Goal: Task Accomplishment & Management: Manage account settings

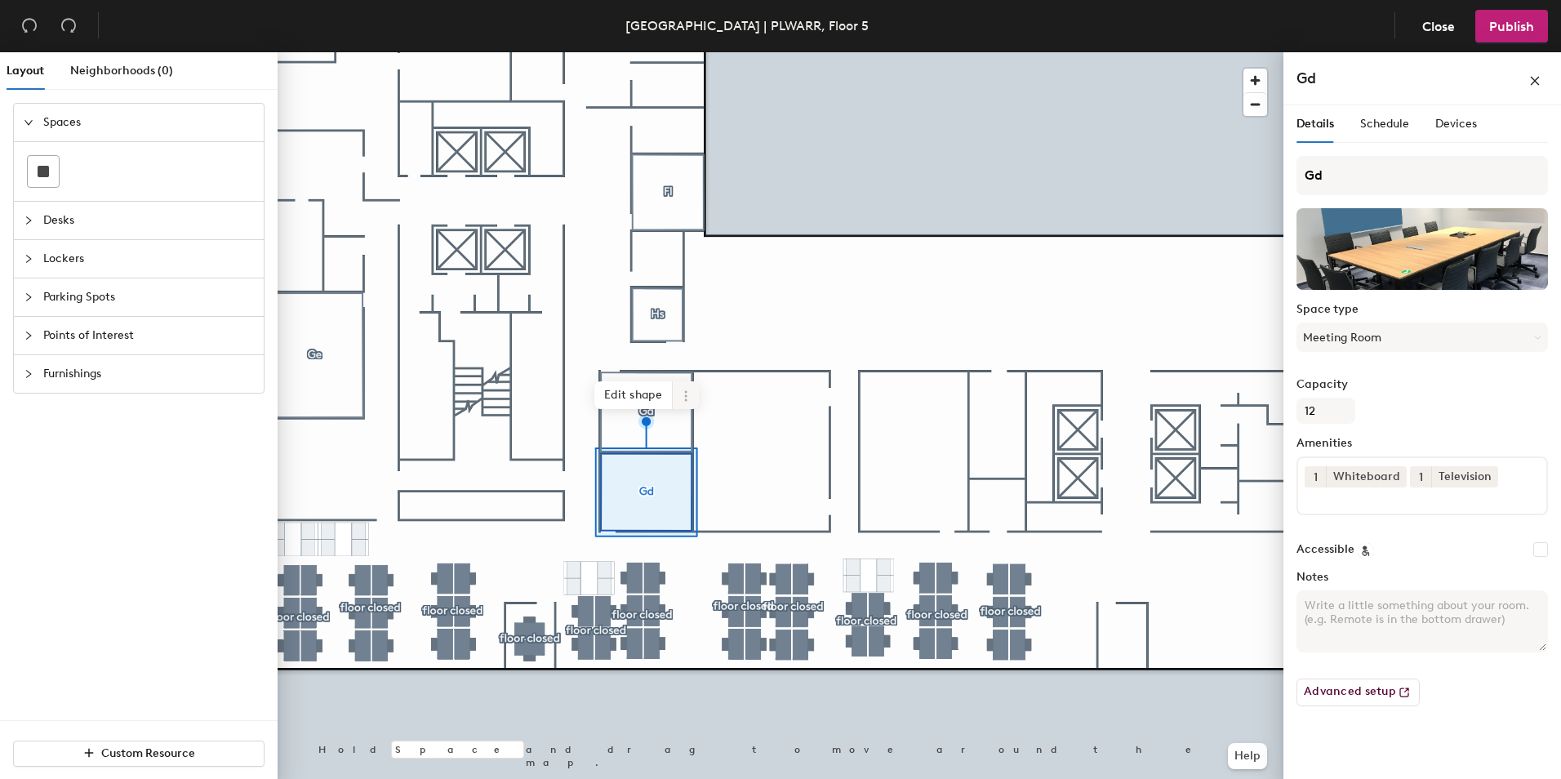
click at [685, 397] on icon at bounding box center [685, 395] width 2 height 2
click at [713, 491] on span "Delete" at bounding box center [744, 489] width 145 height 28
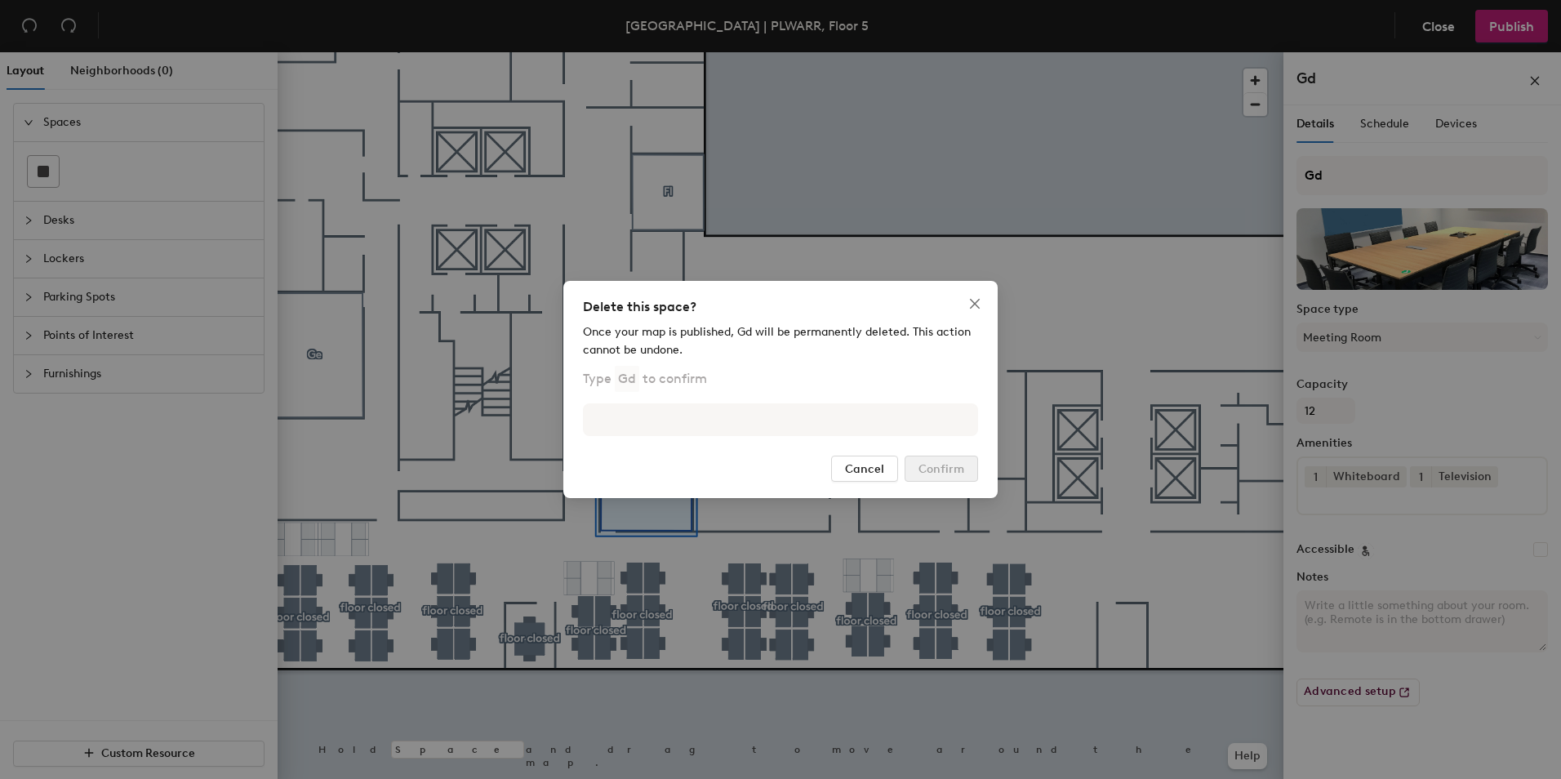
click at [752, 444] on div "Once your map is published, Gd will be permanently deleted. This action cannot …" at bounding box center [780, 384] width 395 height 122
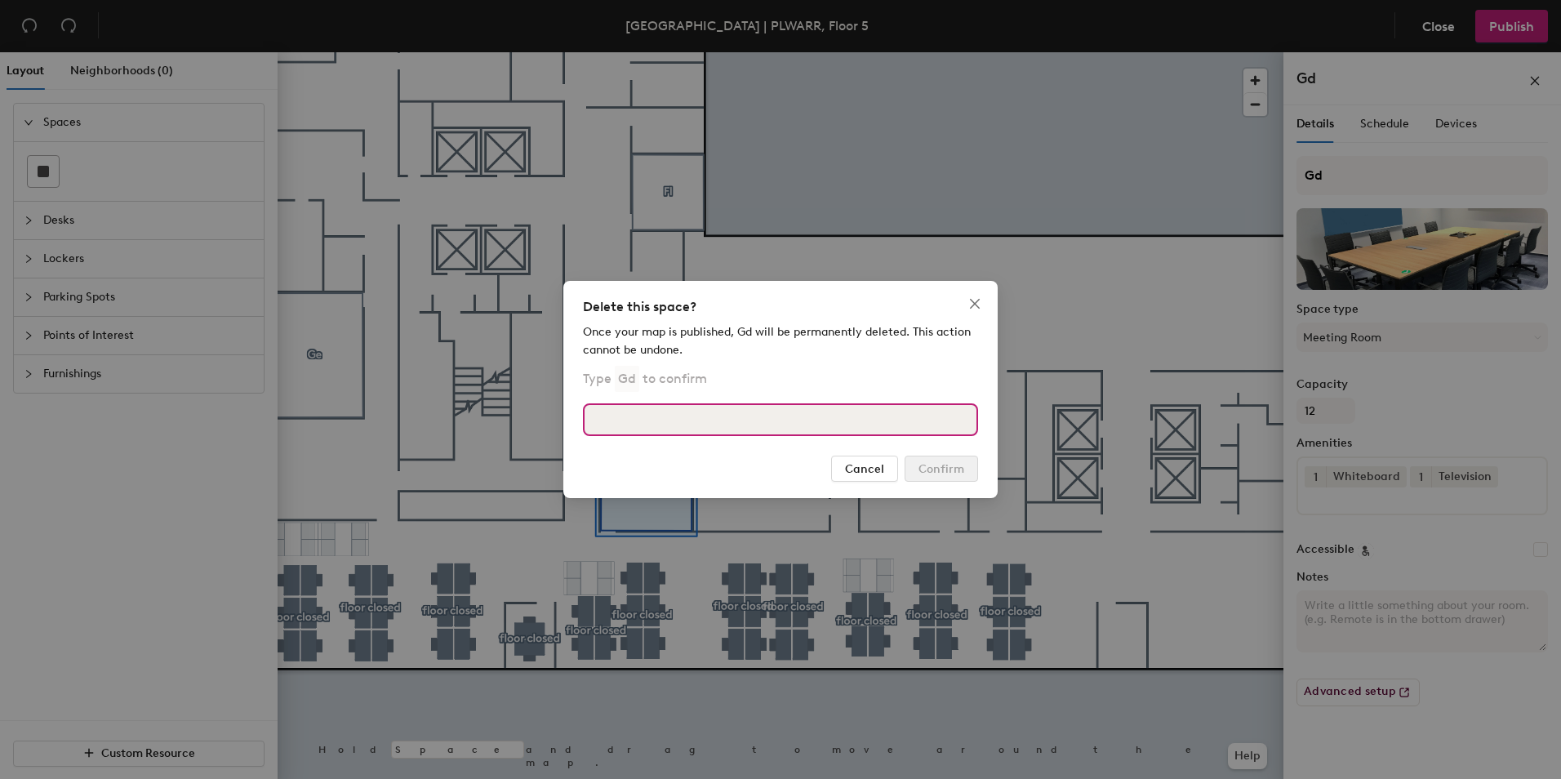
click at [760, 424] on input at bounding box center [780, 419] width 395 height 33
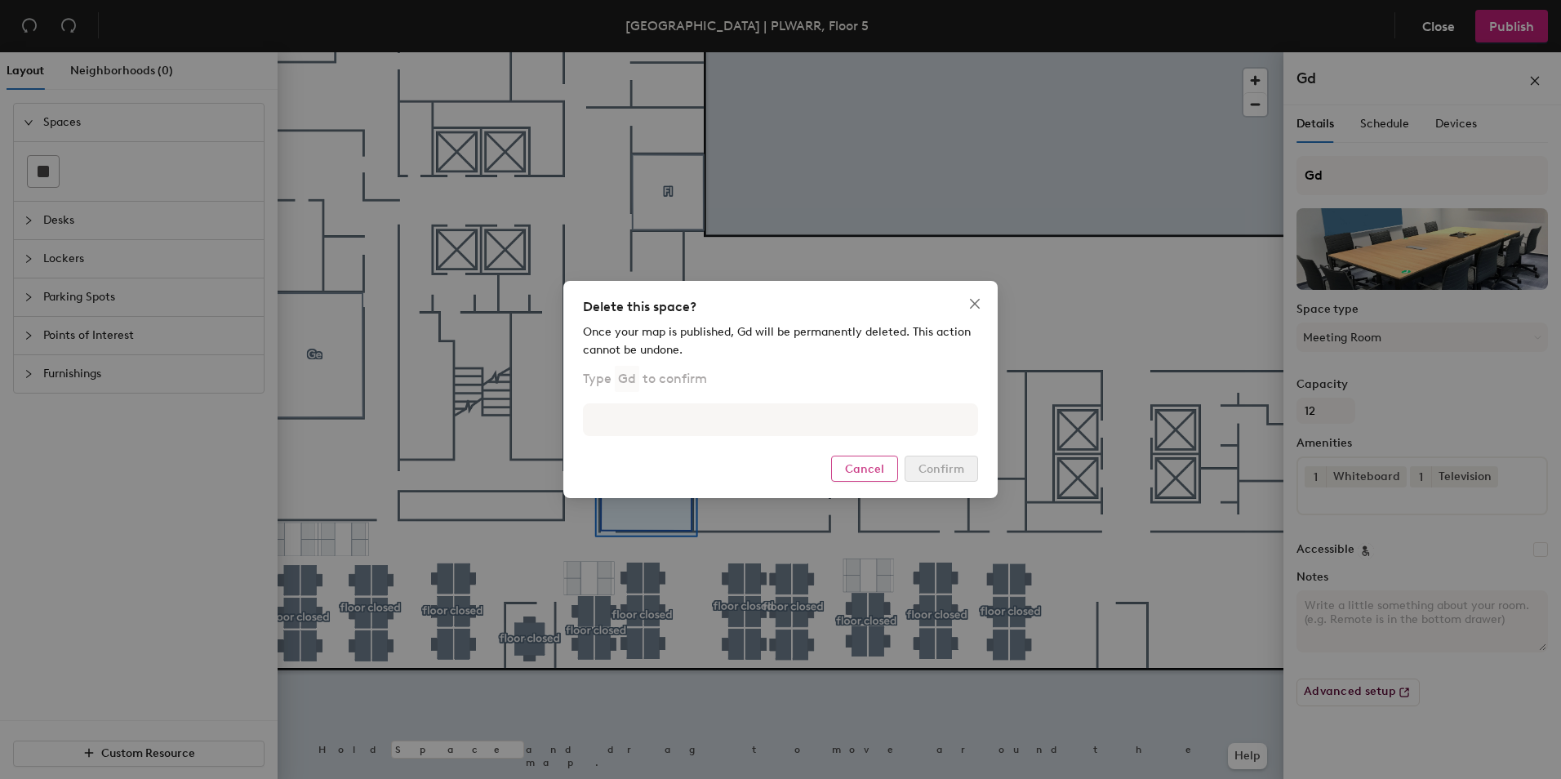
click at [878, 469] on span "Cancel" at bounding box center [864, 469] width 39 height 14
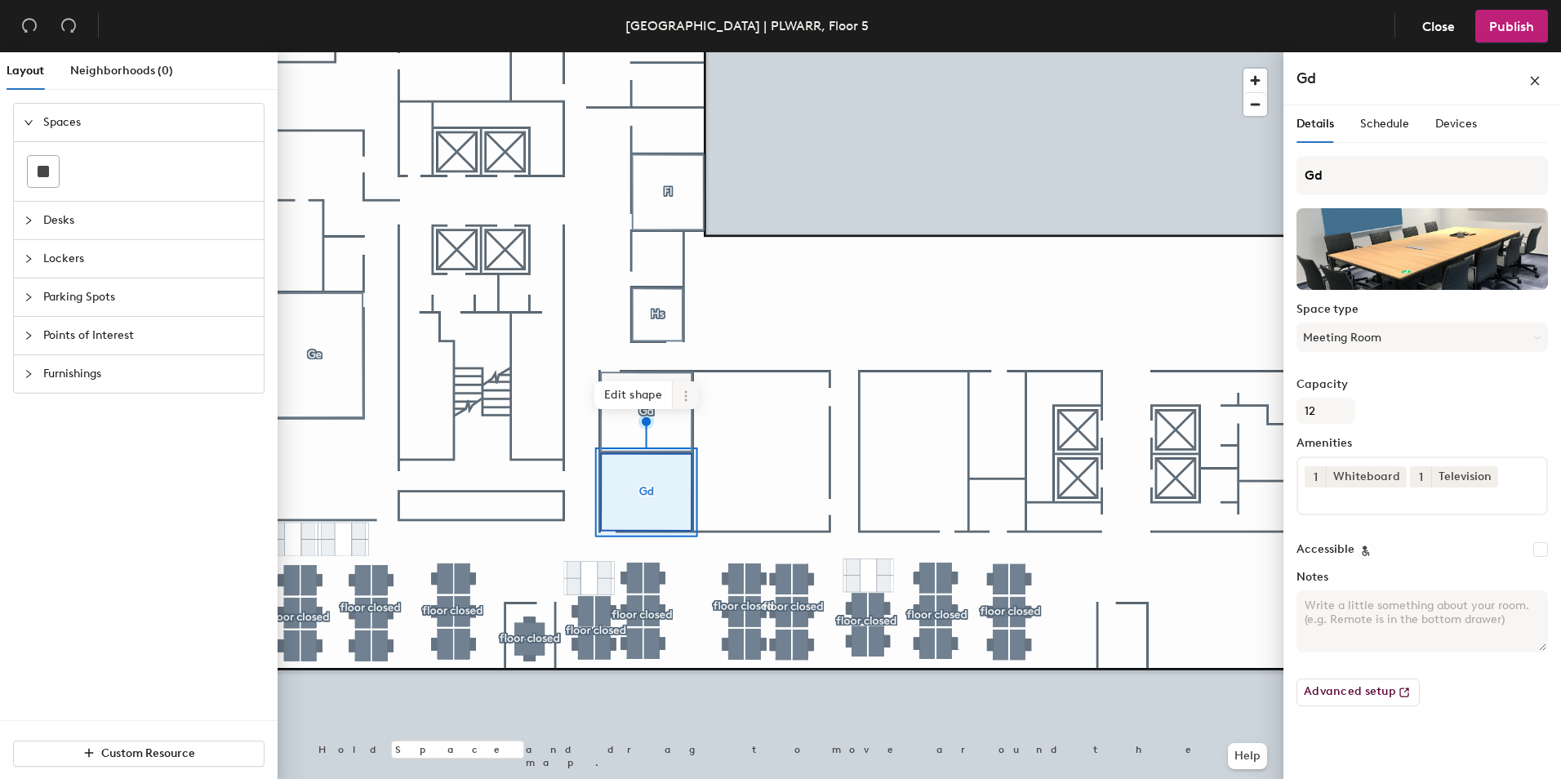
click at [686, 400] on icon at bounding box center [685, 399] width 2 height 2
click at [702, 490] on span "Delete" at bounding box center [744, 489] width 145 height 28
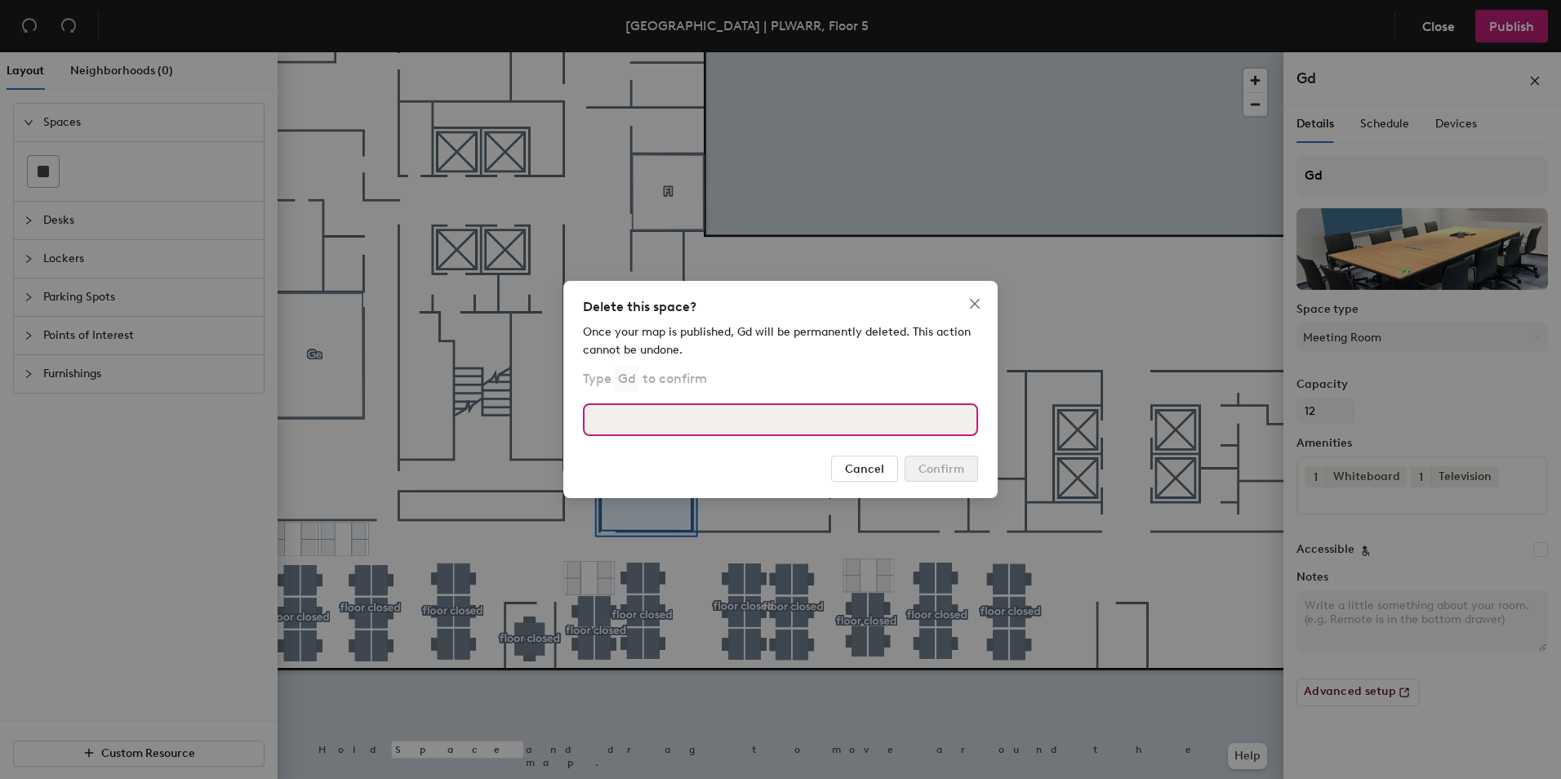
click at [692, 421] on input at bounding box center [780, 419] width 395 height 33
type input "Gd"
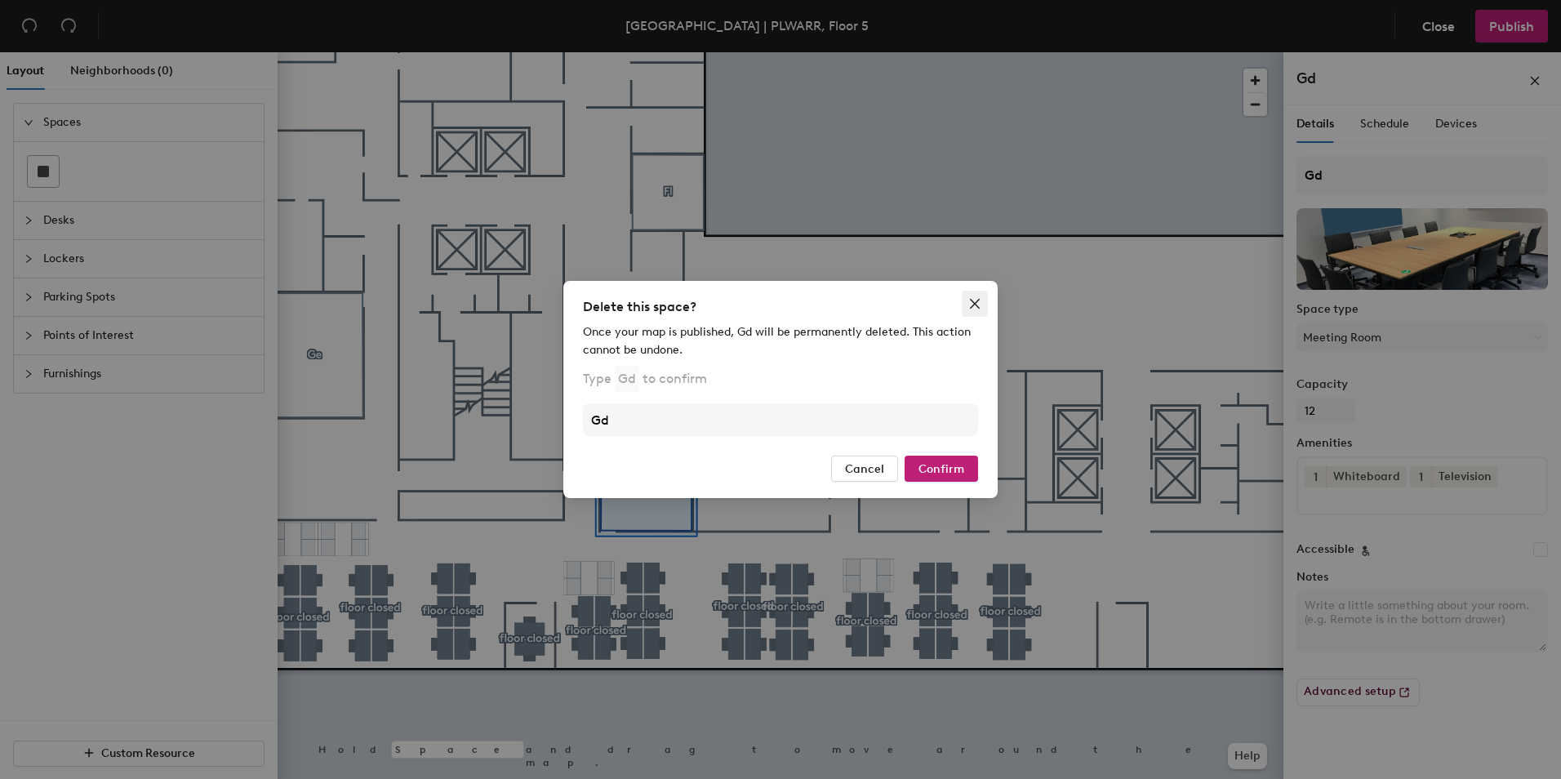
click at [970, 303] on icon "close" at bounding box center [974, 303] width 13 height 13
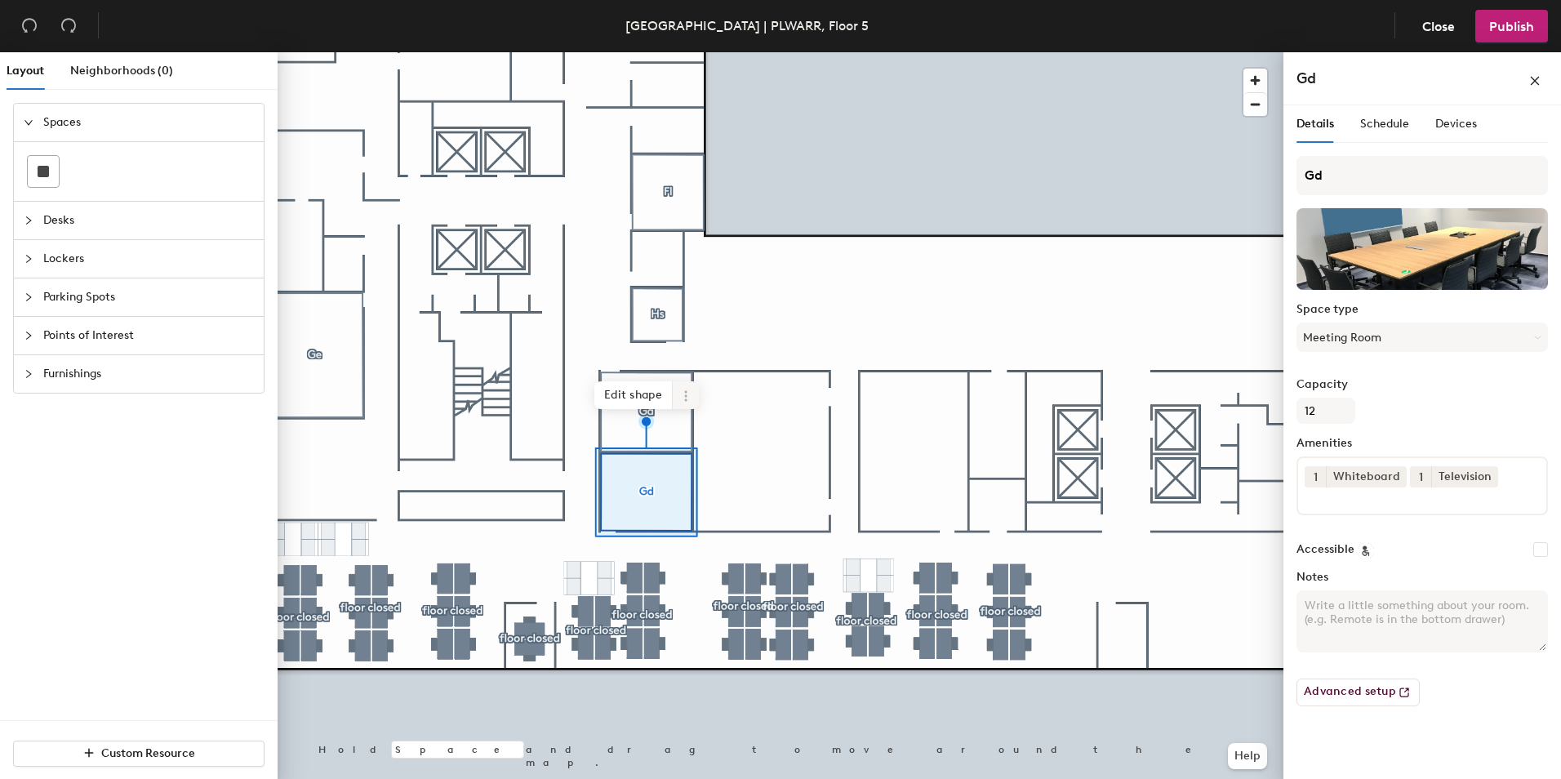
click at [689, 396] on icon at bounding box center [685, 395] width 13 height 13
click at [715, 433] on span "Remove from map" at bounding box center [744, 434] width 145 height 28
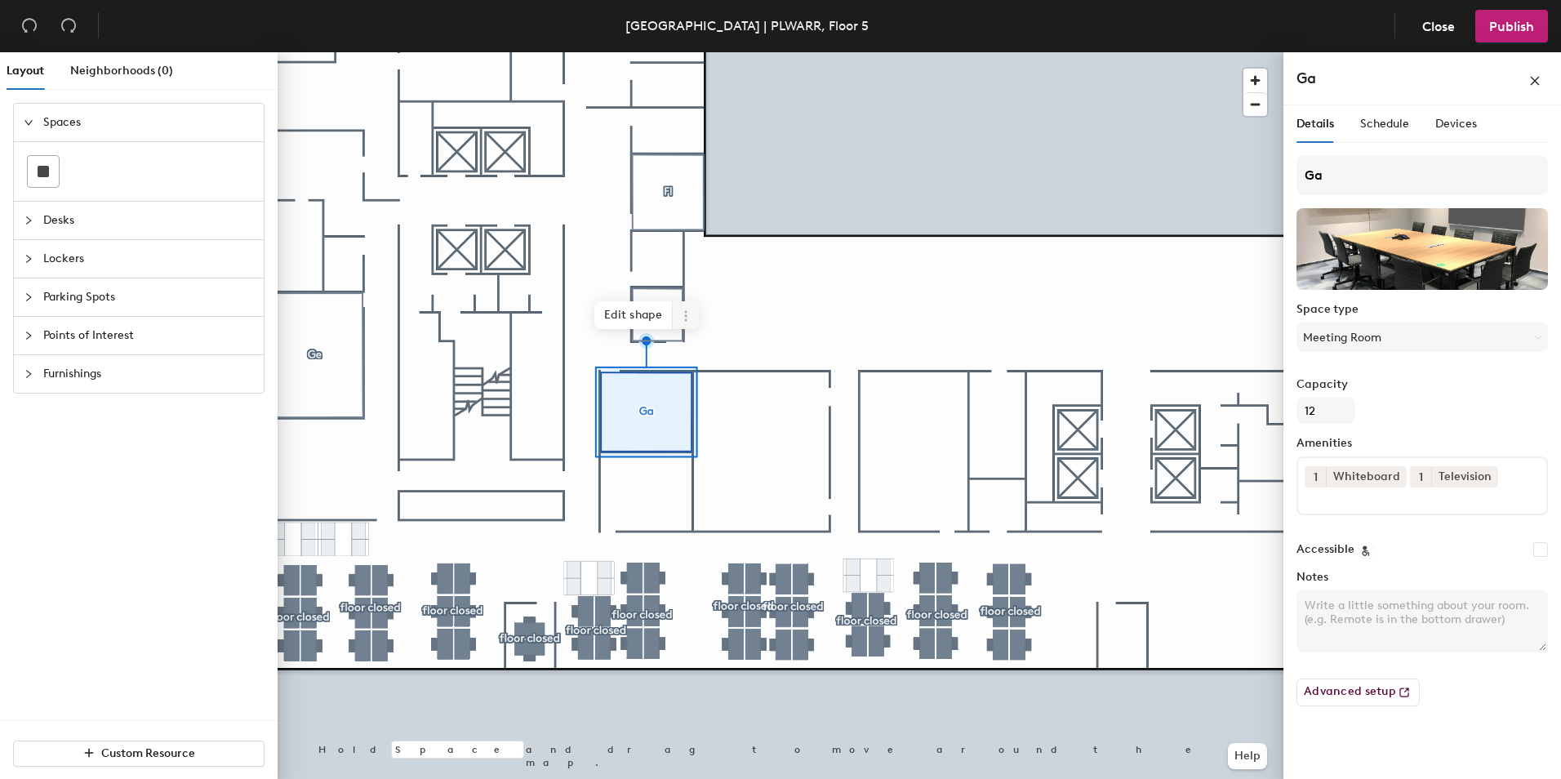
click at [684, 321] on icon at bounding box center [685, 315] width 13 height 13
click at [715, 358] on span "Remove from map" at bounding box center [744, 354] width 145 height 28
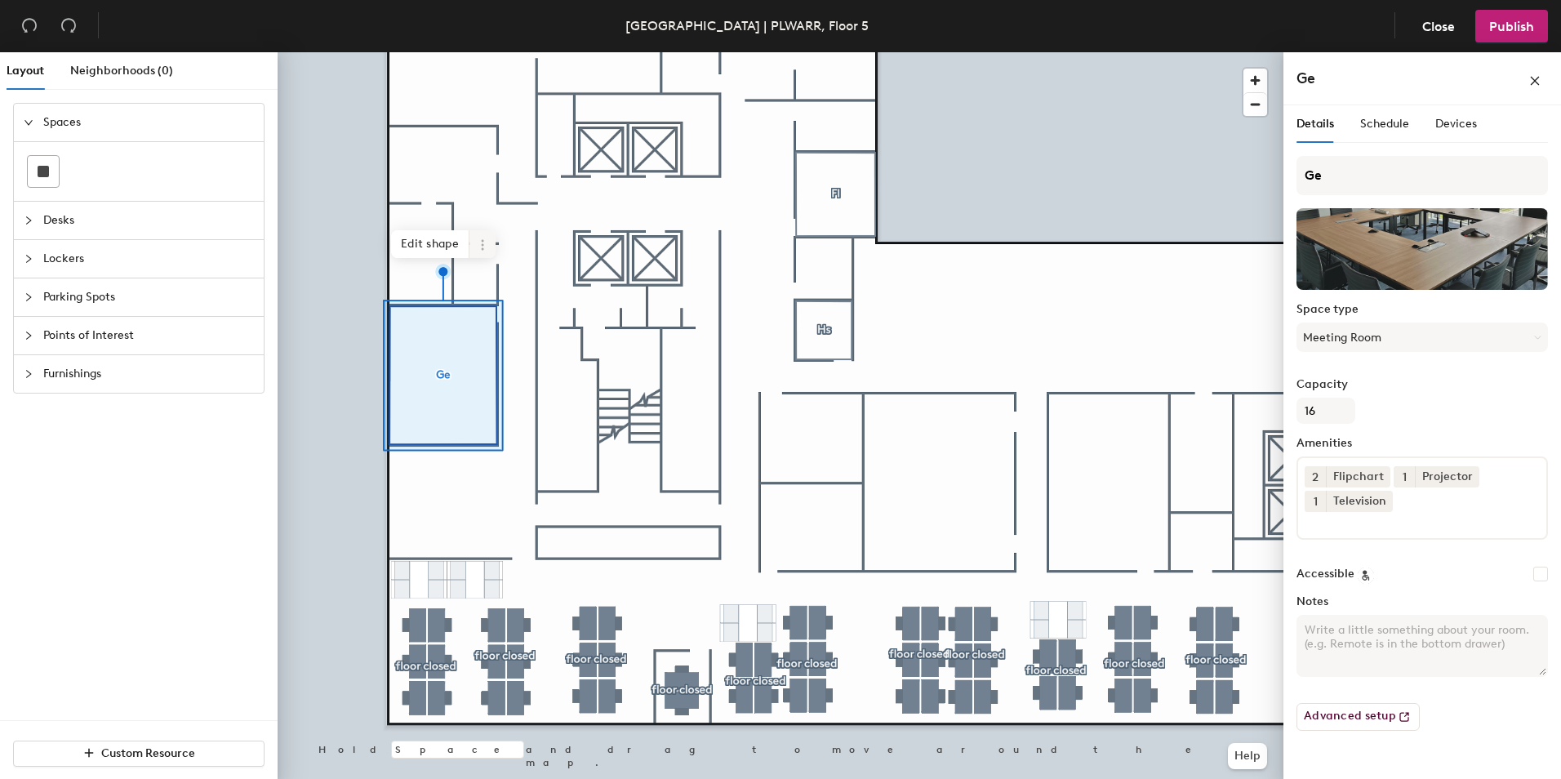
click at [482, 254] on span at bounding box center [482, 244] width 26 height 28
click at [522, 286] on span "Remove from map" at bounding box center [541, 283] width 145 height 28
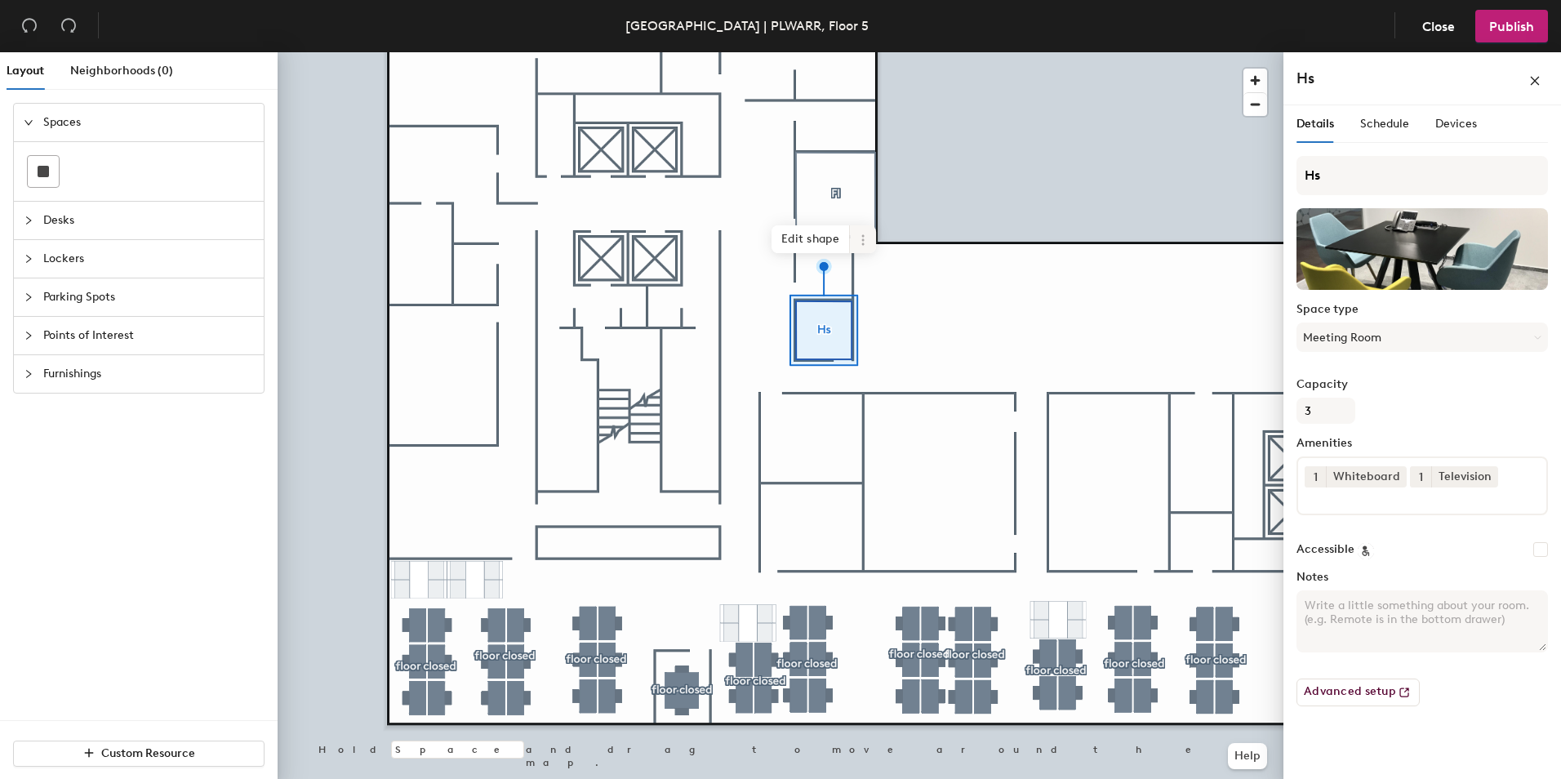
click at [861, 242] on icon at bounding box center [862, 239] width 13 height 13
click at [881, 337] on span "Delete" at bounding box center [921, 333] width 145 height 28
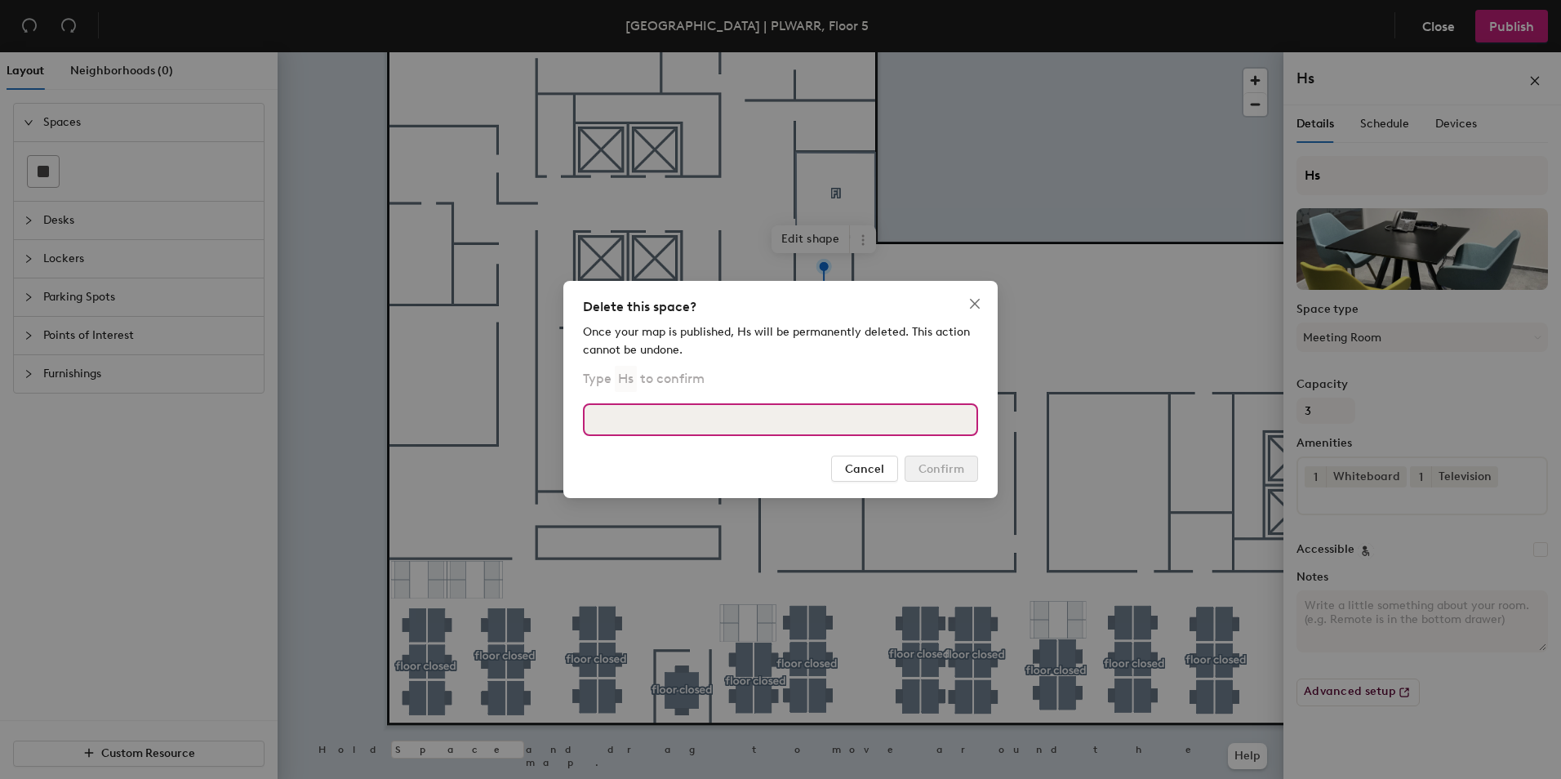
click at [665, 414] on input at bounding box center [780, 419] width 395 height 33
type input "Hs"
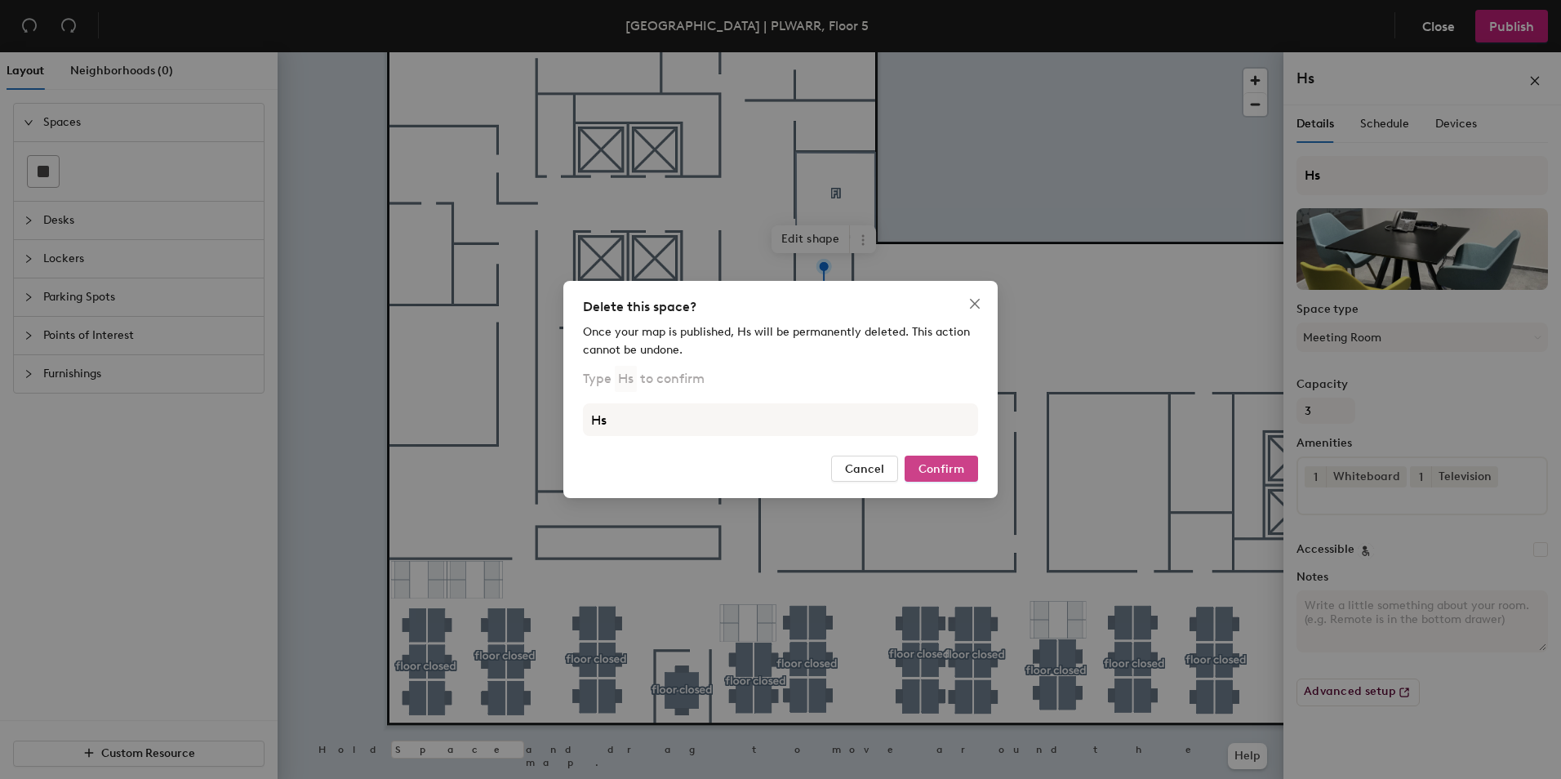
click at [944, 472] on span "Confirm" at bounding box center [941, 469] width 46 height 14
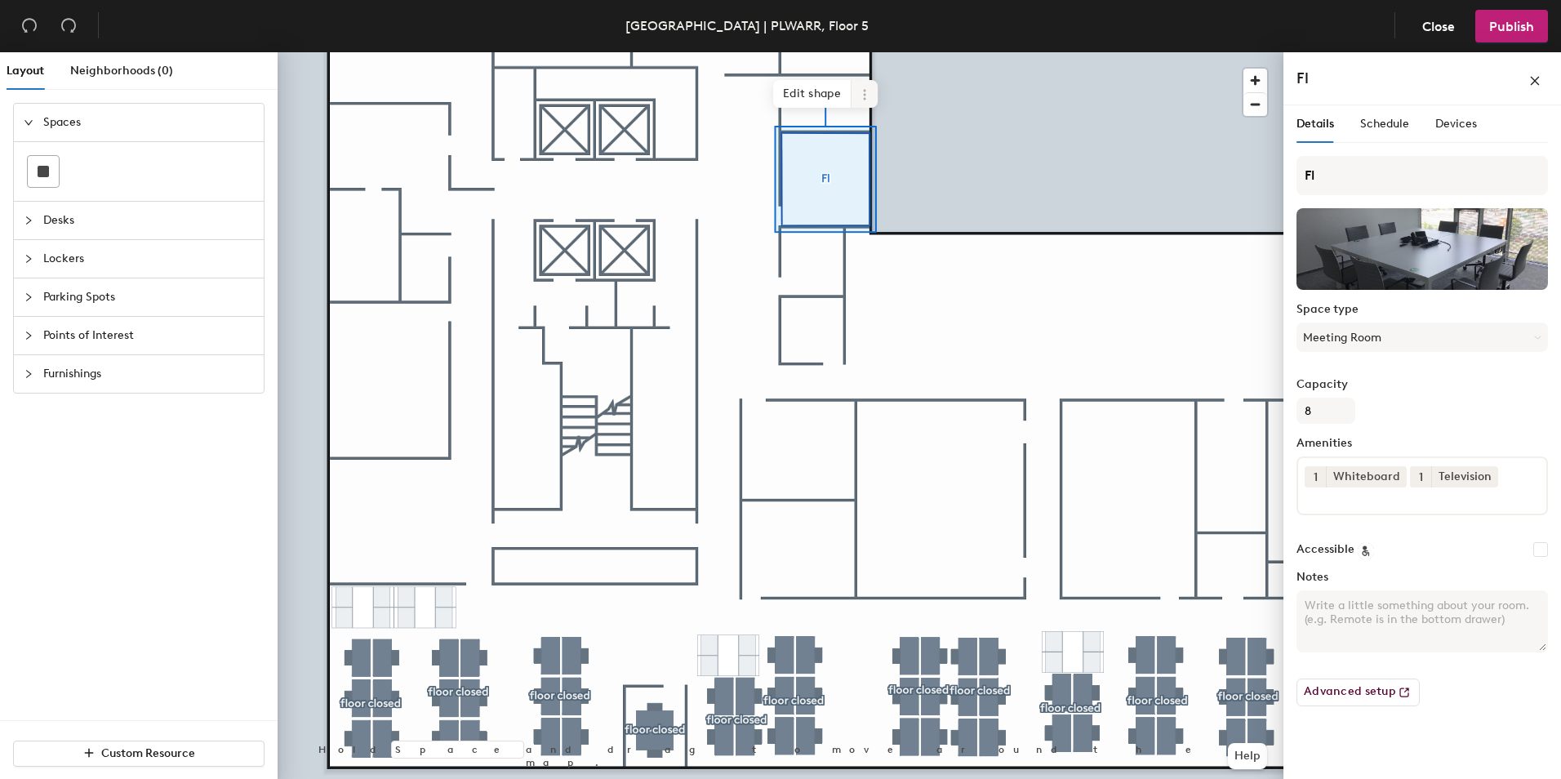
click at [861, 95] on icon at bounding box center [864, 94] width 13 height 13
click at [884, 189] on span "Delete" at bounding box center [923, 188] width 145 height 28
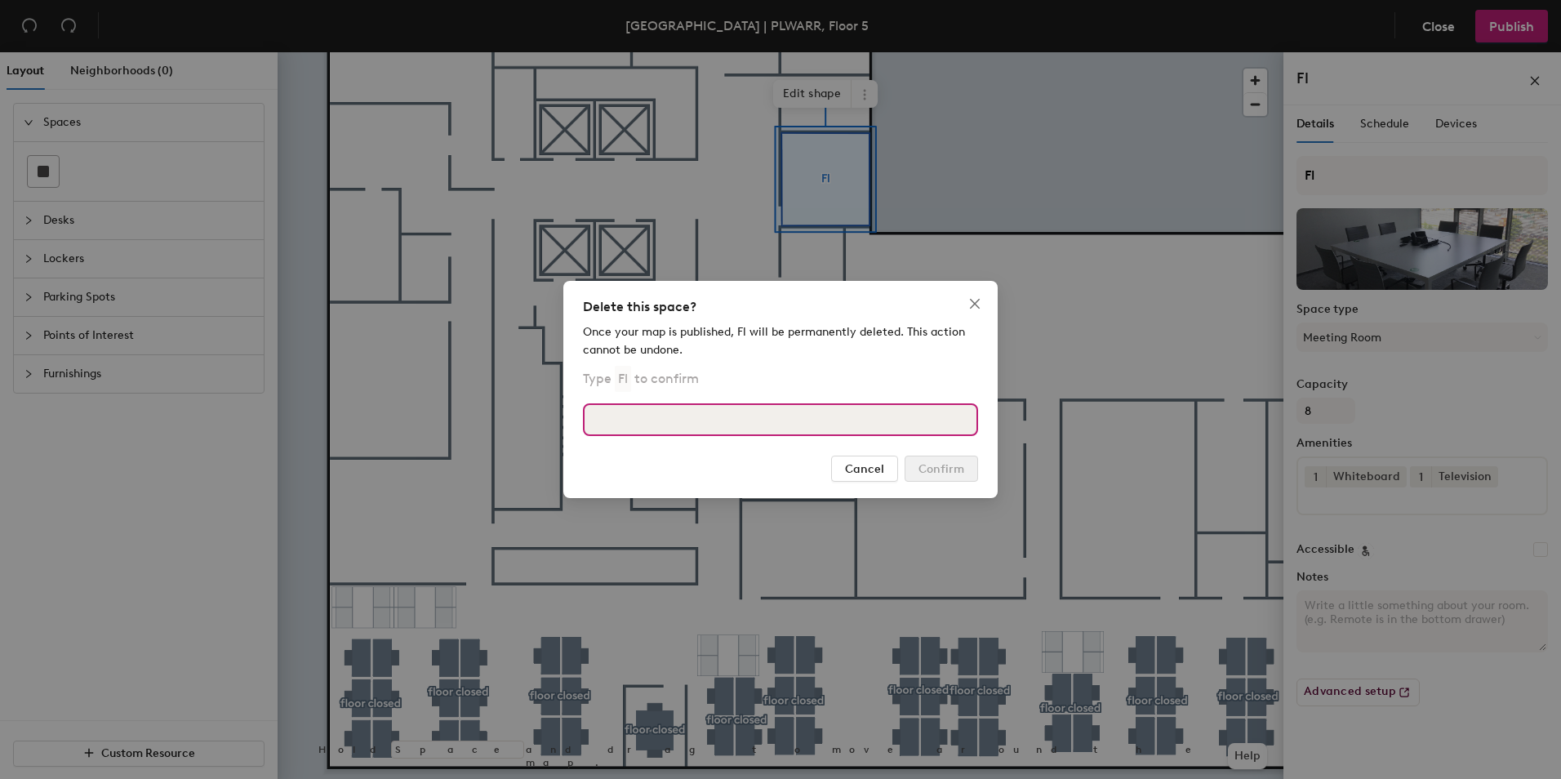
click at [665, 411] on input at bounding box center [780, 419] width 395 height 33
type input "Fl"
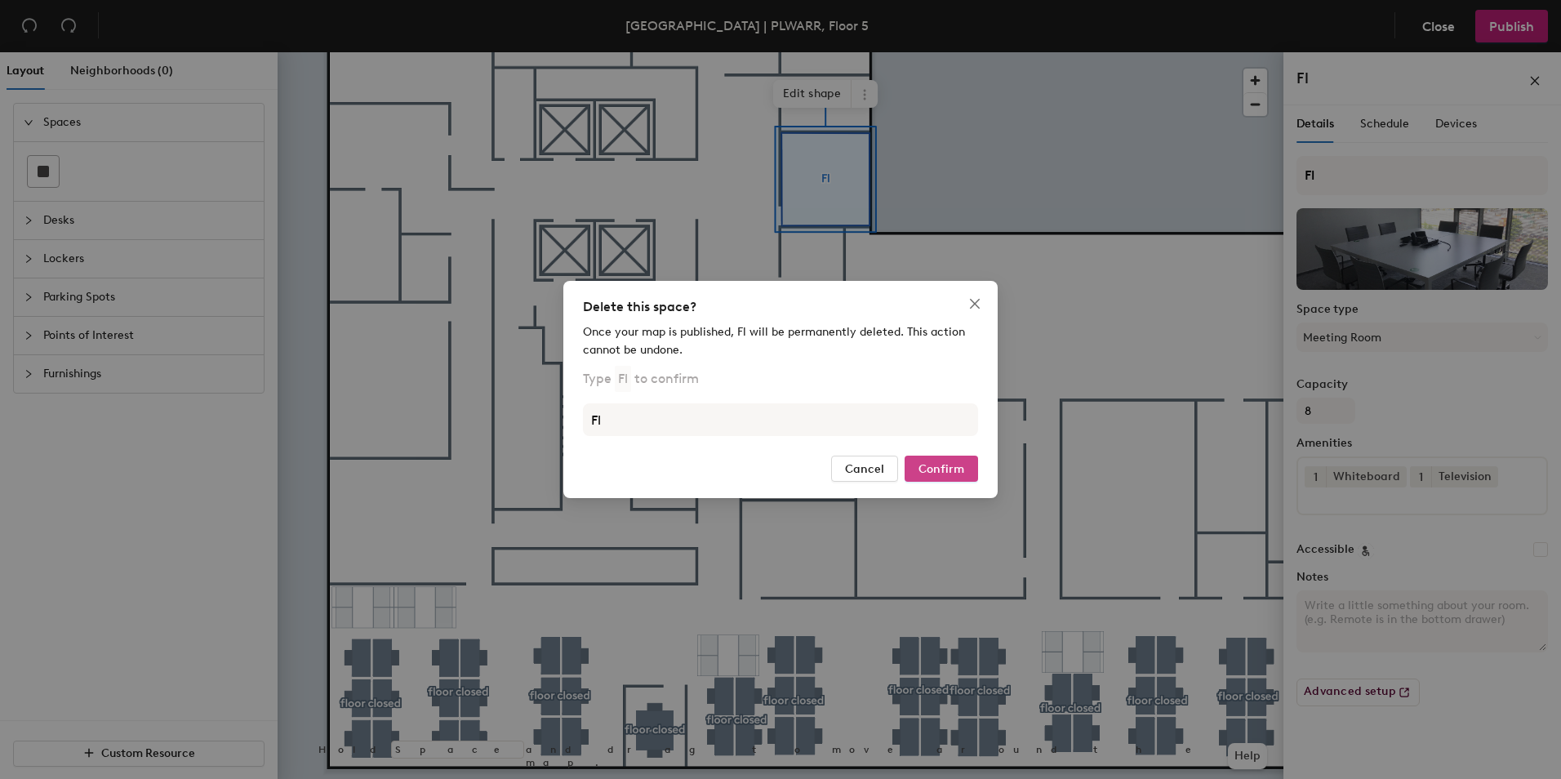
click at [971, 478] on button "Confirm" at bounding box center [940, 468] width 73 height 26
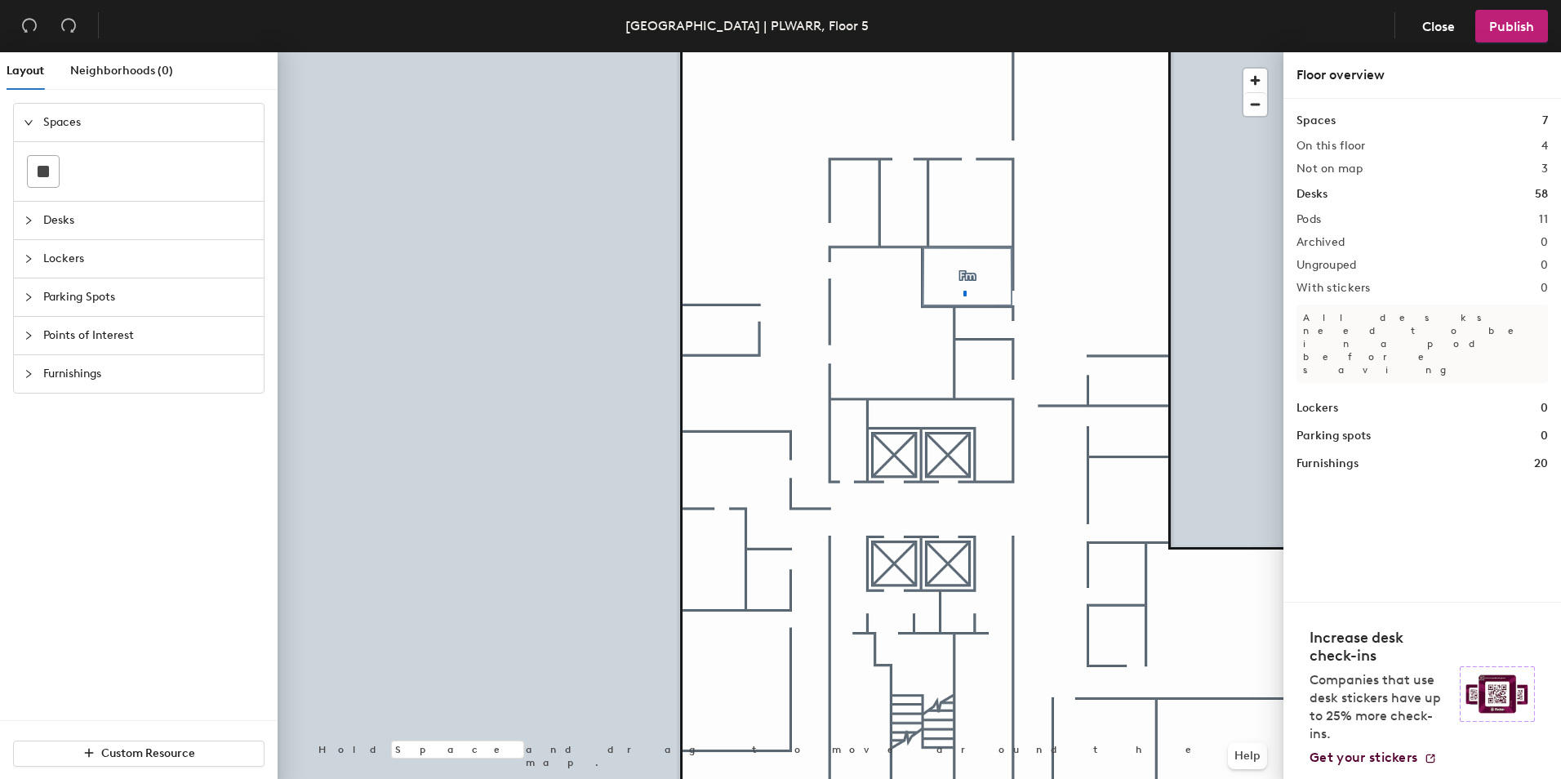
click at [963, 52] on div at bounding box center [781, 52] width 1006 height 0
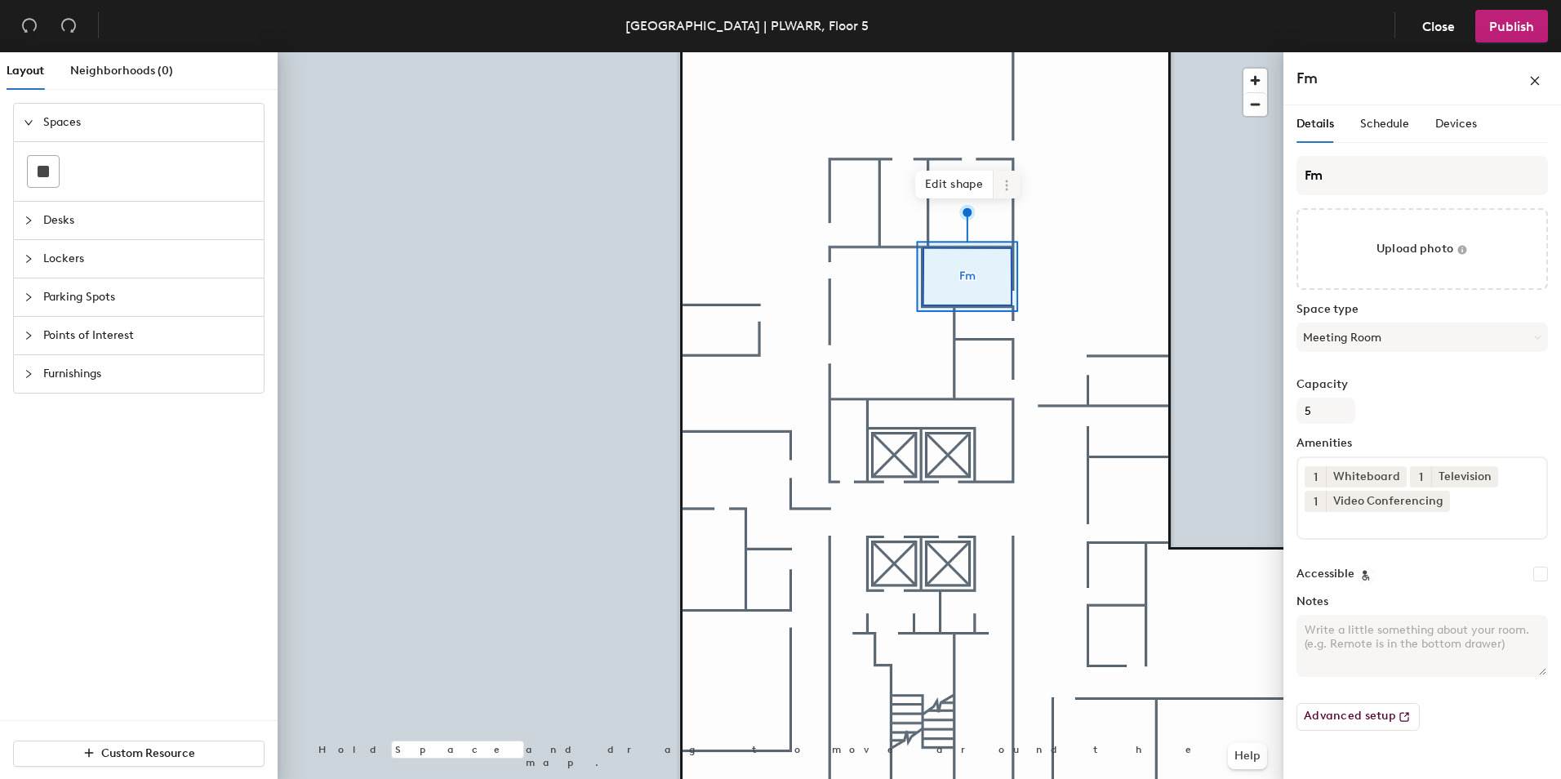
click at [1011, 188] on icon at bounding box center [1006, 185] width 13 height 13
click at [1028, 279] on span "Delete" at bounding box center [1065, 278] width 145 height 28
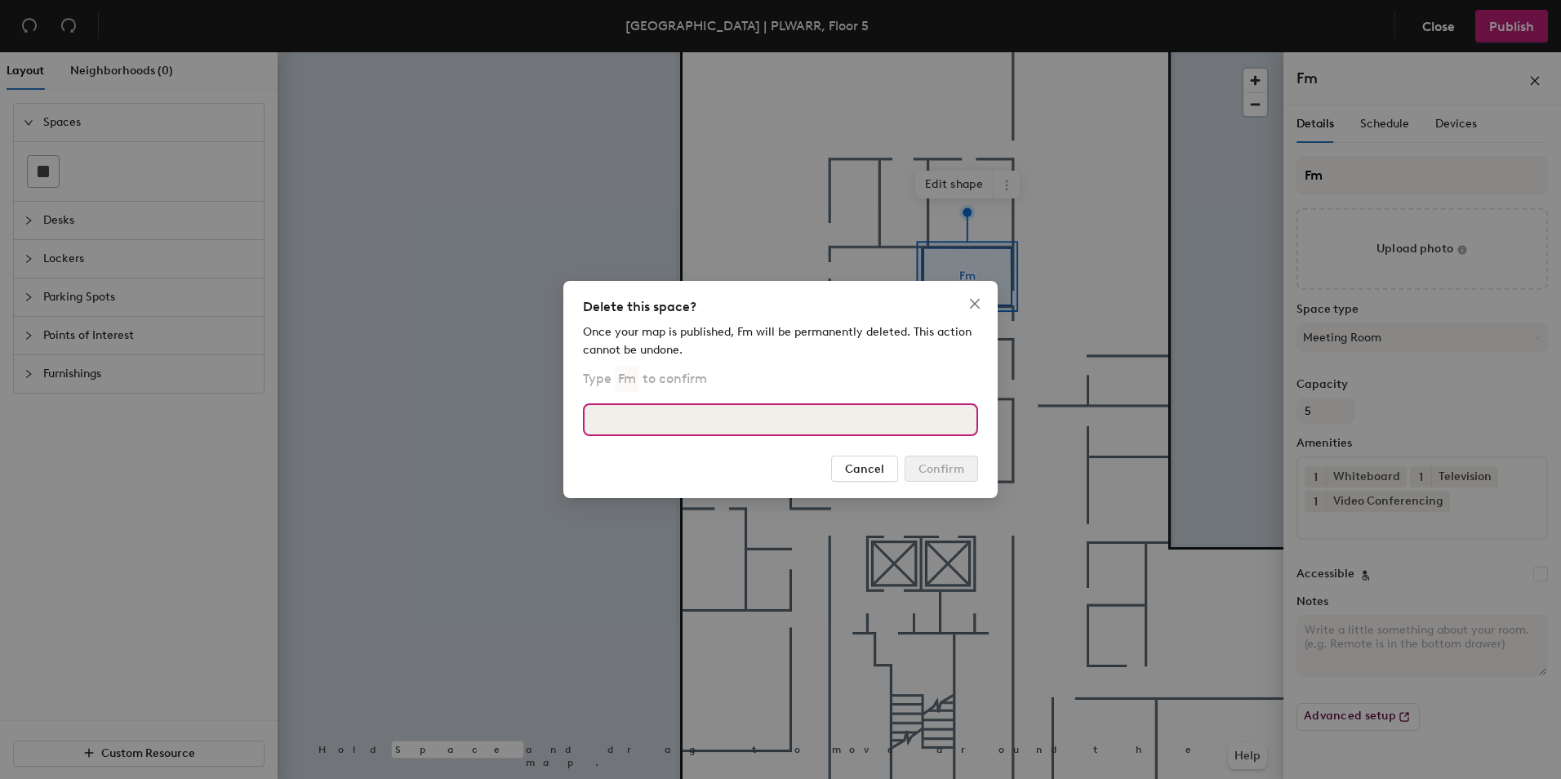
click at [636, 404] on input at bounding box center [780, 419] width 395 height 33
type input "Fm"
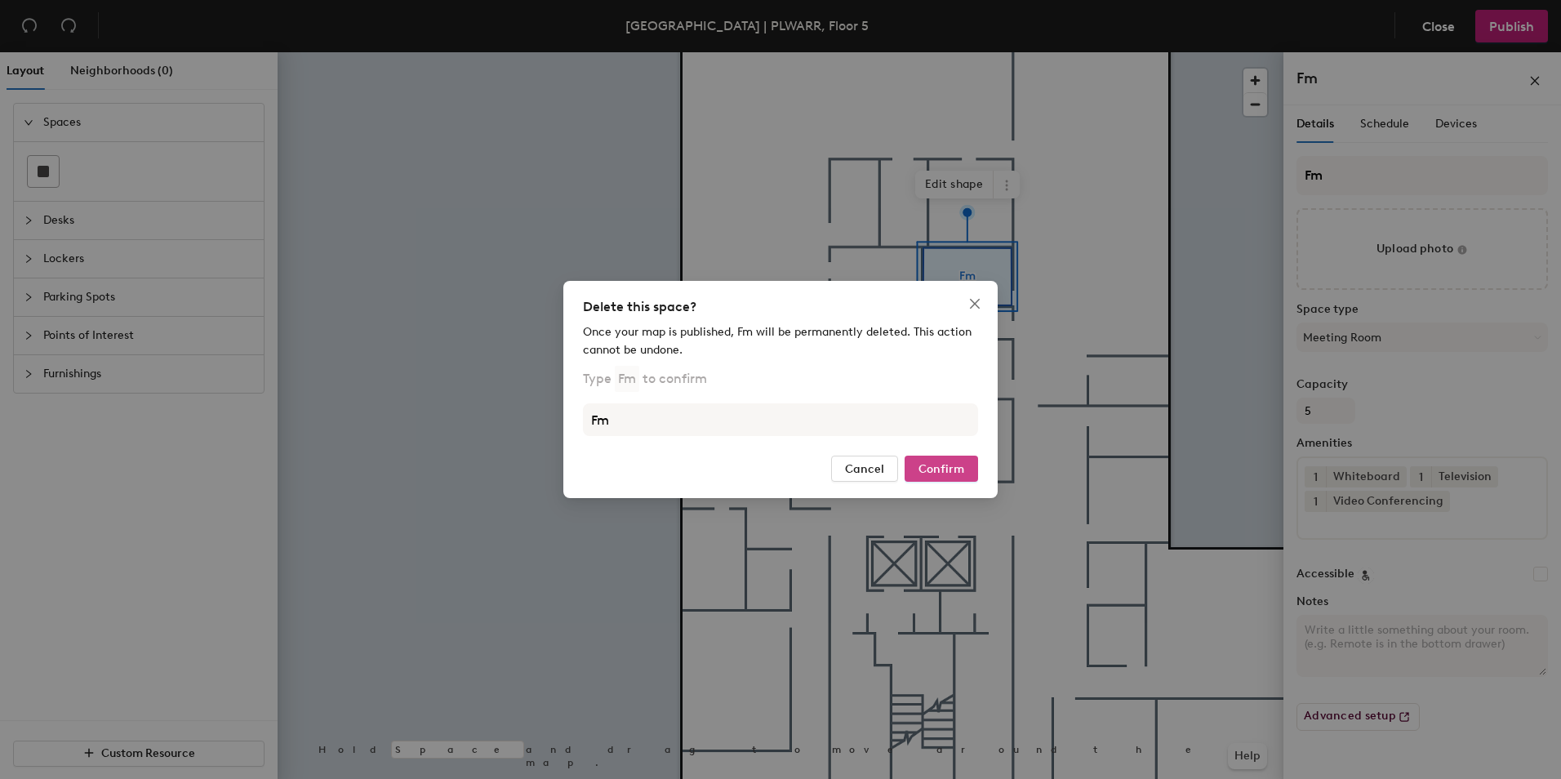
click at [948, 469] on span "Confirm" at bounding box center [941, 469] width 46 height 14
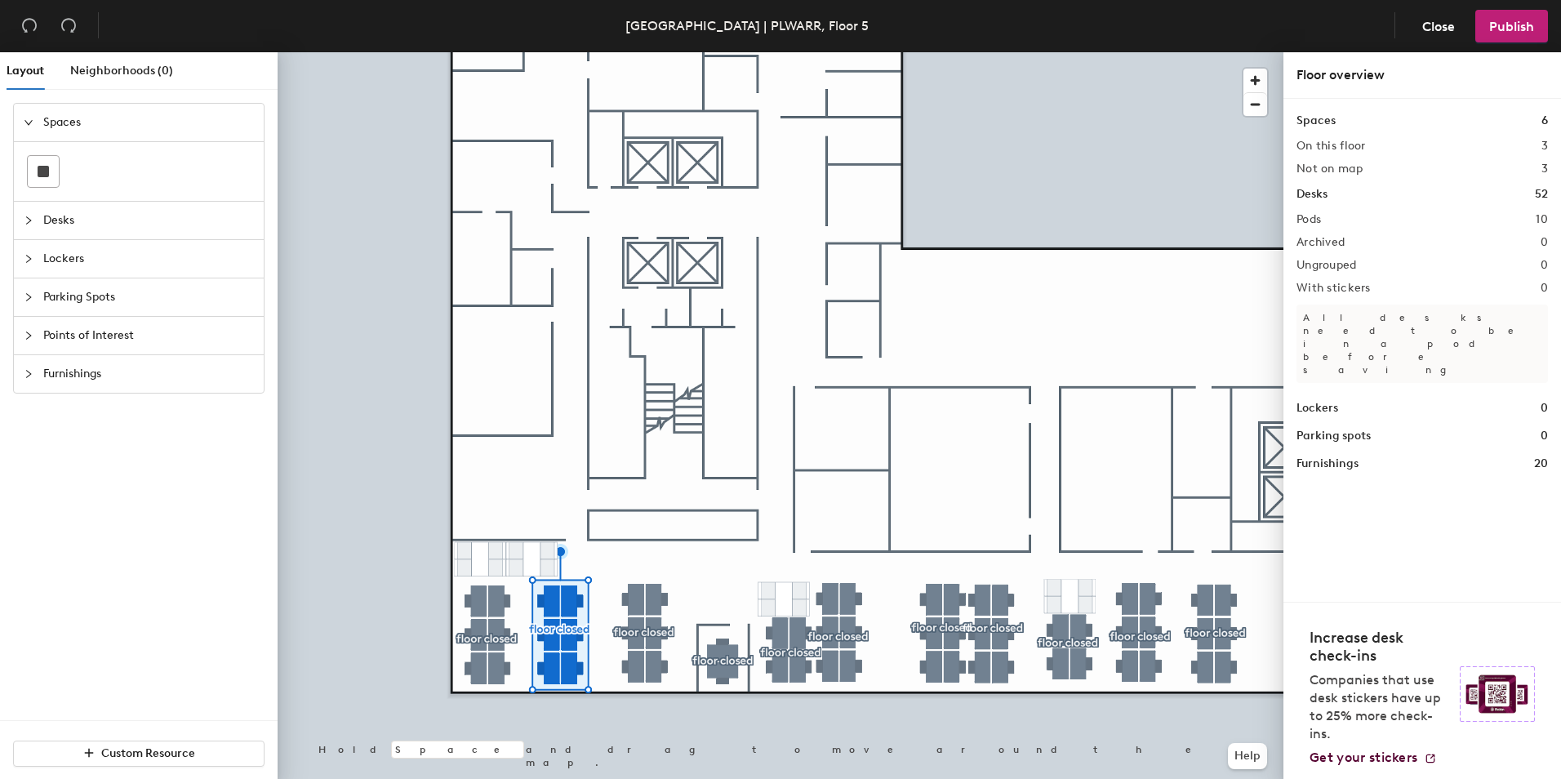
click at [469, 52] on div at bounding box center [781, 52] width 1006 height 0
click at [490, 52] on div at bounding box center [781, 52] width 1006 height 0
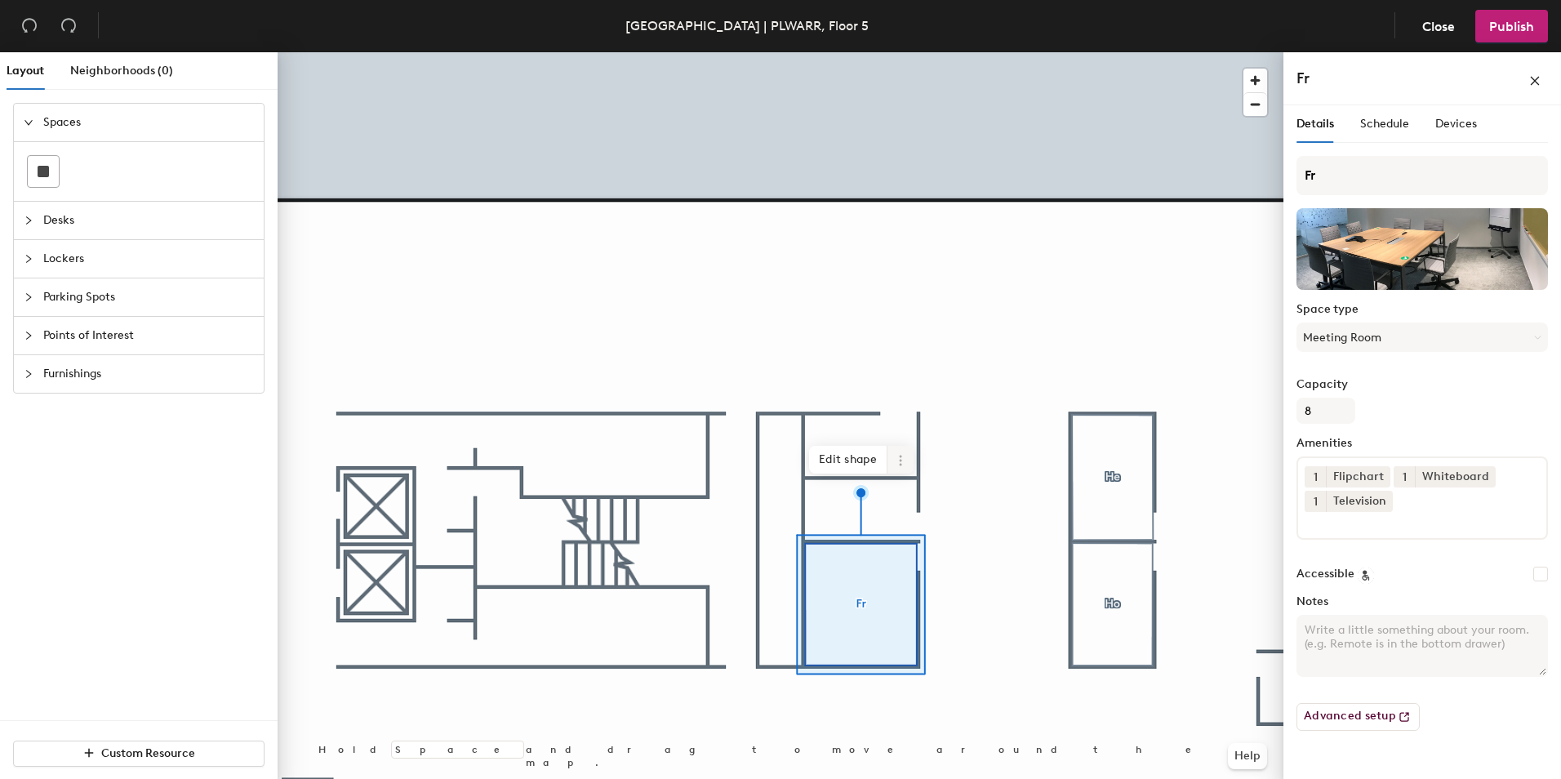
click at [907, 466] on span at bounding box center [900, 460] width 26 height 28
click at [910, 551] on span "Delete" at bounding box center [959, 554] width 145 height 28
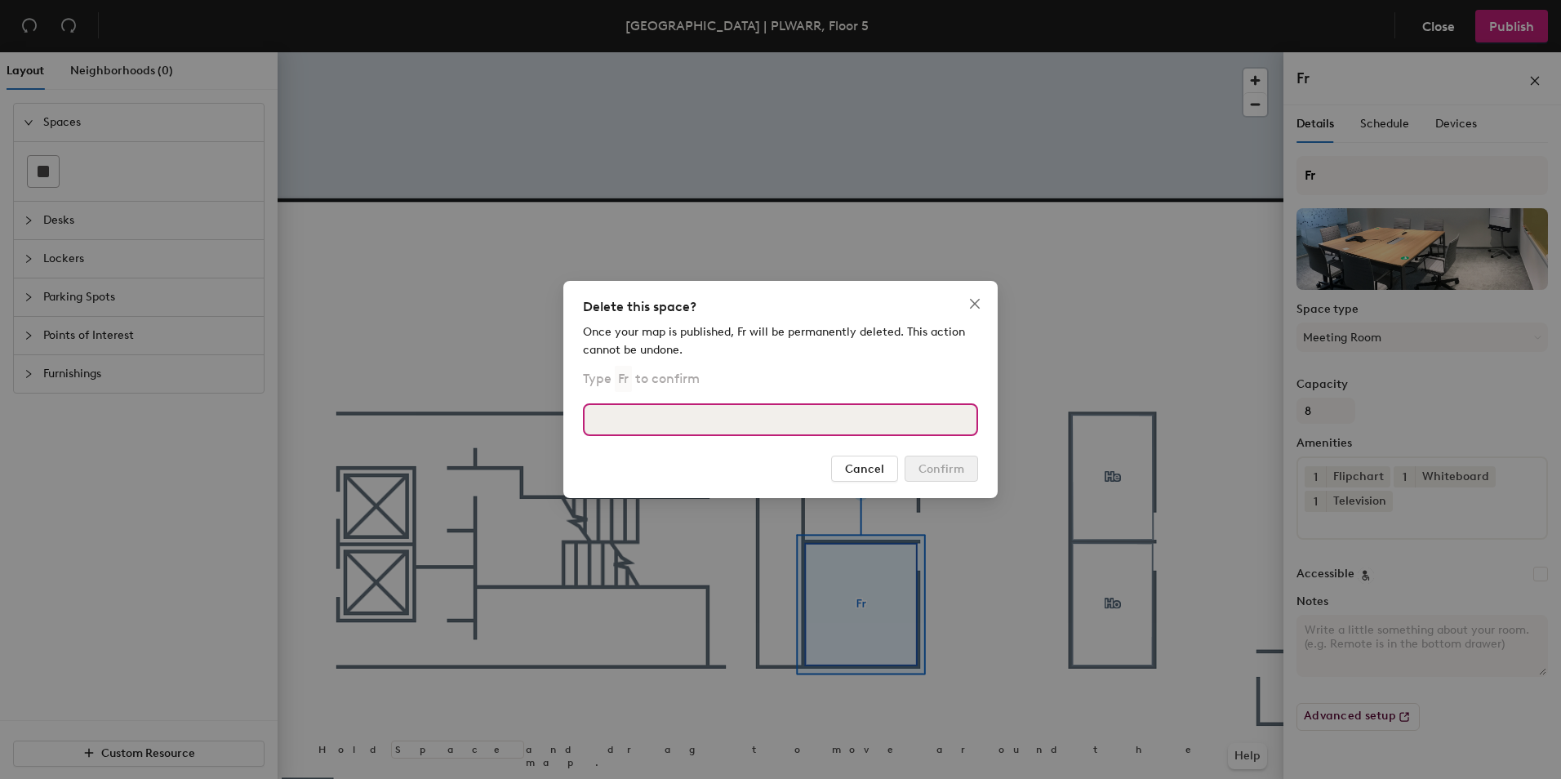
click at [678, 424] on input at bounding box center [780, 419] width 395 height 33
type input "Fr"
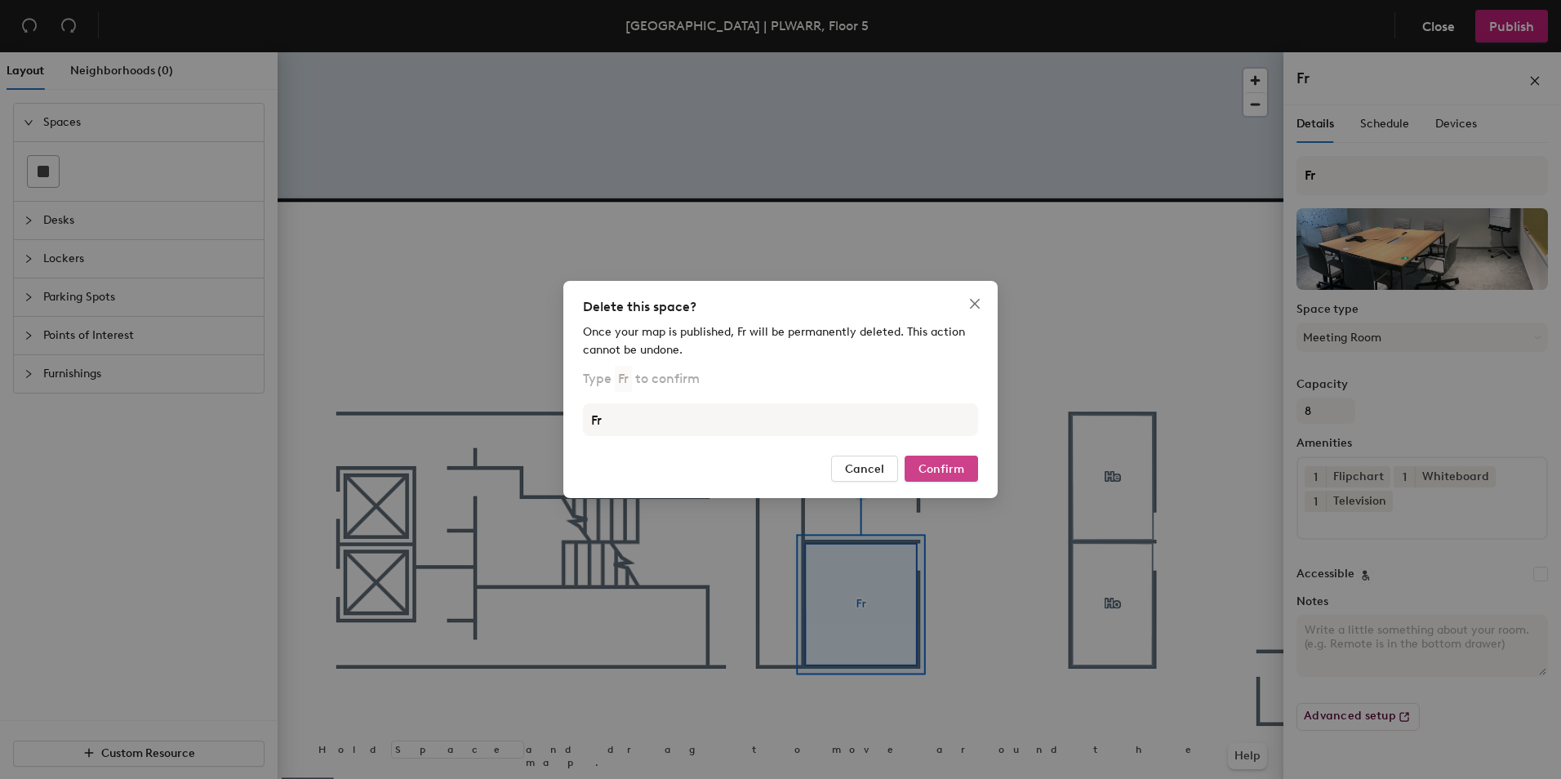
click at [953, 472] on span "Confirm" at bounding box center [941, 469] width 46 height 14
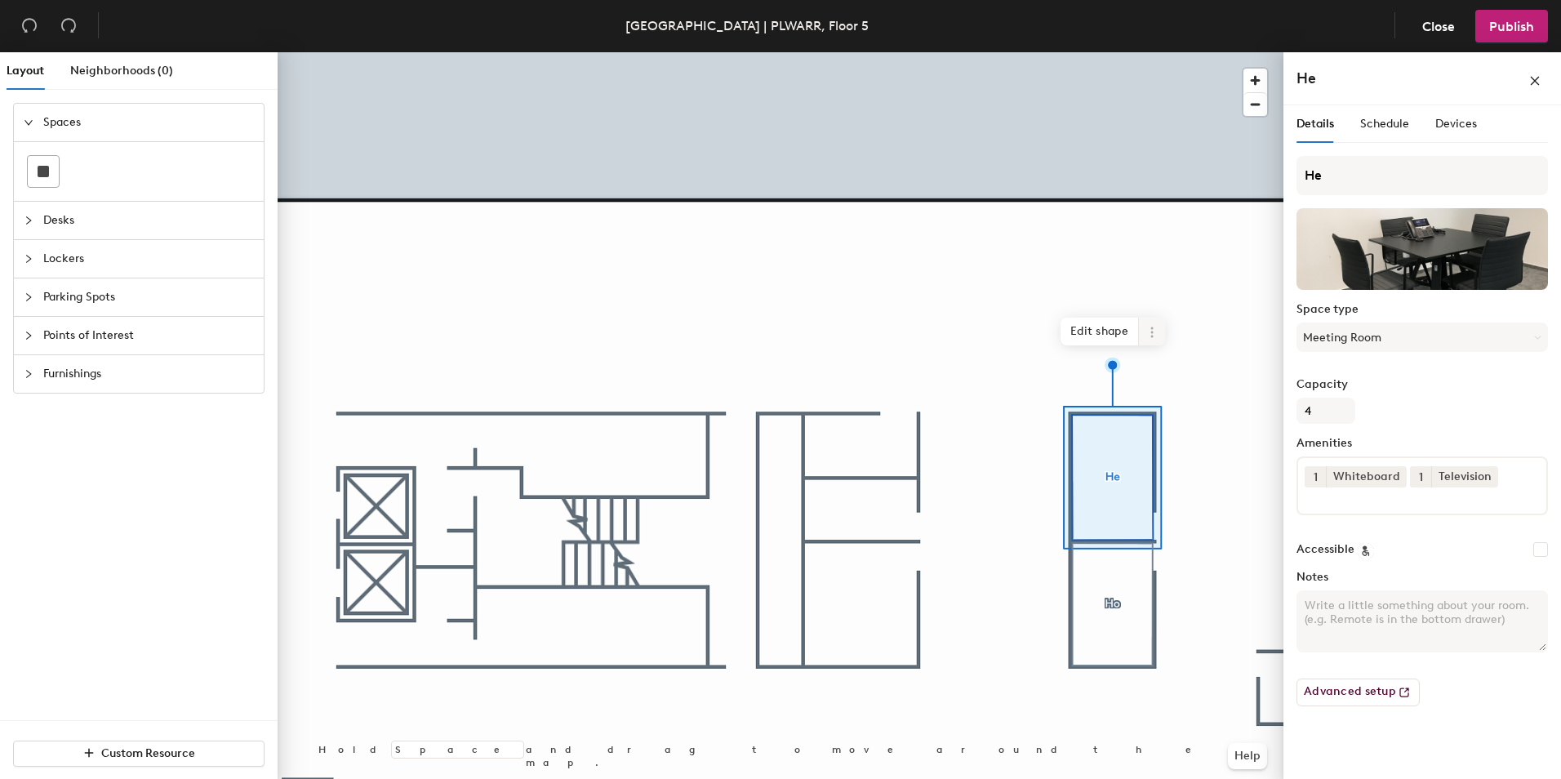
click at [1148, 327] on icon at bounding box center [1151, 332] width 13 height 13
click at [1165, 431] on span "Delete" at bounding box center [1210, 425] width 145 height 28
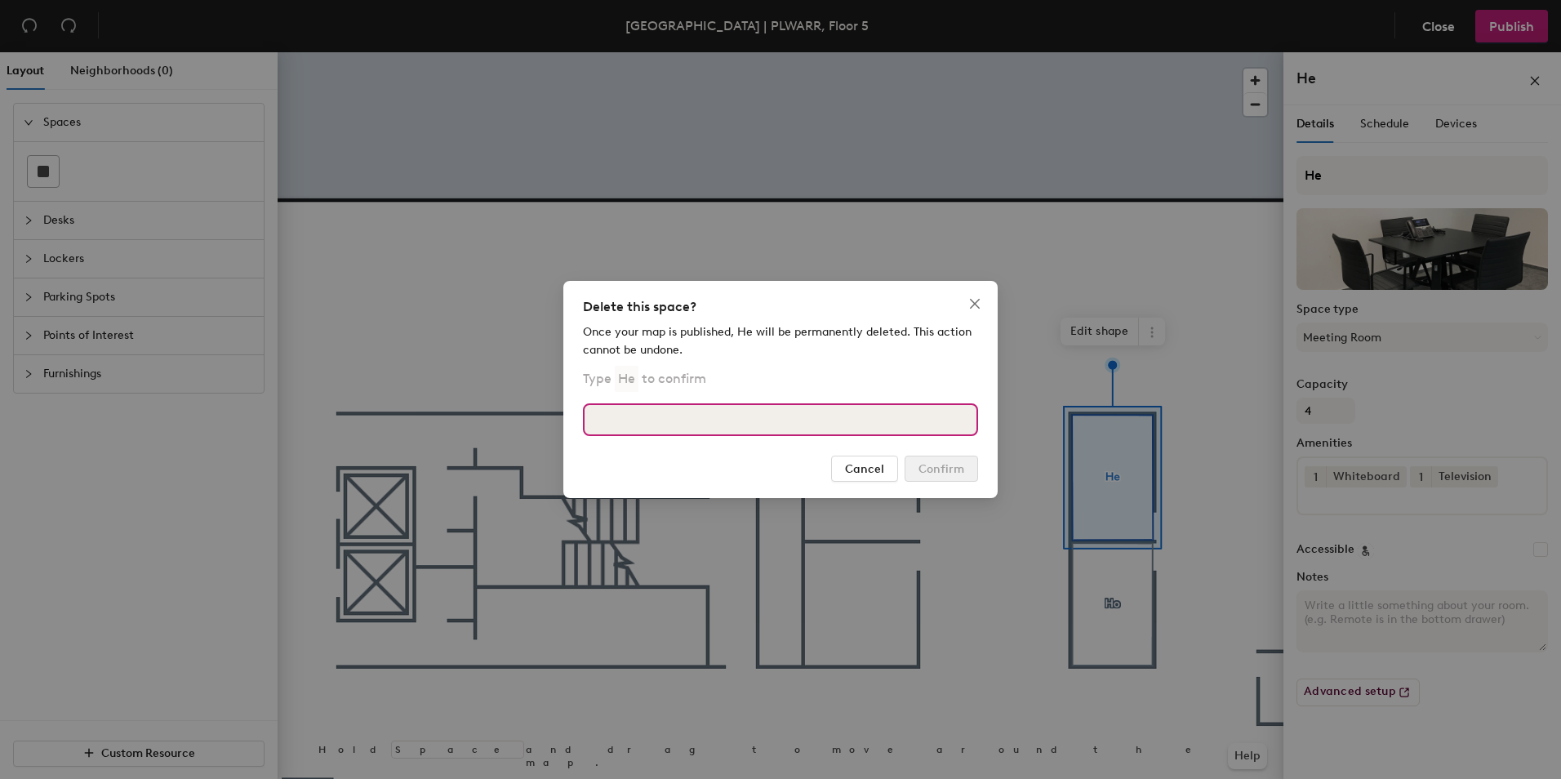
click at [786, 423] on input at bounding box center [780, 419] width 395 height 33
type input "He"
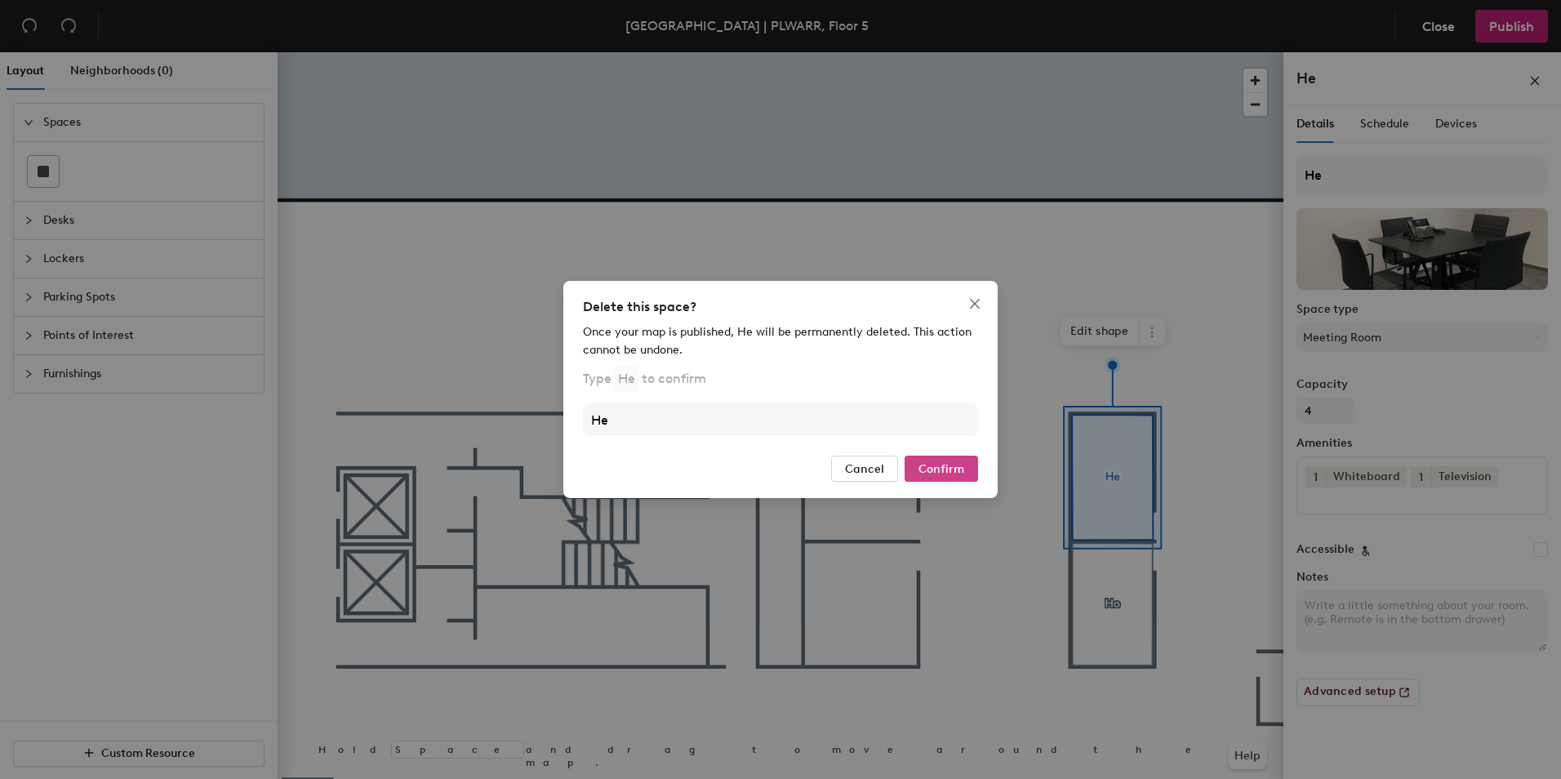
click at [940, 466] on span "Confirm" at bounding box center [941, 469] width 46 height 14
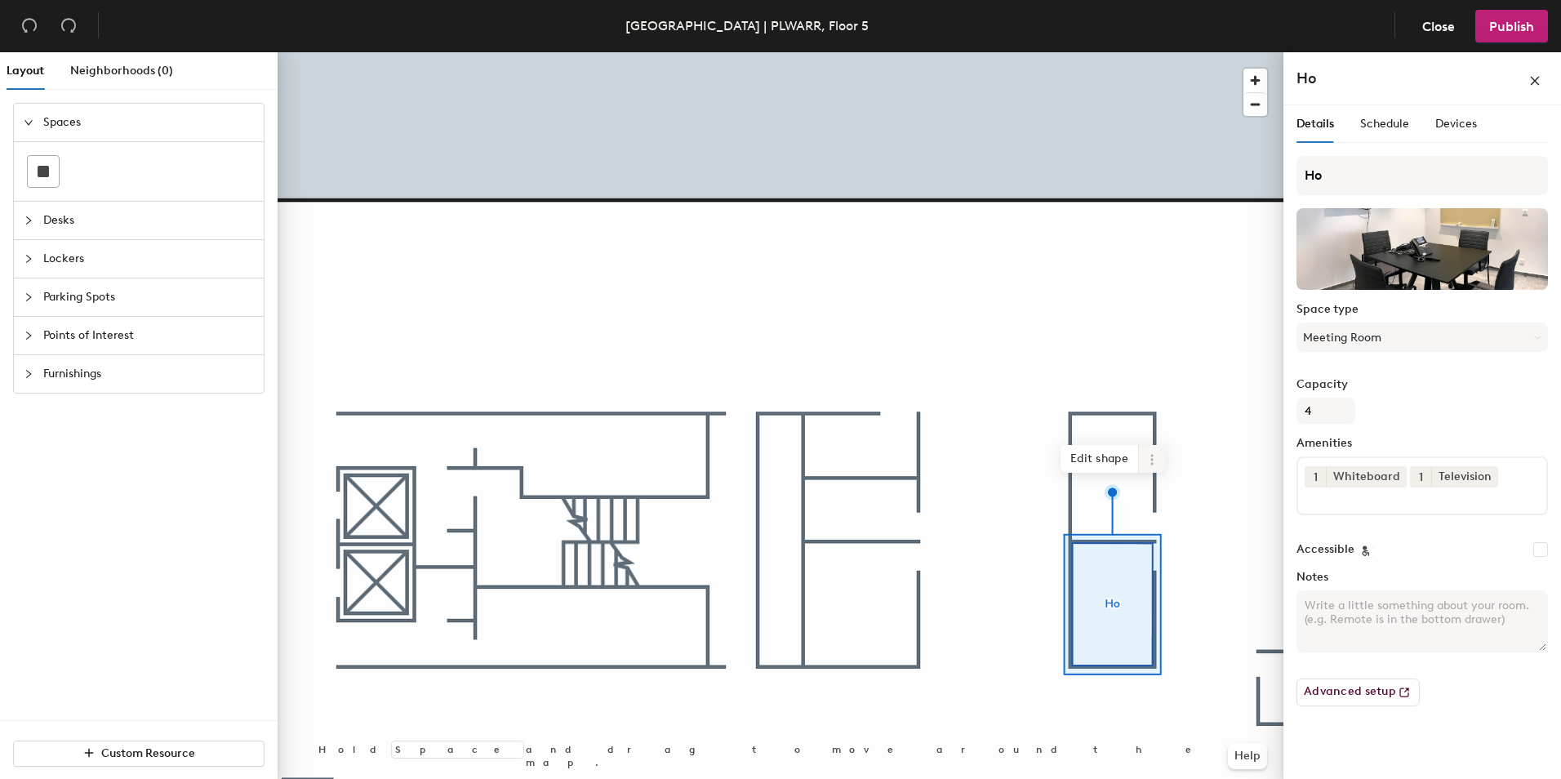
click at [1149, 457] on icon at bounding box center [1151, 459] width 13 height 13
click at [1157, 553] on span "Delete" at bounding box center [1210, 553] width 145 height 28
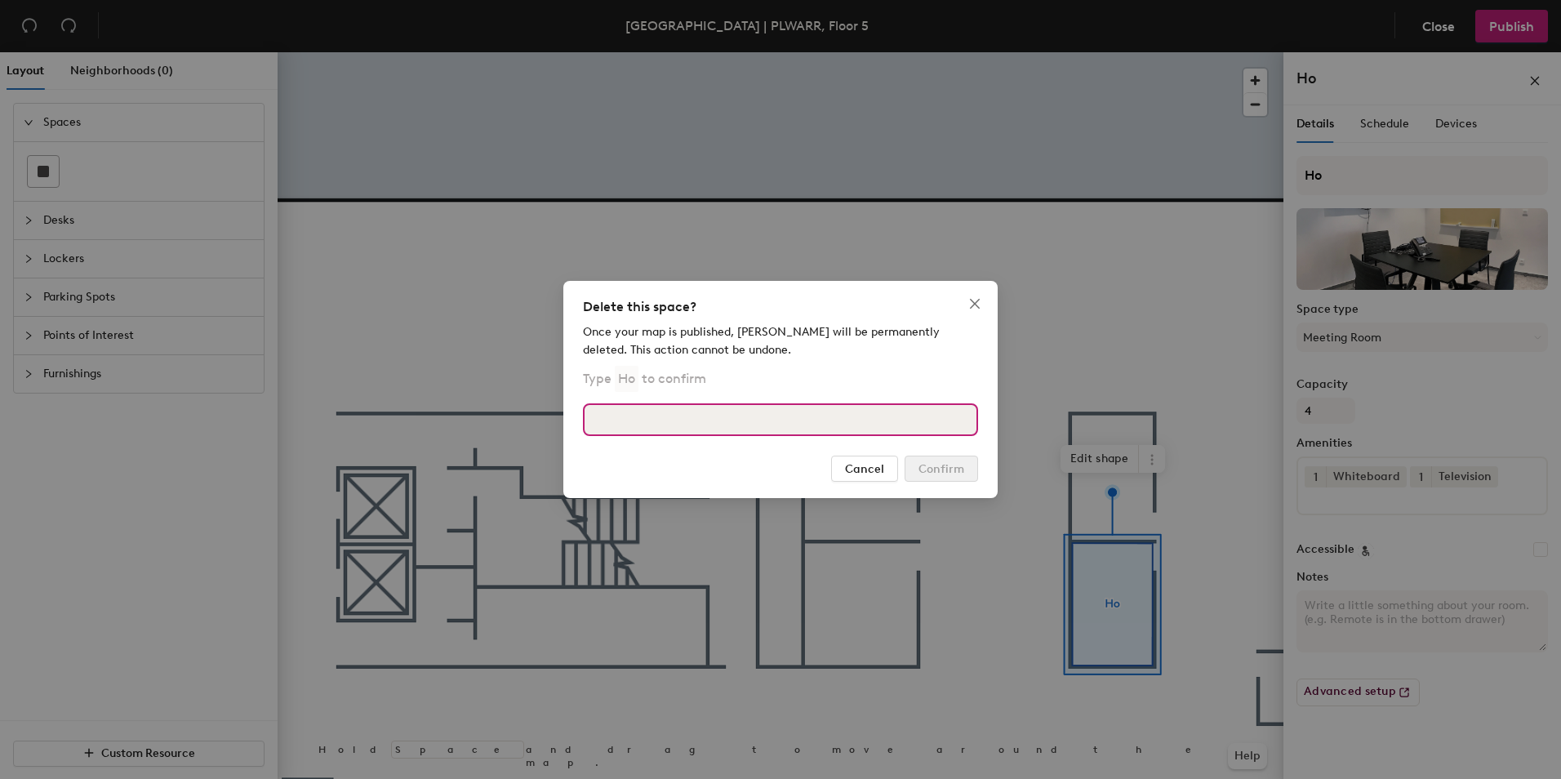
click at [767, 422] on input at bounding box center [780, 419] width 395 height 33
type input "Ho"
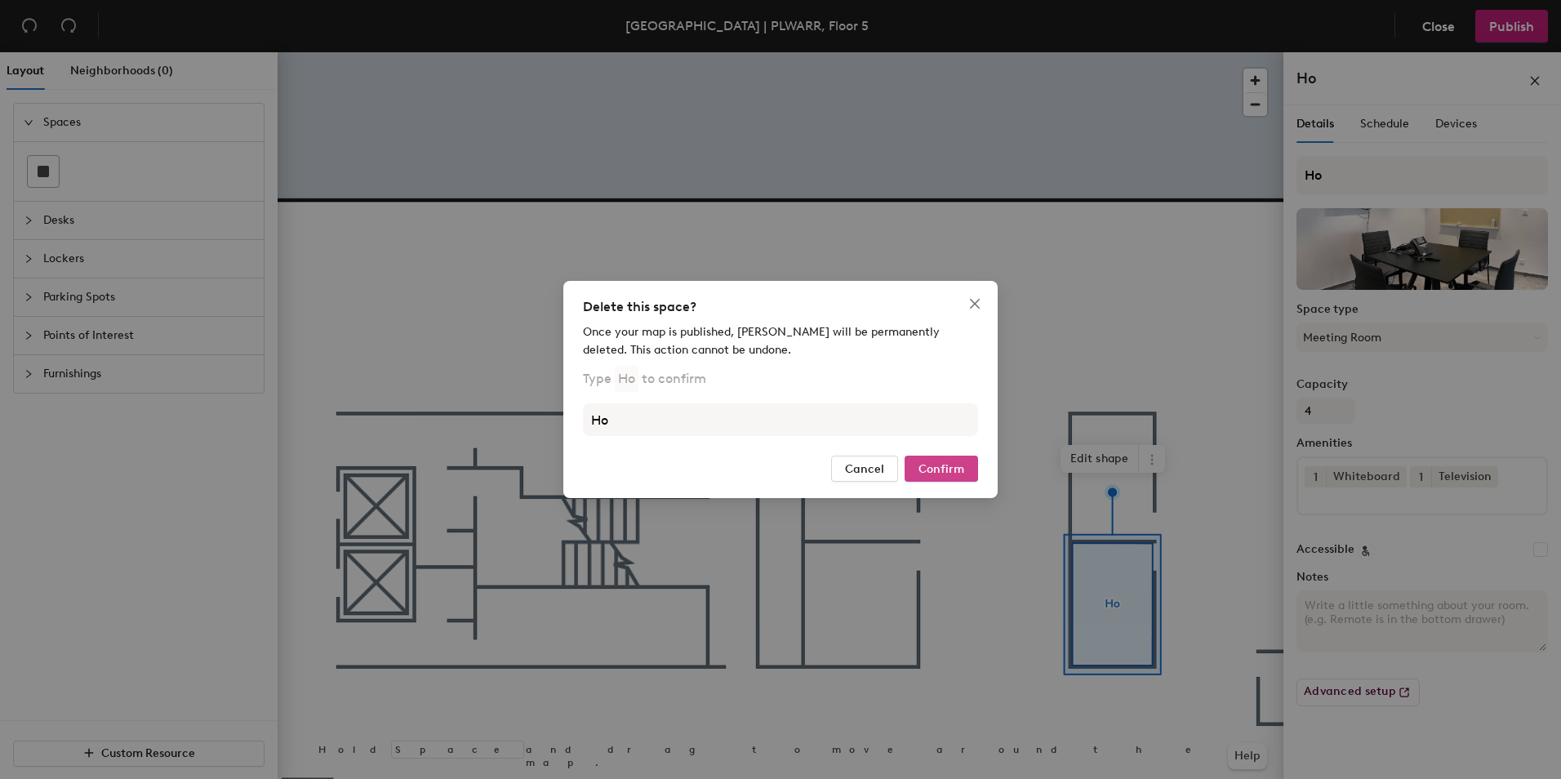
click at [941, 477] on button "Confirm" at bounding box center [940, 468] width 73 height 26
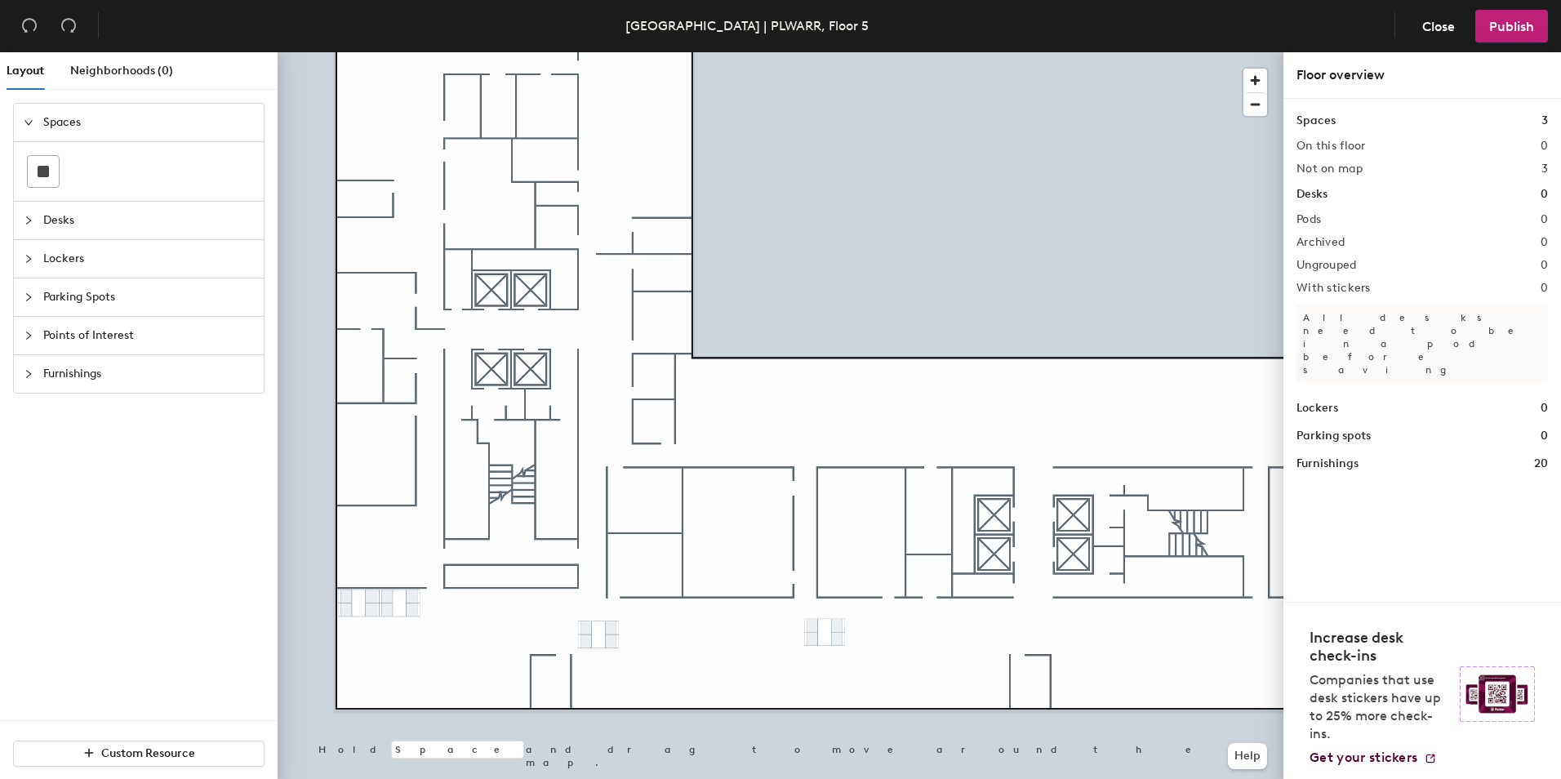
click at [68, 123] on span "Spaces" at bounding box center [148, 123] width 211 height 38
click at [64, 121] on span "Spaces" at bounding box center [148, 123] width 211 height 38
click at [101, 167] on div at bounding box center [139, 171] width 224 height 33
click at [1295, 121] on div "Spaces 3 On this floor 0 Not on map 3 Desks 0 Pods 0 Archived 0 Ungrouped 0 Wit…" at bounding box center [1422, 350] width 278 height 503
click at [116, 74] on span "Neighborhoods (0)" at bounding box center [121, 71] width 103 height 14
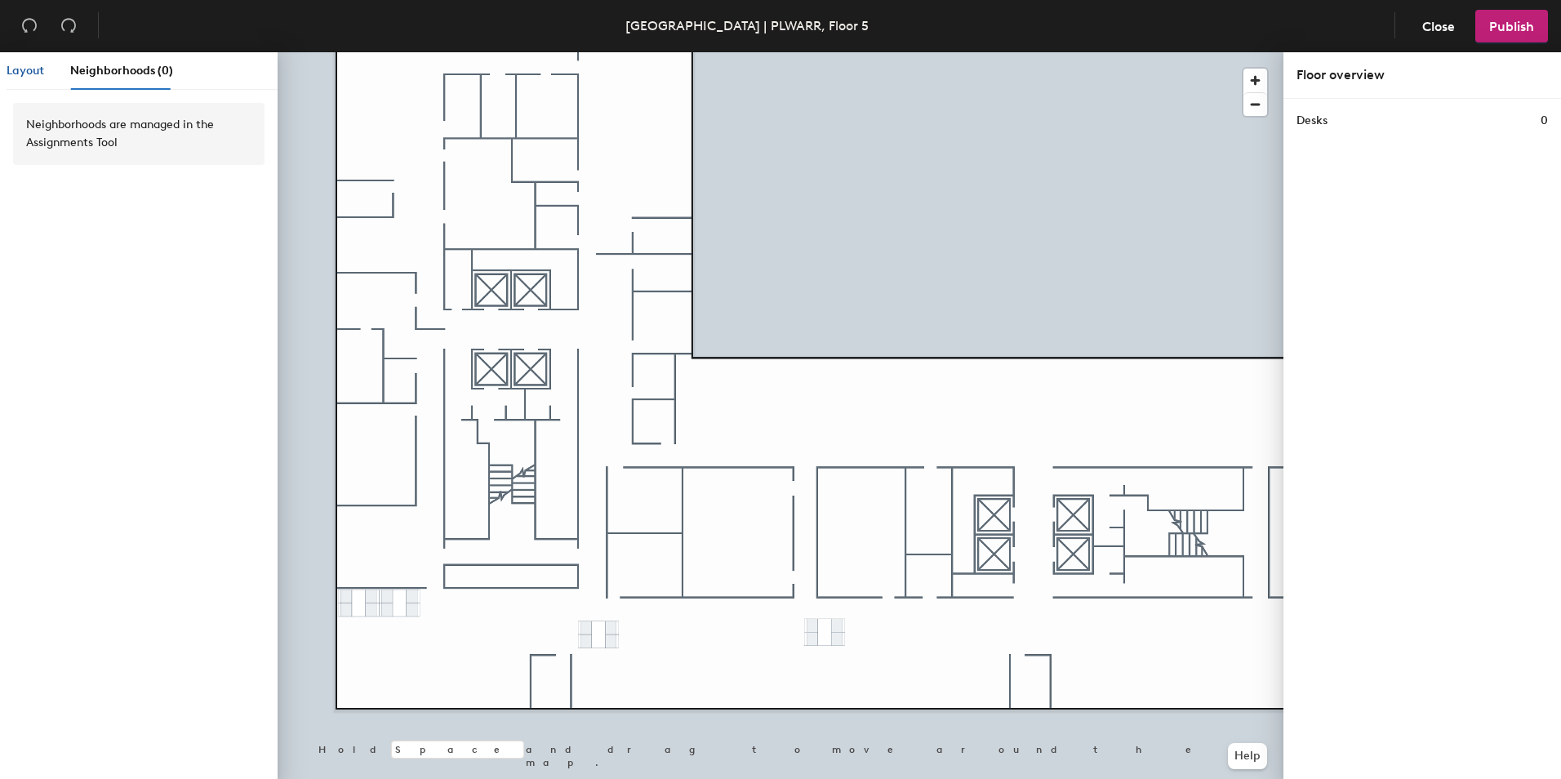
click at [31, 75] on span "Layout" at bounding box center [26, 71] width 38 height 14
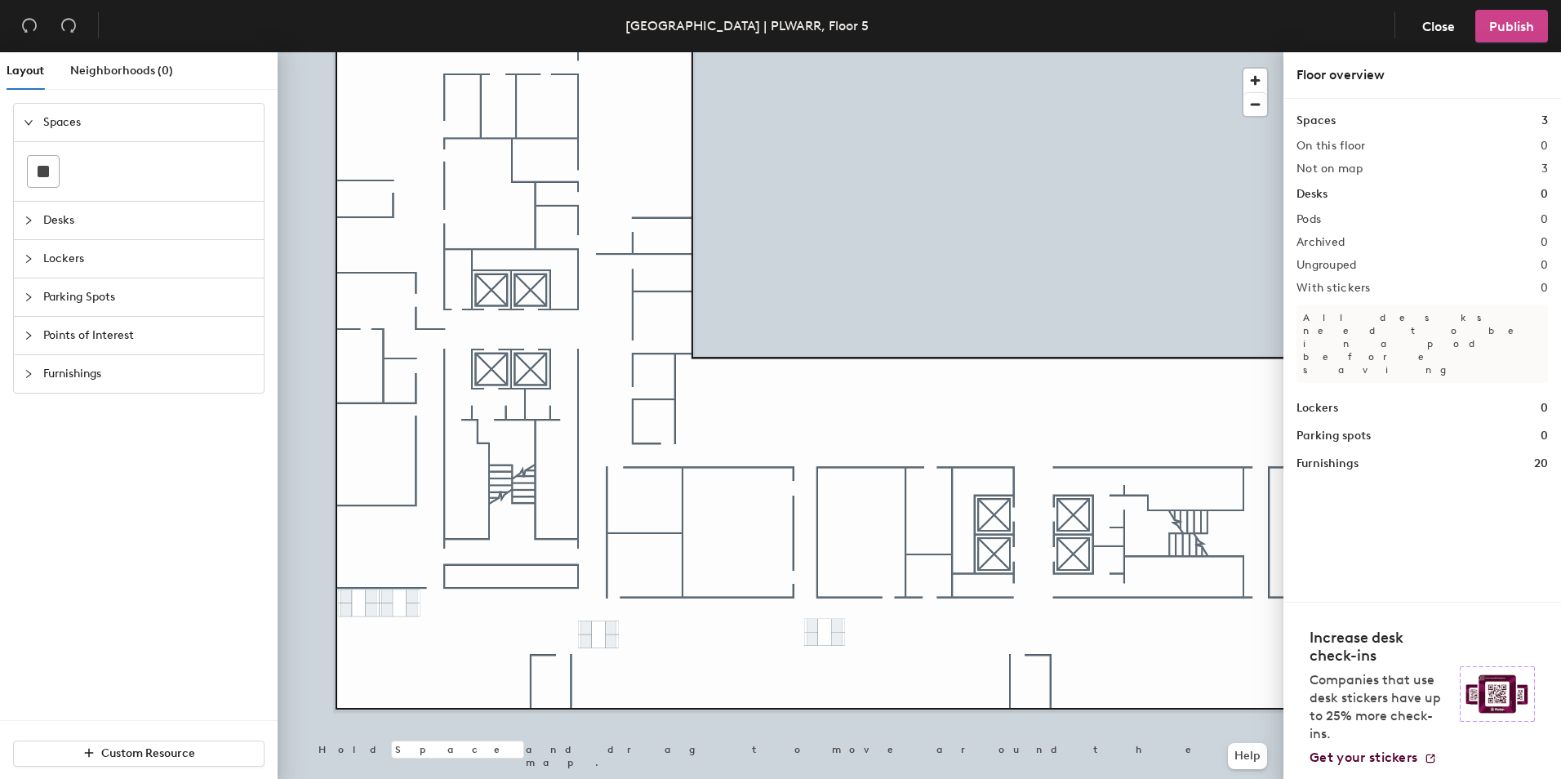
click at [1488, 42] on button "Publish" at bounding box center [1511, 26] width 73 height 33
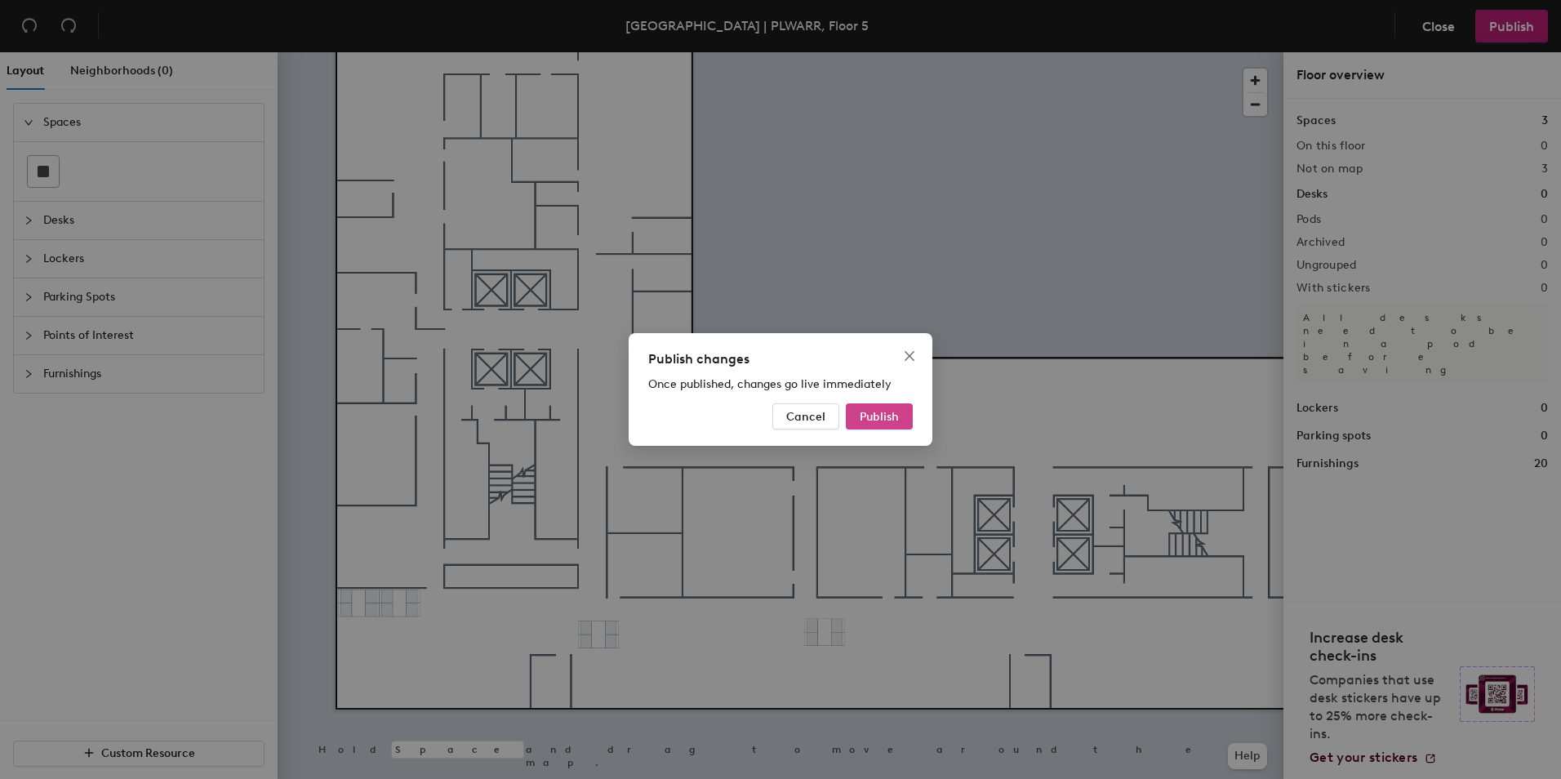
click at [889, 416] on span "Publish" at bounding box center [879, 417] width 39 height 14
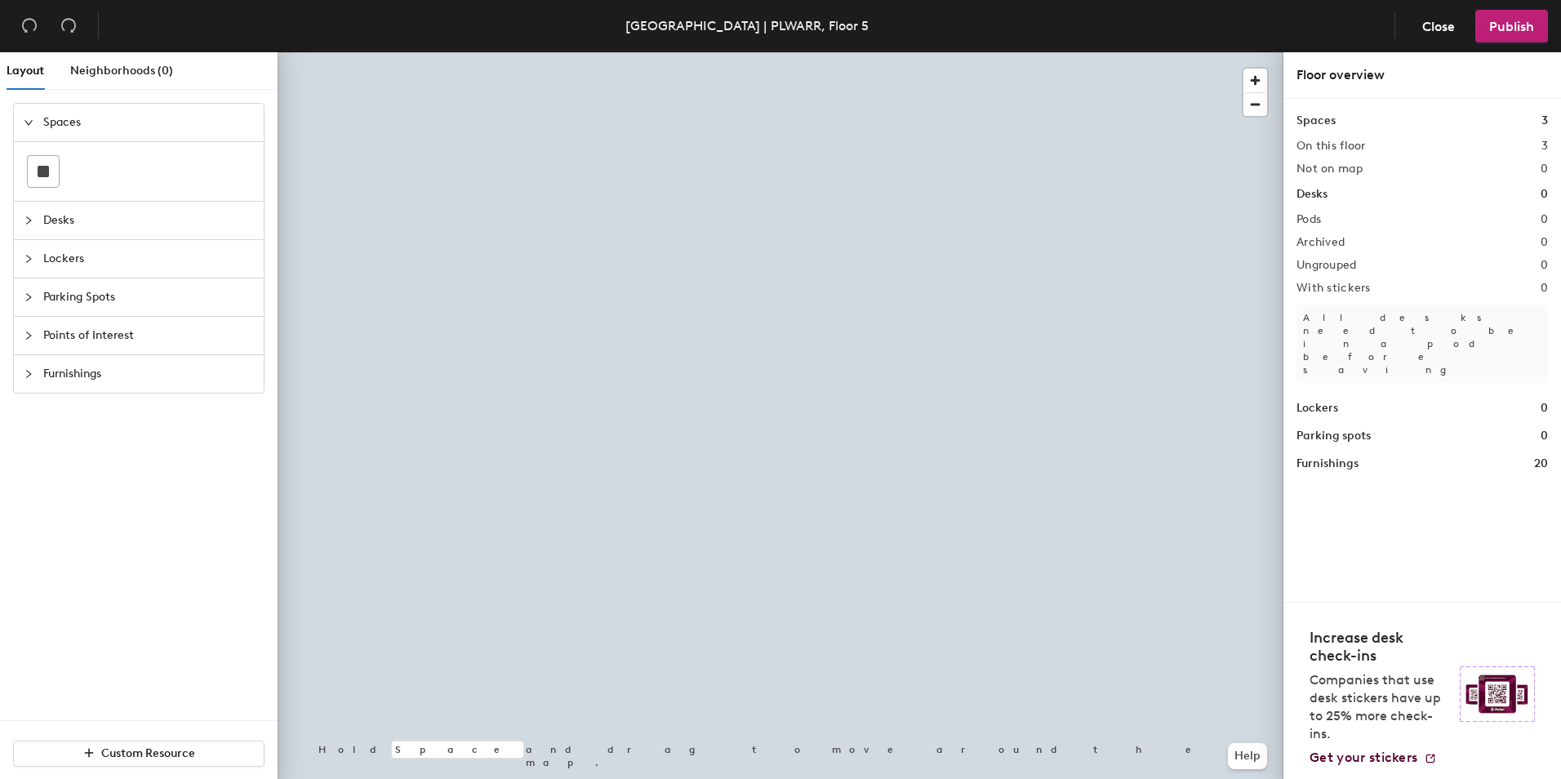
click at [1329, 114] on h1 "Spaces" at bounding box center [1315, 121] width 39 height 18
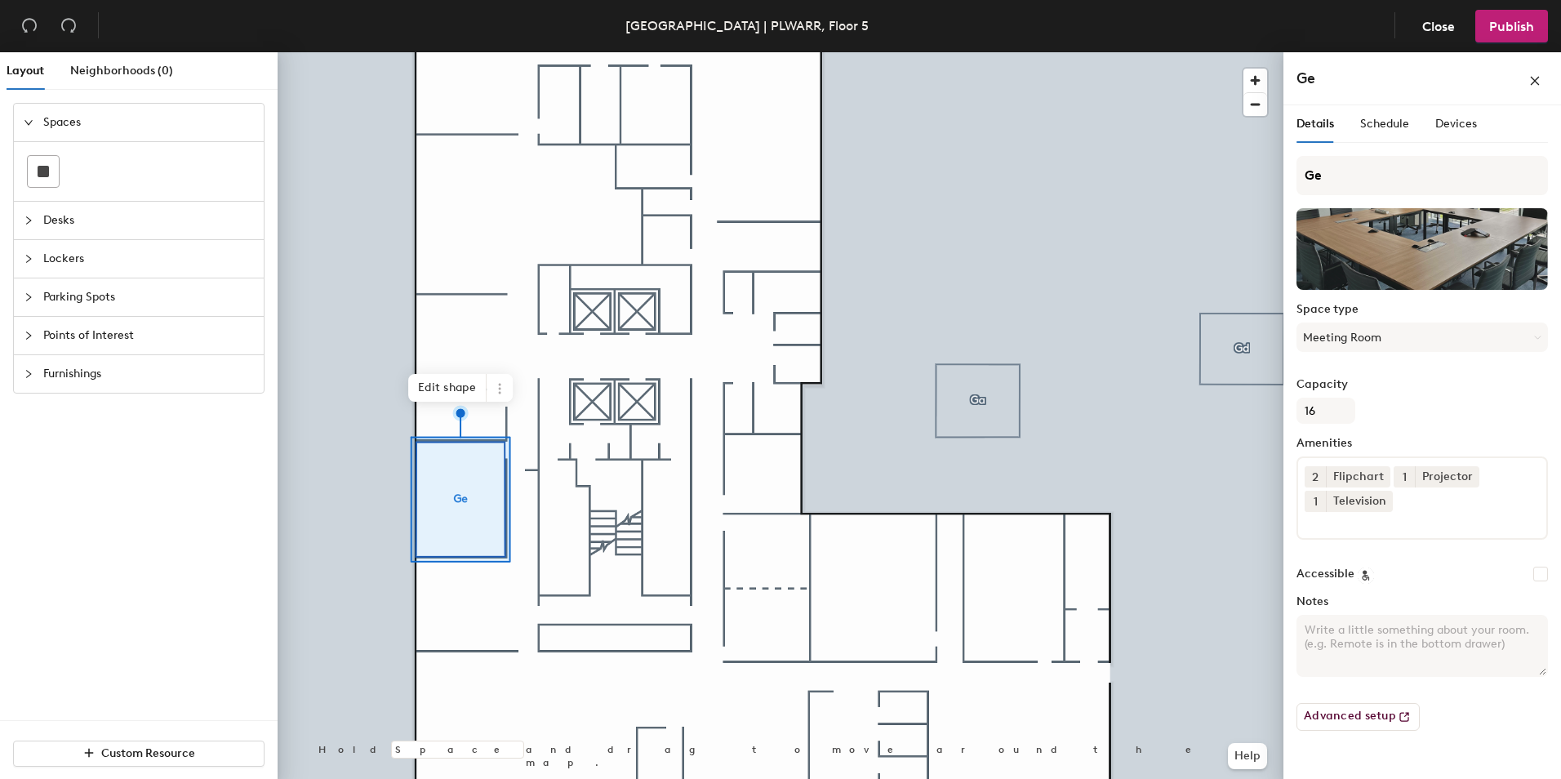
click at [971, 52] on div at bounding box center [781, 52] width 1006 height 0
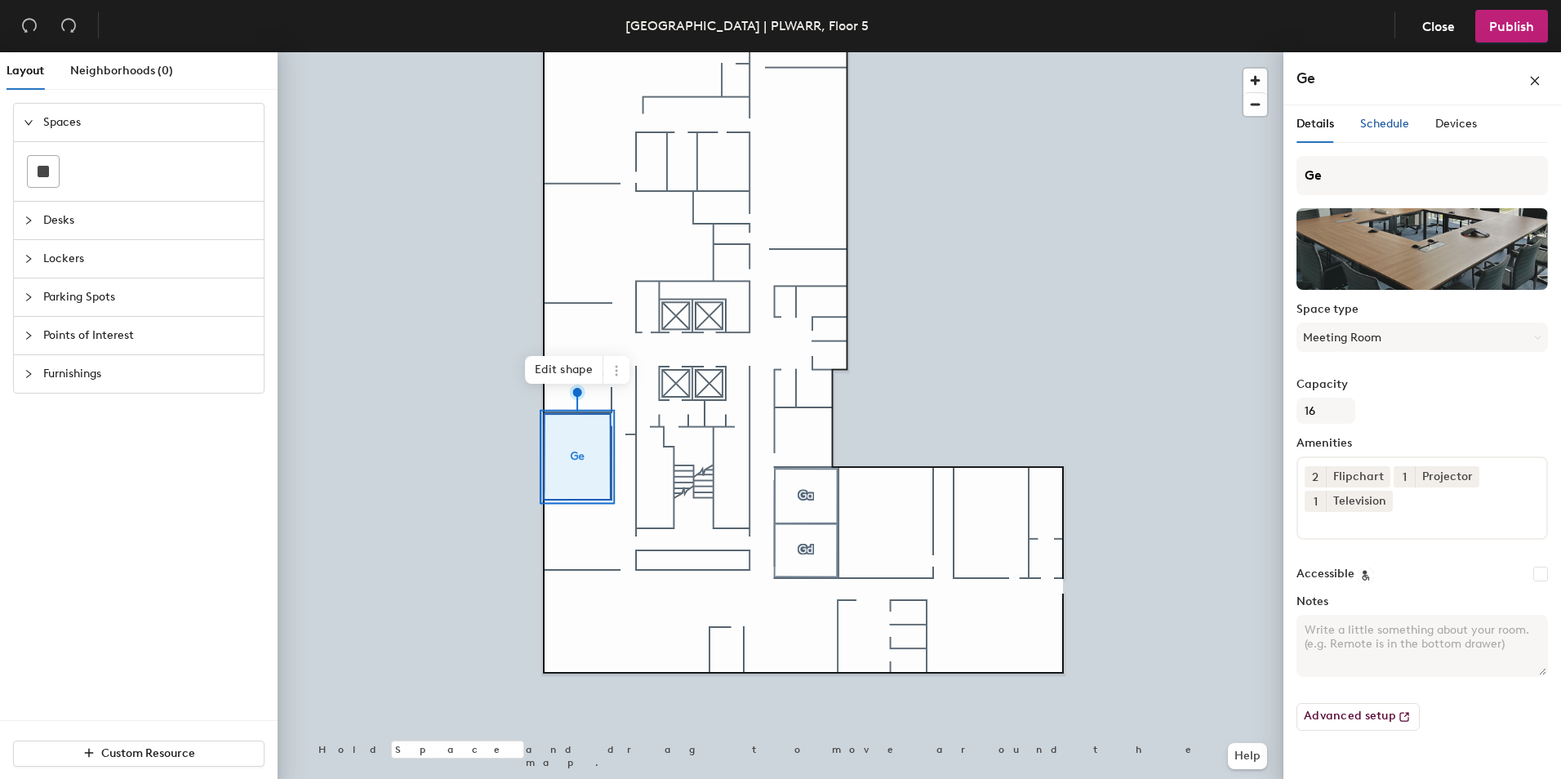
click at [1376, 125] on span "Schedule" at bounding box center [1384, 124] width 49 height 14
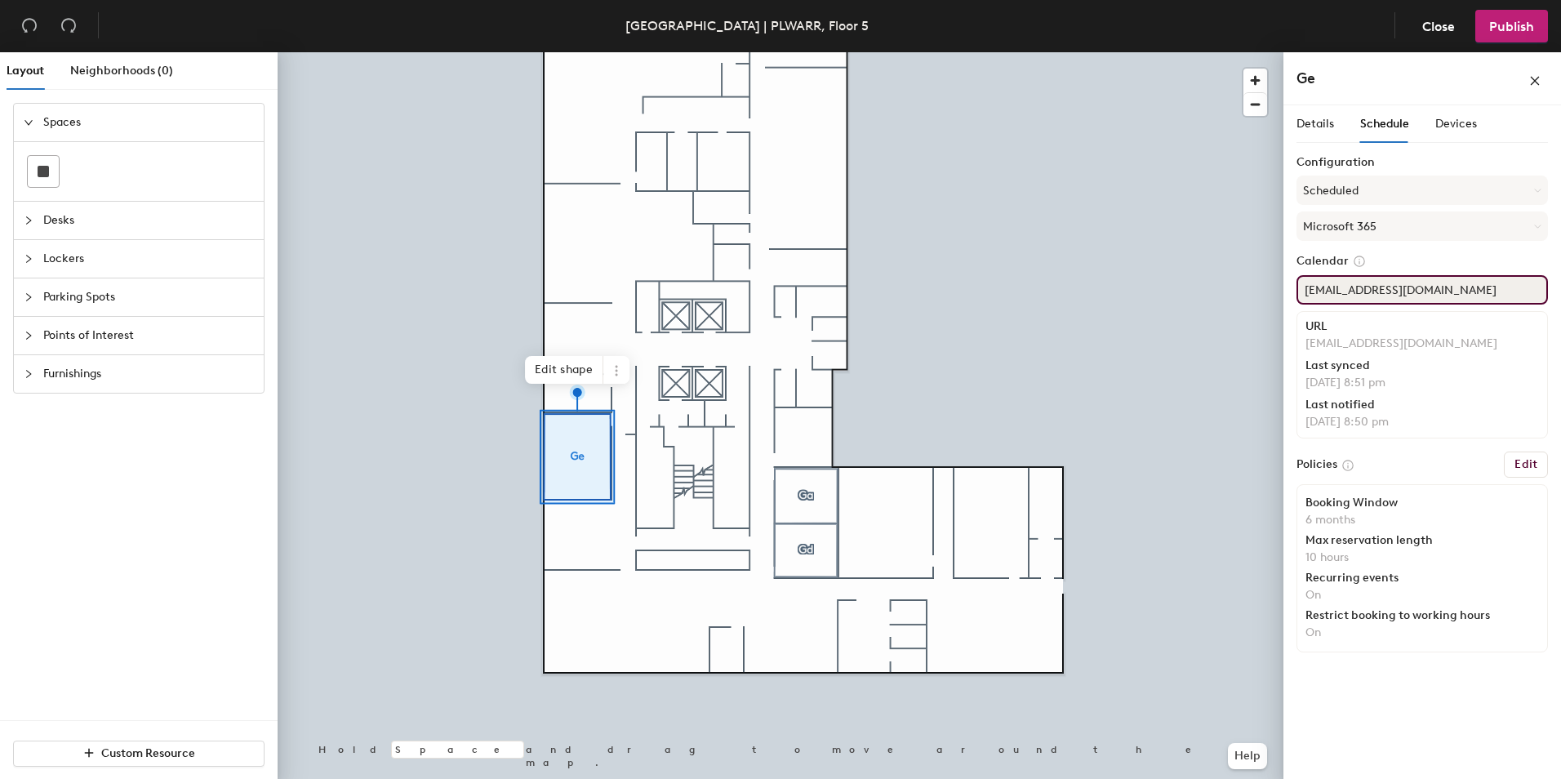
click at [1220, 296] on div "Layout Neighborhoods (0) Spaces Desks Lockers Parking Spots Points of Interest …" at bounding box center [780, 418] width 1561 height 733
paste input "PLWARR-Warsaw-"
type input "PLWARR-Warsaw-Ge@iqvia.com"
click at [1513, 28] on span "Publish" at bounding box center [1511, 27] width 45 height 16
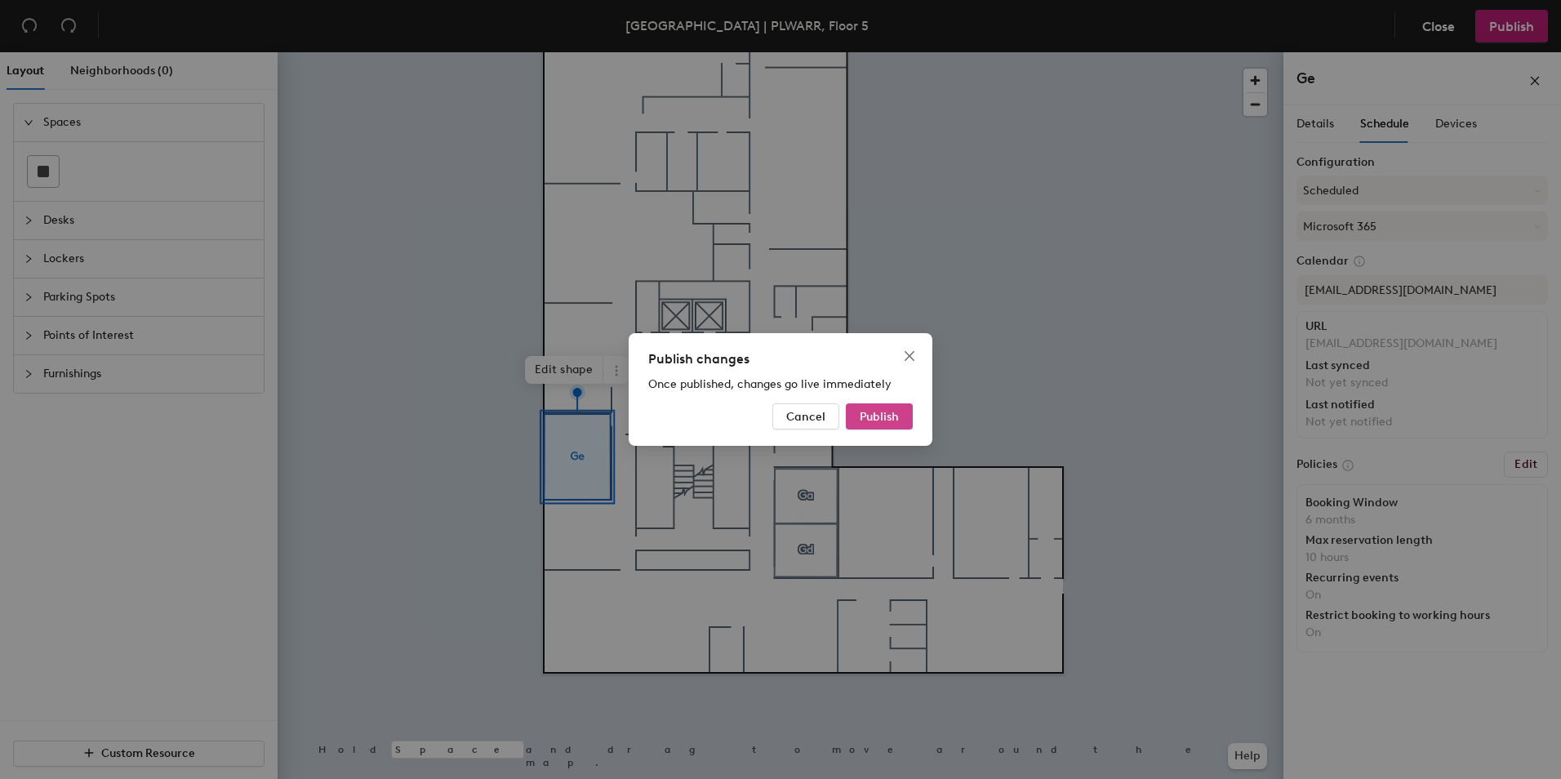
click at [890, 420] on span "Publish" at bounding box center [879, 417] width 39 height 14
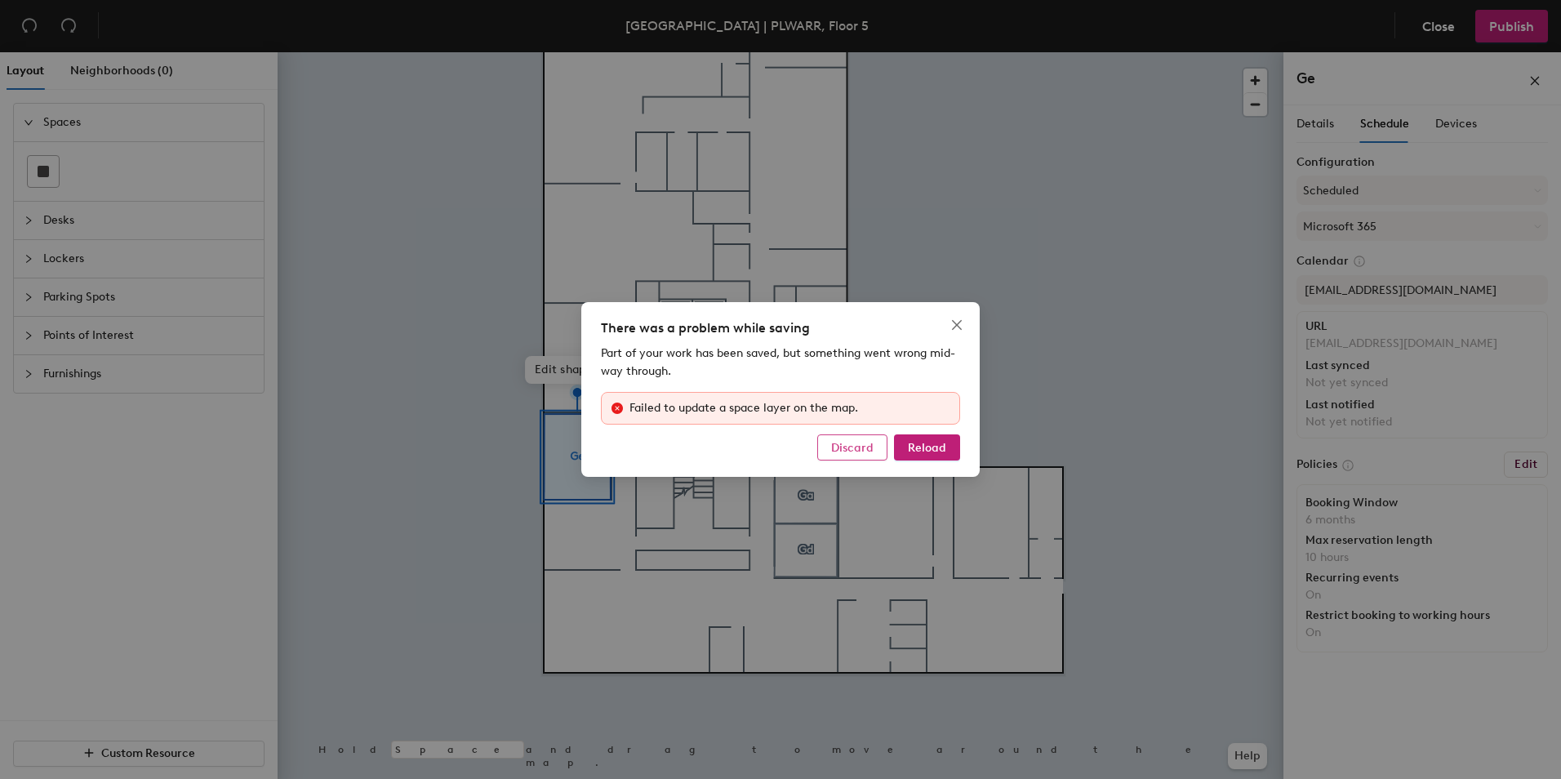
click at [859, 444] on span "Discard" at bounding box center [852, 448] width 42 height 14
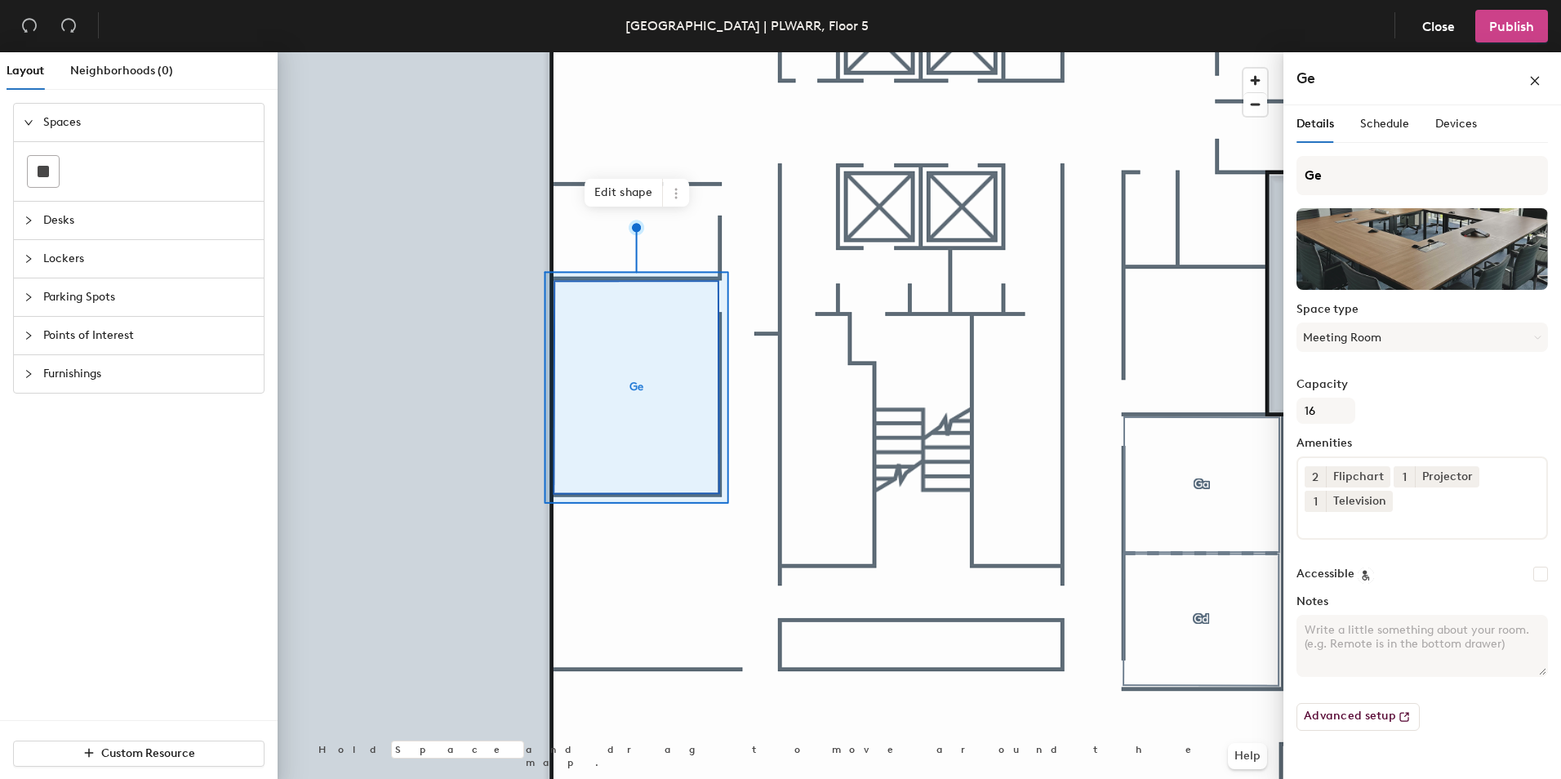
click at [1501, 24] on span "Publish" at bounding box center [1511, 27] width 45 height 16
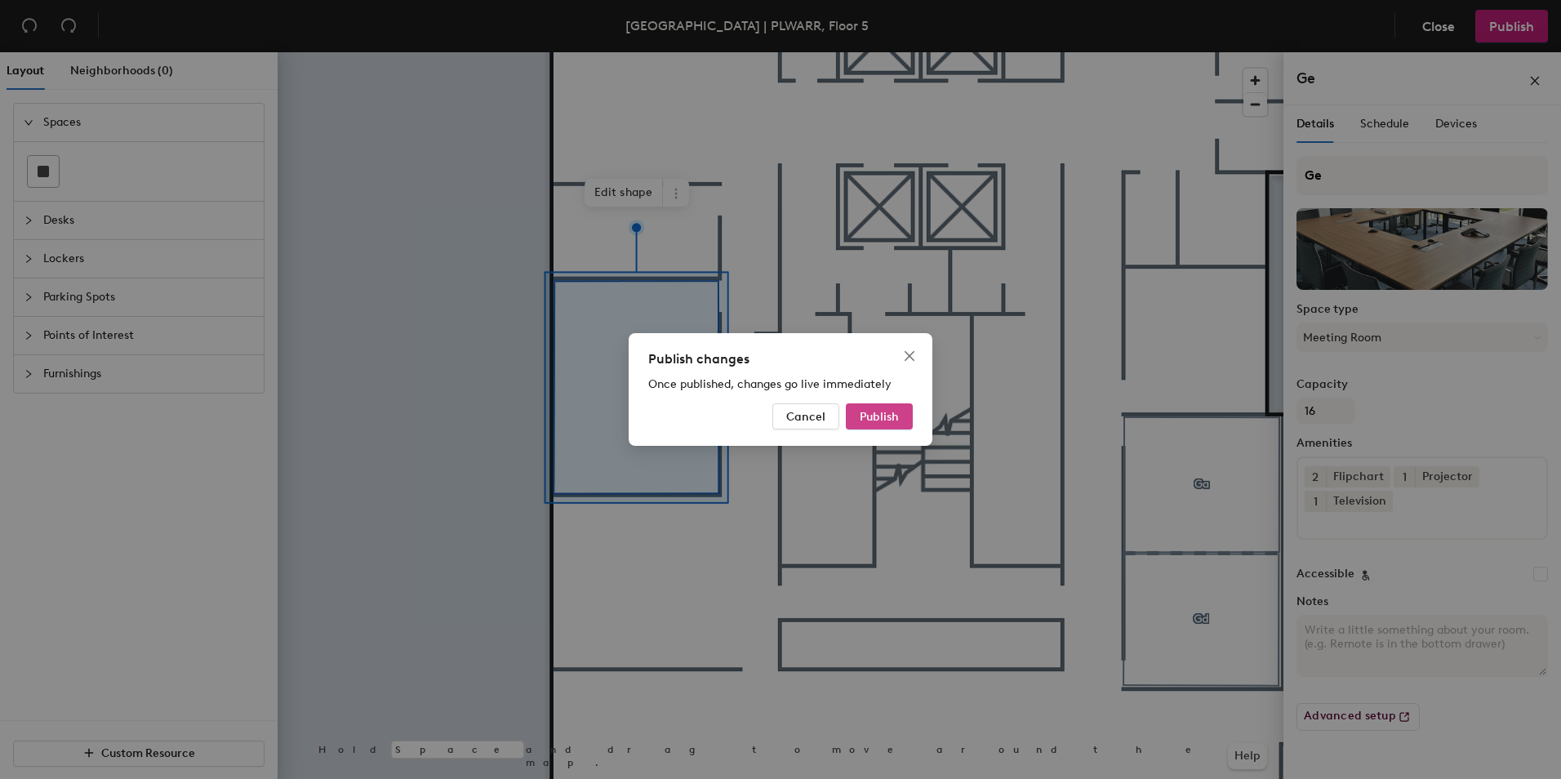
click at [870, 418] on span "Publish" at bounding box center [879, 417] width 39 height 14
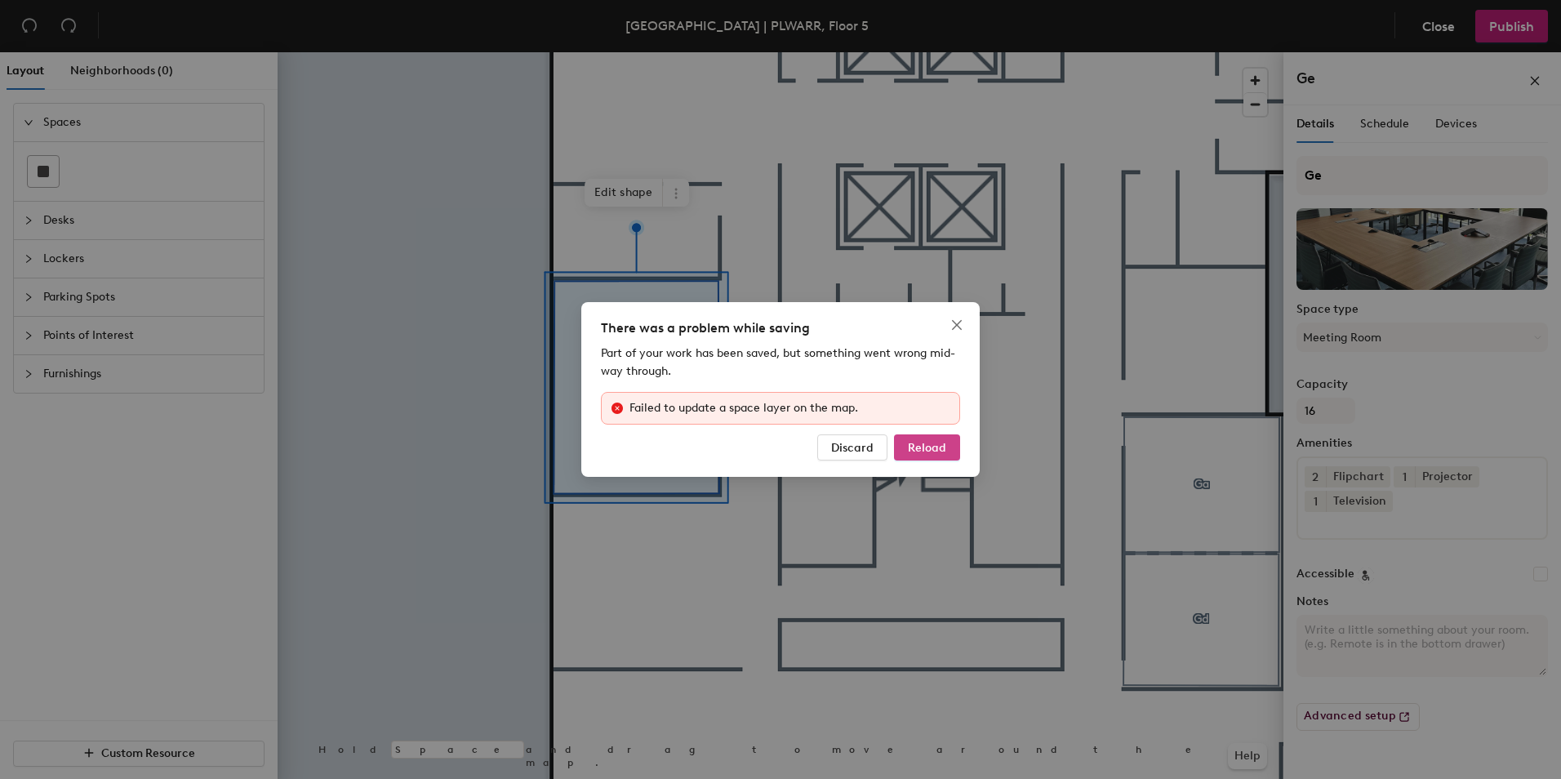
click at [931, 447] on span "Reload" at bounding box center [927, 448] width 38 height 14
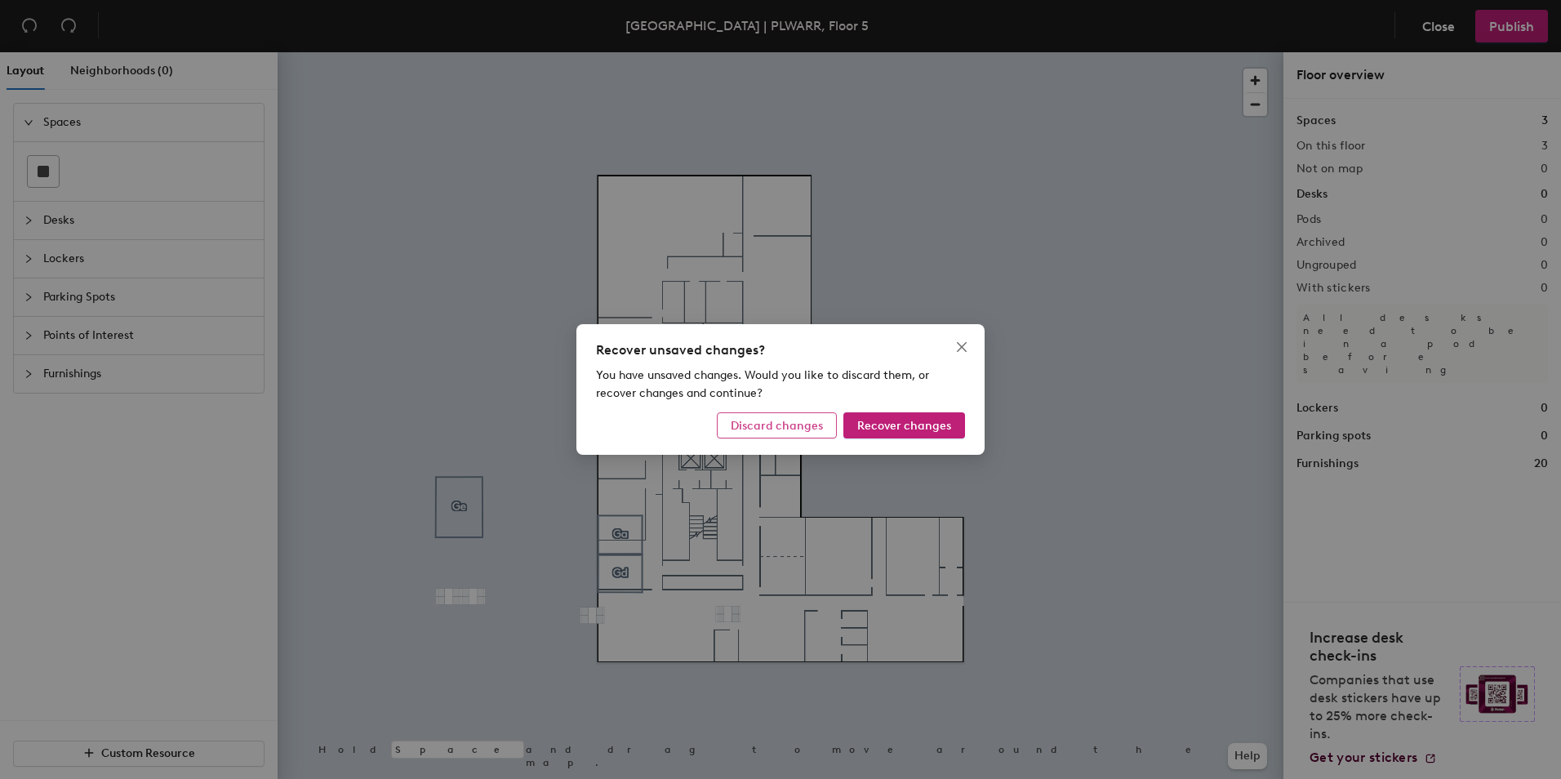
click at [776, 429] on span "Discard changes" at bounding box center [777, 426] width 92 height 14
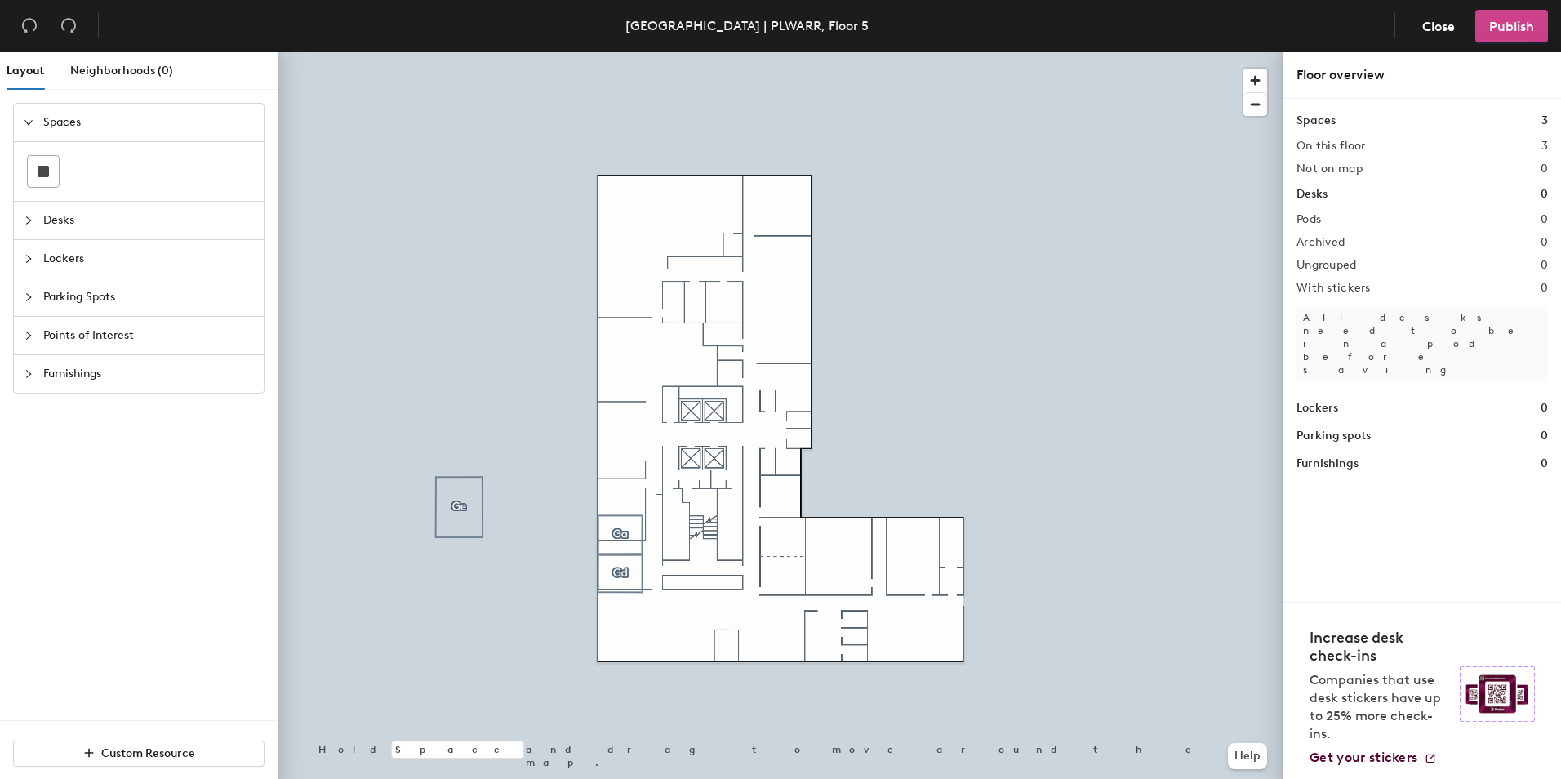
click at [1512, 19] on span "Publish" at bounding box center [1511, 27] width 45 height 16
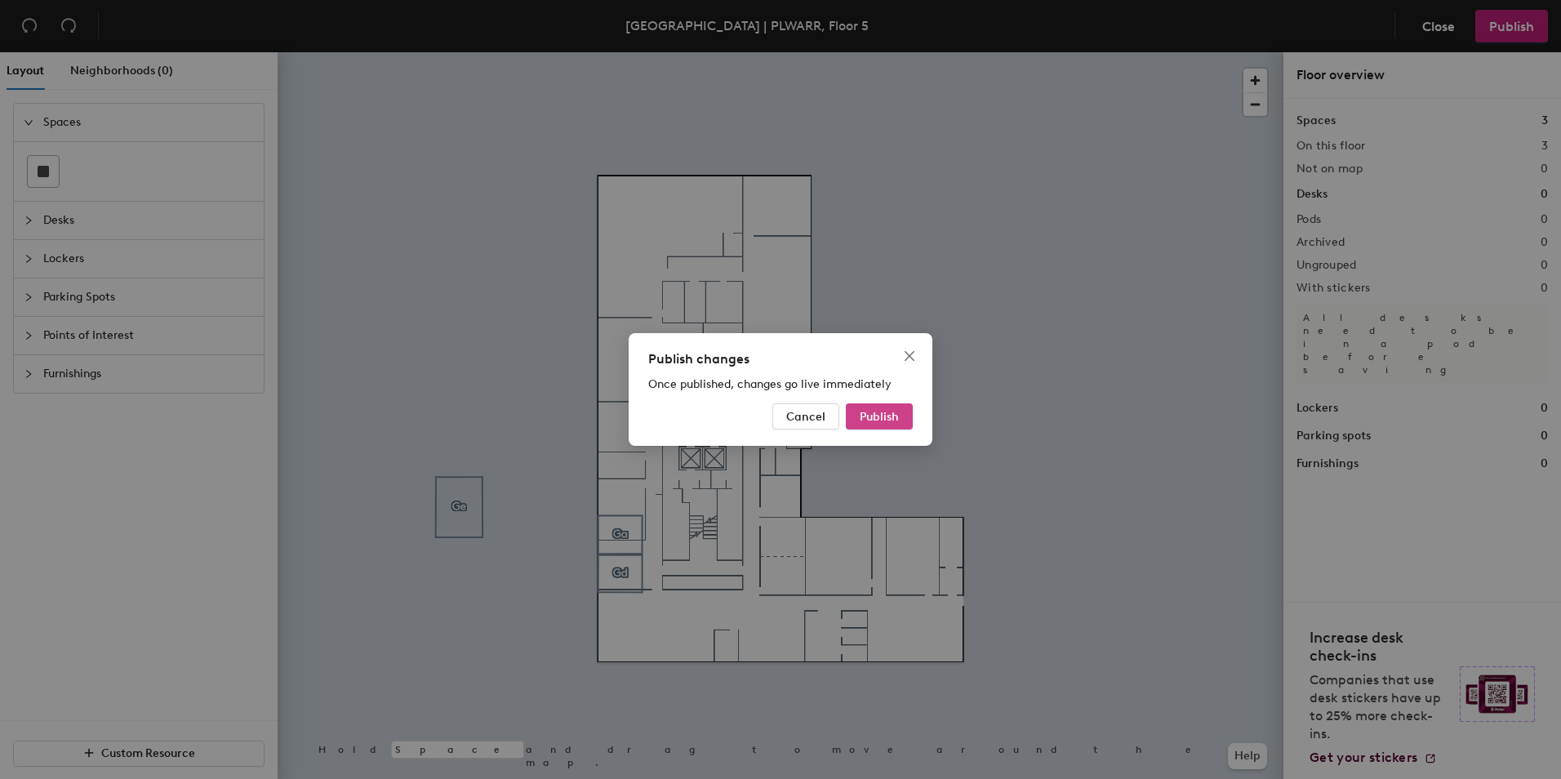
click at [898, 416] on span "Publish" at bounding box center [879, 417] width 39 height 14
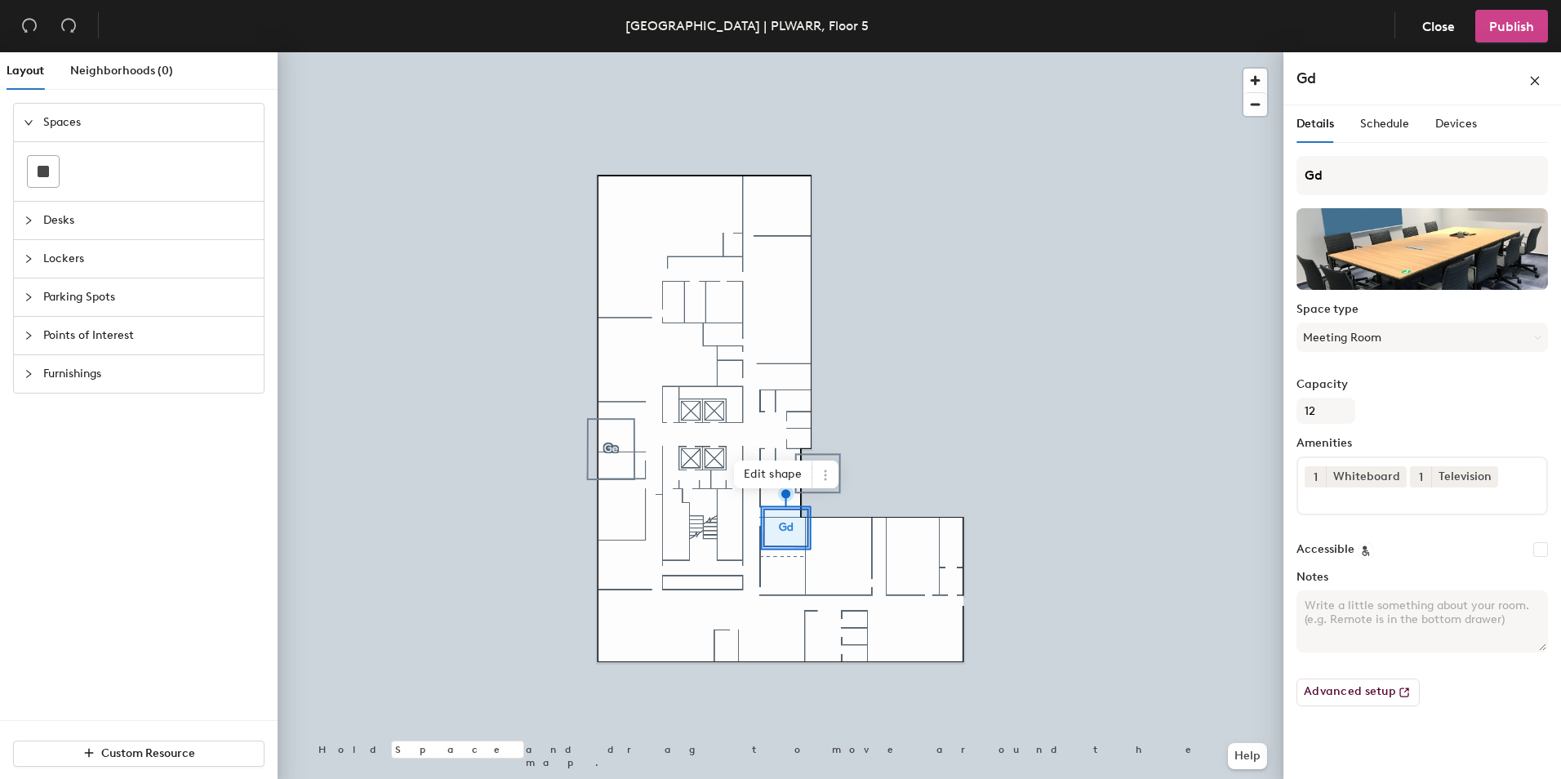
click at [1495, 30] on span "Publish" at bounding box center [1511, 27] width 45 height 16
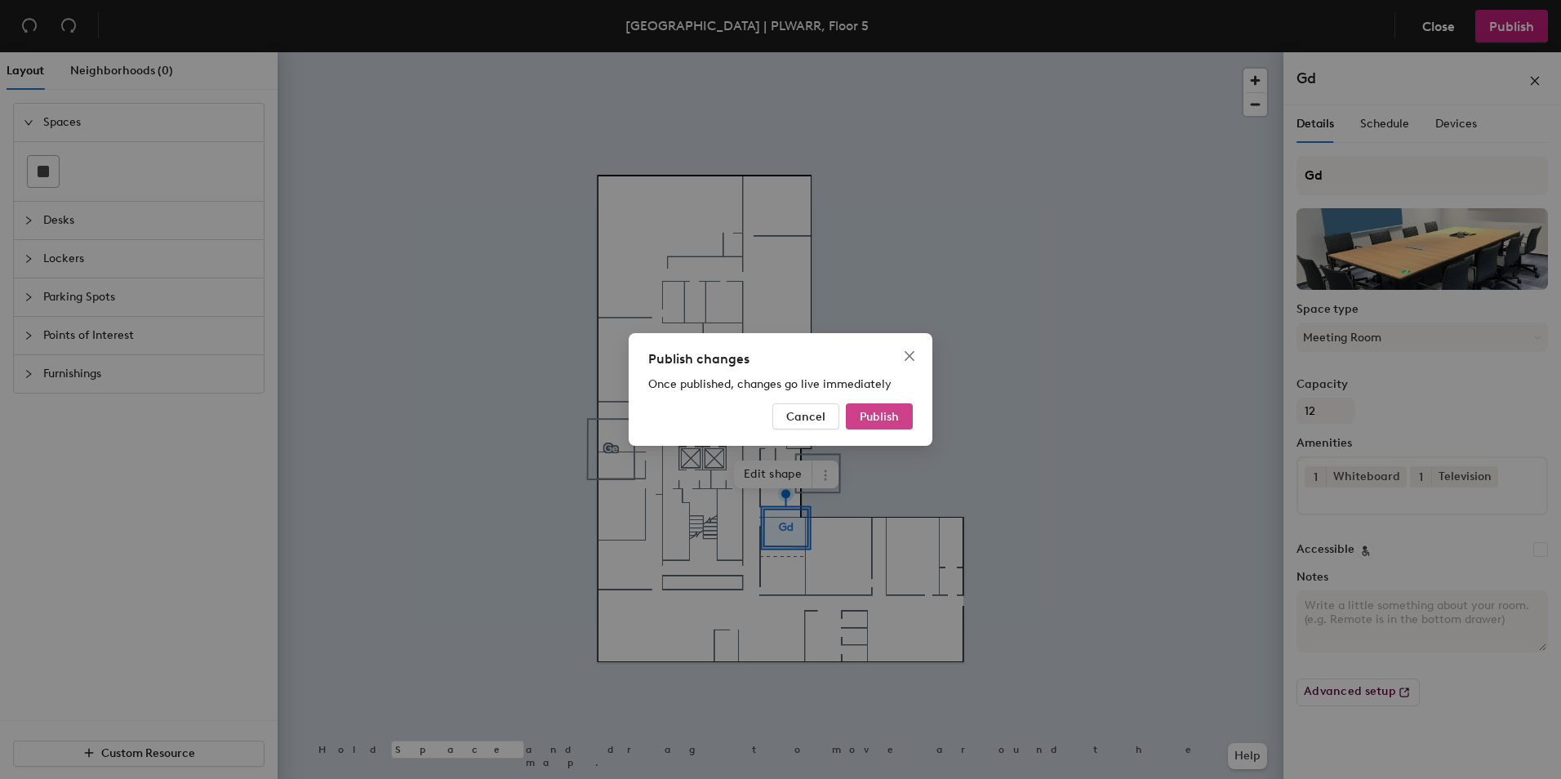
click at [878, 419] on span "Publish" at bounding box center [879, 417] width 39 height 14
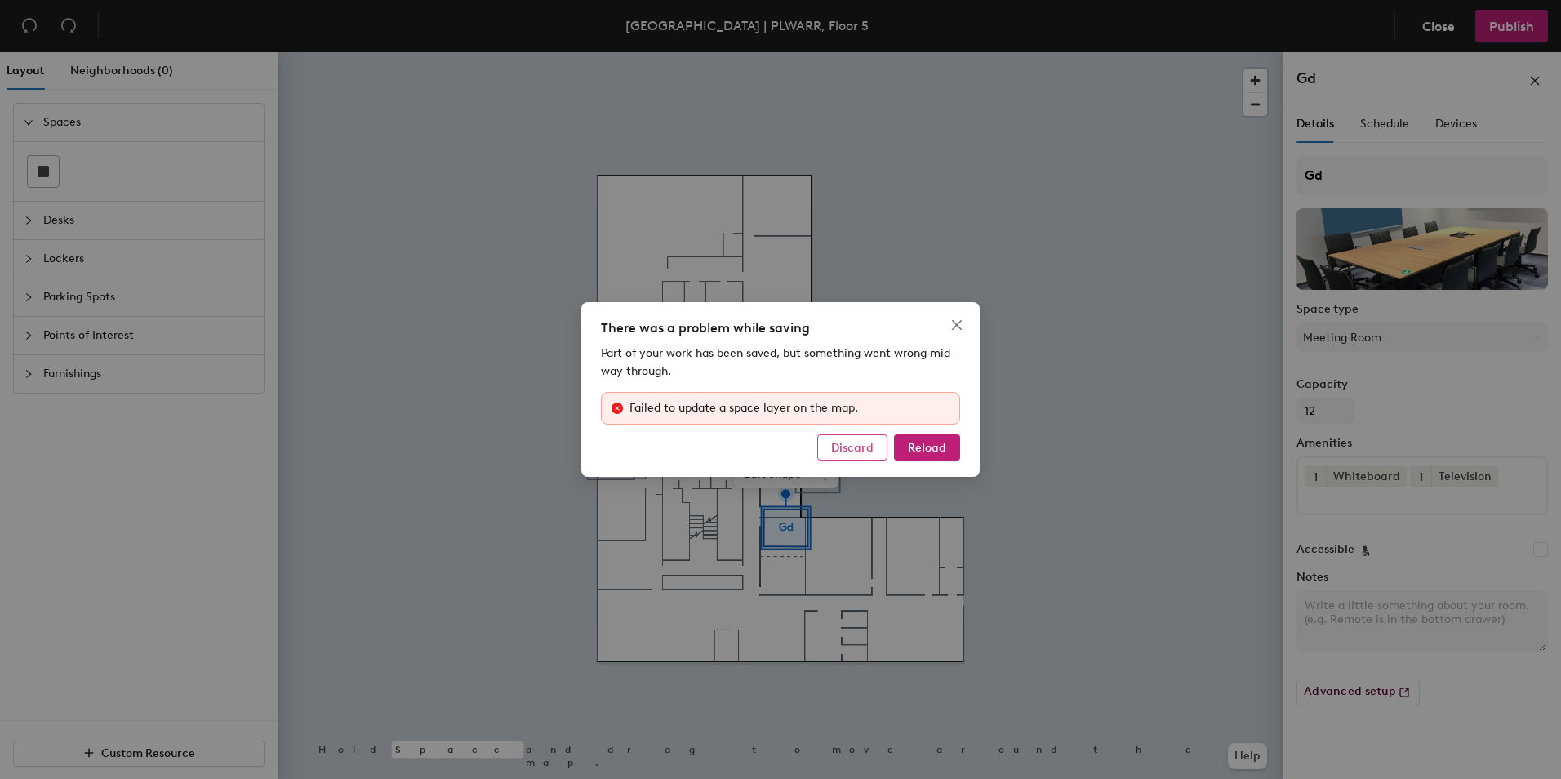
click at [855, 451] on span "Discard" at bounding box center [852, 448] width 42 height 14
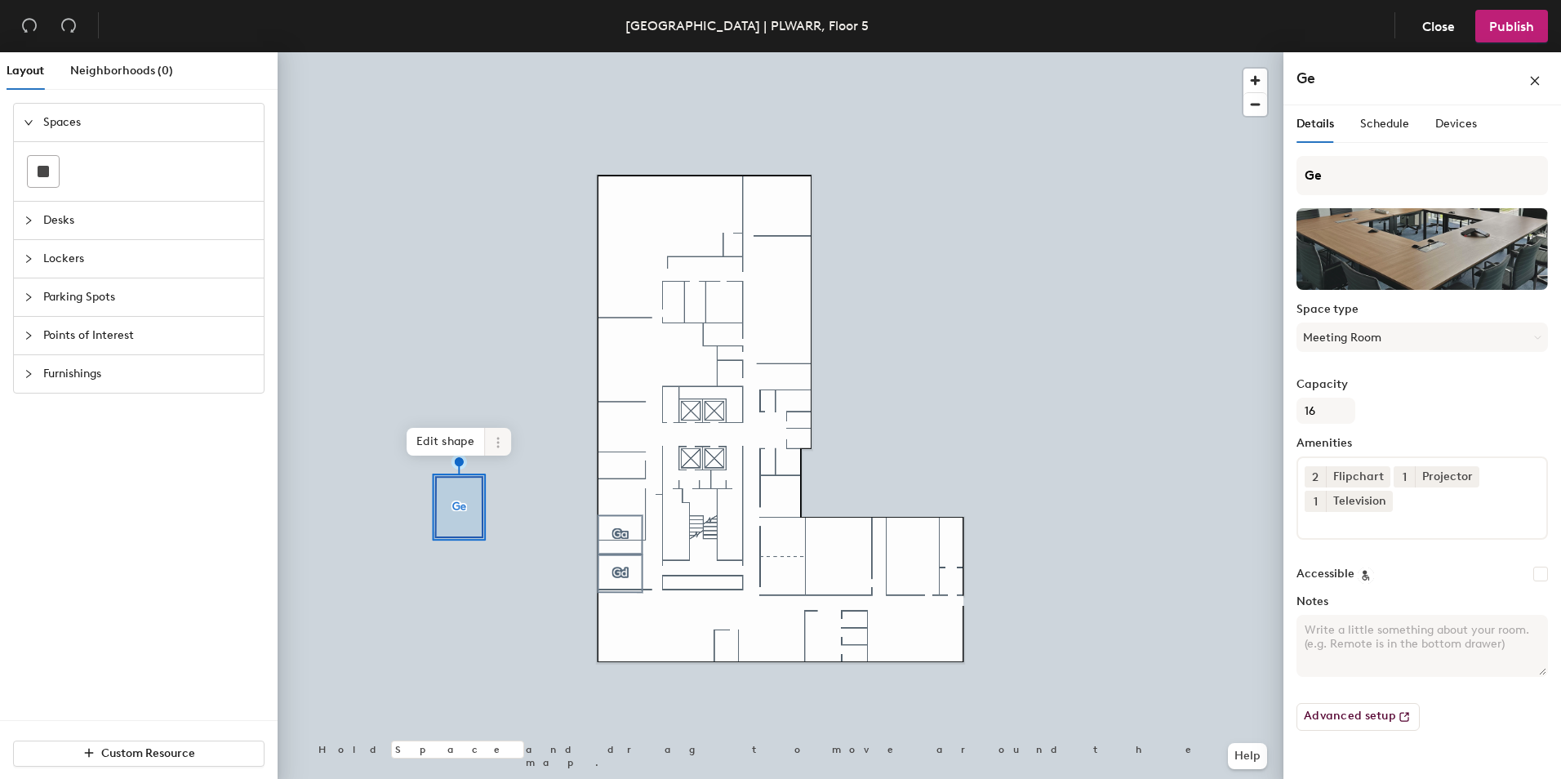
click at [501, 444] on icon at bounding box center [497, 442] width 13 height 13
click at [532, 534] on span "Delete" at bounding box center [556, 536] width 145 height 28
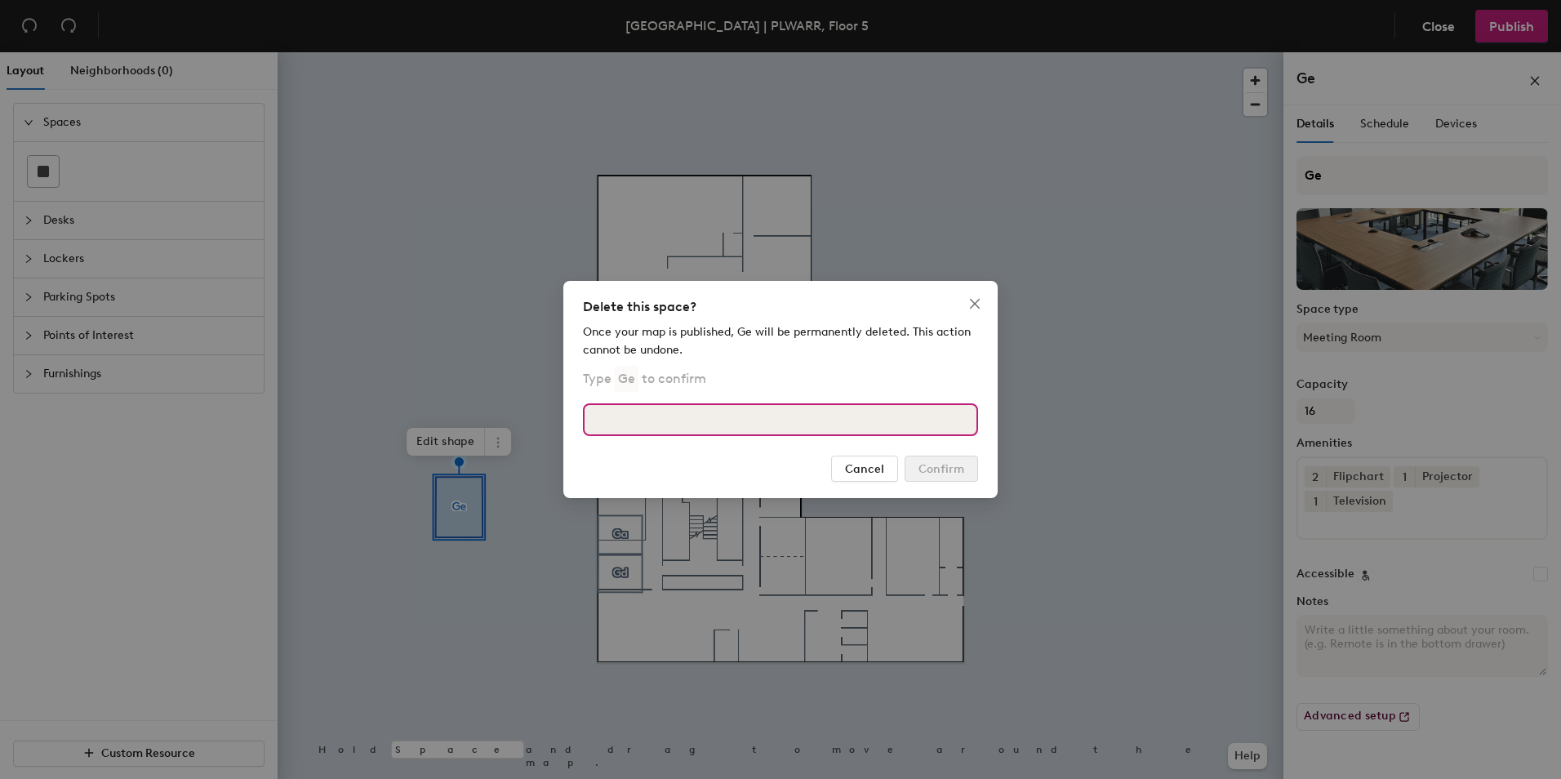
click at [765, 415] on input at bounding box center [780, 419] width 395 height 33
type input "Ge"
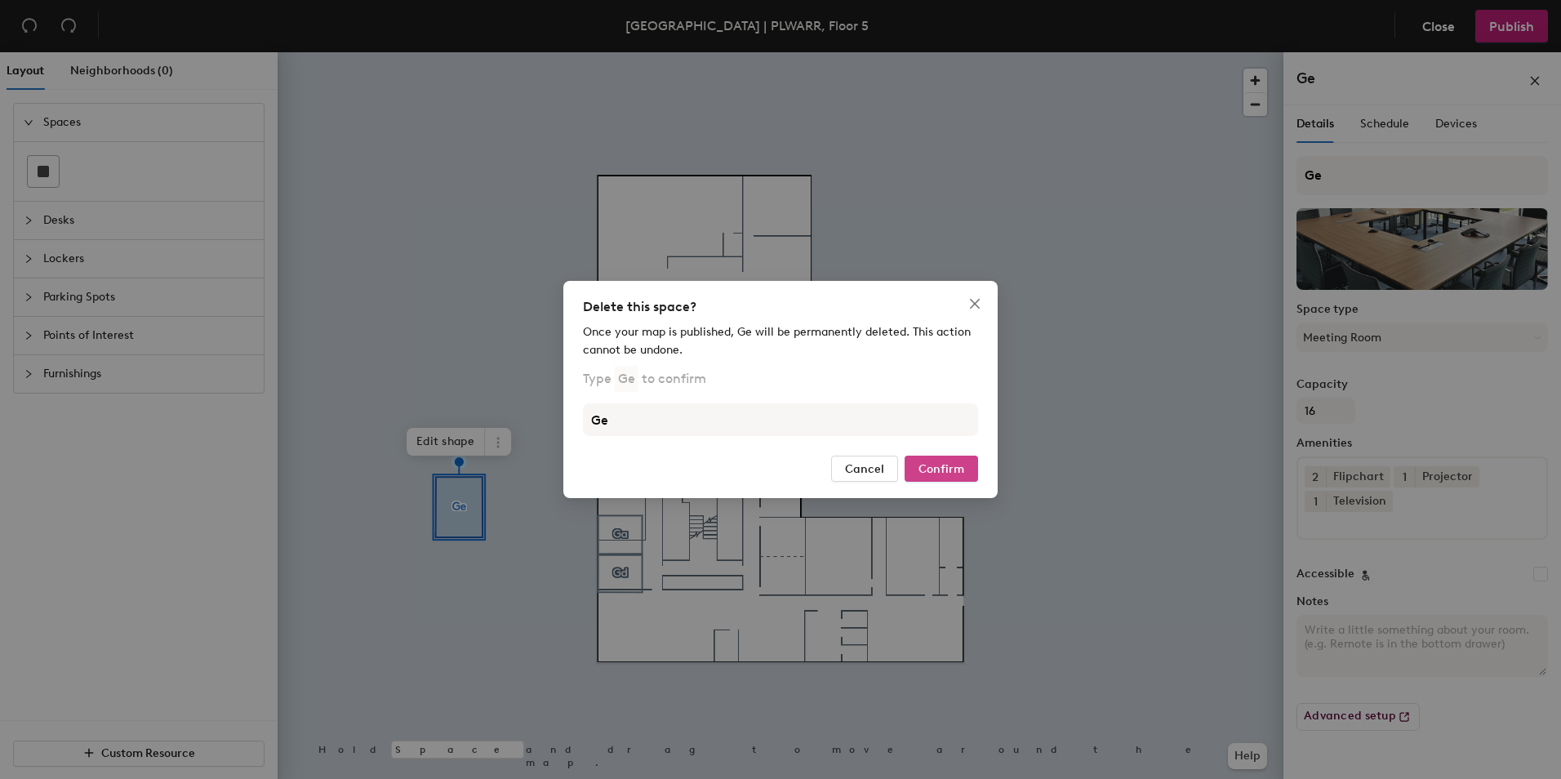
click at [972, 471] on button "Confirm" at bounding box center [940, 468] width 73 height 26
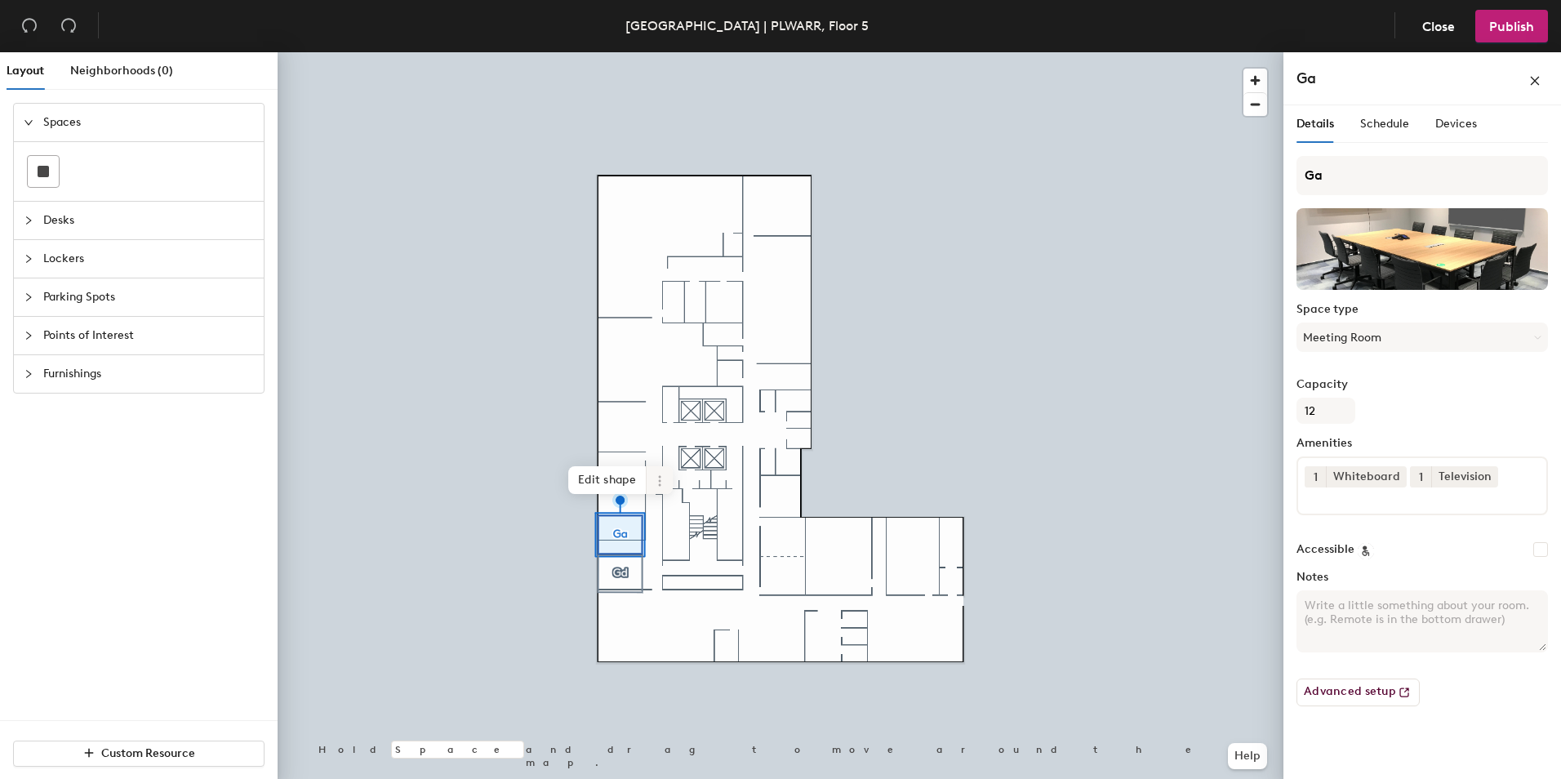
click at [664, 487] on span at bounding box center [660, 480] width 26 height 28
click at [680, 574] on span "Delete" at bounding box center [718, 574] width 145 height 28
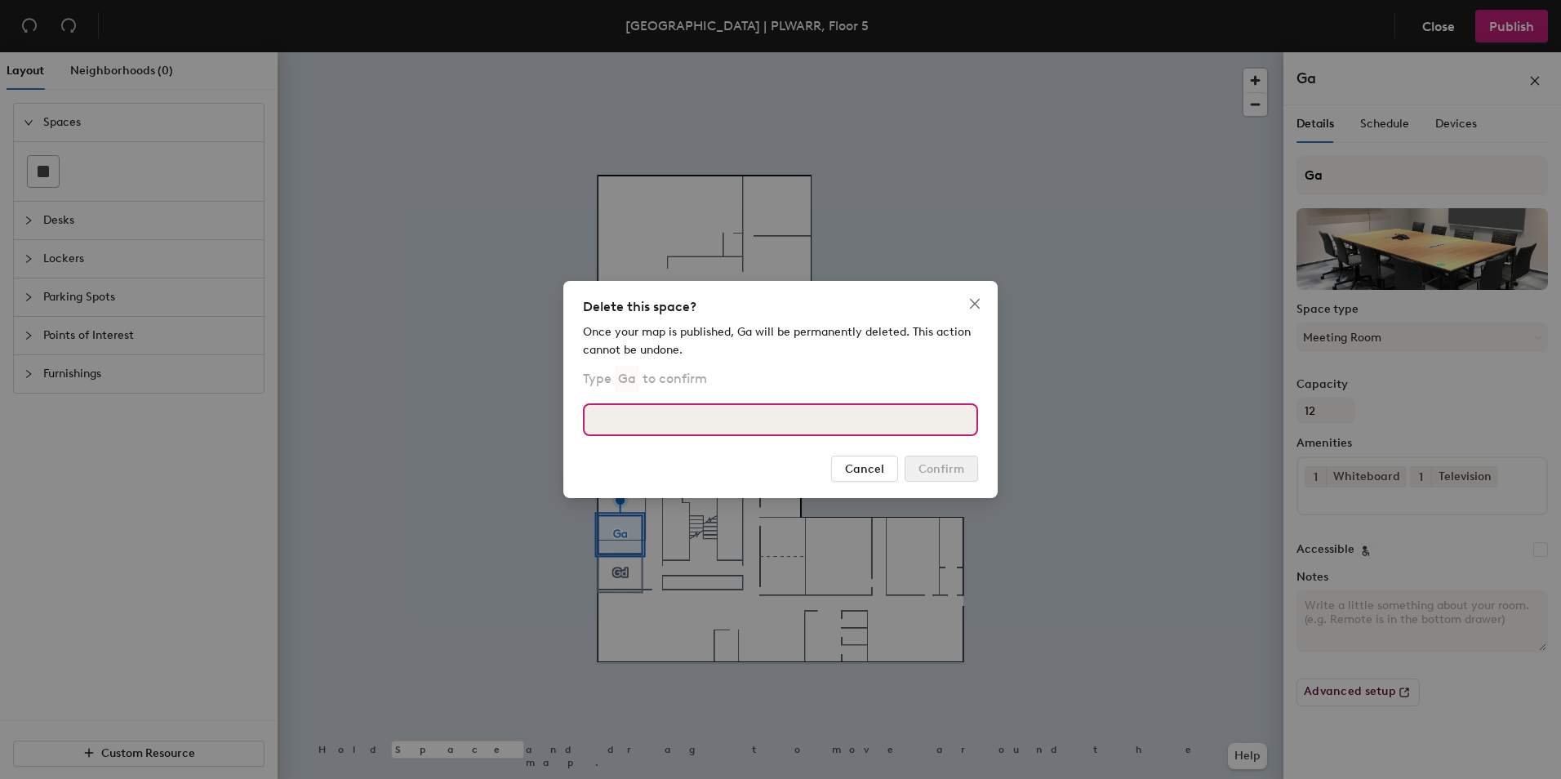
click at [769, 416] on input at bounding box center [780, 419] width 395 height 33
type input "Ga"
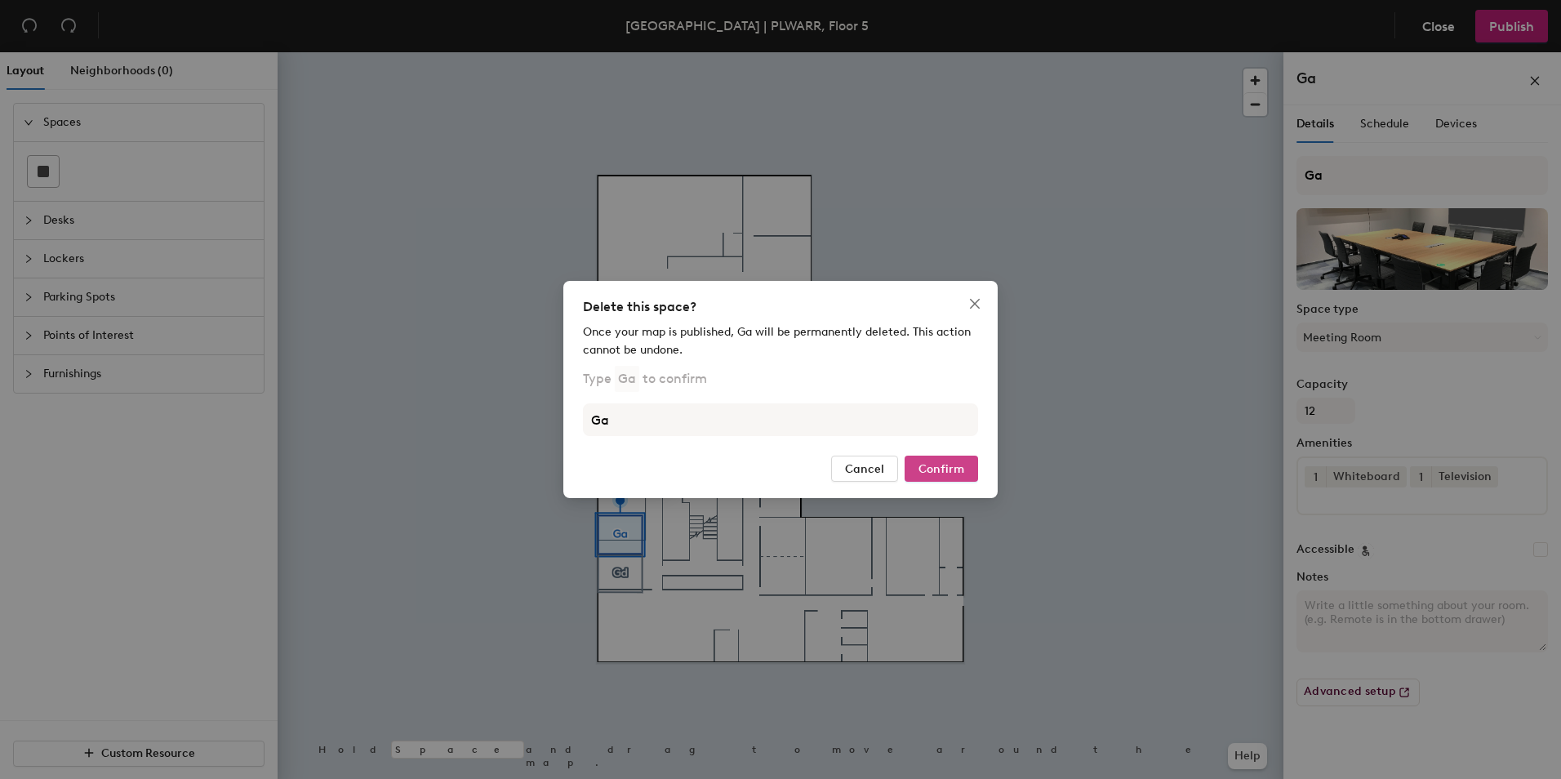
click at [941, 462] on button "Confirm" at bounding box center [940, 468] width 73 height 26
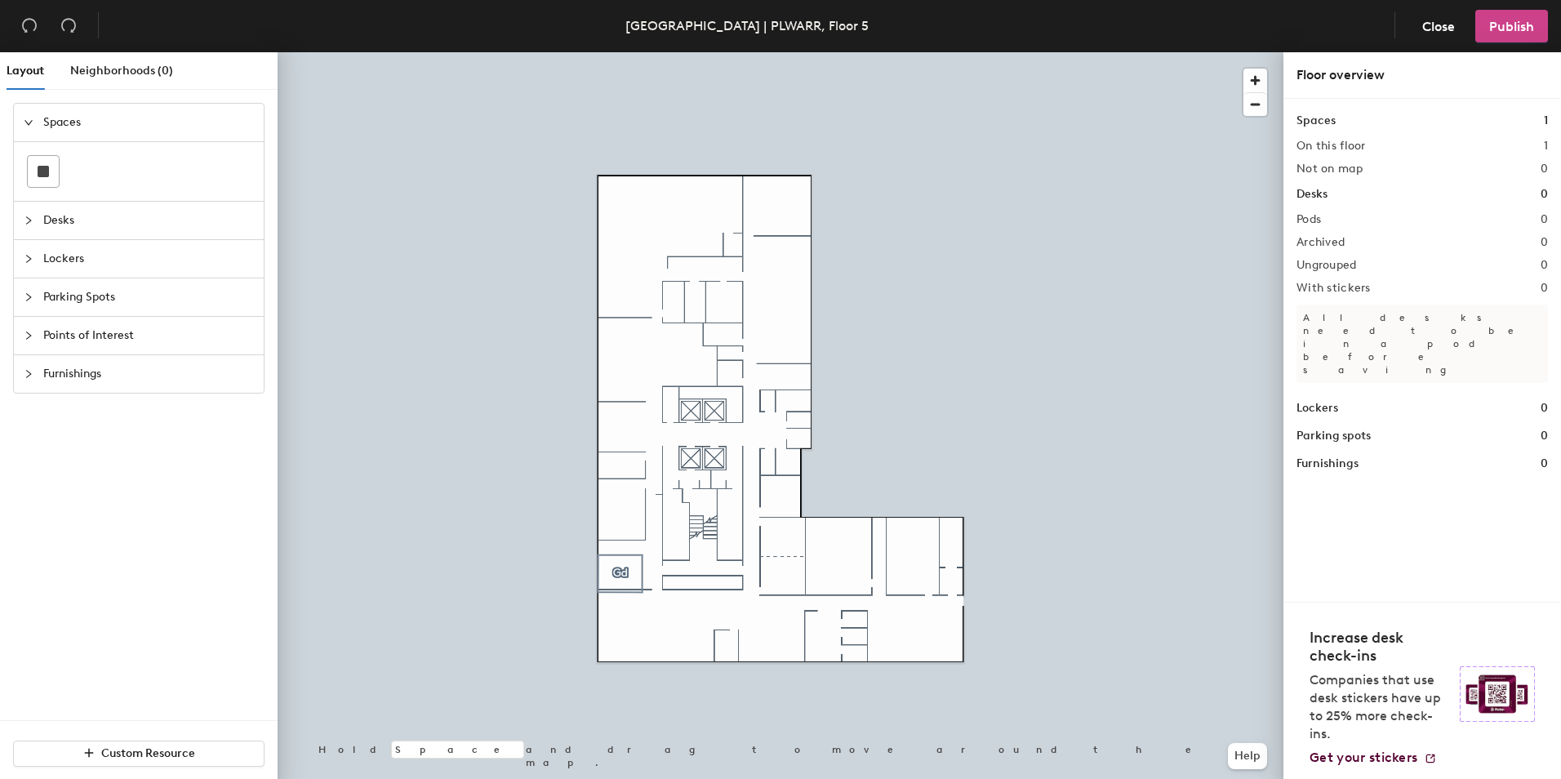
click at [1491, 27] on span "Publish" at bounding box center [1511, 27] width 45 height 16
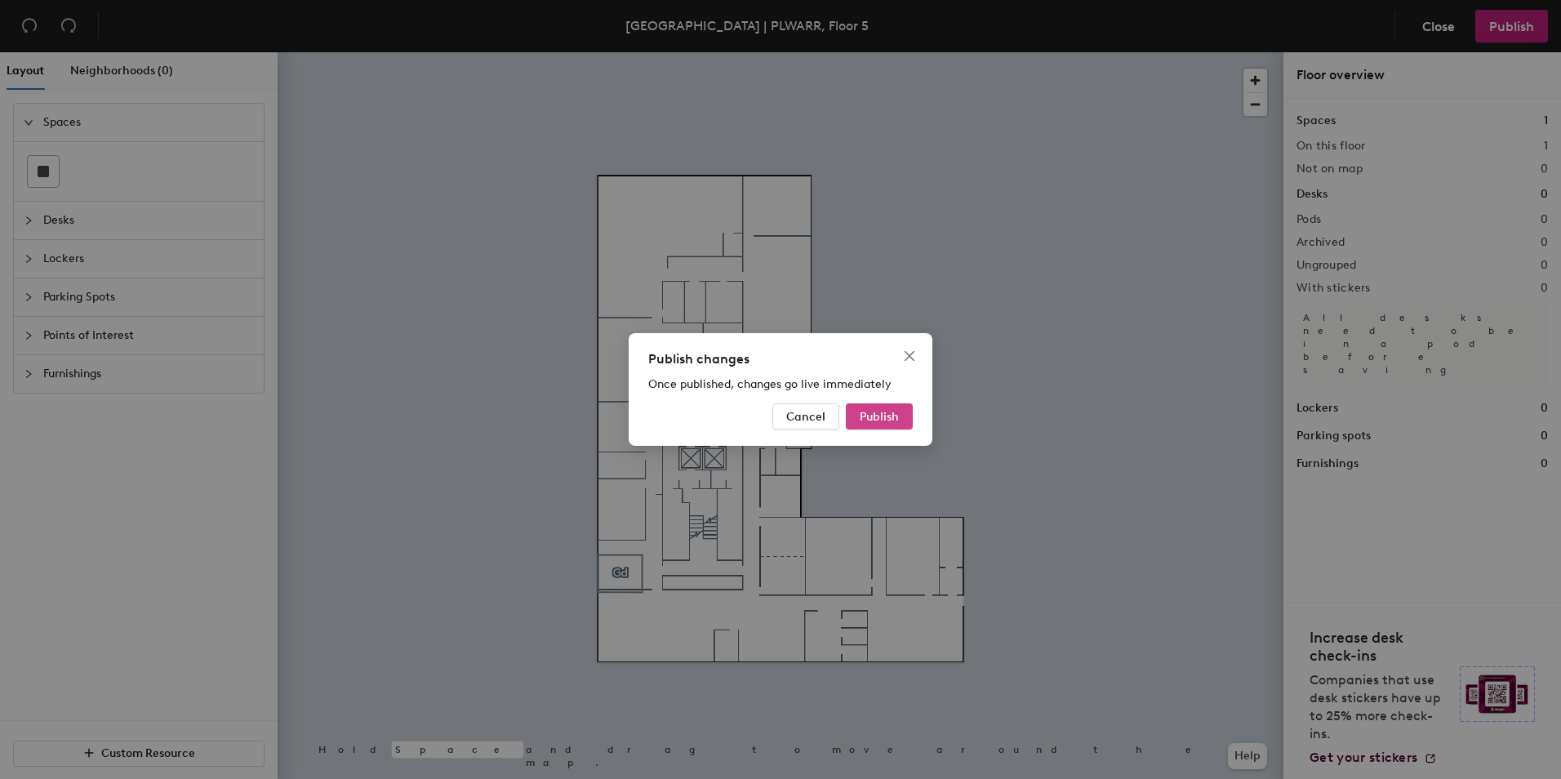
click at [892, 421] on span "Publish" at bounding box center [879, 417] width 39 height 14
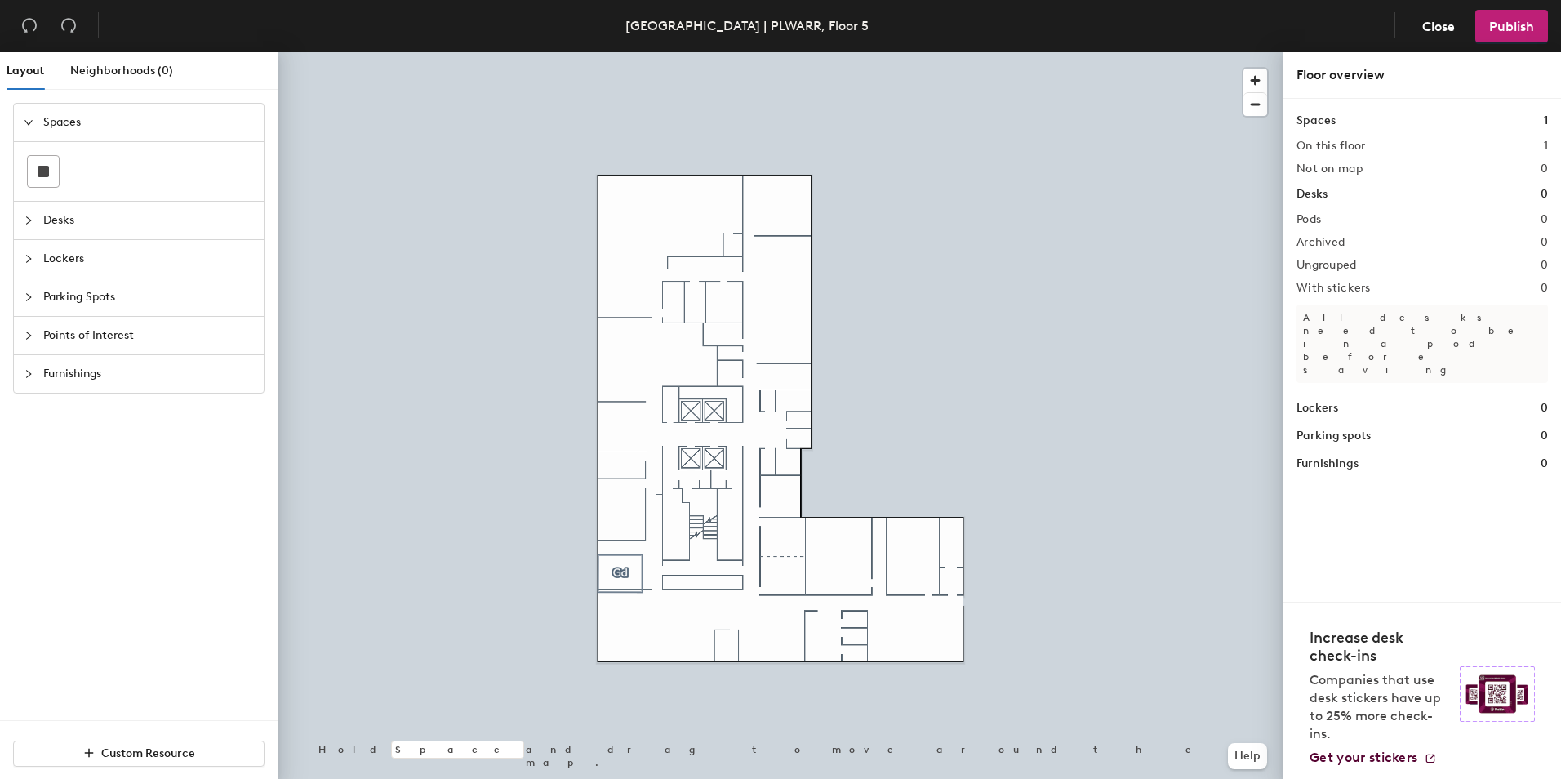
click at [604, 52] on div at bounding box center [781, 52] width 1006 height 0
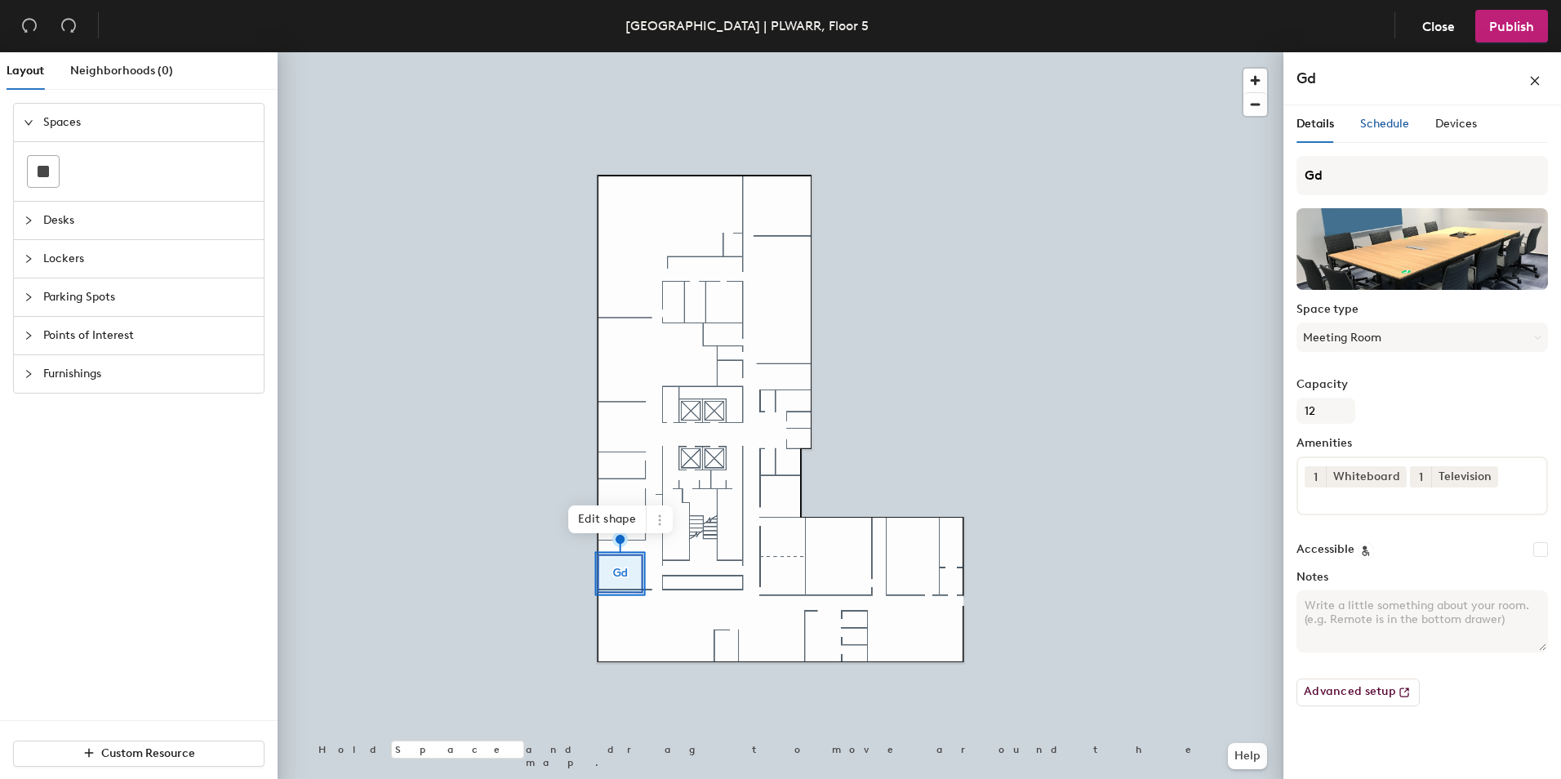
click at [1387, 126] on span "Schedule" at bounding box center [1384, 124] width 49 height 14
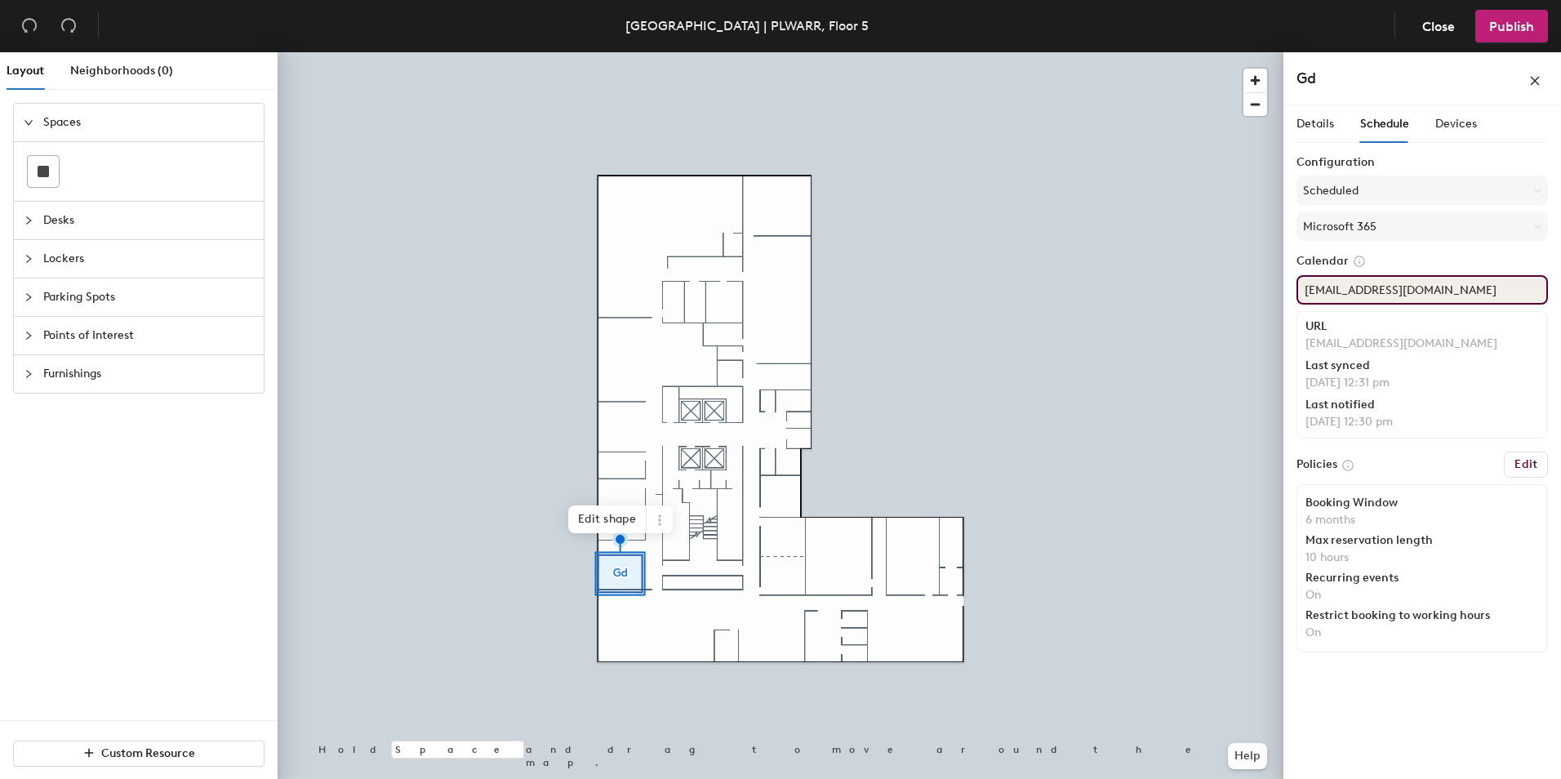
click at [1007, 307] on div "Layout Neighborhoods (0) Spaces Desks Lockers Parking Spots Points of Interest …" at bounding box center [780, 418] width 1561 height 733
paste input "PLWARR-[GEOGRAPHIC_DATA]-"
type input "[EMAIL_ADDRESS][DOMAIN_NAME]"
click at [1509, 29] on span "Publish" at bounding box center [1511, 27] width 45 height 16
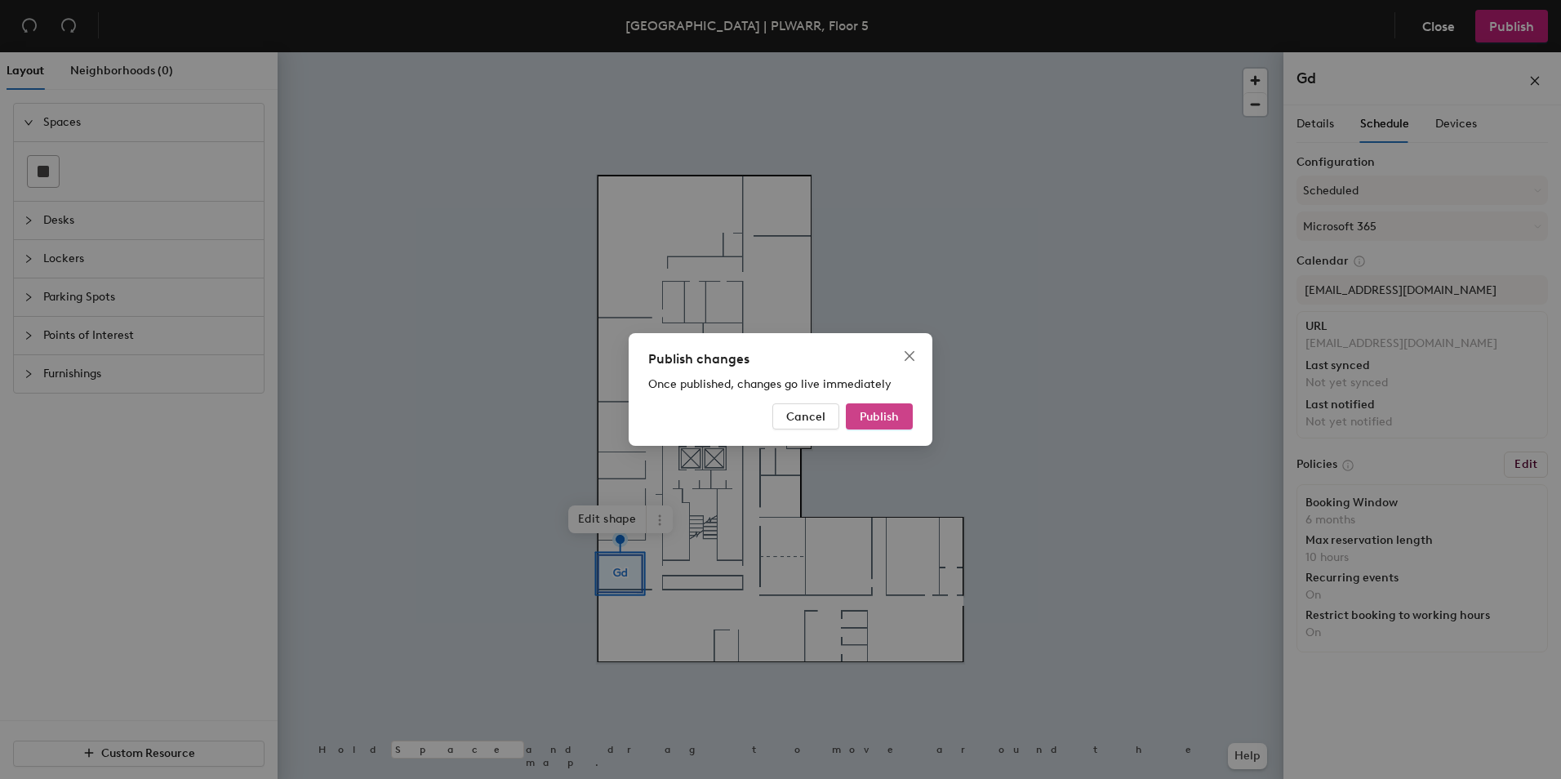
click at [898, 418] on button "Publish" at bounding box center [879, 416] width 67 height 26
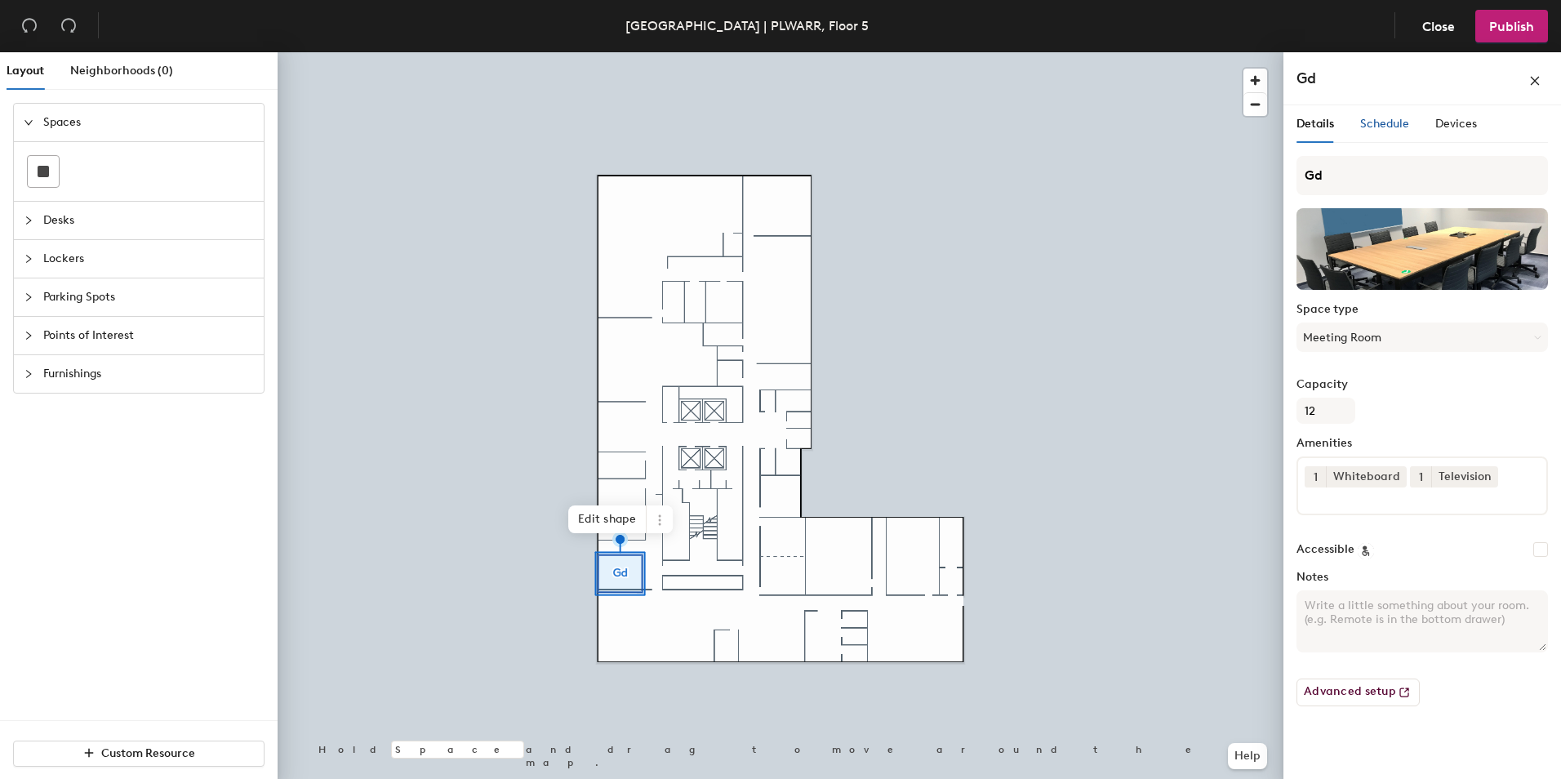
click at [1379, 122] on span "Schedule" at bounding box center [1384, 124] width 49 height 14
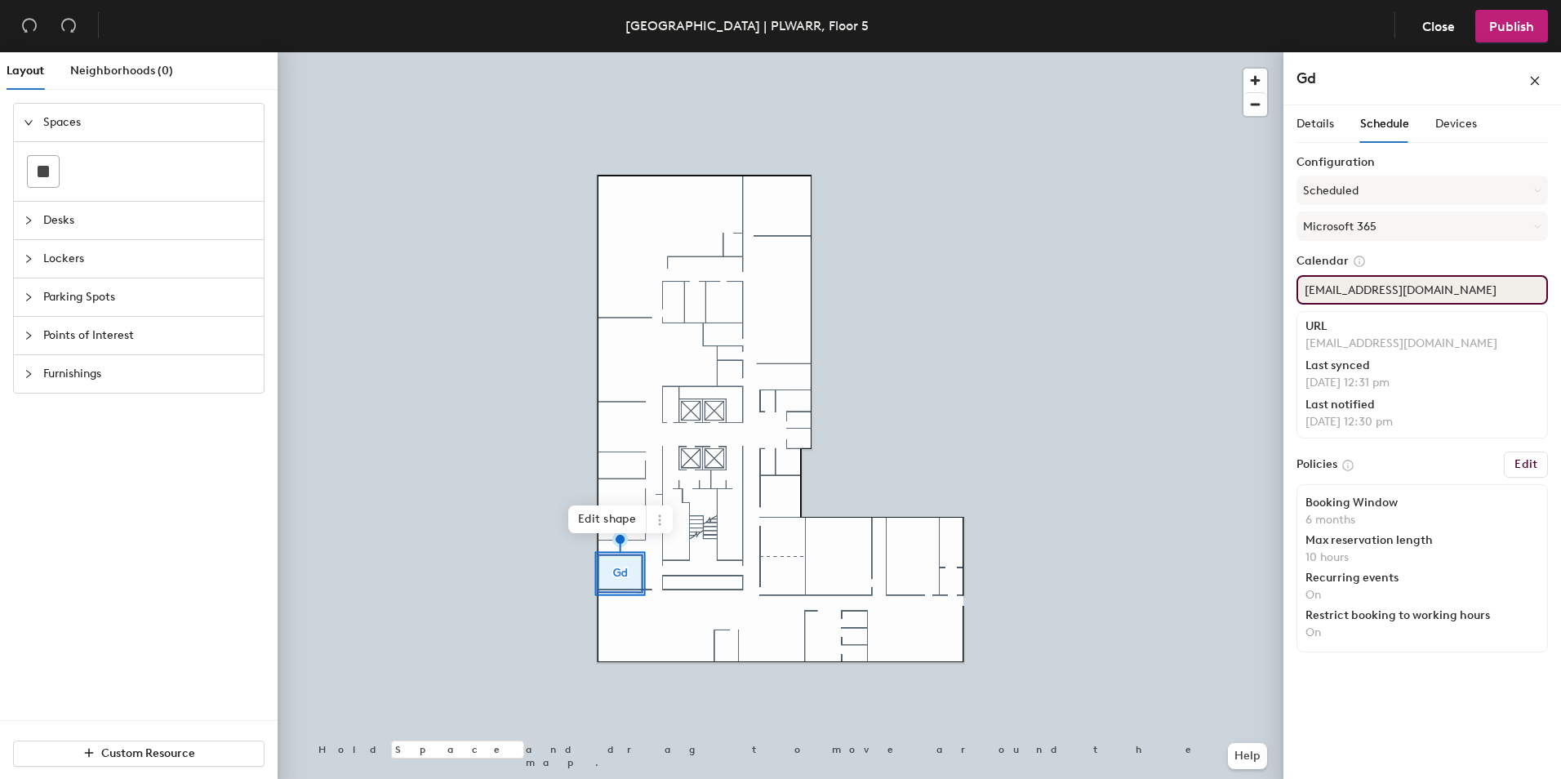
click at [1129, 280] on div "Layout Neighborhoods (0) Spaces Desks Lockers Parking Spots Points of Interest …" at bounding box center [780, 418] width 1561 height 733
paste input "PLWARR-Warsaw-"
type input "[EMAIL_ADDRESS][DOMAIN_NAME]"
click at [1113, 52] on div at bounding box center [781, 52] width 1006 height 0
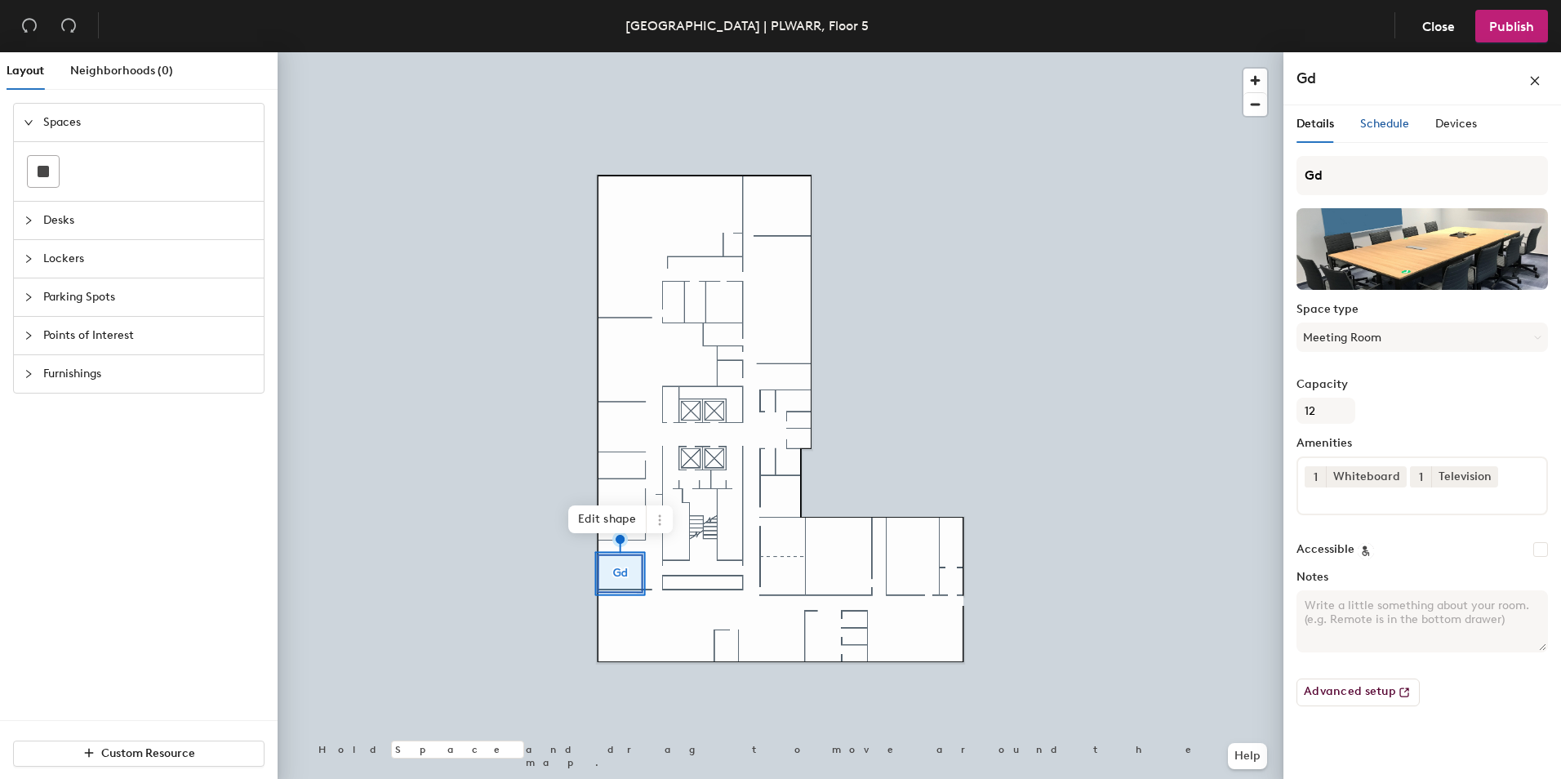
click at [1384, 124] on span "Schedule" at bounding box center [1384, 124] width 49 height 14
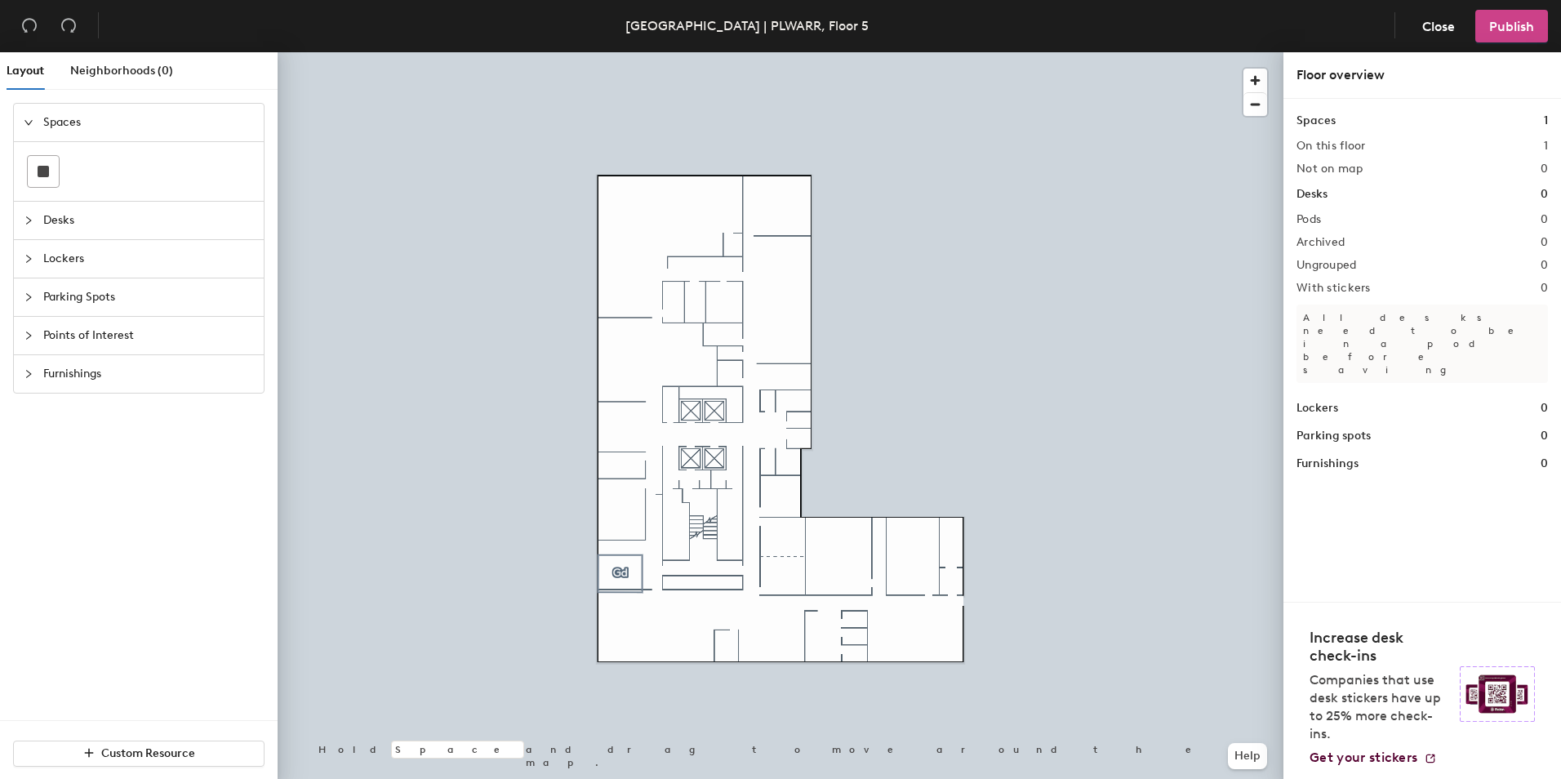
click at [1514, 29] on span "Publish" at bounding box center [1511, 27] width 45 height 16
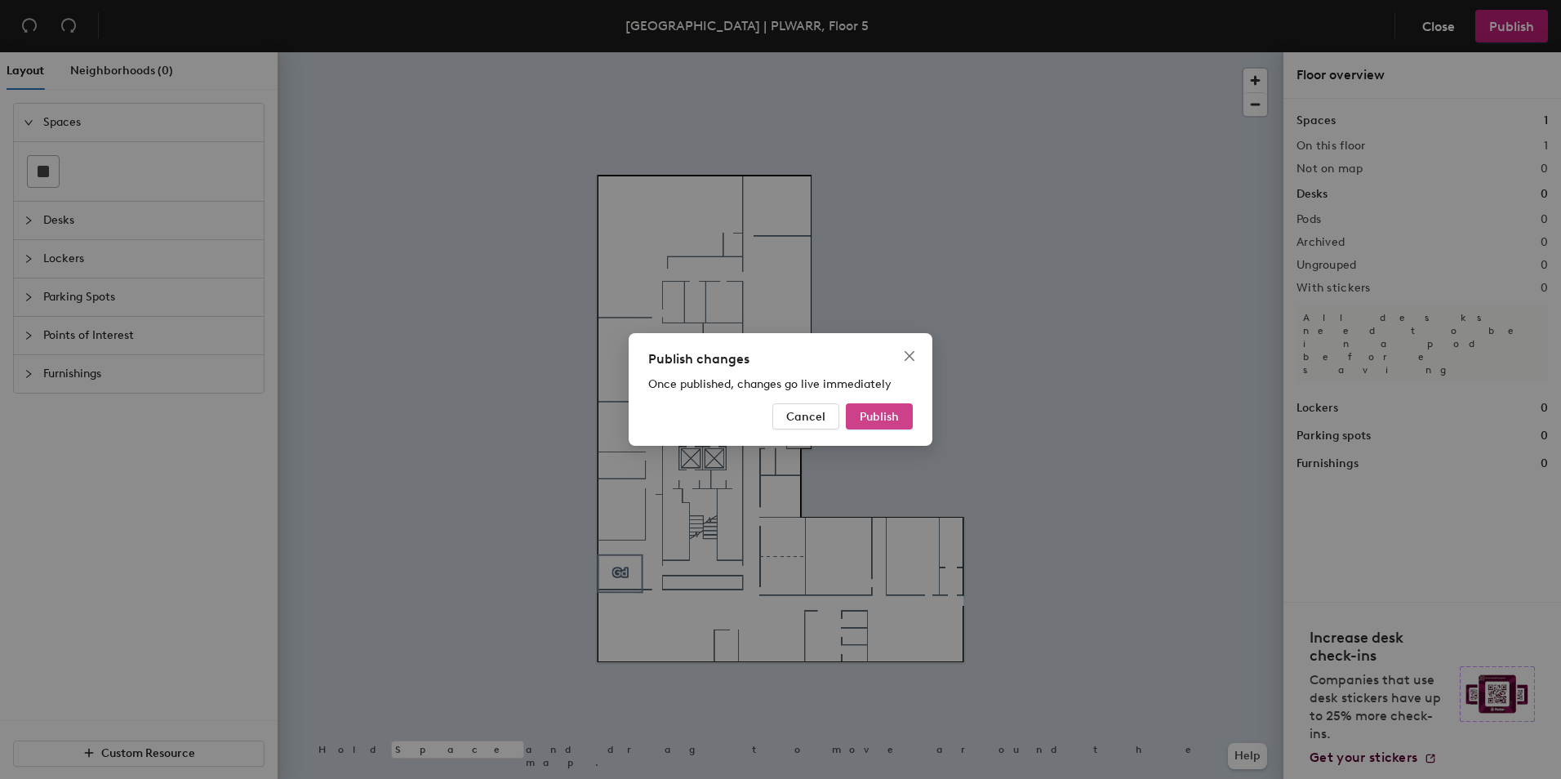
click at [879, 410] on span "Publish" at bounding box center [879, 417] width 39 height 14
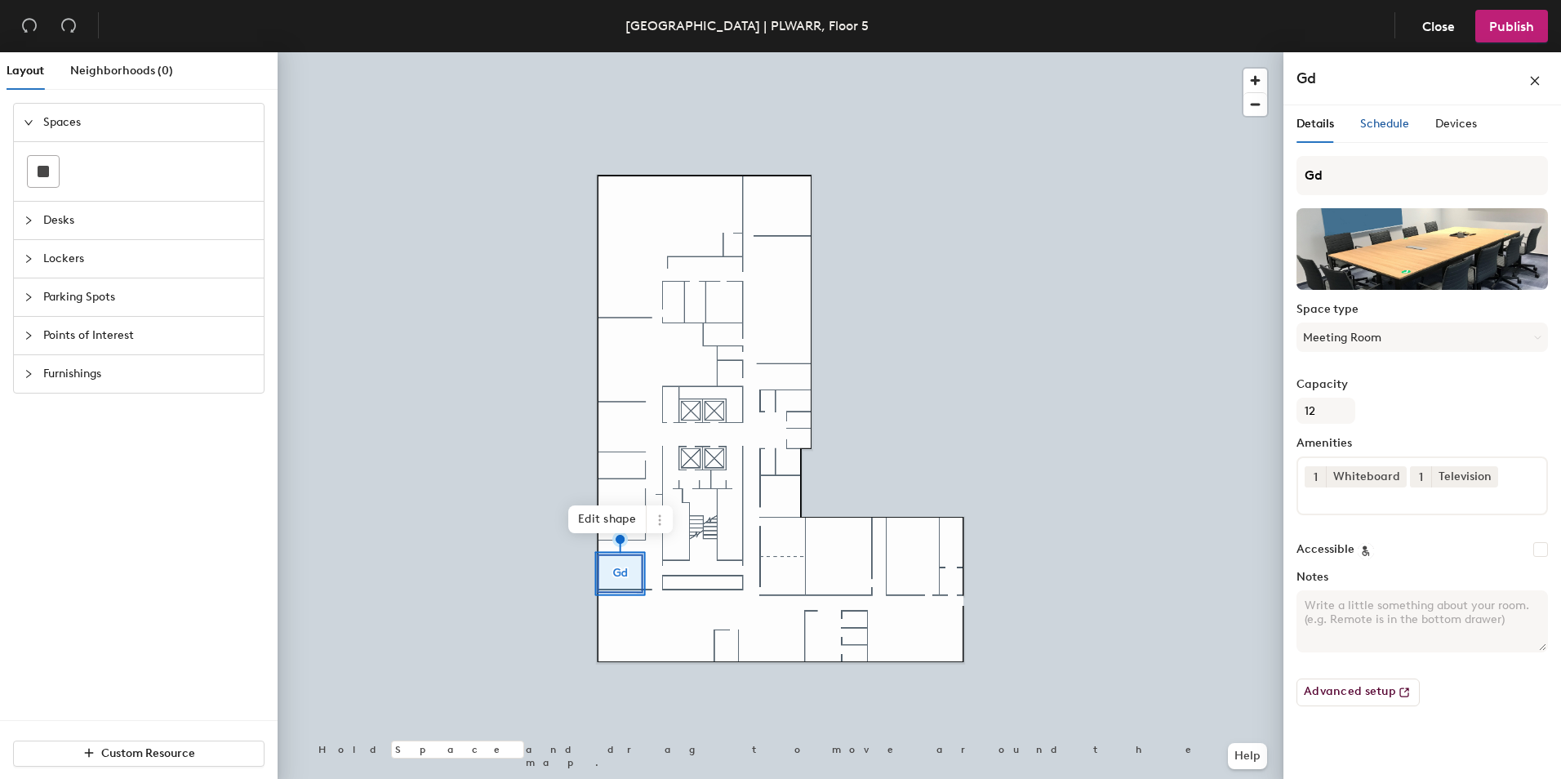
click at [1389, 131] on div "Schedule" at bounding box center [1384, 124] width 49 height 18
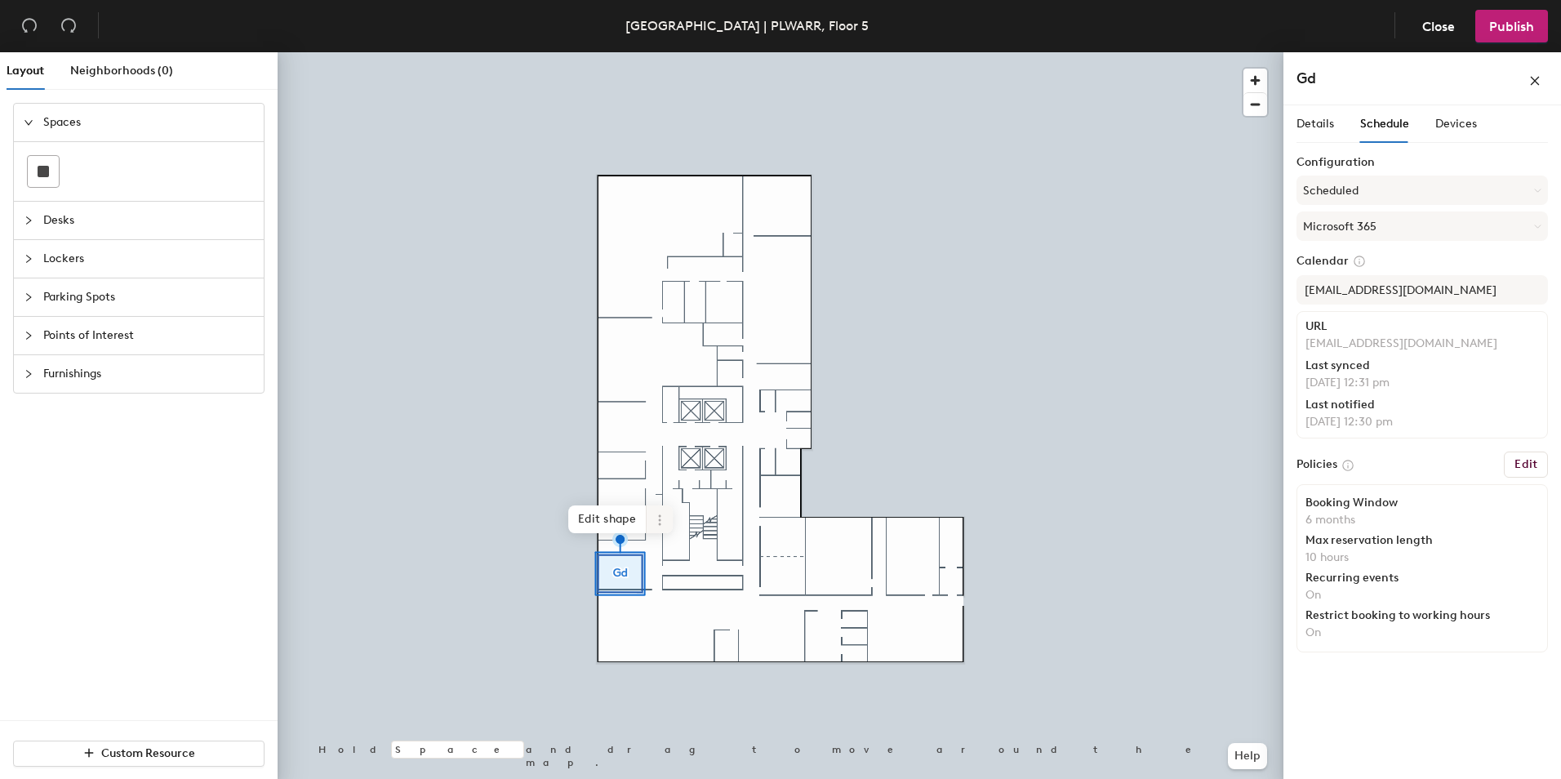
click at [651, 517] on span at bounding box center [660, 519] width 26 height 28
click at [694, 615] on span "Delete" at bounding box center [718, 613] width 145 height 28
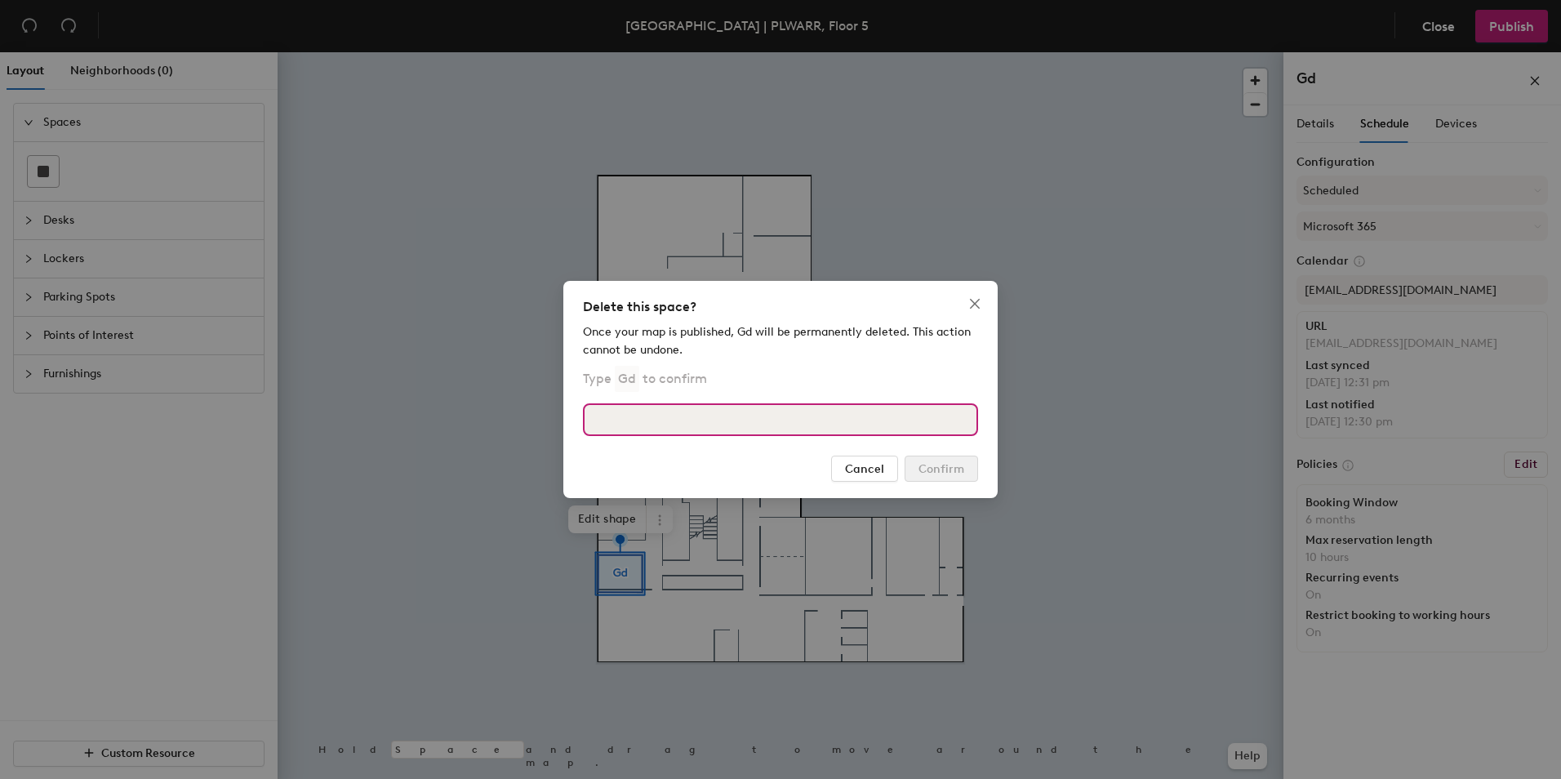
click at [776, 420] on input at bounding box center [780, 419] width 395 height 33
type input "Gd"
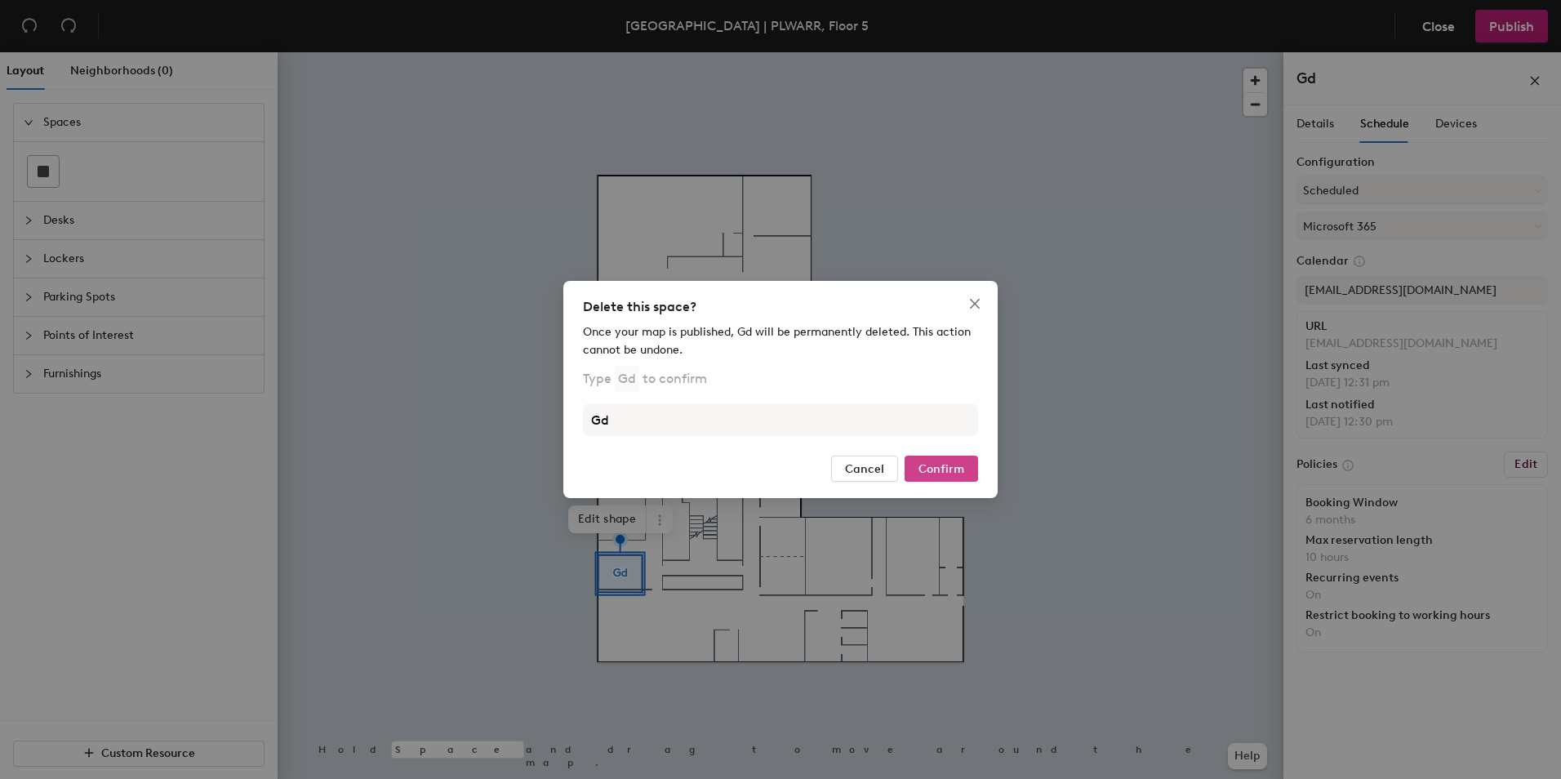
click at [931, 465] on span "Confirm" at bounding box center [941, 469] width 46 height 14
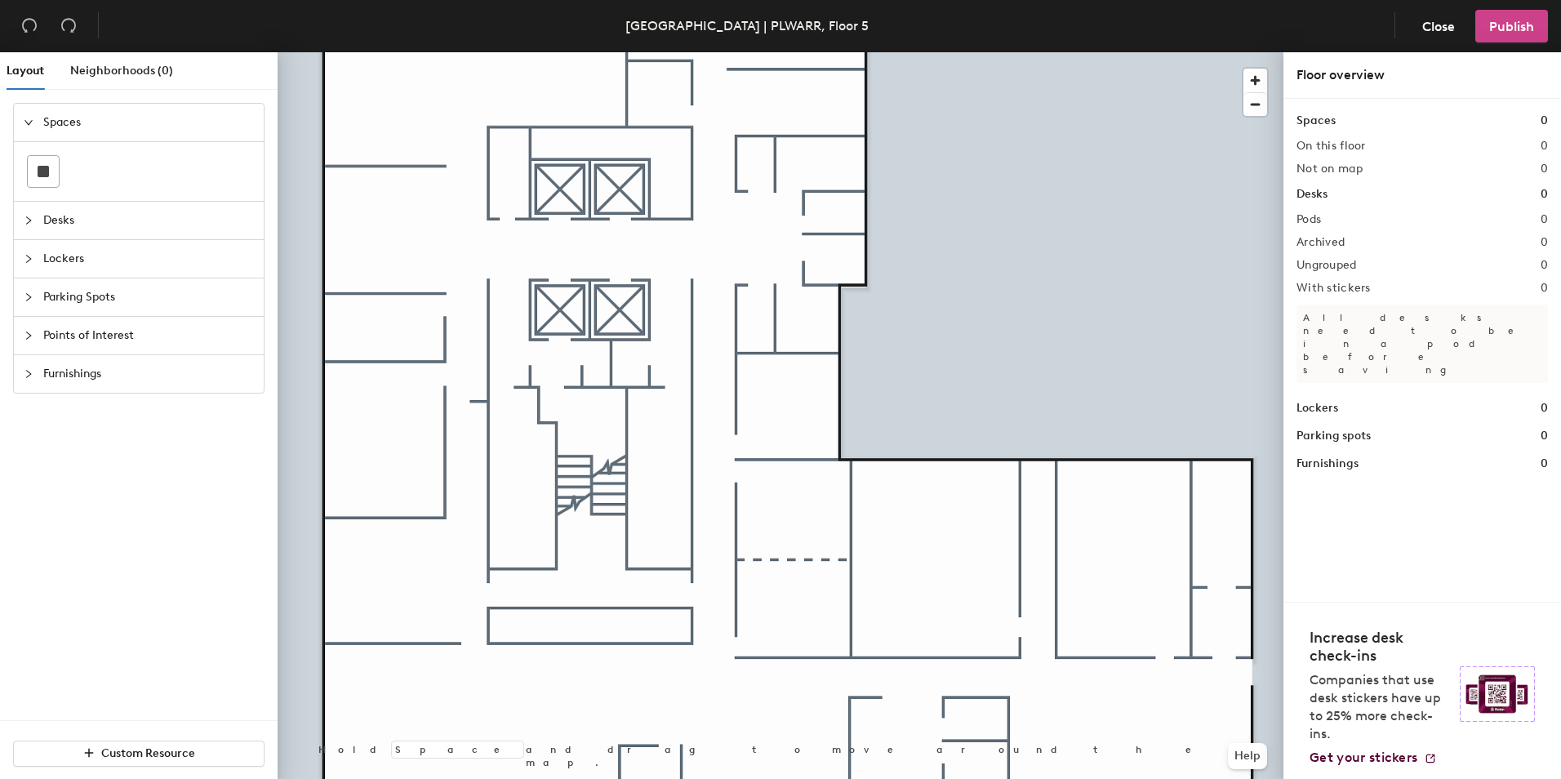
click at [1493, 28] on span "Publish" at bounding box center [1511, 27] width 45 height 16
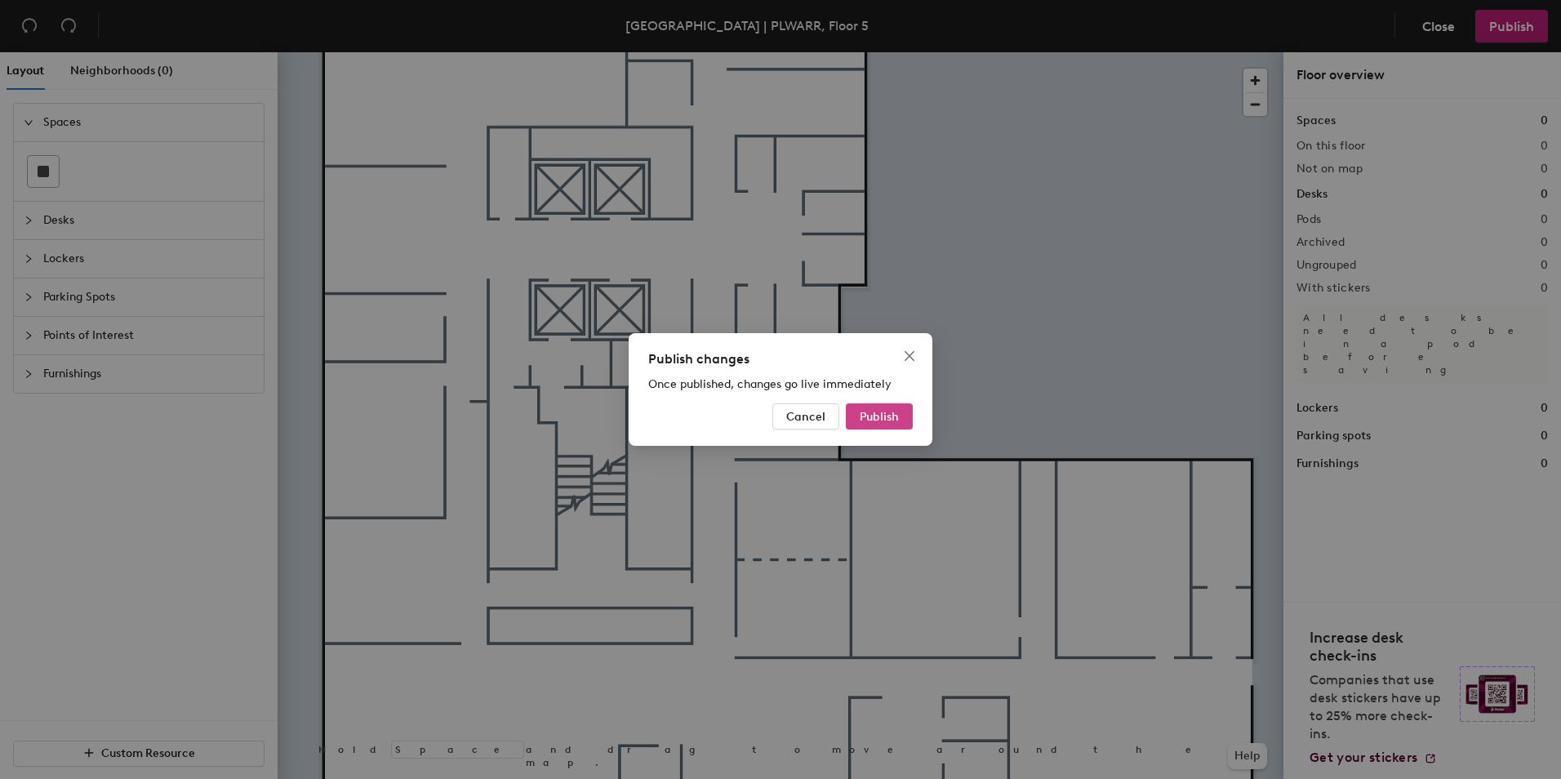
click at [900, 418] on button "Publish" at bounding box center [879, 416] width 67 height 26
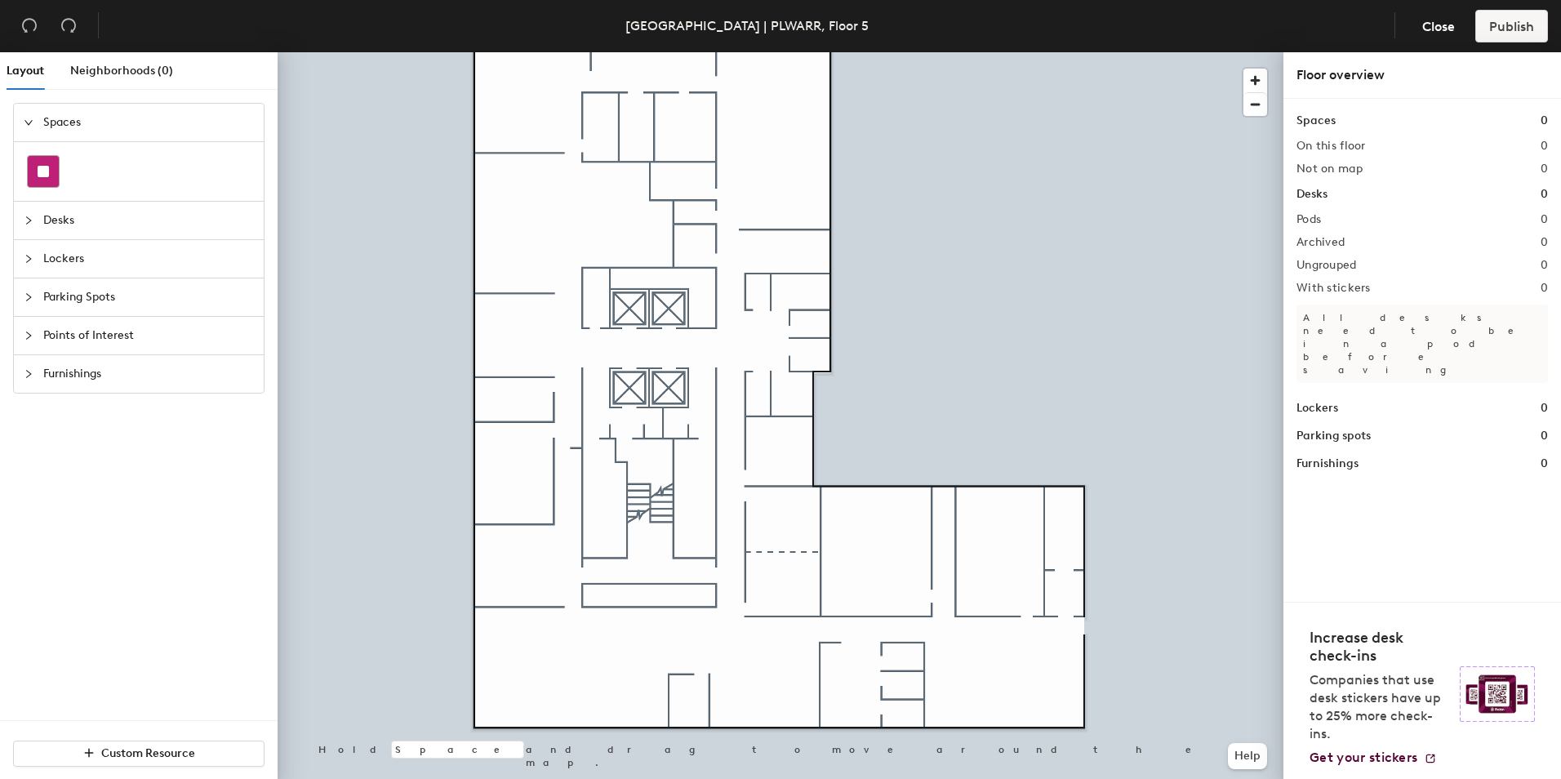
click at [38, 168] on rect at bounding box center [43, 171] width 11 height 11
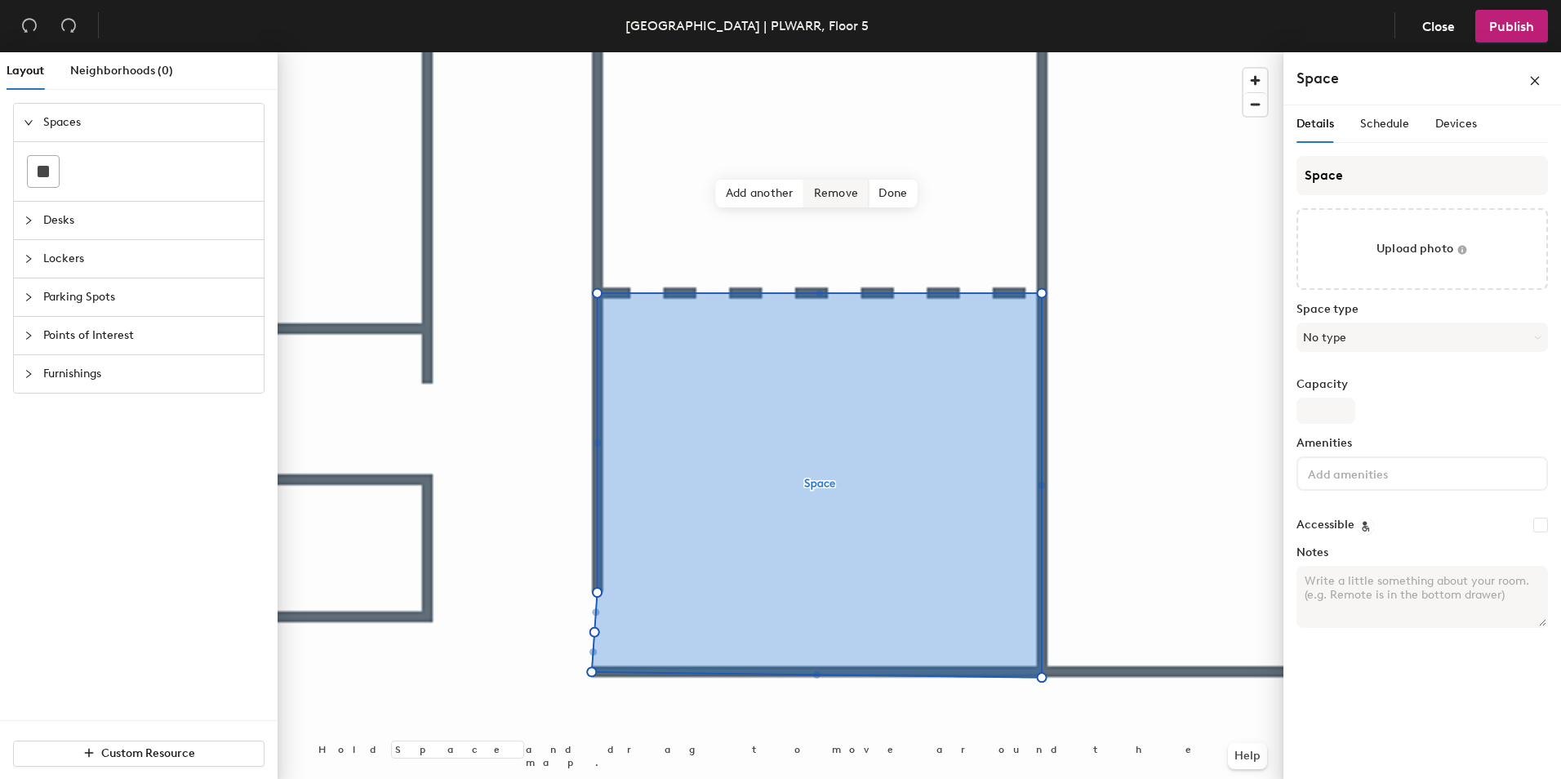
drag, startPoint x: 262, startPoint y: 374, endPoint x: 825, endPoint y: 191, distance: 592.2
click at [825, 191] on span "Remove" at bounding box center [836, 194] width 65 height 28
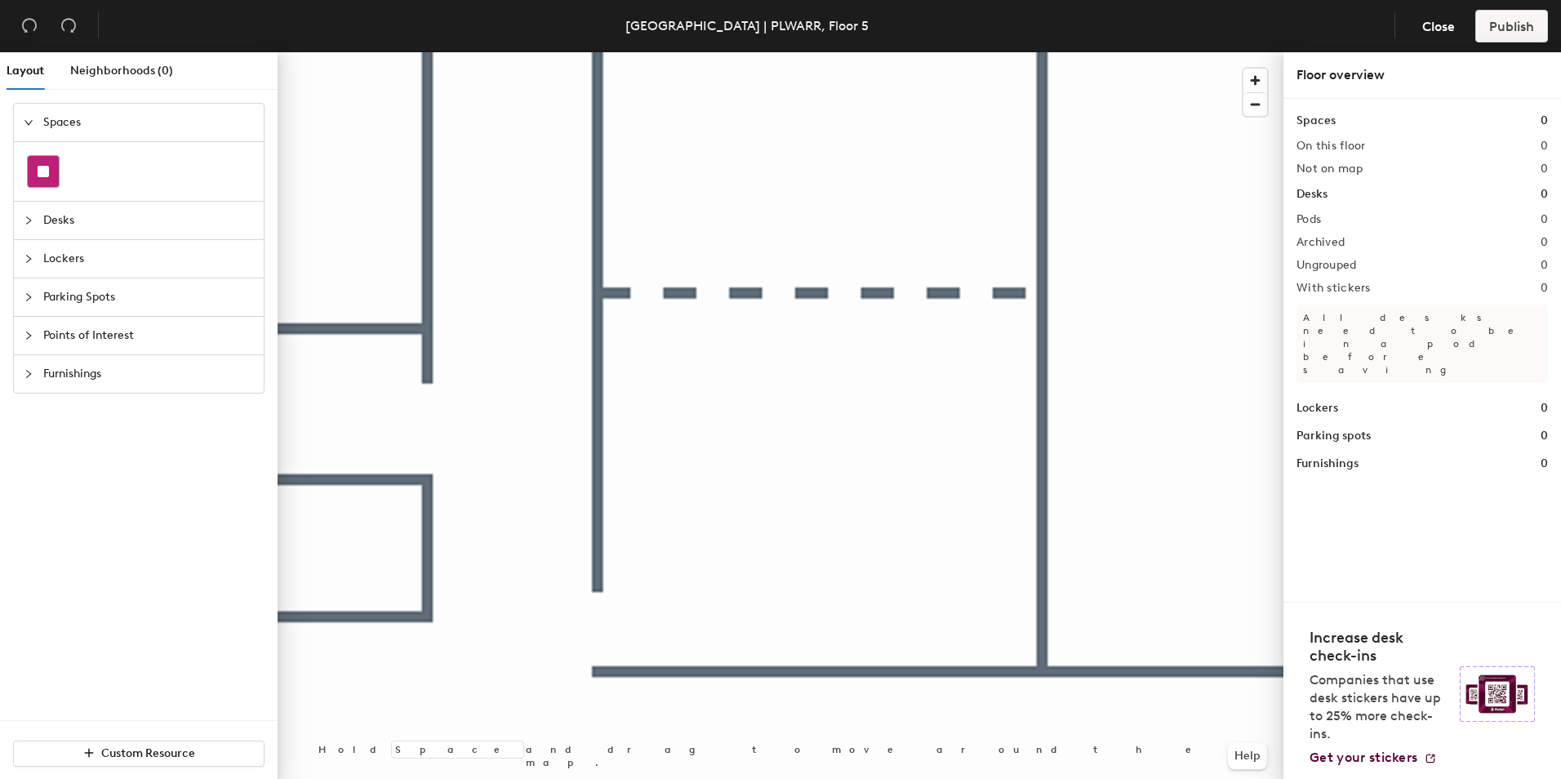
click at [33, 167] on div at bounding box center [43, 171] width 31 height 31
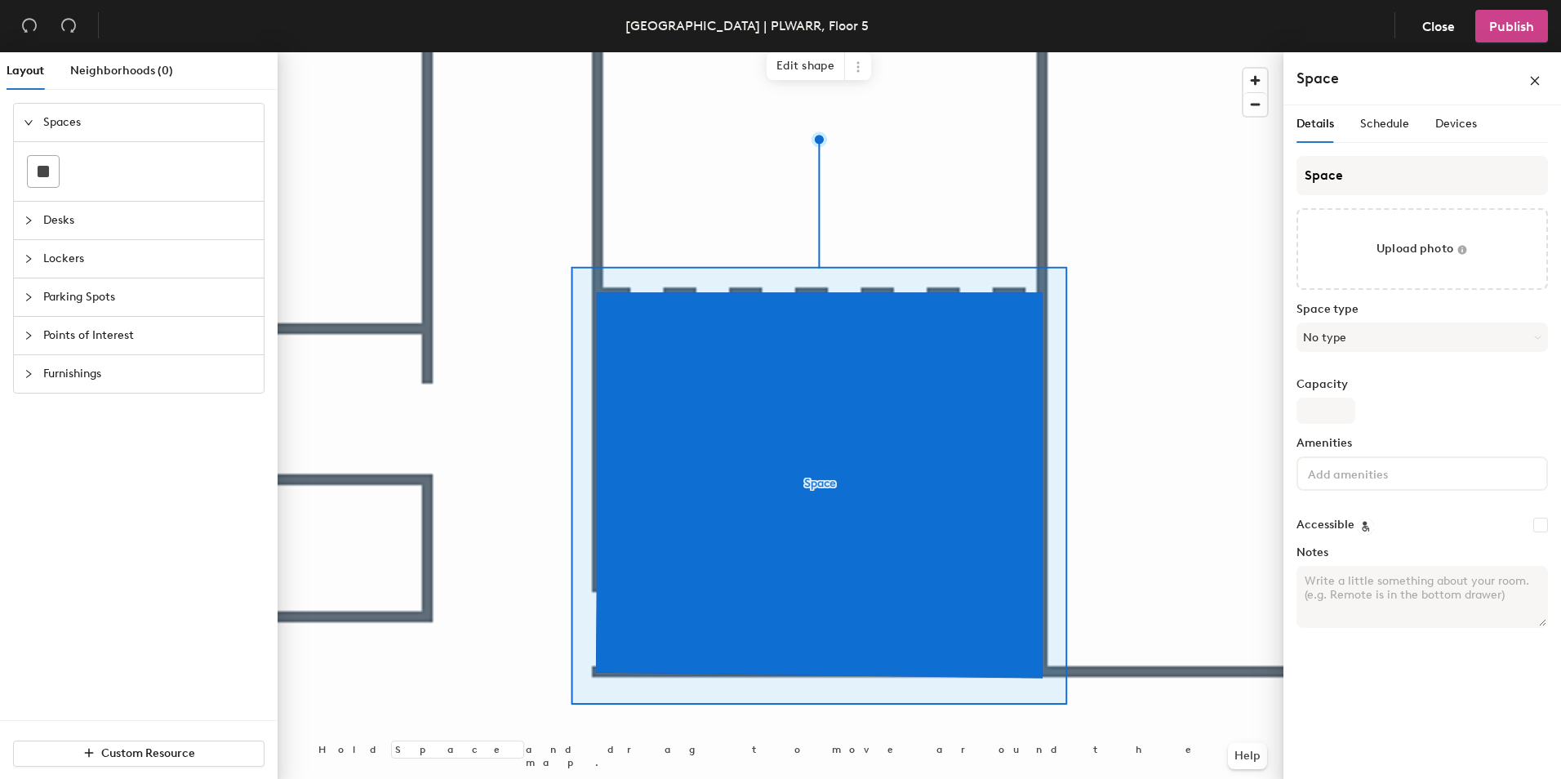
click at [1508, 34] on button "Publish" at bounding box center [1511, 26] width 73 height 33
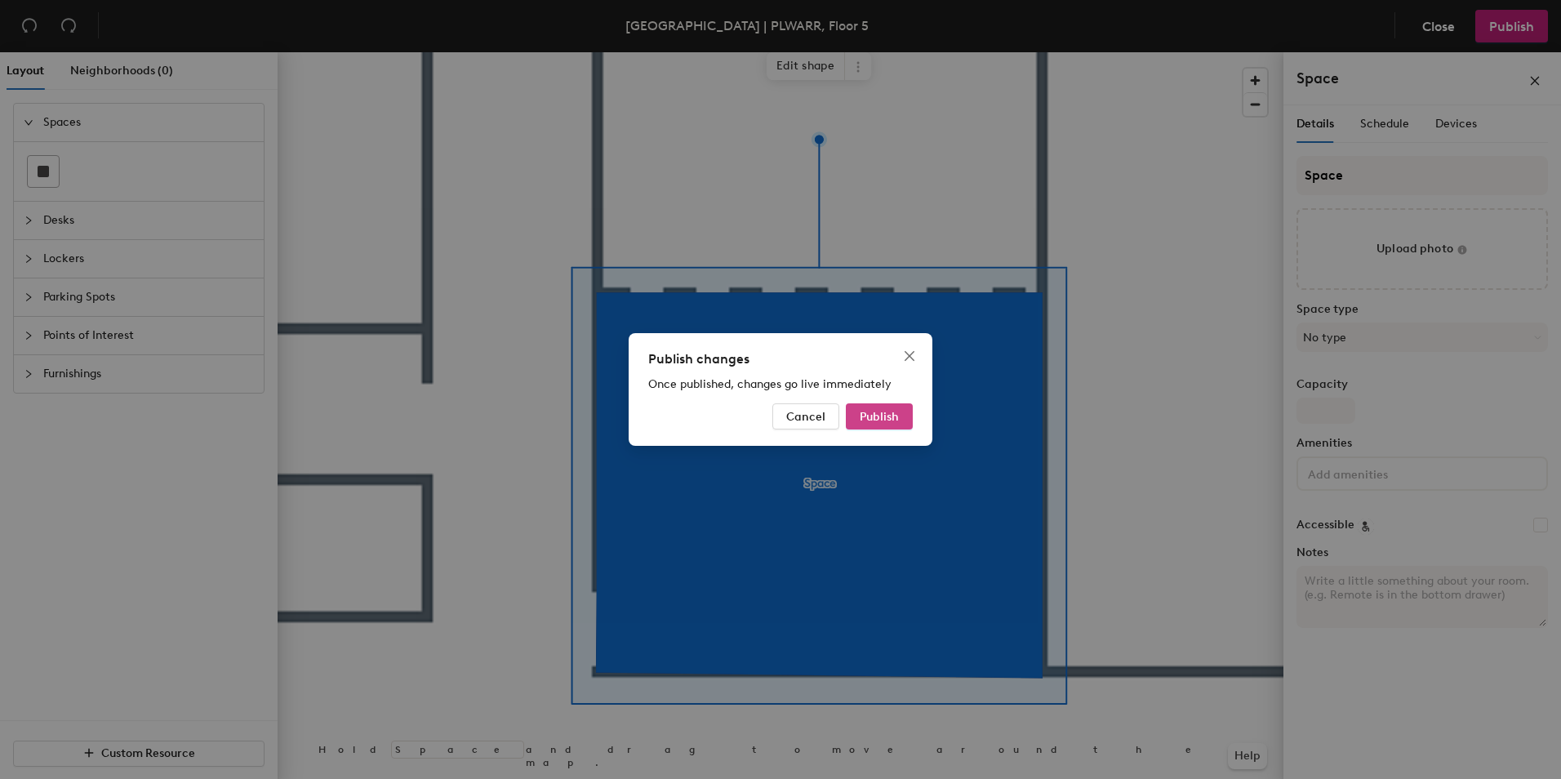
click at [867, 408] on button "Publish" at bounding box center [879, 416] width 67 height 26
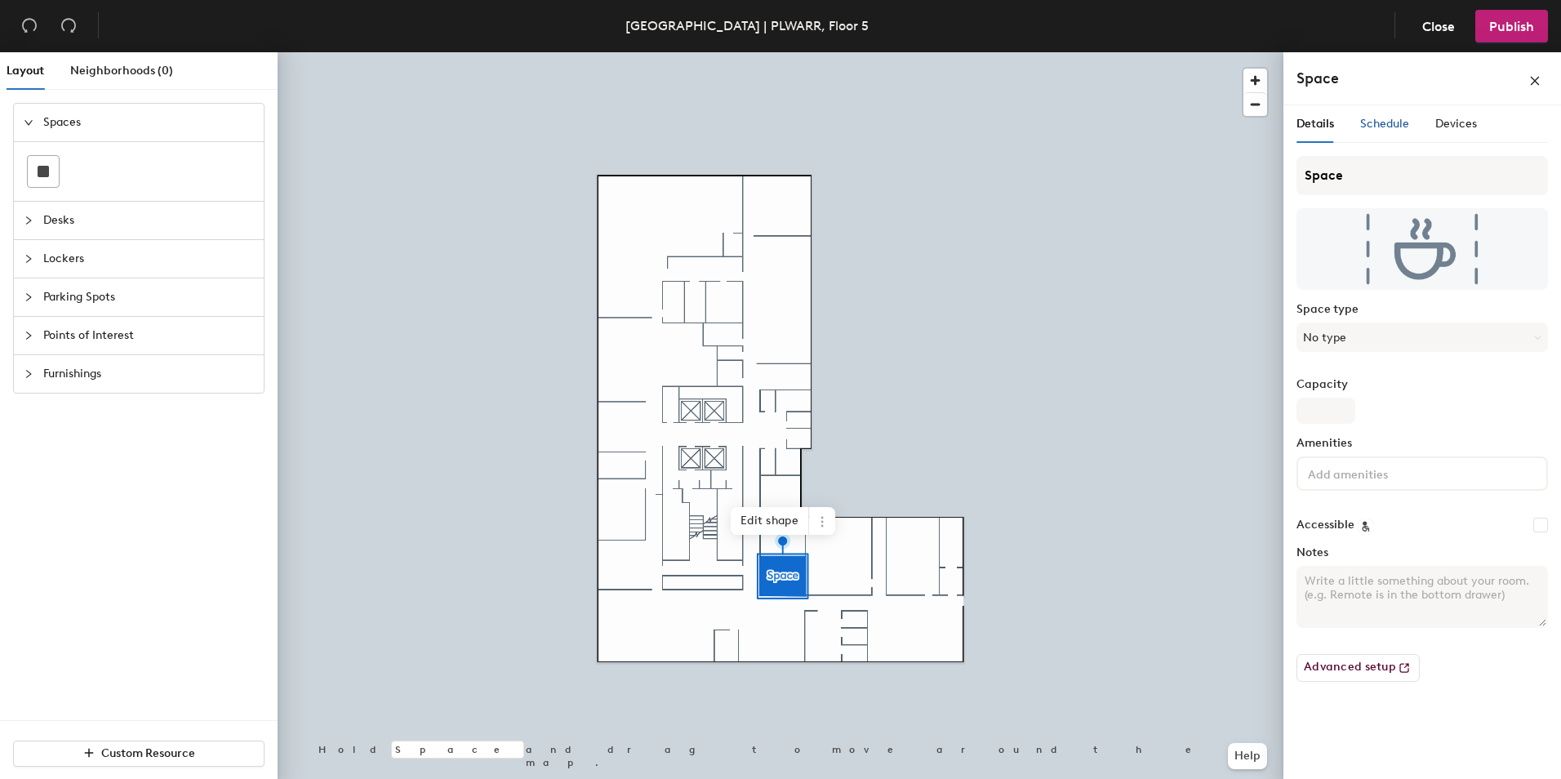
click at [1397, 127] on span "Schedule" at bounding box center [1384, 124] width 49 height 14
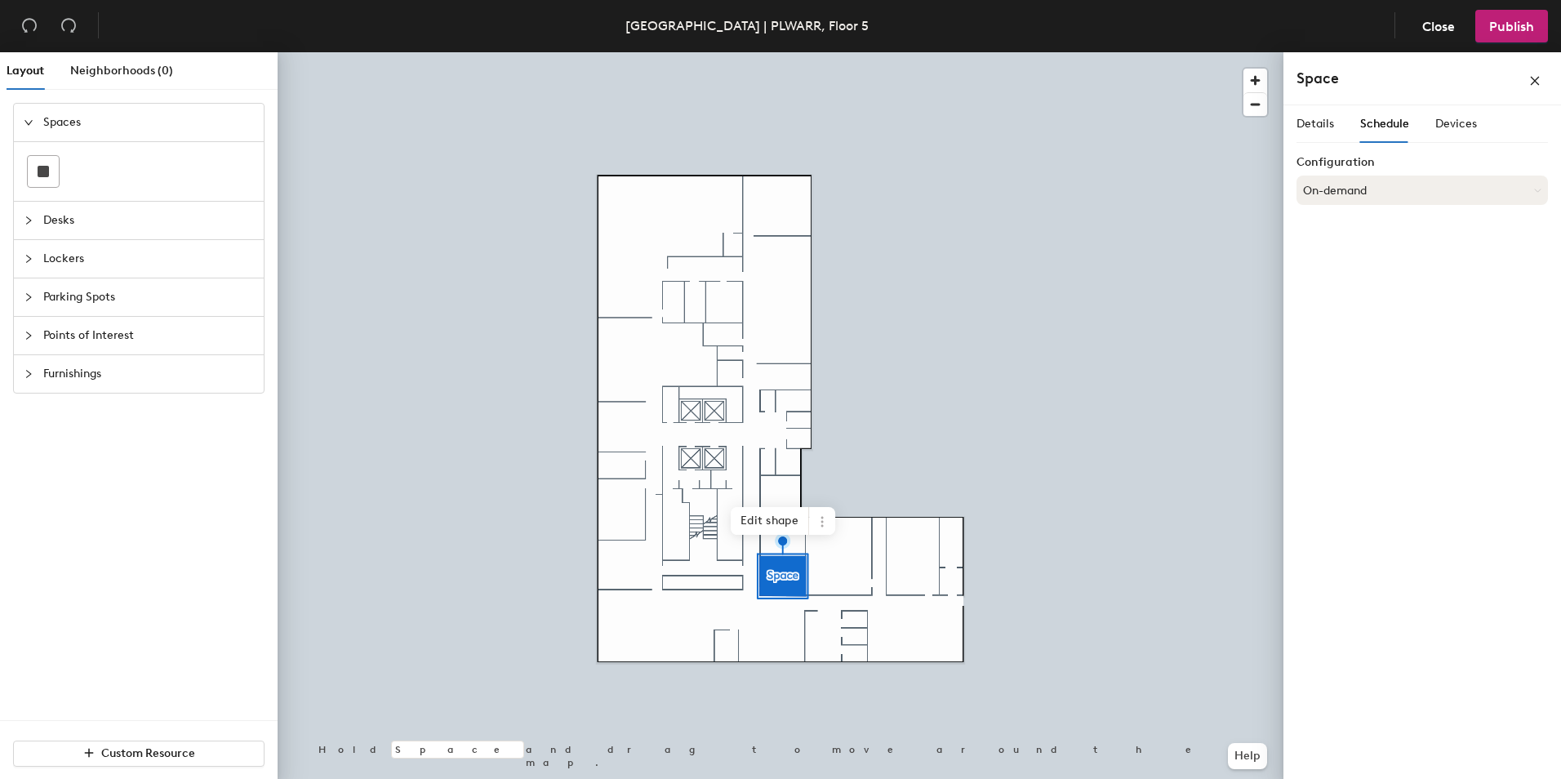
click at [1366, 187] on button "On-demand" at bounding box center [1421, 190] width 251 height 29
click at [1346, 251] on div "Scheduled" at bounding box center [1422, 255] width 250 height 24
click at [1398, 238] on button "Select account" at bounding box center [1421, 225] width 251 height 29
click at [1356, 291] on div "Microsoft 365" at bounding box center [1422, 291] width 250 height 24
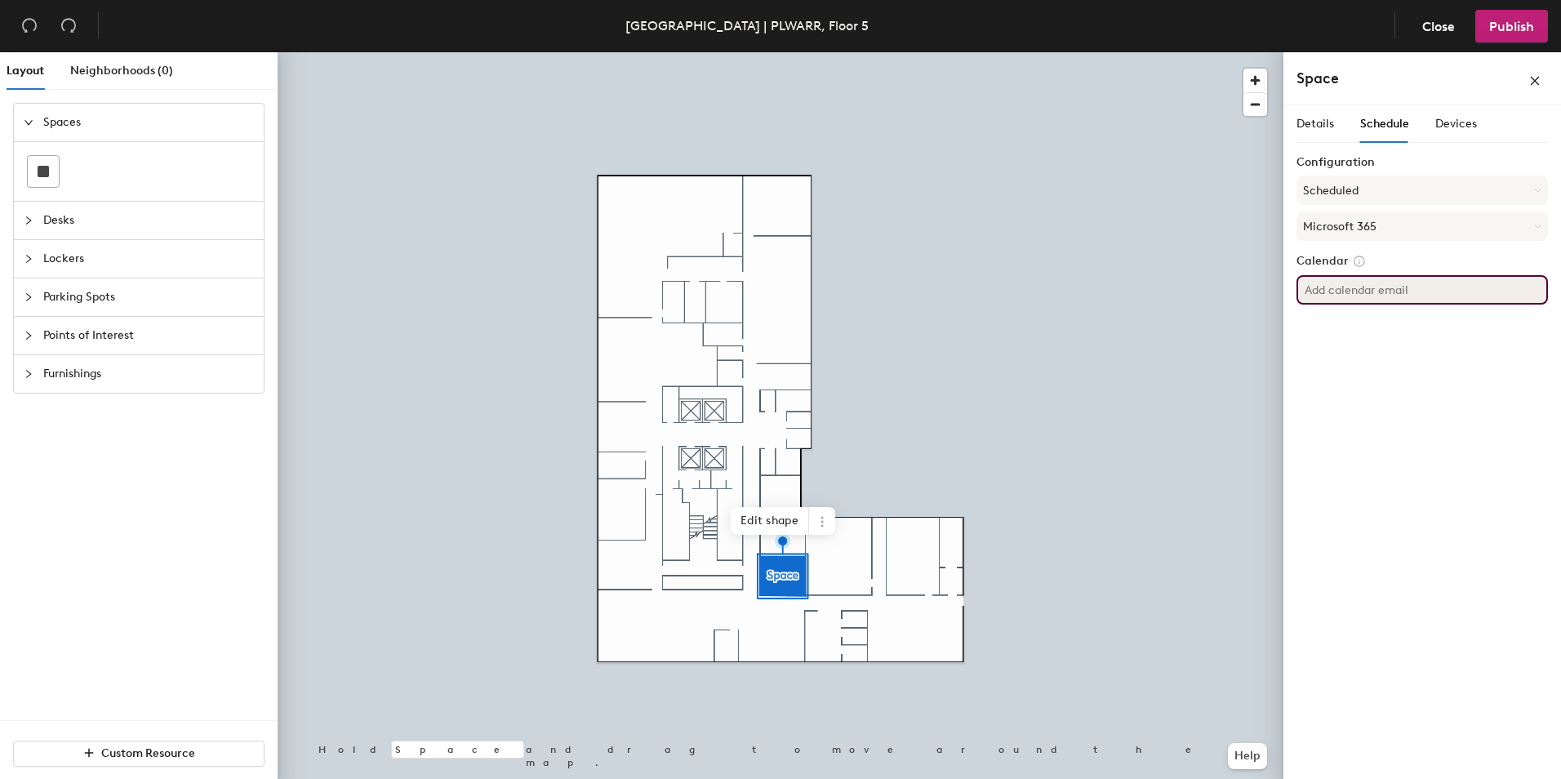
click at [1381, 279] on input at bounding box center [1421, 289] width 251 height 29
paste input "[EMAIL_ADDRESS][DOMAIN_NAME]"
type input "[EMAIL_ADDRESS][DOMAIN_NAME]"
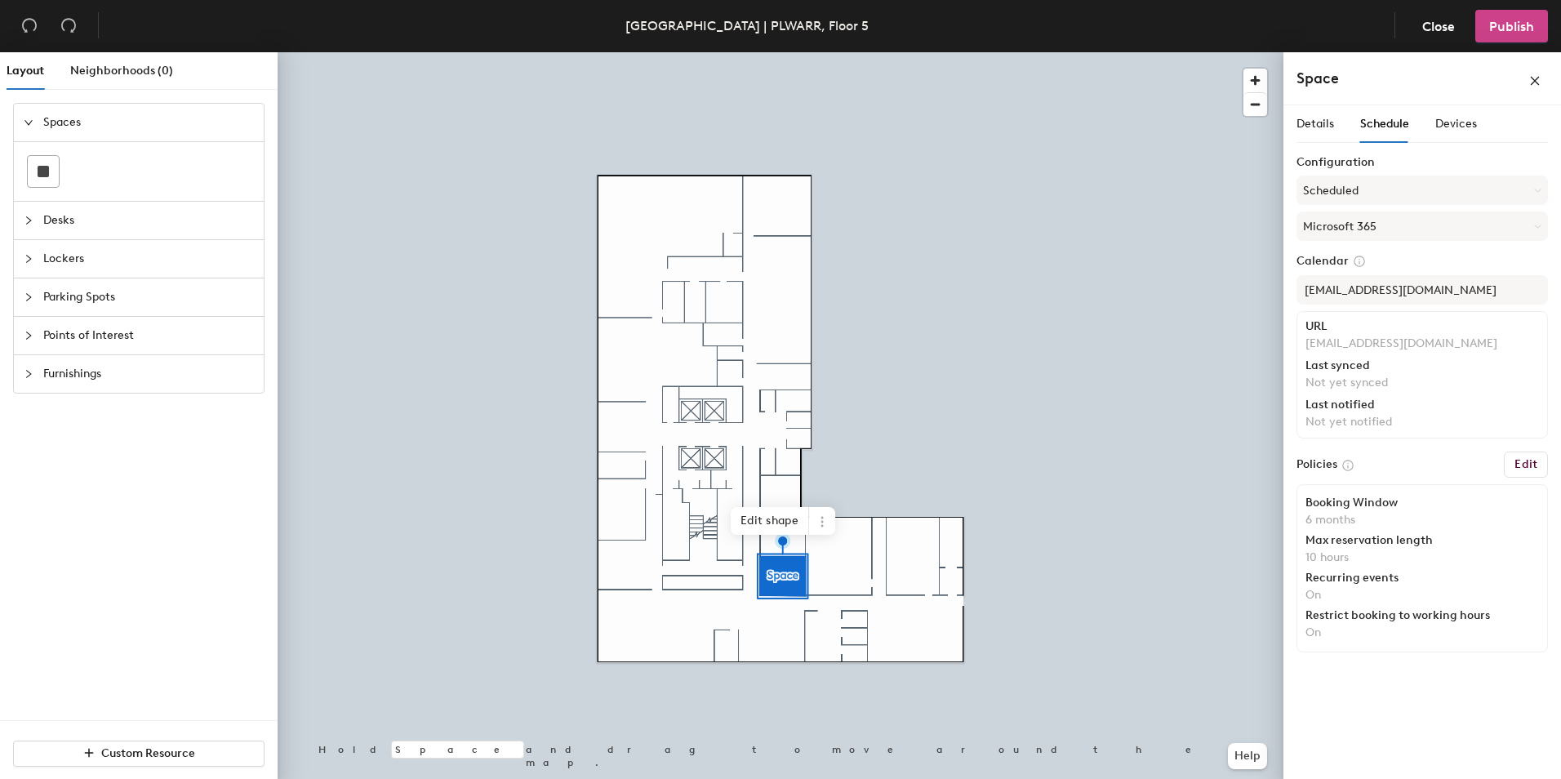
click at [1507, 29] on span "Publish" at bounding box center [1511, 27] width 45 height 16
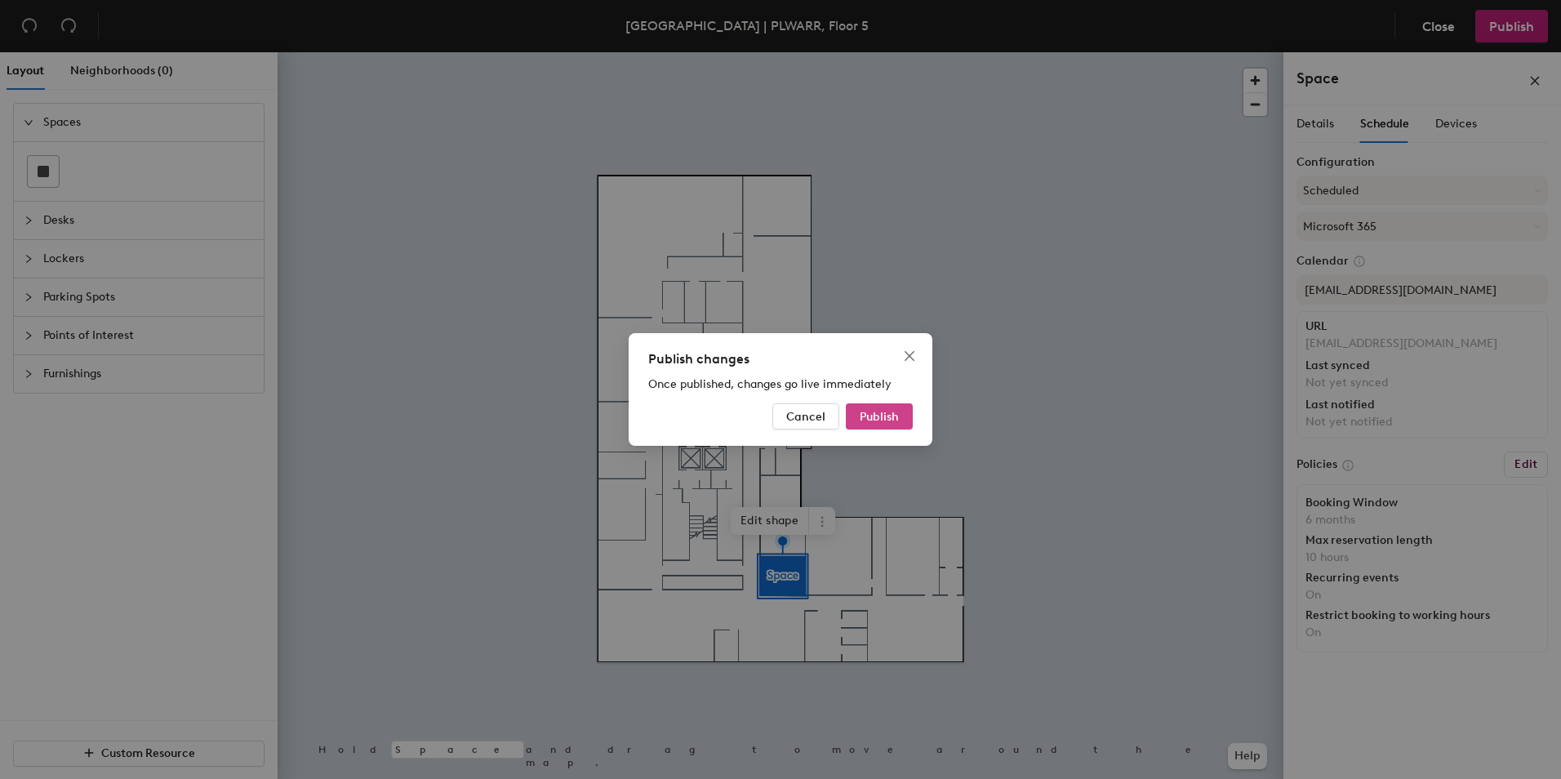
click at [894, 410] on span "Publish" at bounding box center [879, 417] width 39 height 14
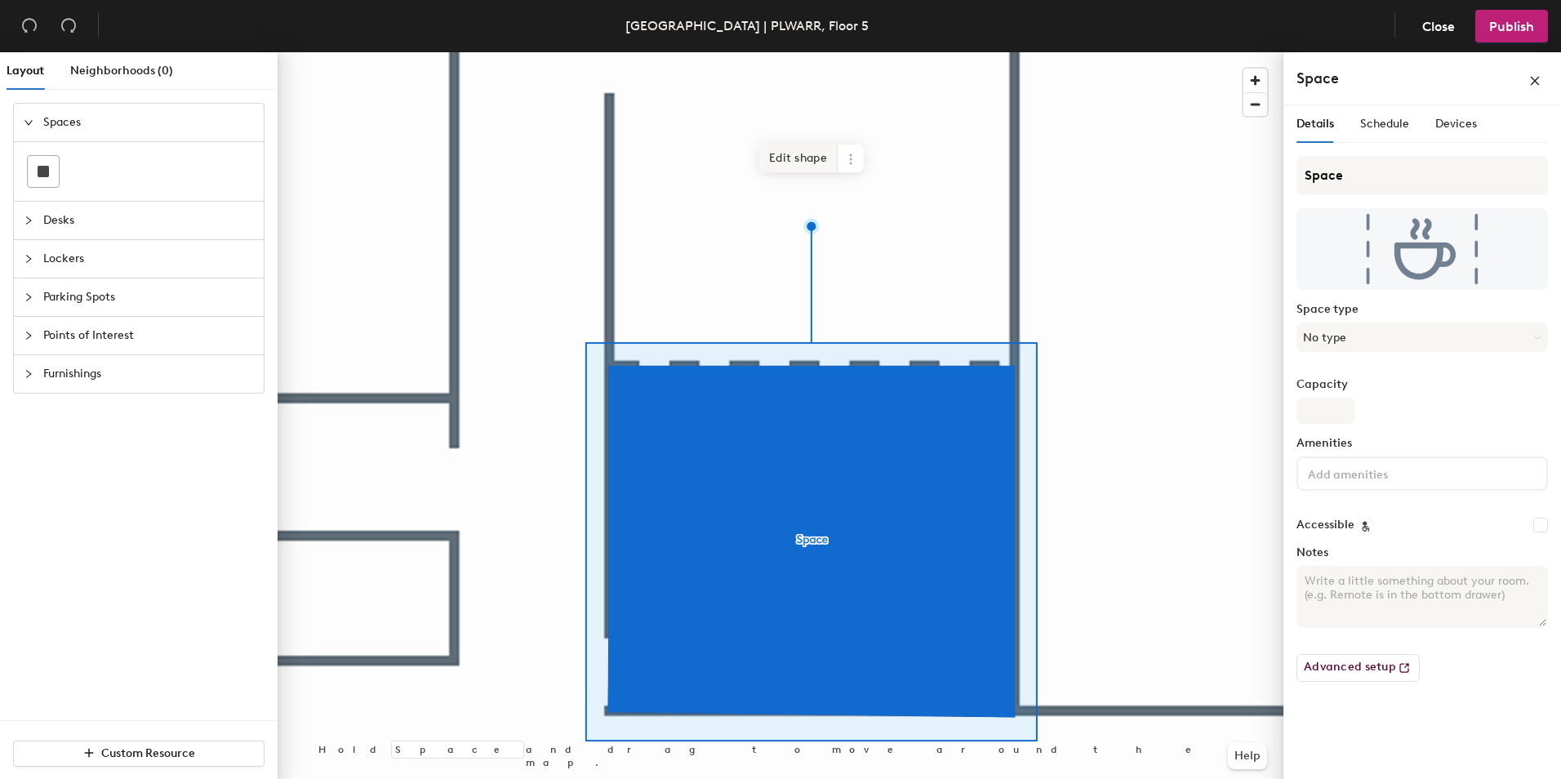
click at [793, 150] on span "Edit shape" at bounding box center [798, 158] width 78 height 28
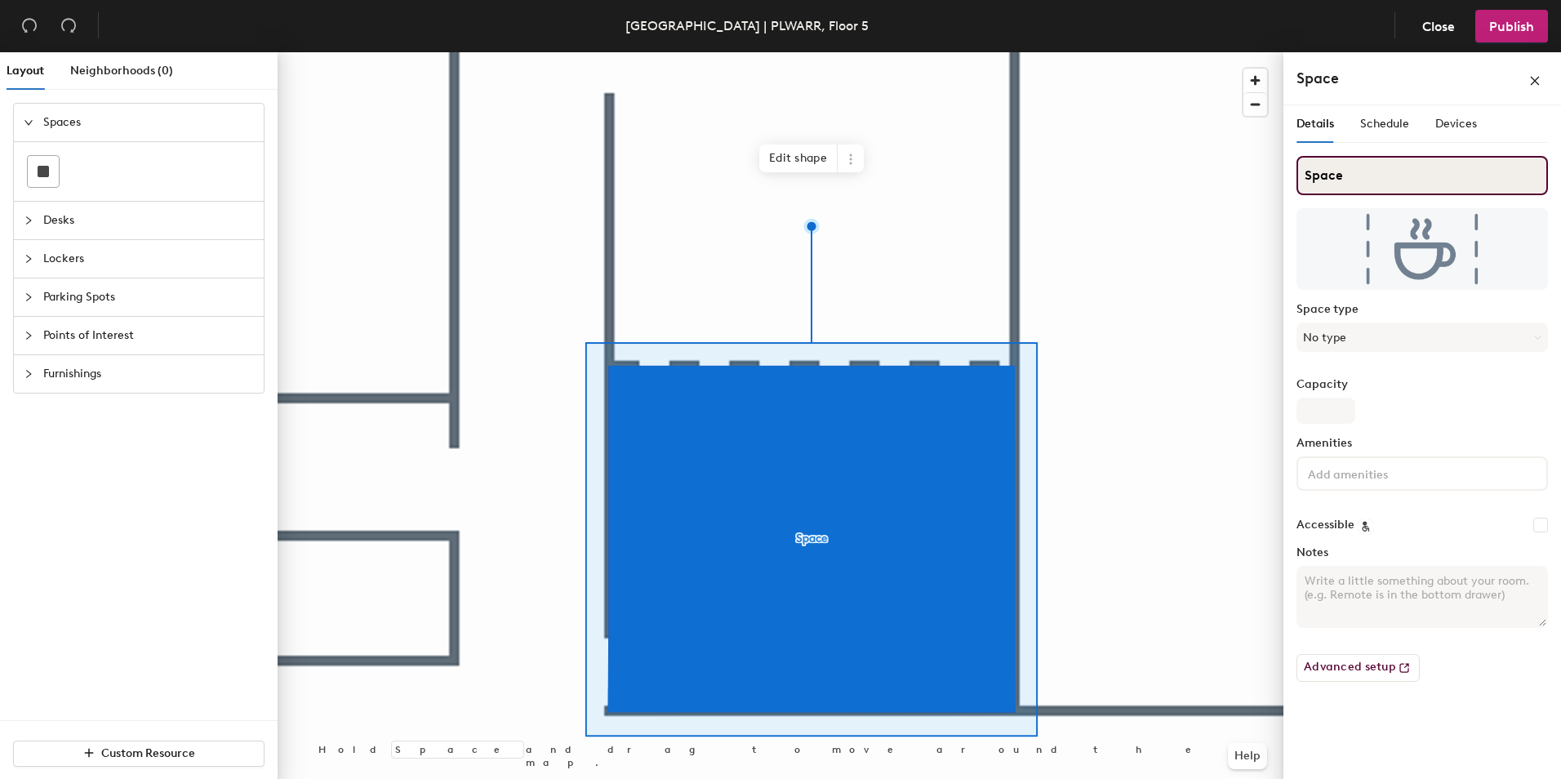
click at [1366, 184] on input "Space" at bounding box center [1421, 175] width 251 height 39
type input "Gd"
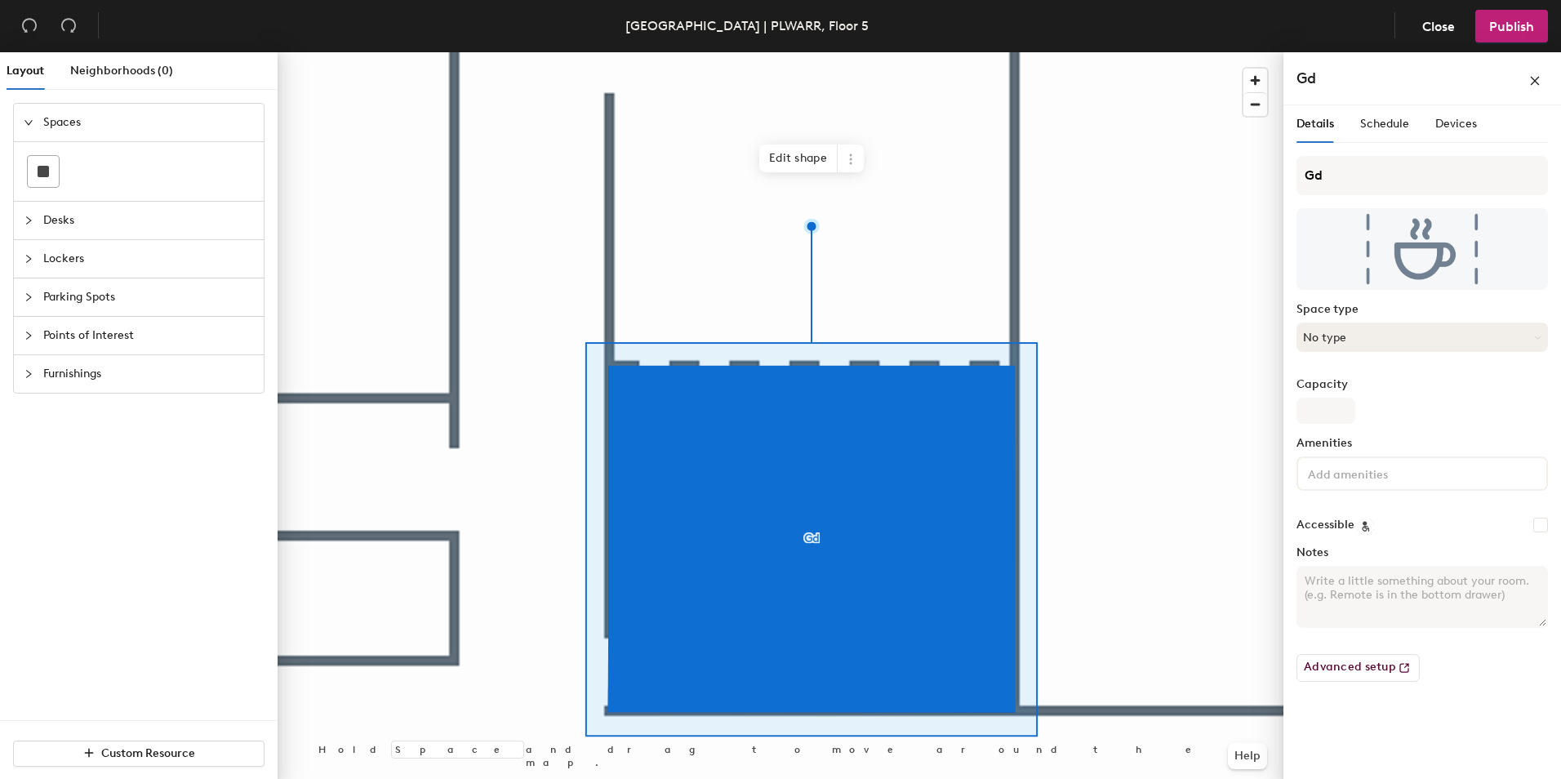
click at [1352, 336] on button "No type" at bounding box center [1421, 336] width 251 height 29
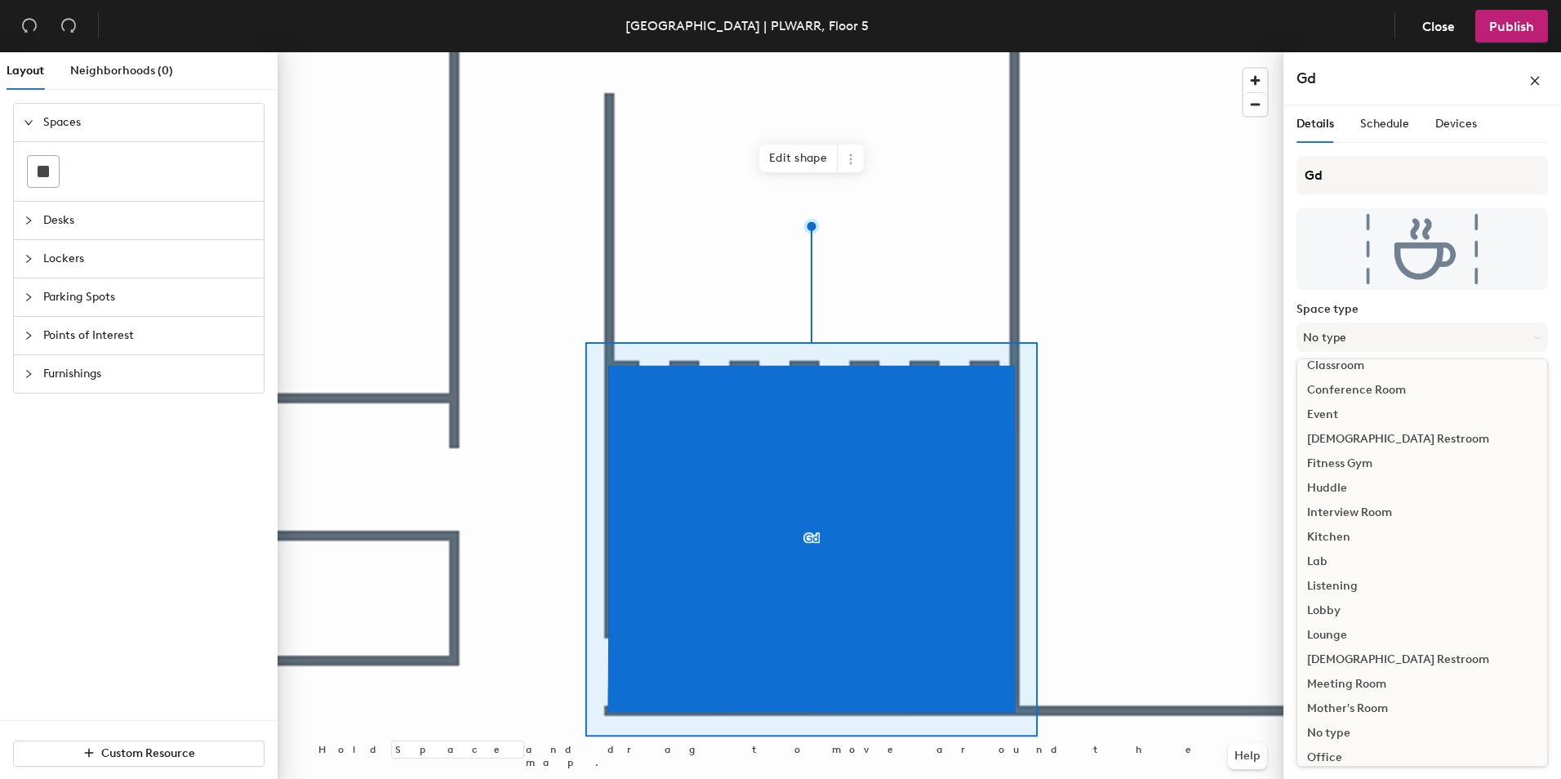
scroll to position [163, 0]
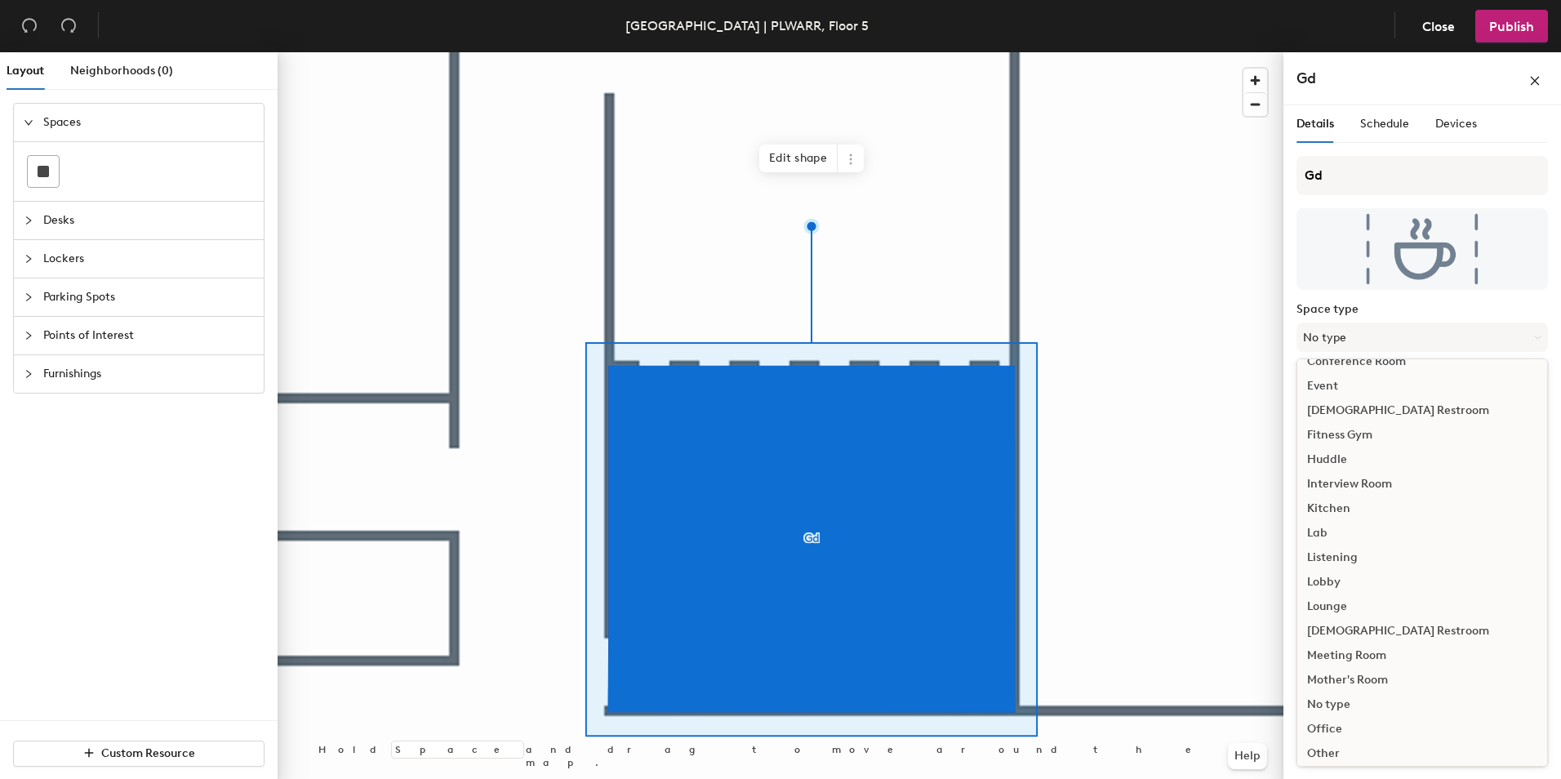
click at [1366, 655] on div "Meeting Room" at bounding box center [1422, 655] width 250 height 24
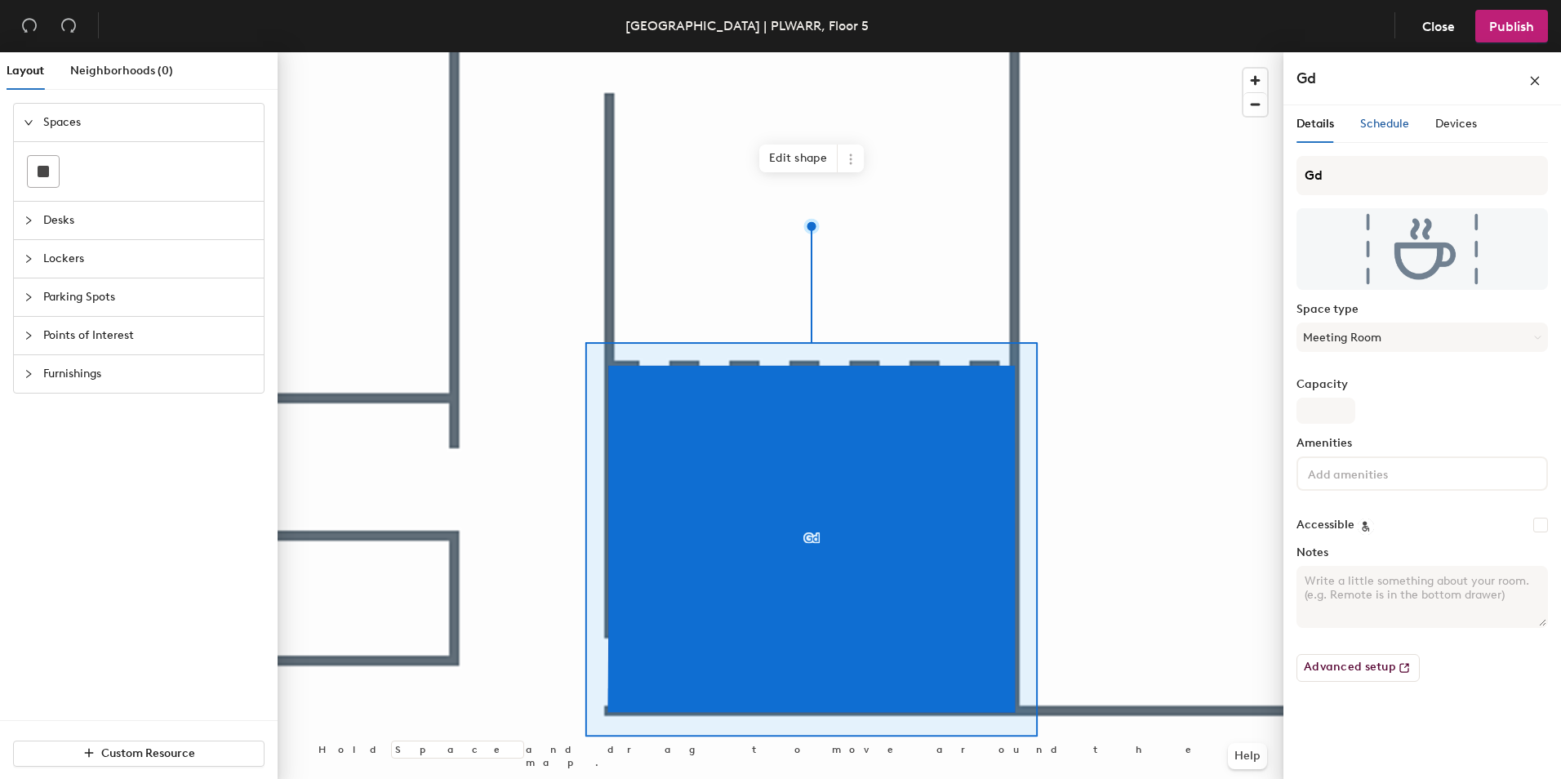
click at [1386, 122] on span "Schedule" at bounding box center [1384, 124] width 49 height 14
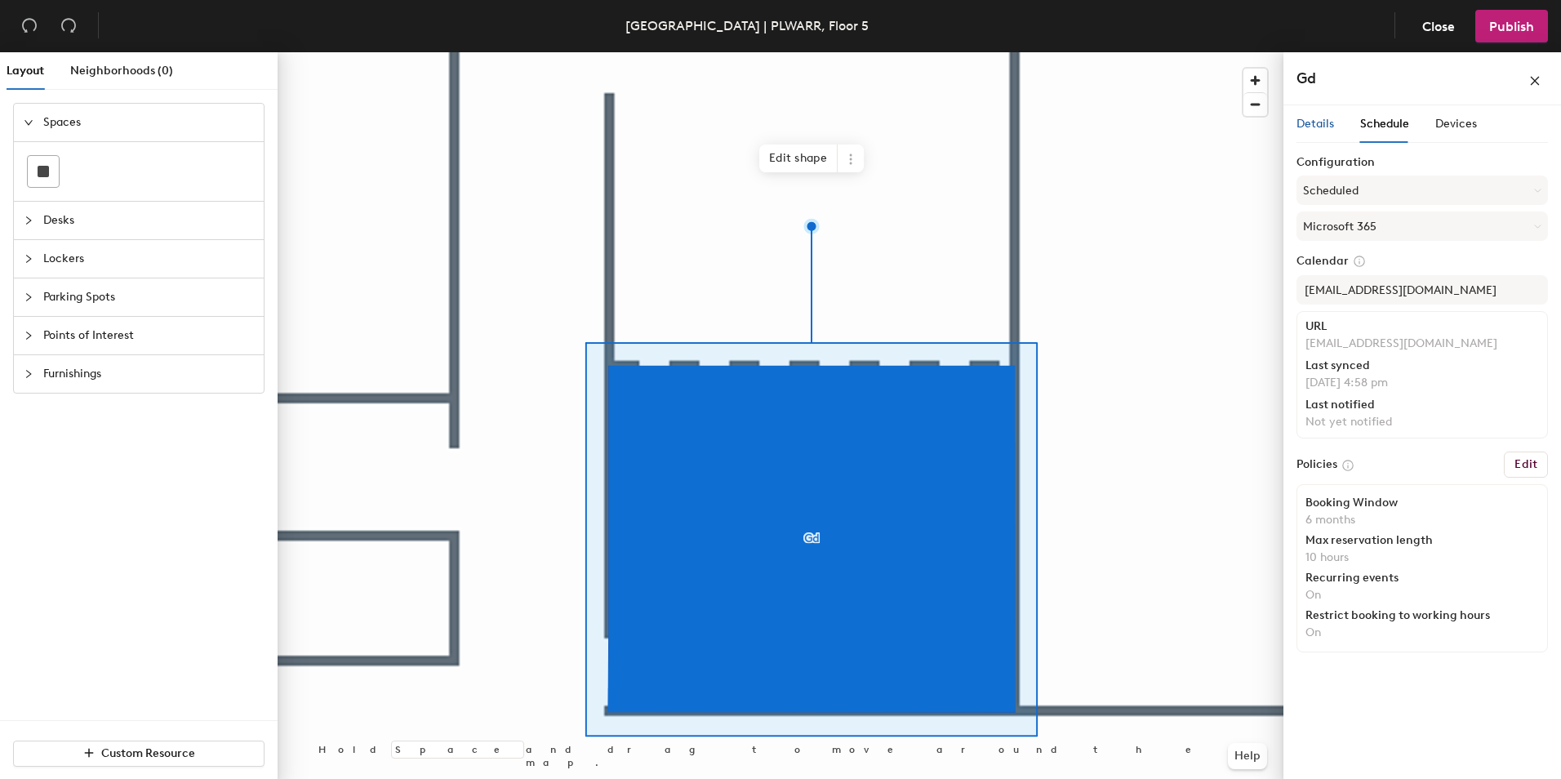
click at [1322, 130] on span "Details" at bounding box center [1315, 124] width 38 height 14
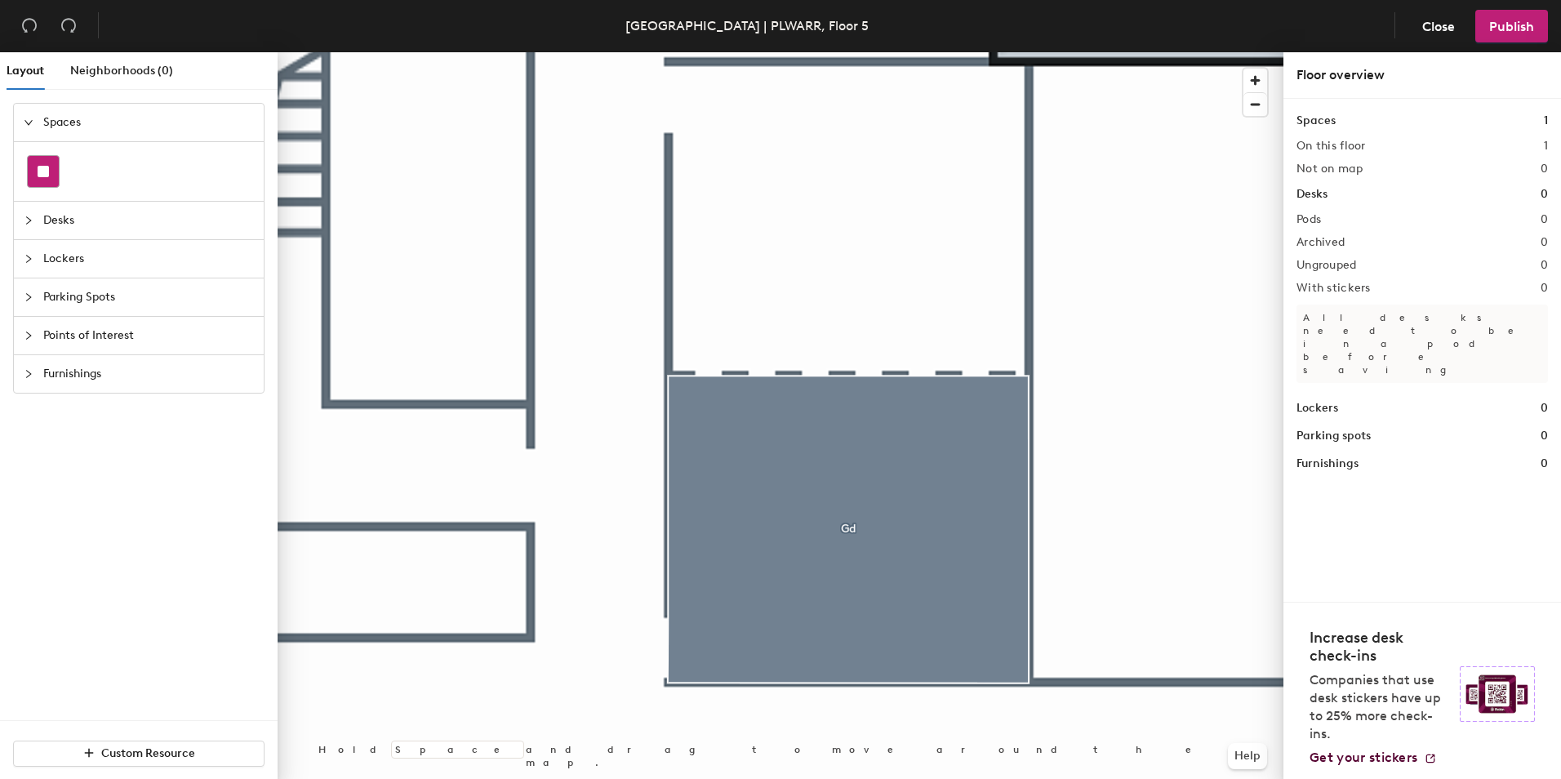
click at [45, 175] on rect at bounding box center [43, 171] width 11 height 11
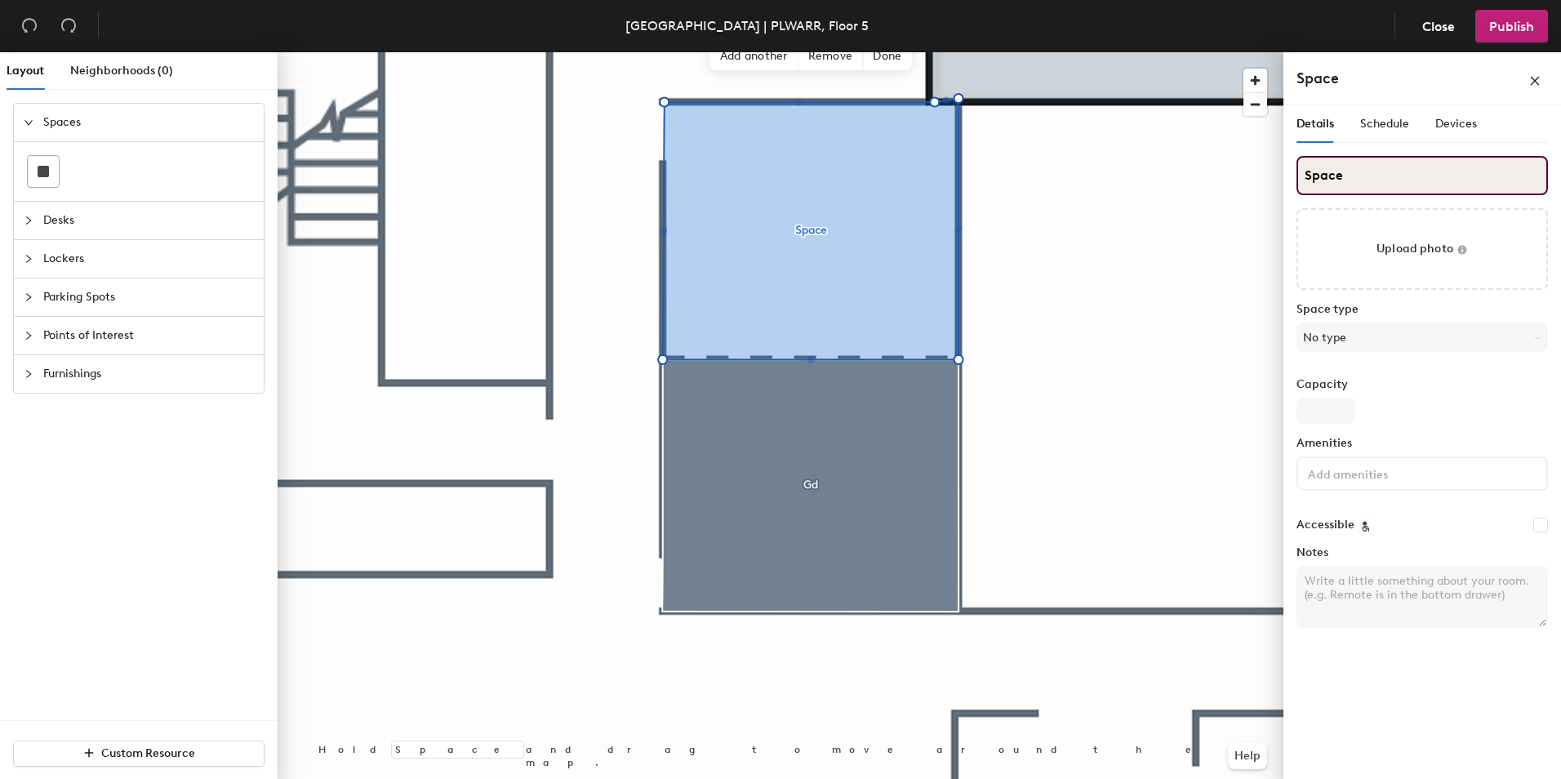
click at [1360, 177] on input "Space" at bounding box center [1421, 175] width 251 height 39
click at [1361, 177] on input "Space" at bounding box center [1421, 175] width 251 height 39
type input "Ga"
click at [1384, 342] on button "No type" at bounding box center [1421, 336] width 251 height 29
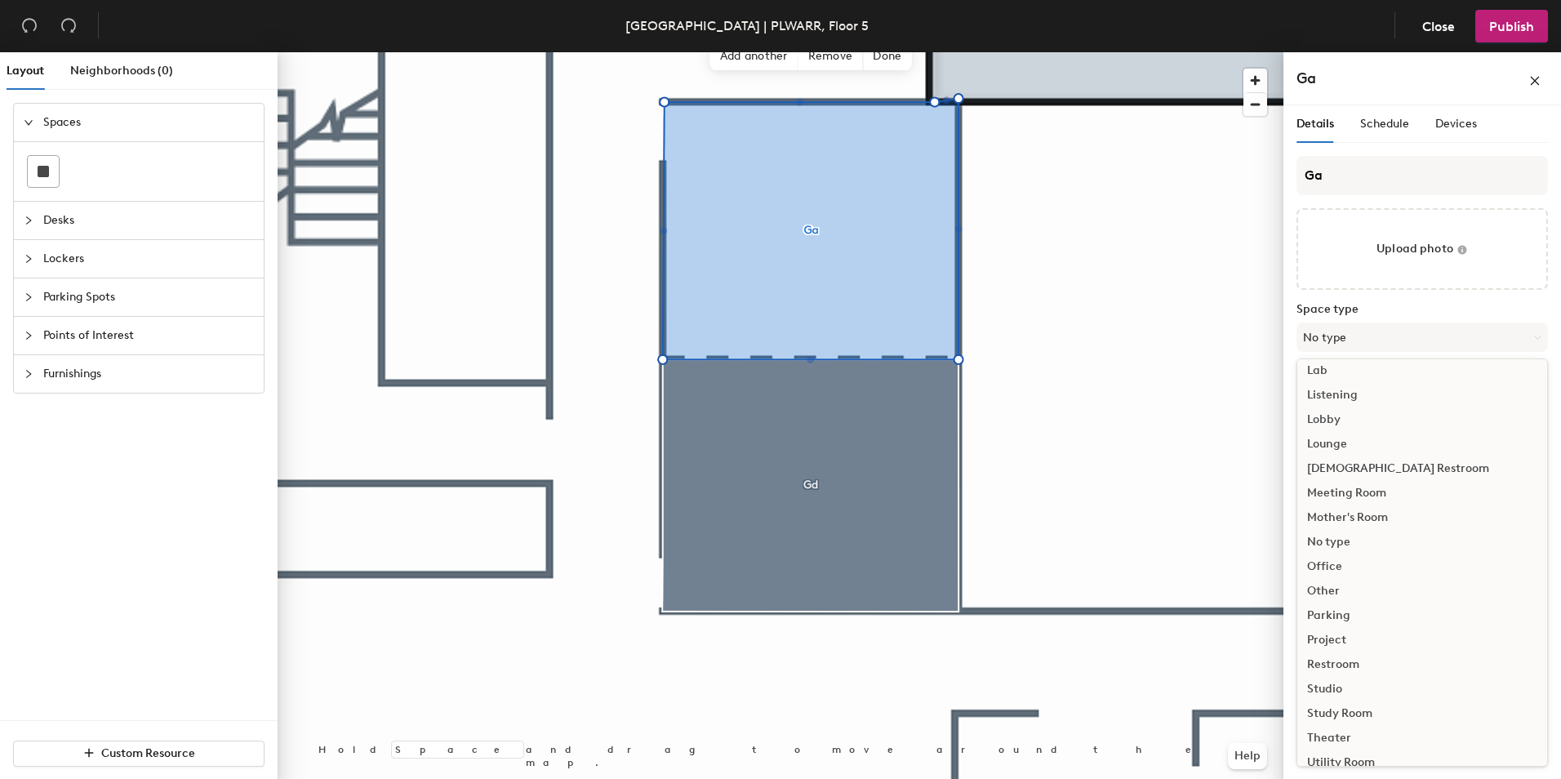
scroll to position [366, 0]
click at [1365, 452] on div "Meeting Room" at bounding box center [1422, 453] width 250 height 24
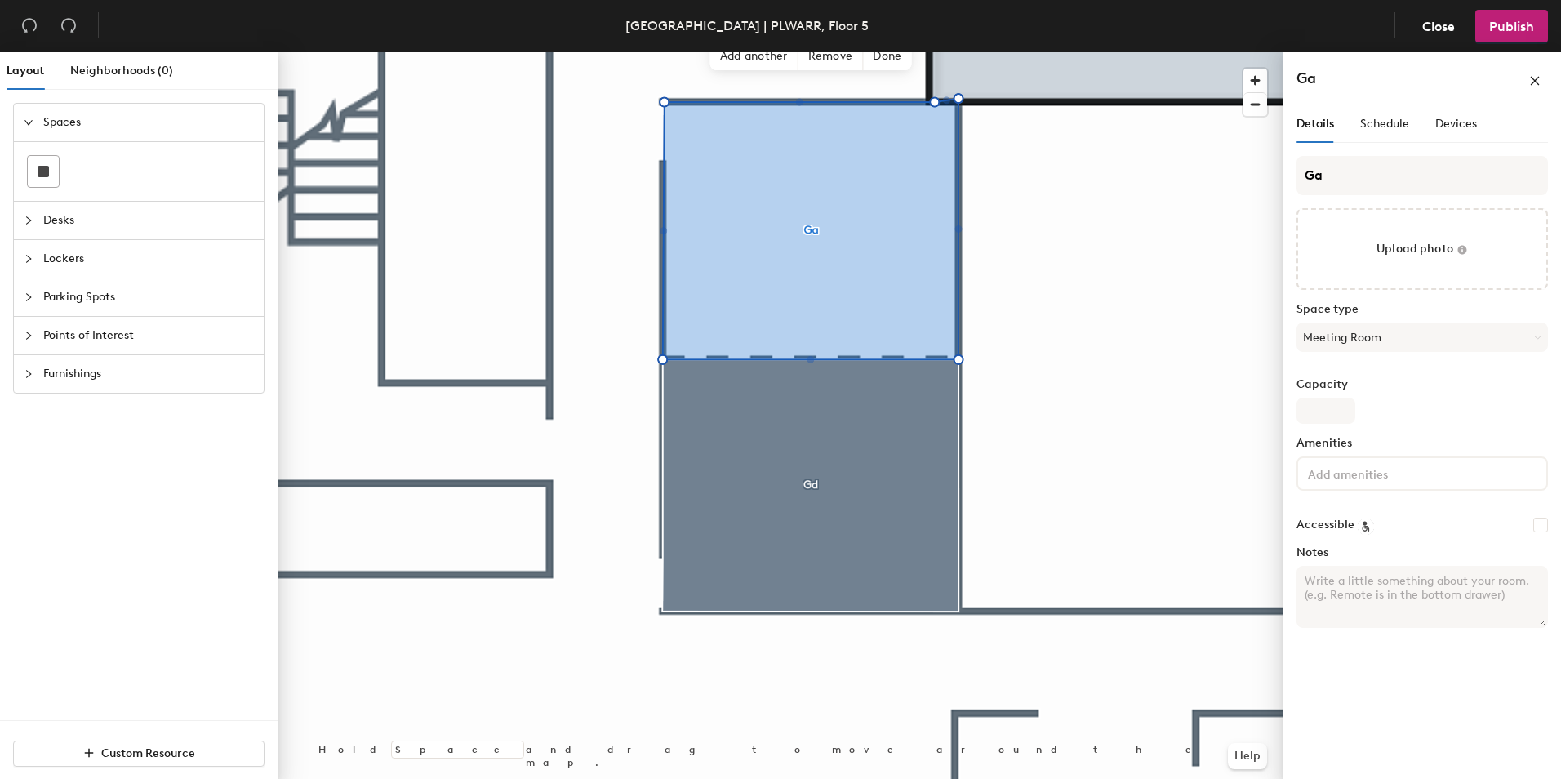
click at [1446, 398] on div "Capacity" at bounding box center [1421, 401] width 251 height 46
click at [1390, 121] on span "Schedule" at bounding box center [1384, 124] width 49 height 14
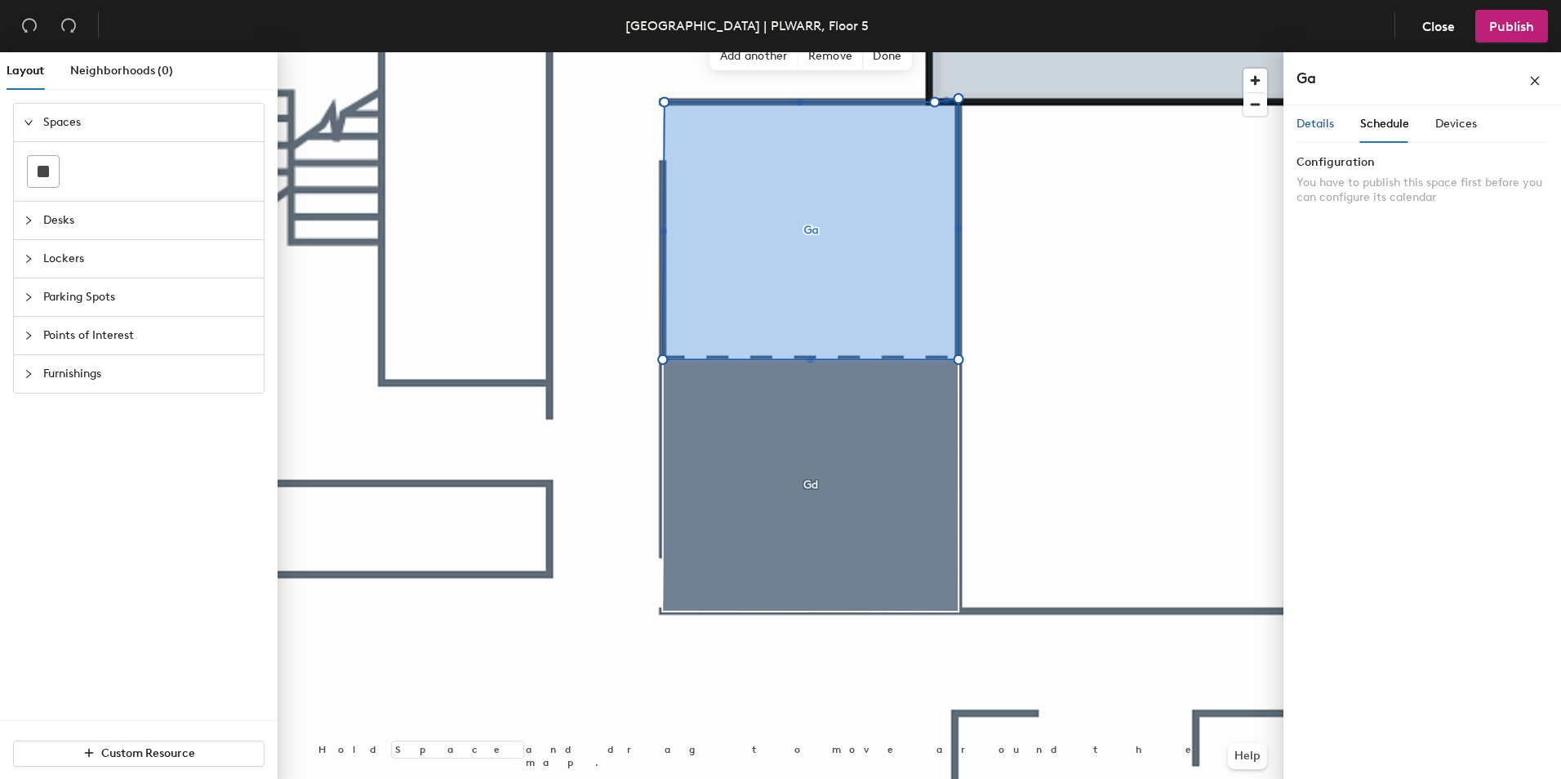
click at [1326, 127] on span "Details" at bounding box center [1315, 124] width 38 height 14
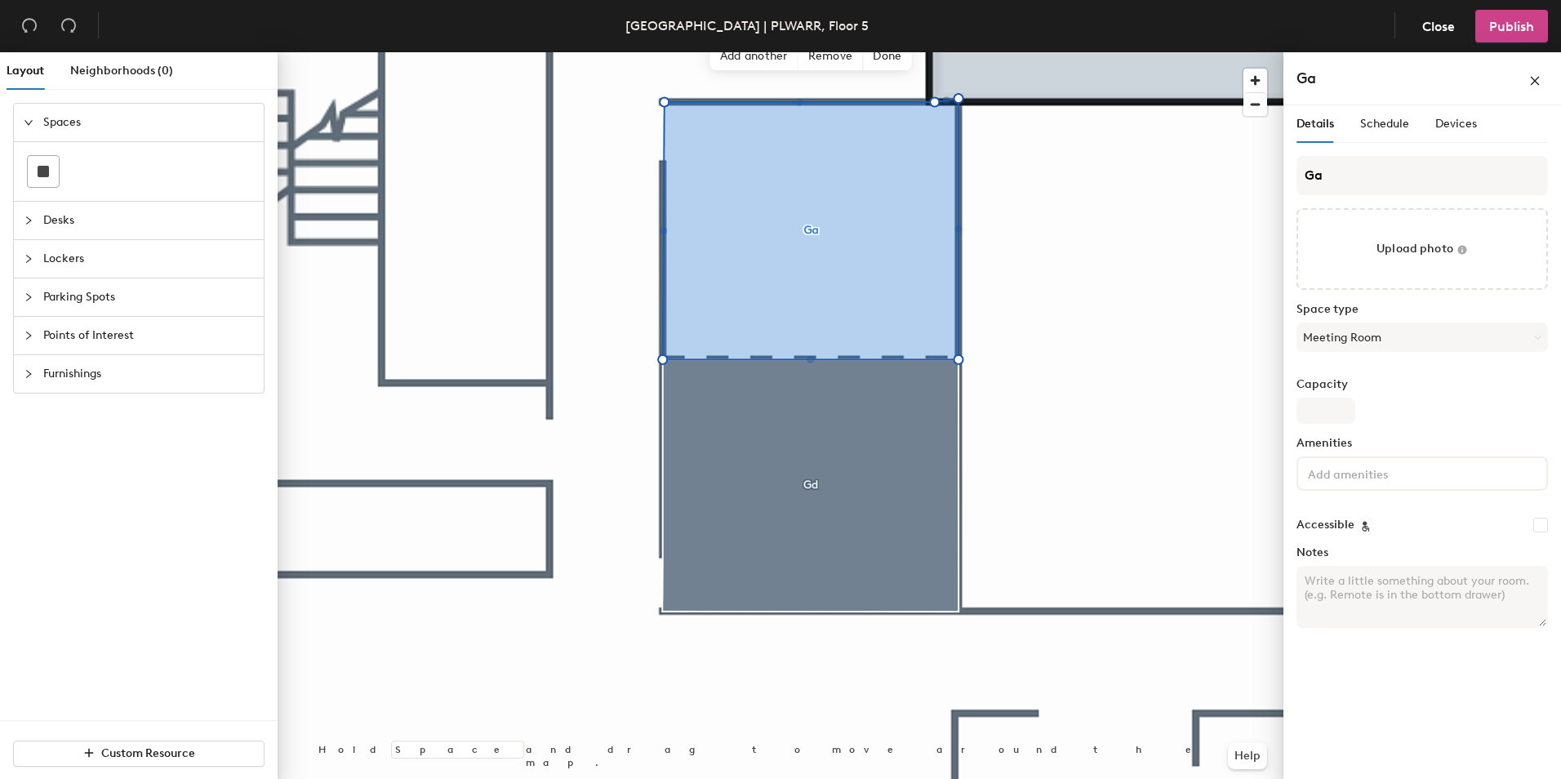
click at [1497, 27] on span "Publish" at bounding box center [1511, 27] width 45 height 16
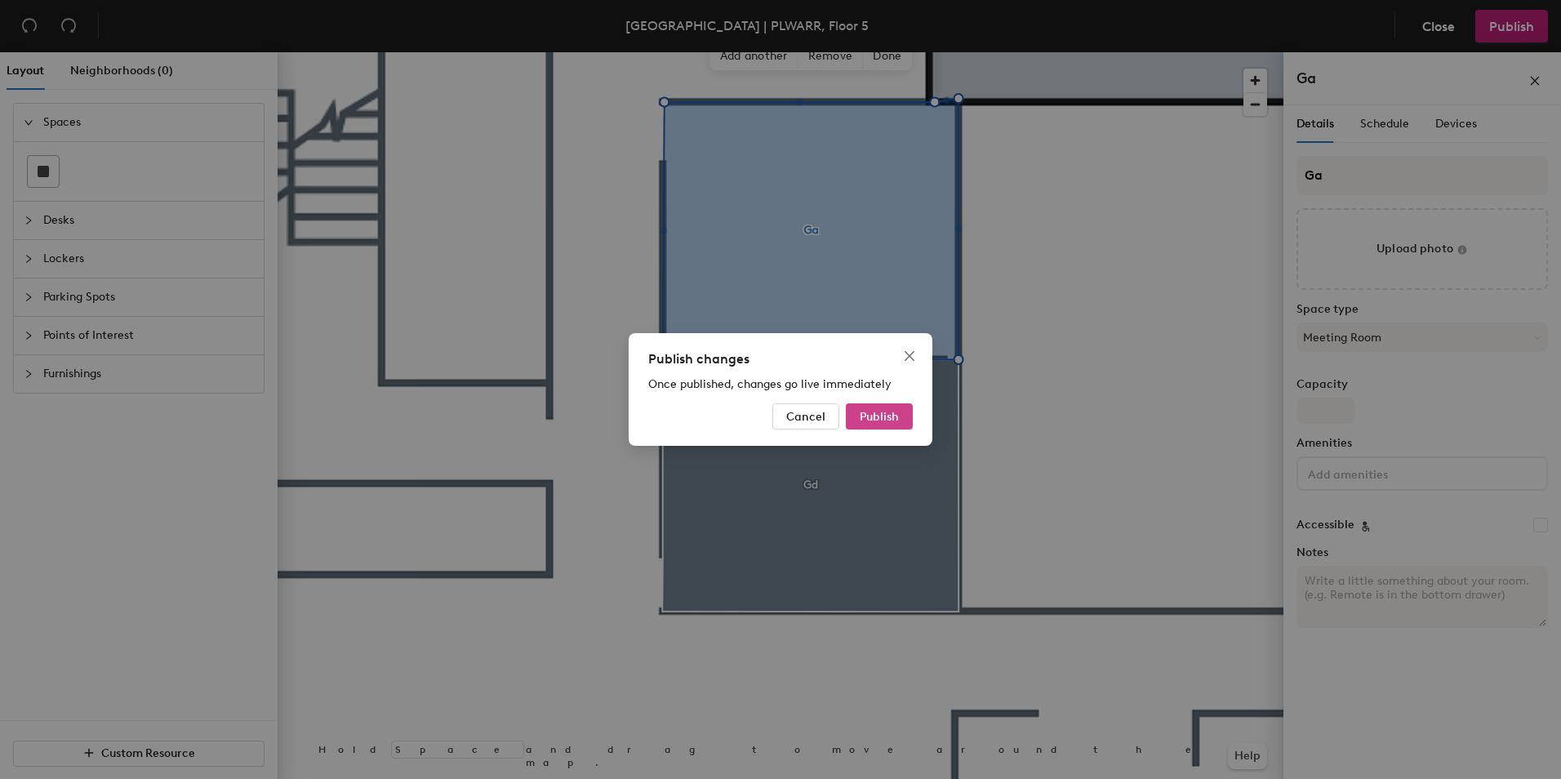
click at [888, 420] on span "Publish" at bounding box center [879, 417] width 39 height 14
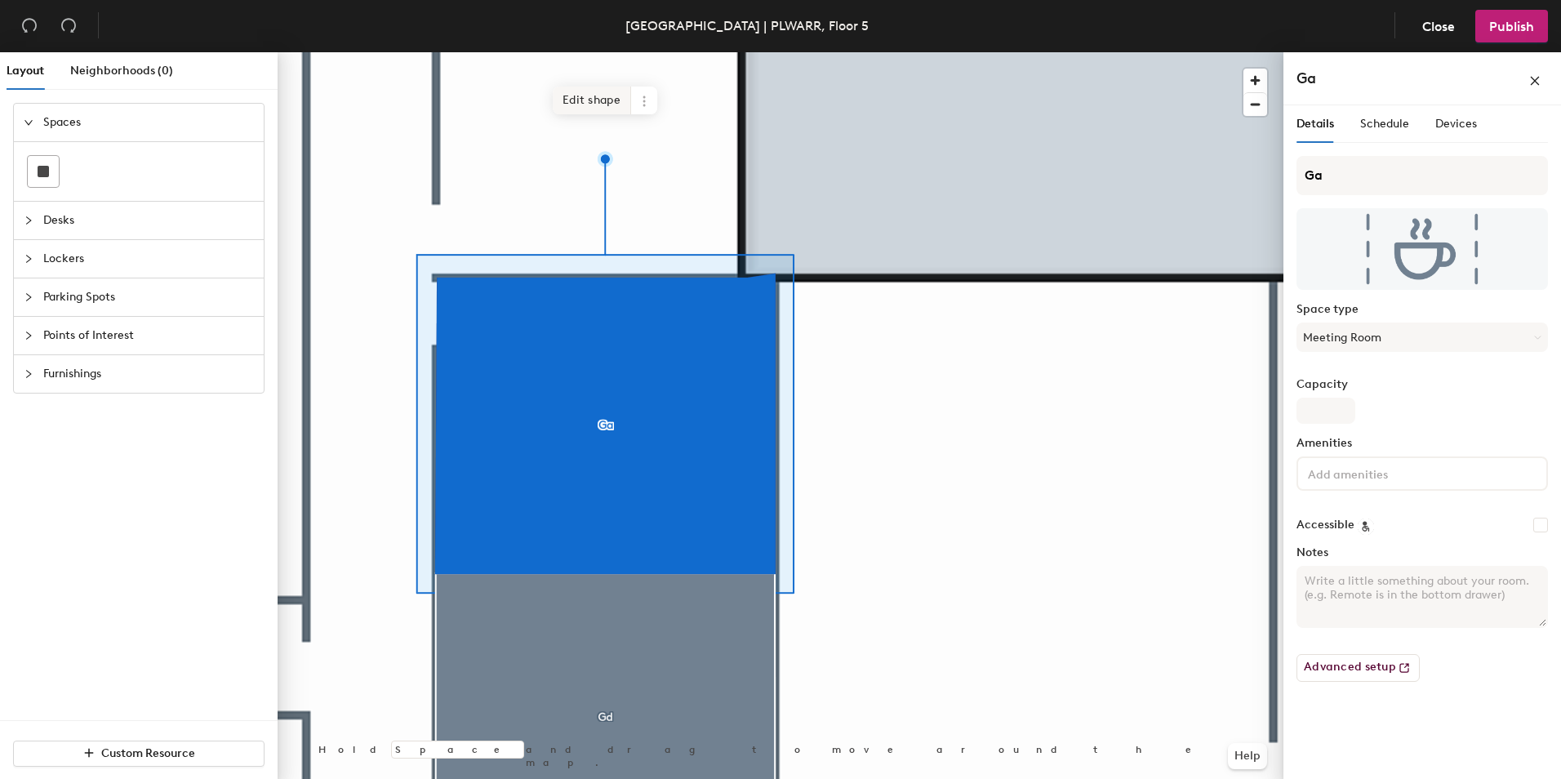
click at [599, 101] on span "Edit shape" at bounding box center [592, 101] width 78 height 28
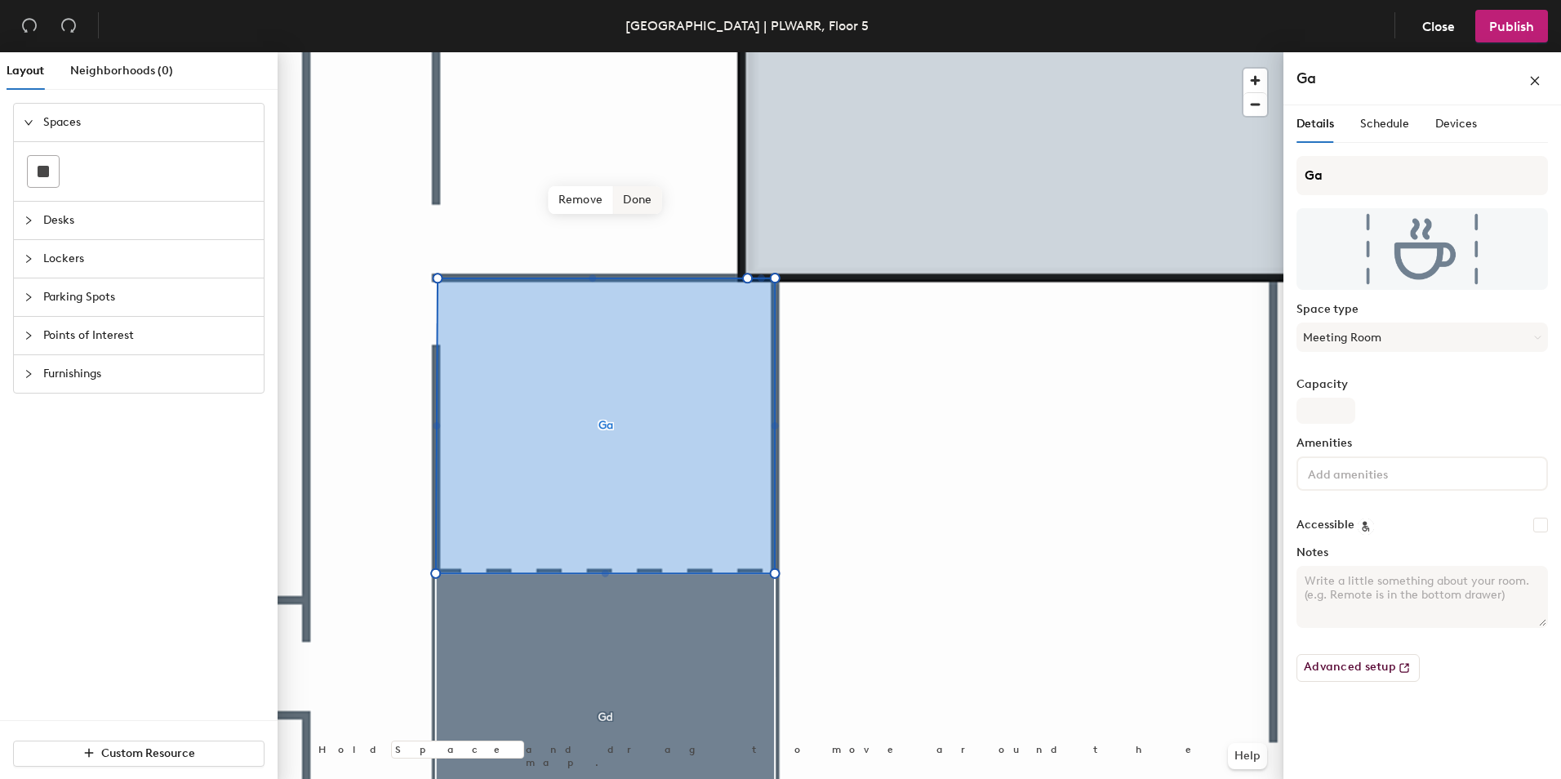
click at [639, 201] on span "Done" at bounding box center [637, 200] width 48 height 28
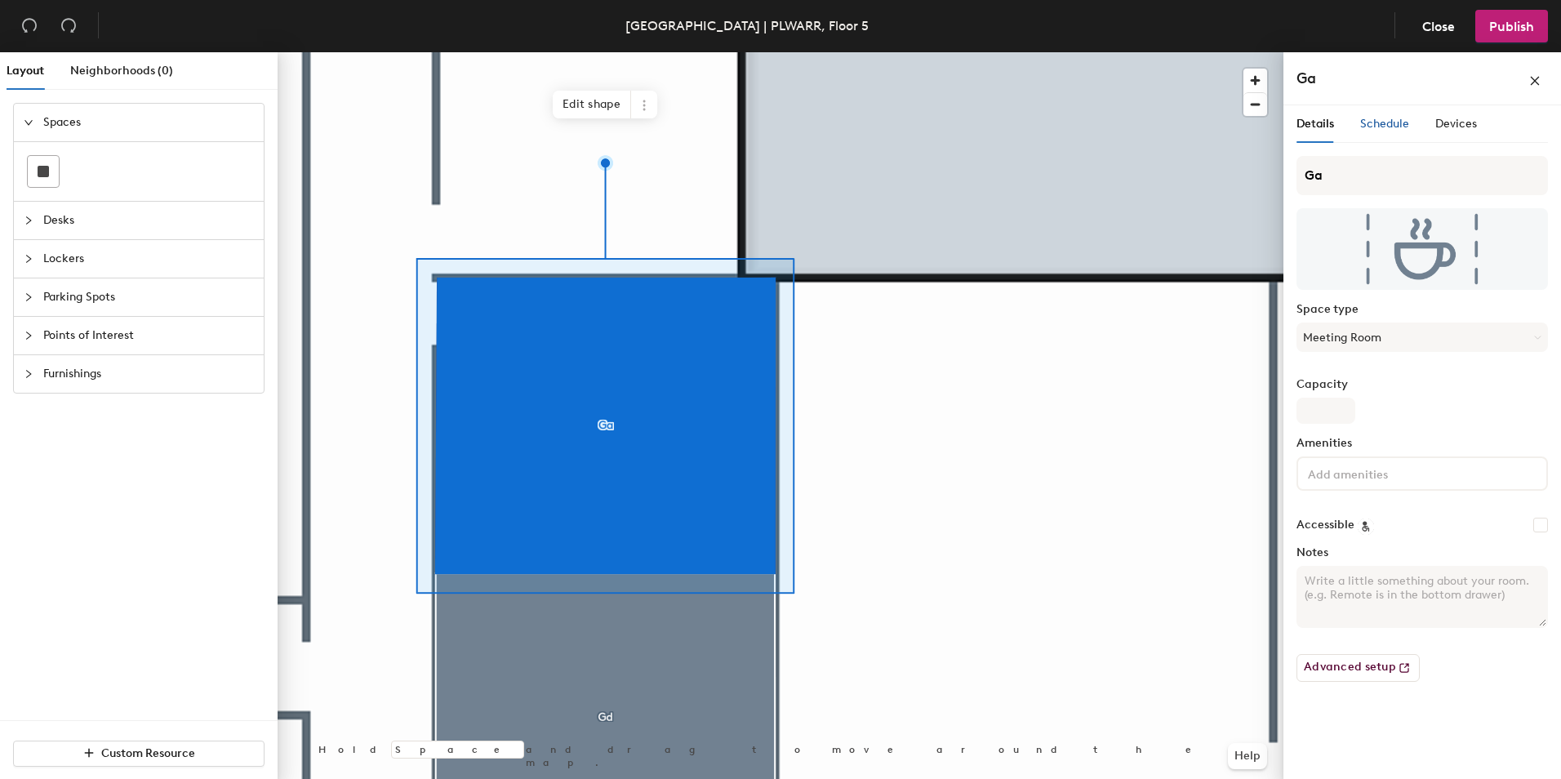
click at [1378, 119] on span "Schedule" at bounding box center [1384, 124] width 49 height 14
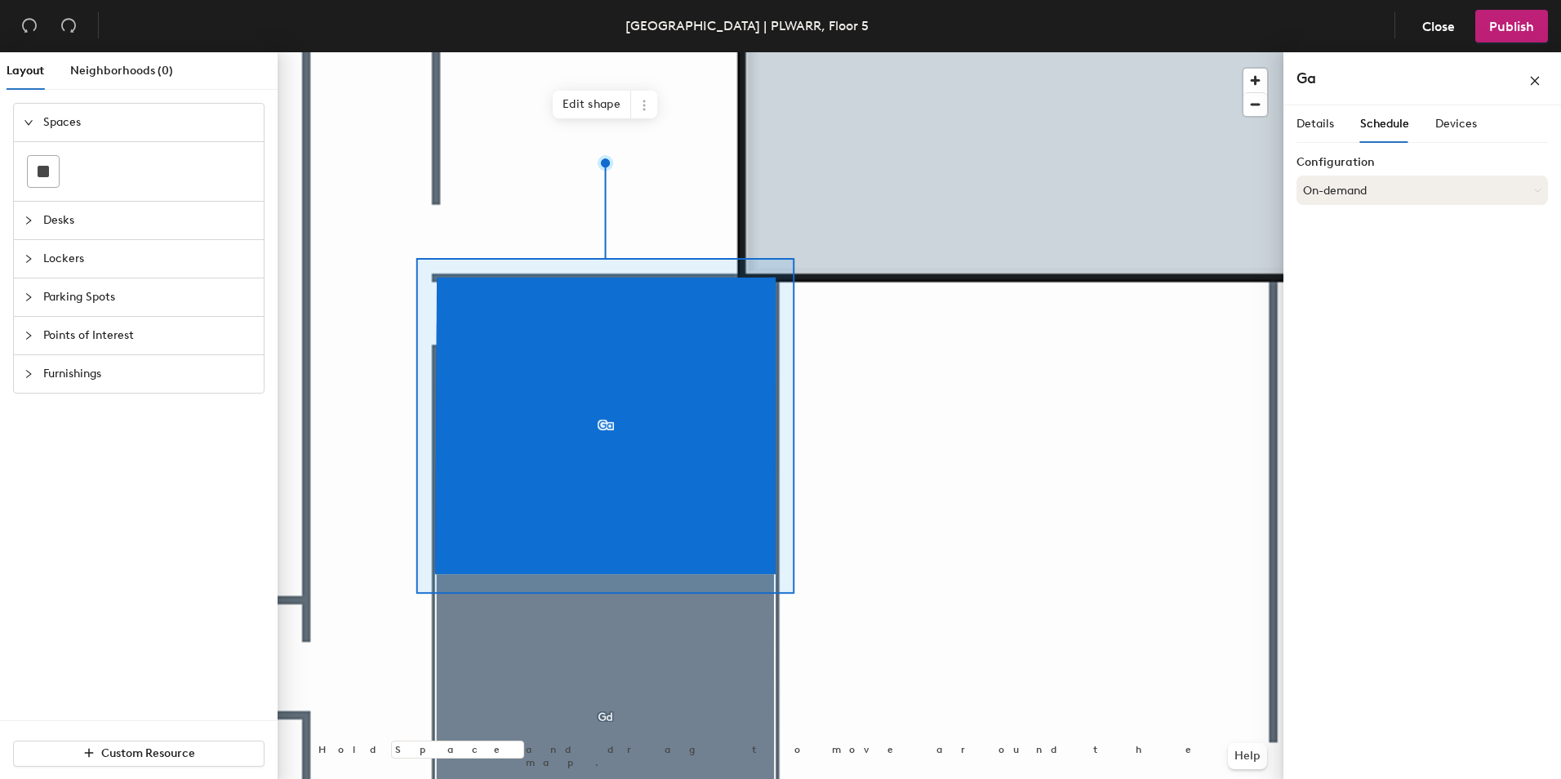
click at [1389, 199] on button "On-demand" at bounding box center [1421, 190] width 251 height 29
click at [1354, 252] on div "Scheduled" at bounding box center [1422, 255] width 250 height 24
click at [1362, 229] on button "Select account" at bounding box center [1421, 225] width 251 height 29
click at [1340, 288] on div "Microsoft 365" at bounding box center [1422, 291] width 250 height 24
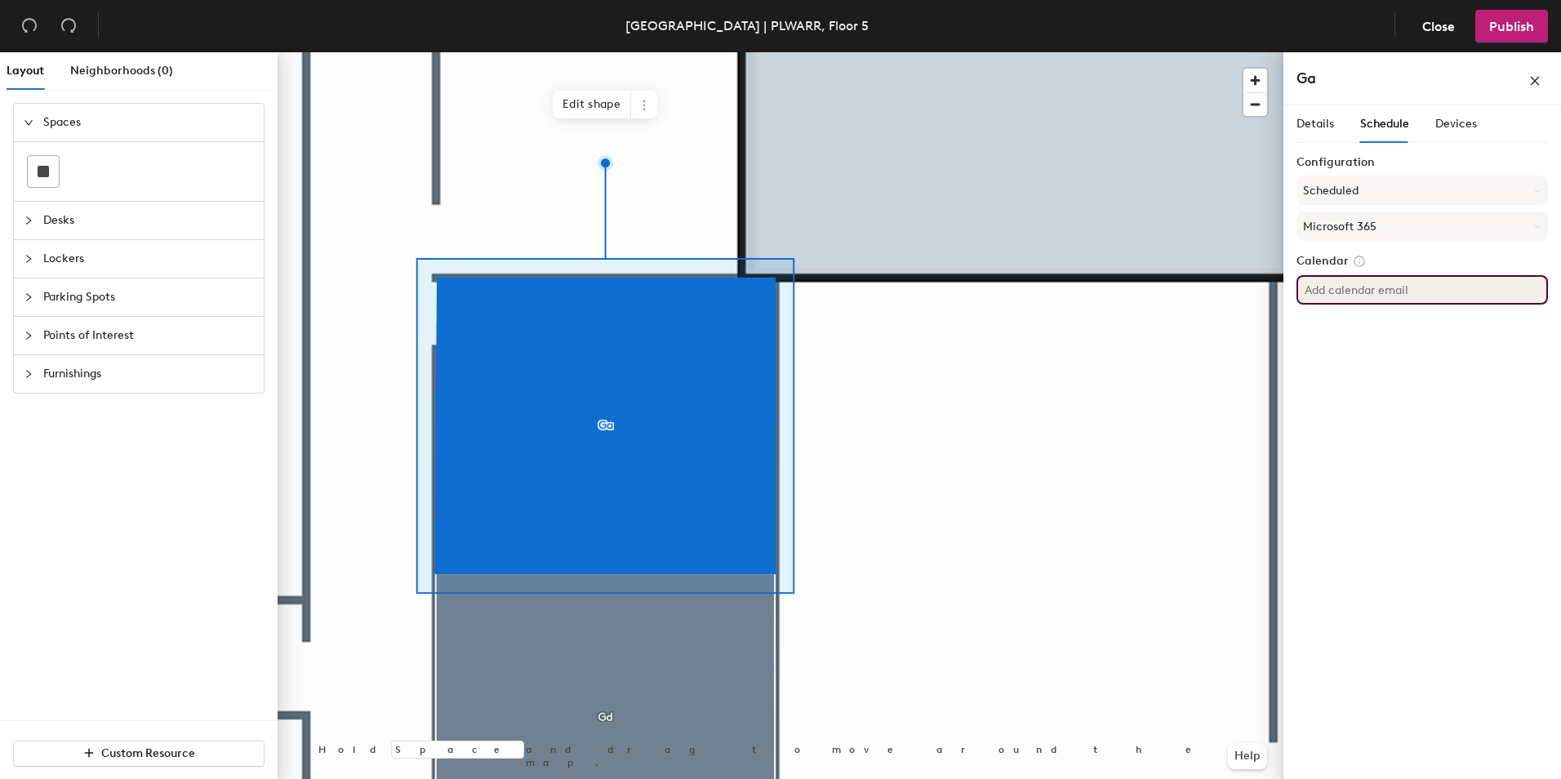
click at [1401, 292] on input at bounding box center [1421, 289] width 251 height 29
paste input "[EMAIL_ADDRESS][DOMAIN_NAME]"
type input "[EMAIL_ADDRESS][DOMAIN_NAME]"
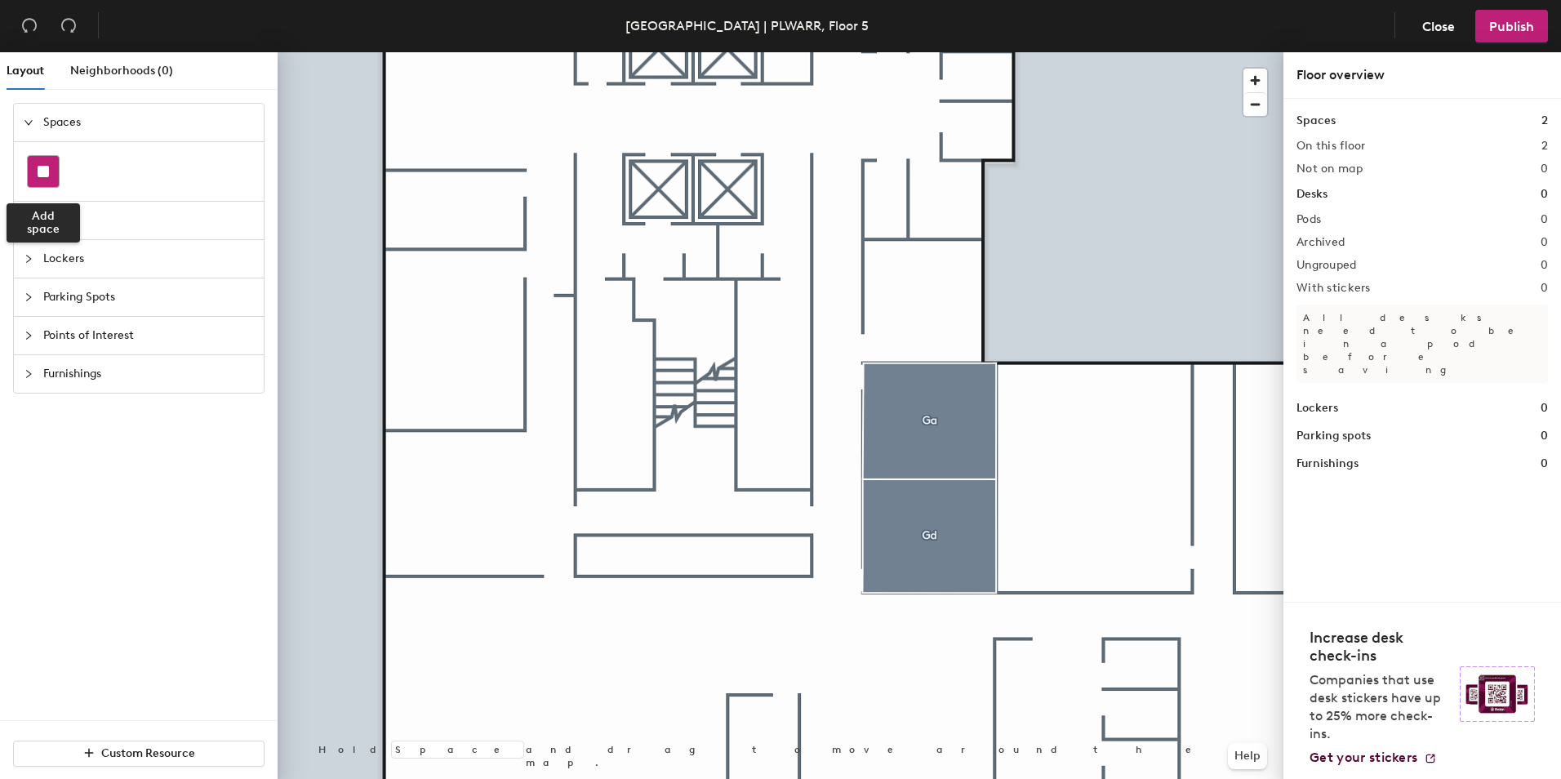
click at [42, 176] on rect at bounding box center [43, 171] width 11 height 11
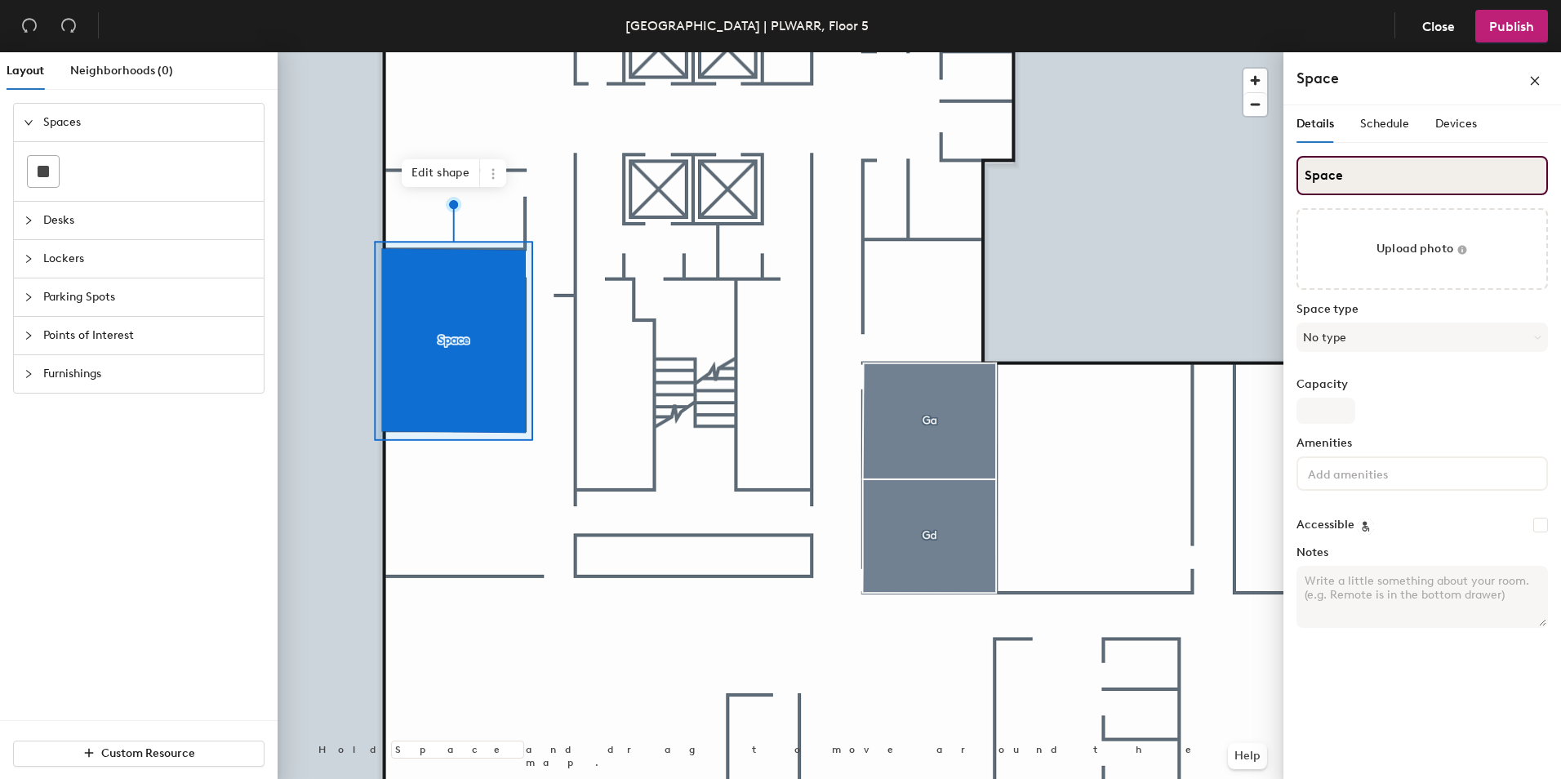
click at [1360, 177] on input "Space" at bounding box center [1421, 175] width 251 height 39
type input "Ge"
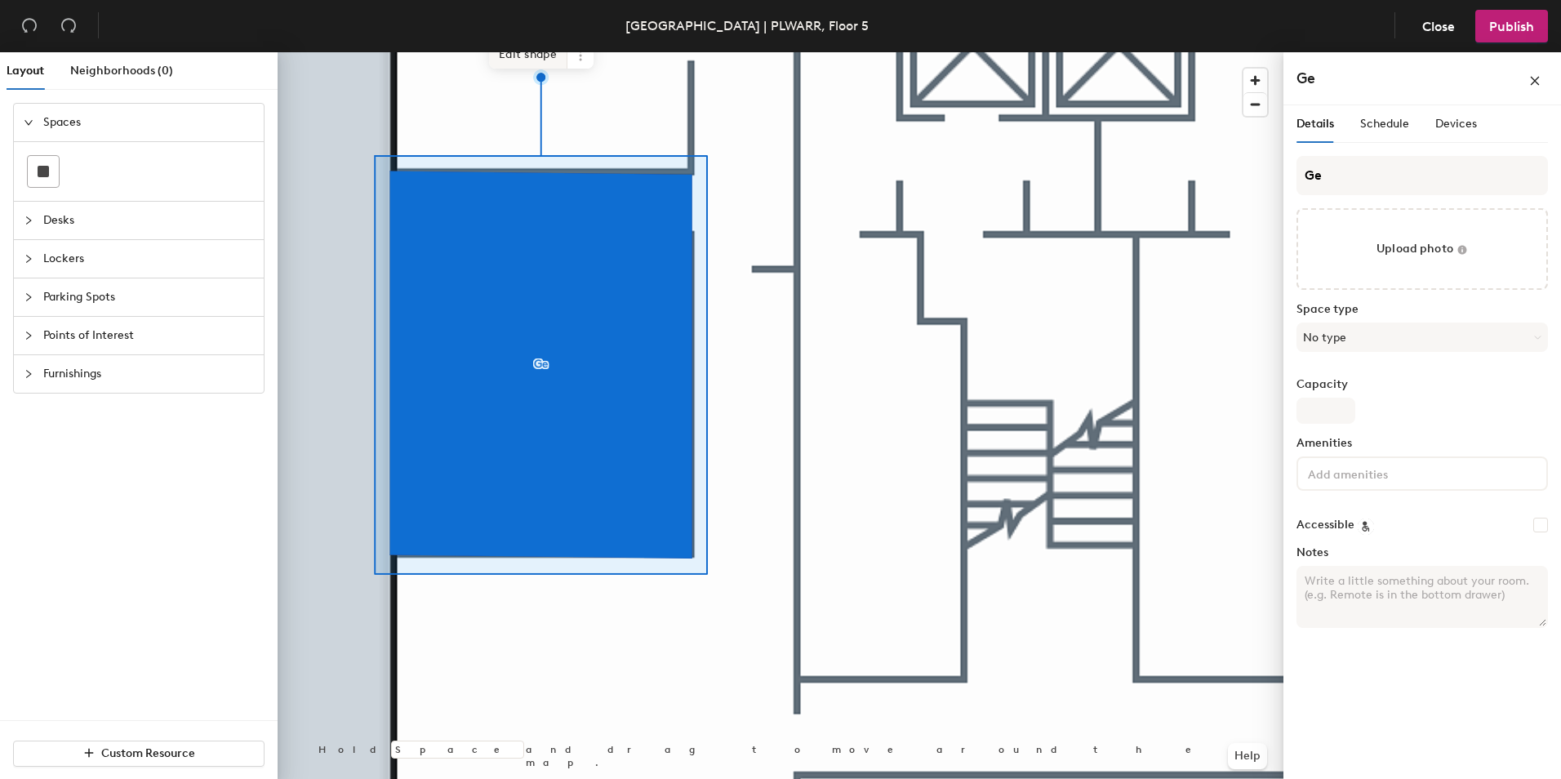
click at [539, 61] on span "Edit shape" at bounding box center [528, 55] width 78 height 28
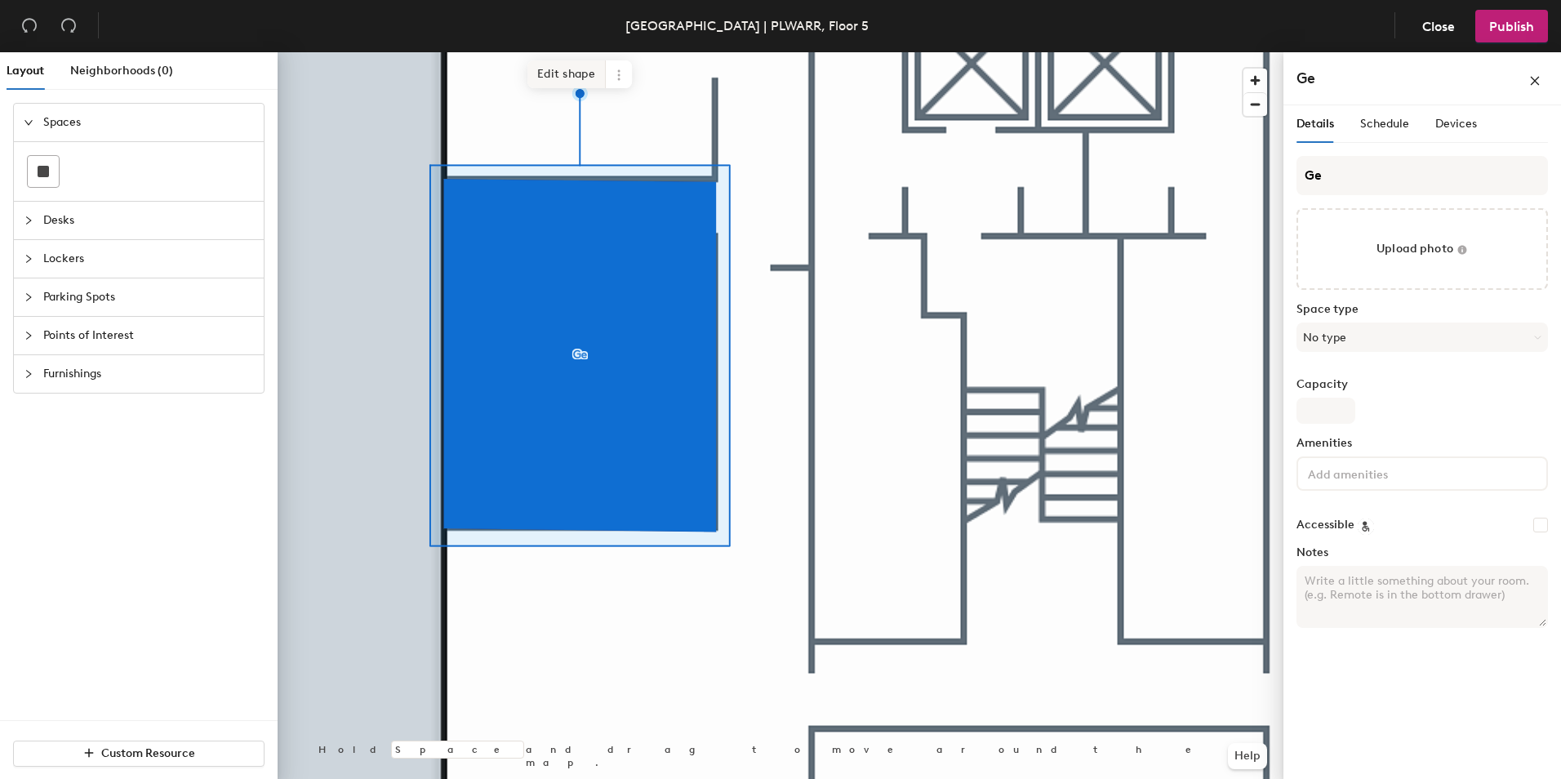
click at [575, 78] on span "Edit shape" at bounding box center [566, 74] width 78 height 28
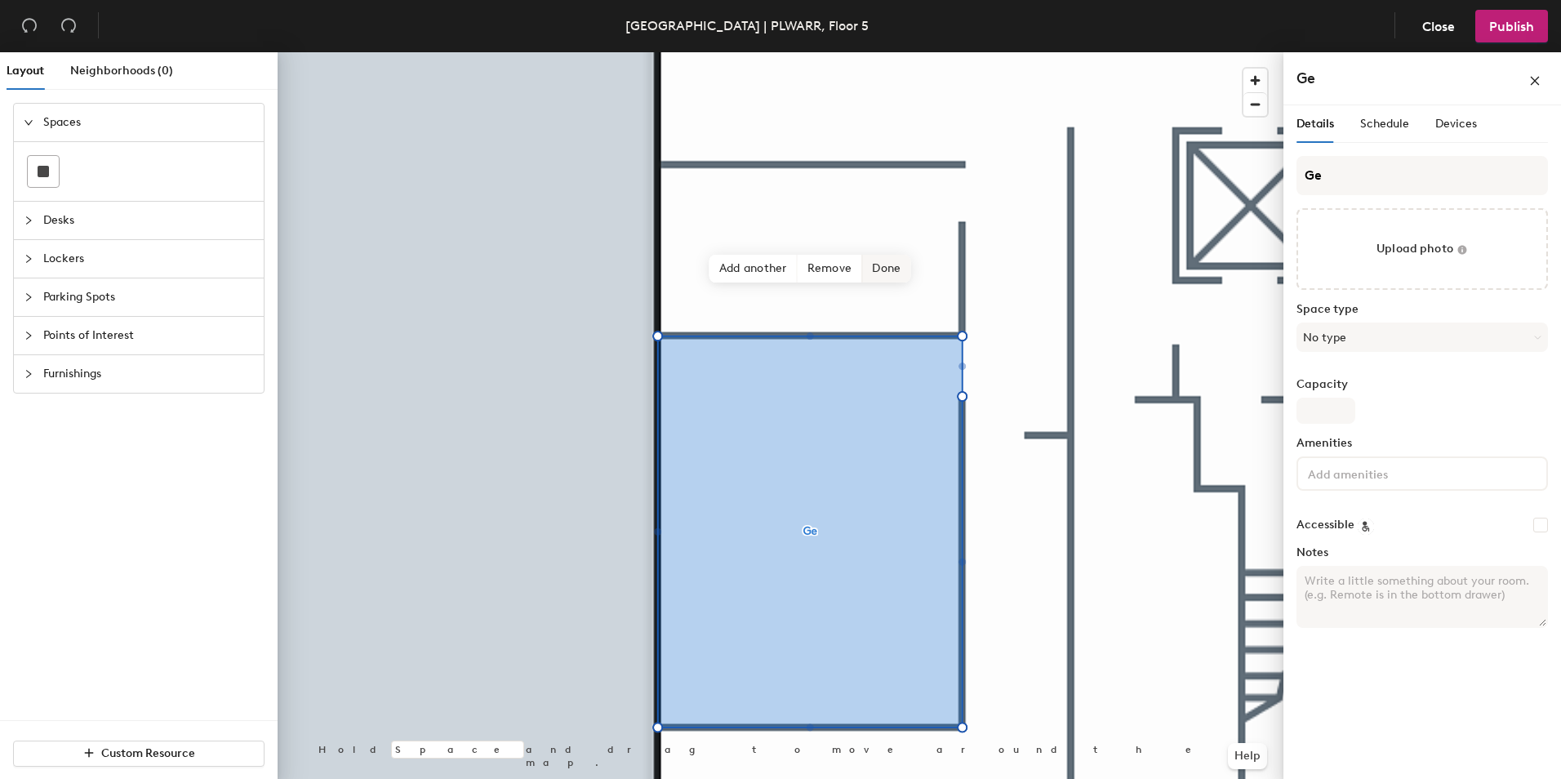
click at [903, 266] on span "Done" at bounding box center [886, 269] width 48 height 28
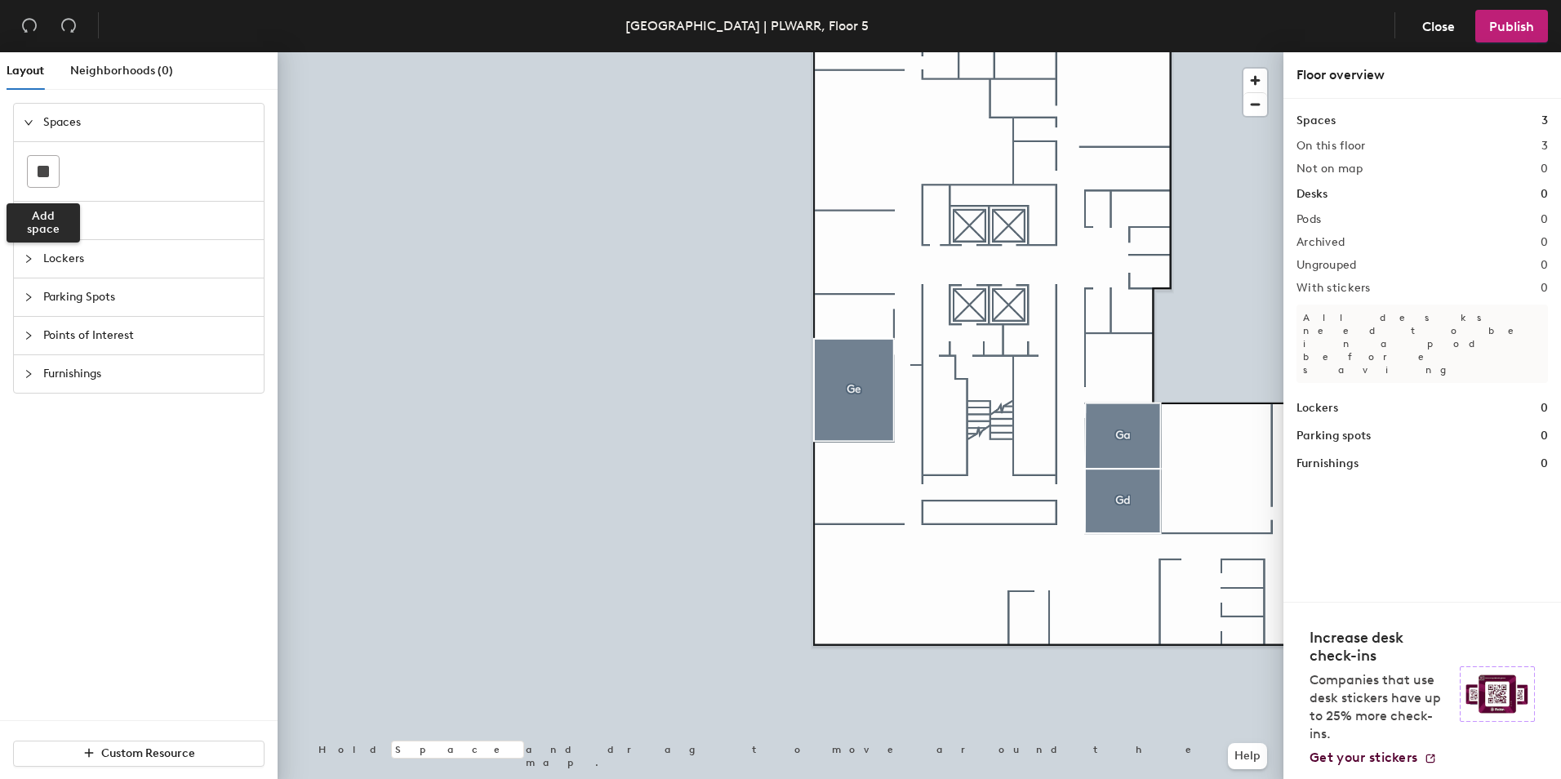
drag, startPoint x: 43, startPoint y: 170, endPoint x: 268, endPoint y: 280, distance: 250.1
click at [44, 171] on rect at bounding box center [43, 171] width 11 height 11
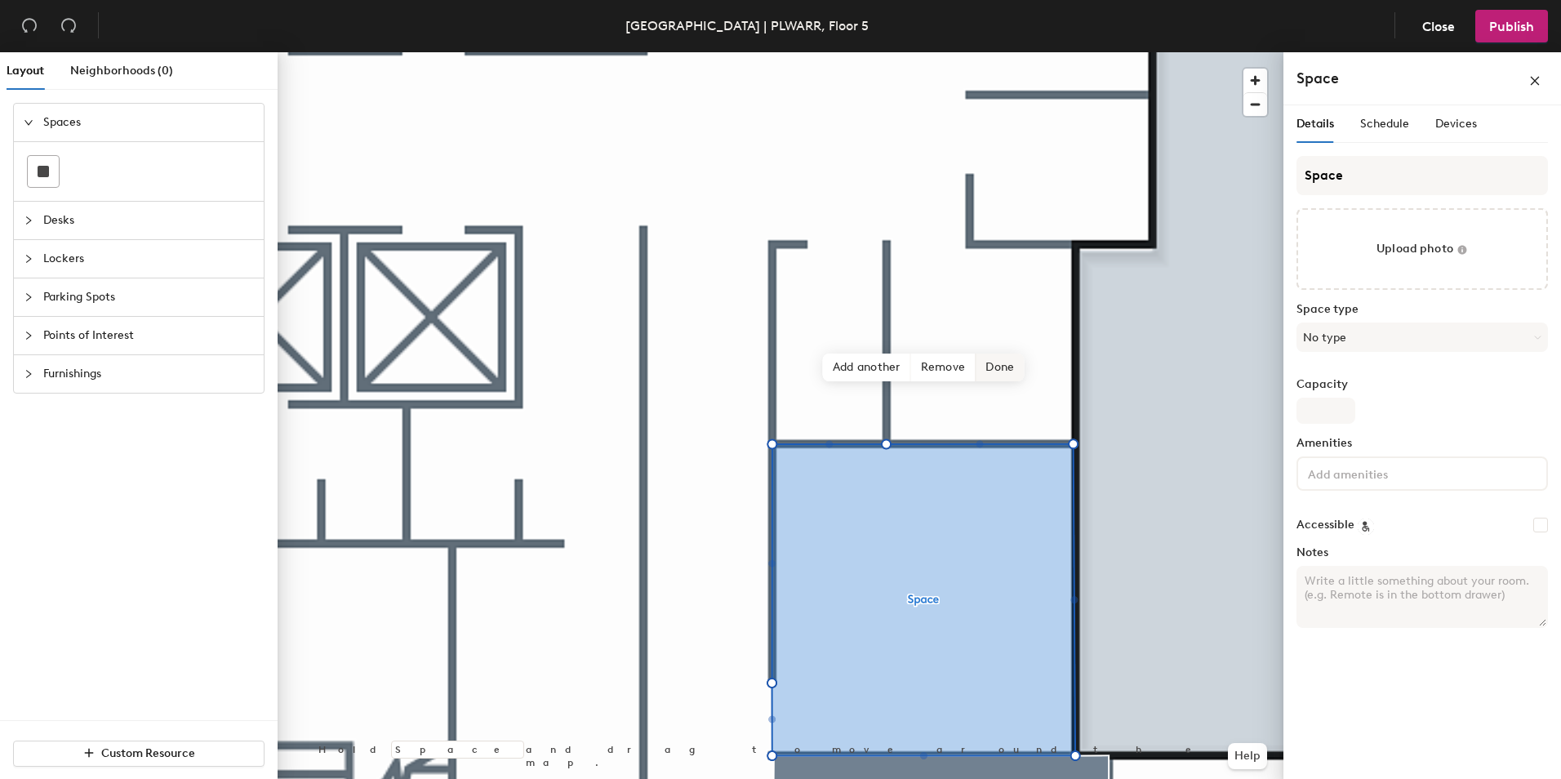
click at [1003, 370] on span "Done" at bounding box center [999, 367] width 48 height 28
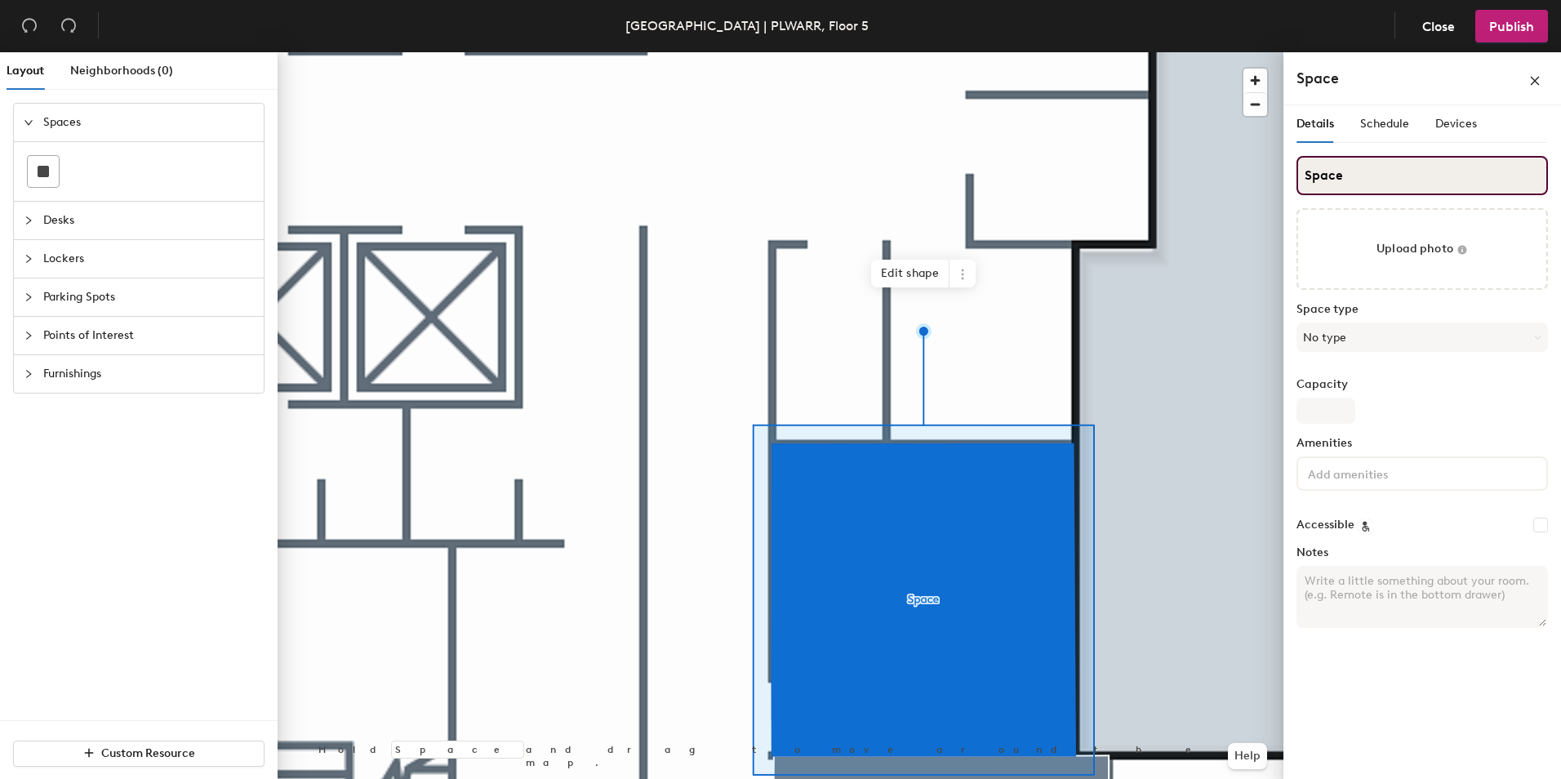
click at [1362, 181] on input "Space" at bounding box center [1421, 175] width 251 height 39
type input "Hs"
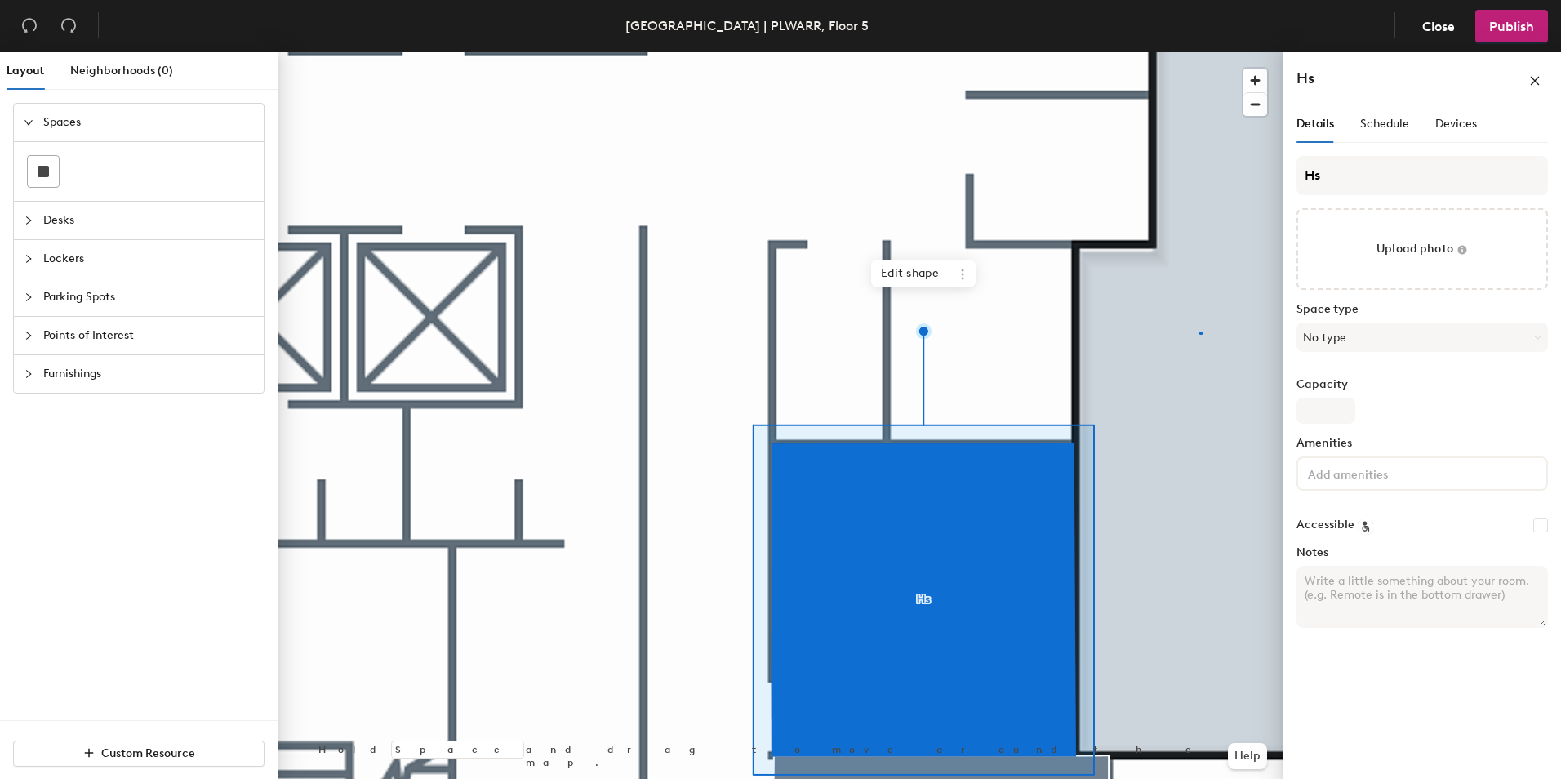
click at [1199, 52] on div at bounding box center [781, 52] width 1006 height 0
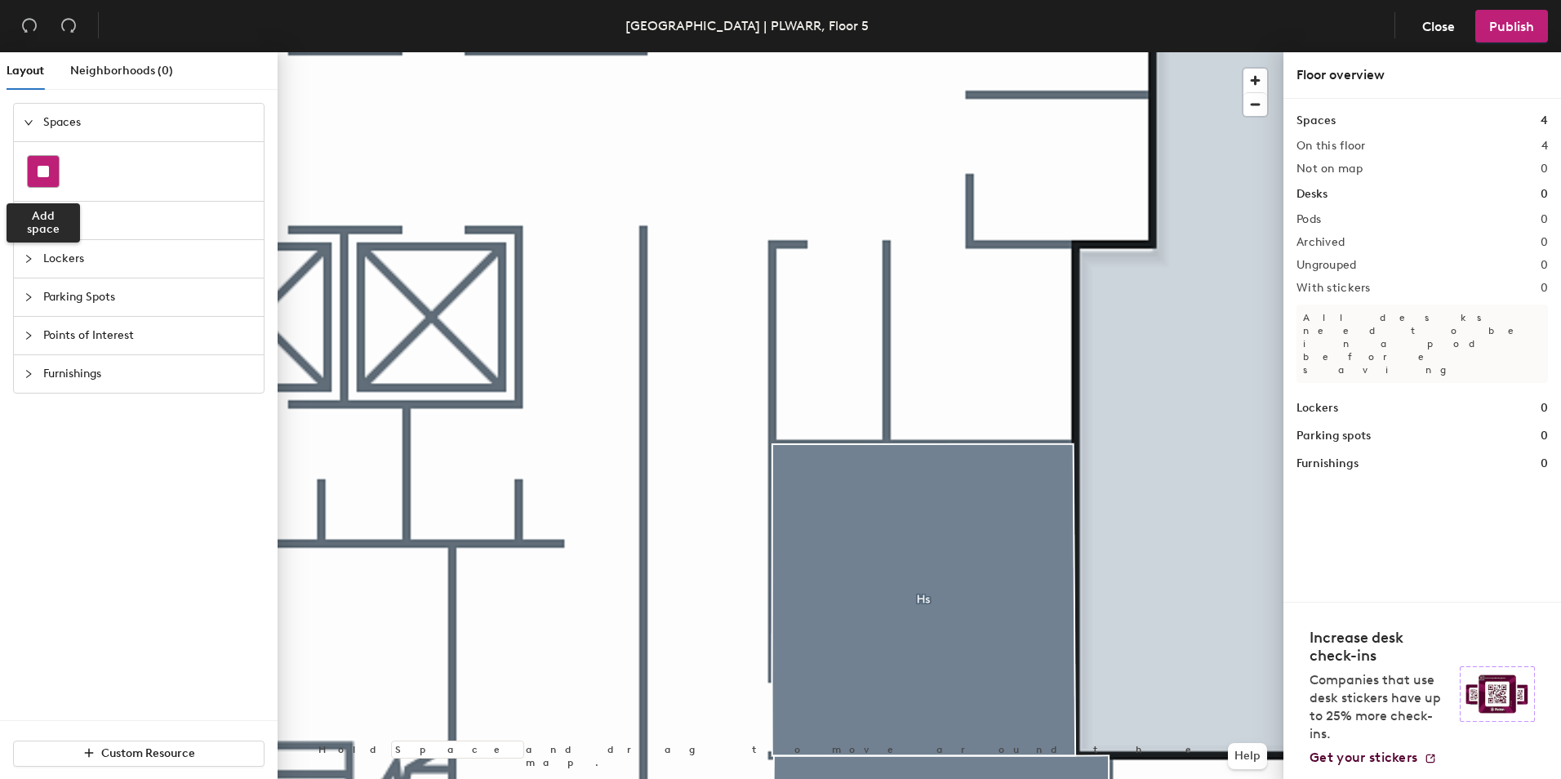
click at [47, 171] on rect at bounding box center [43, 171] width 11 height 11
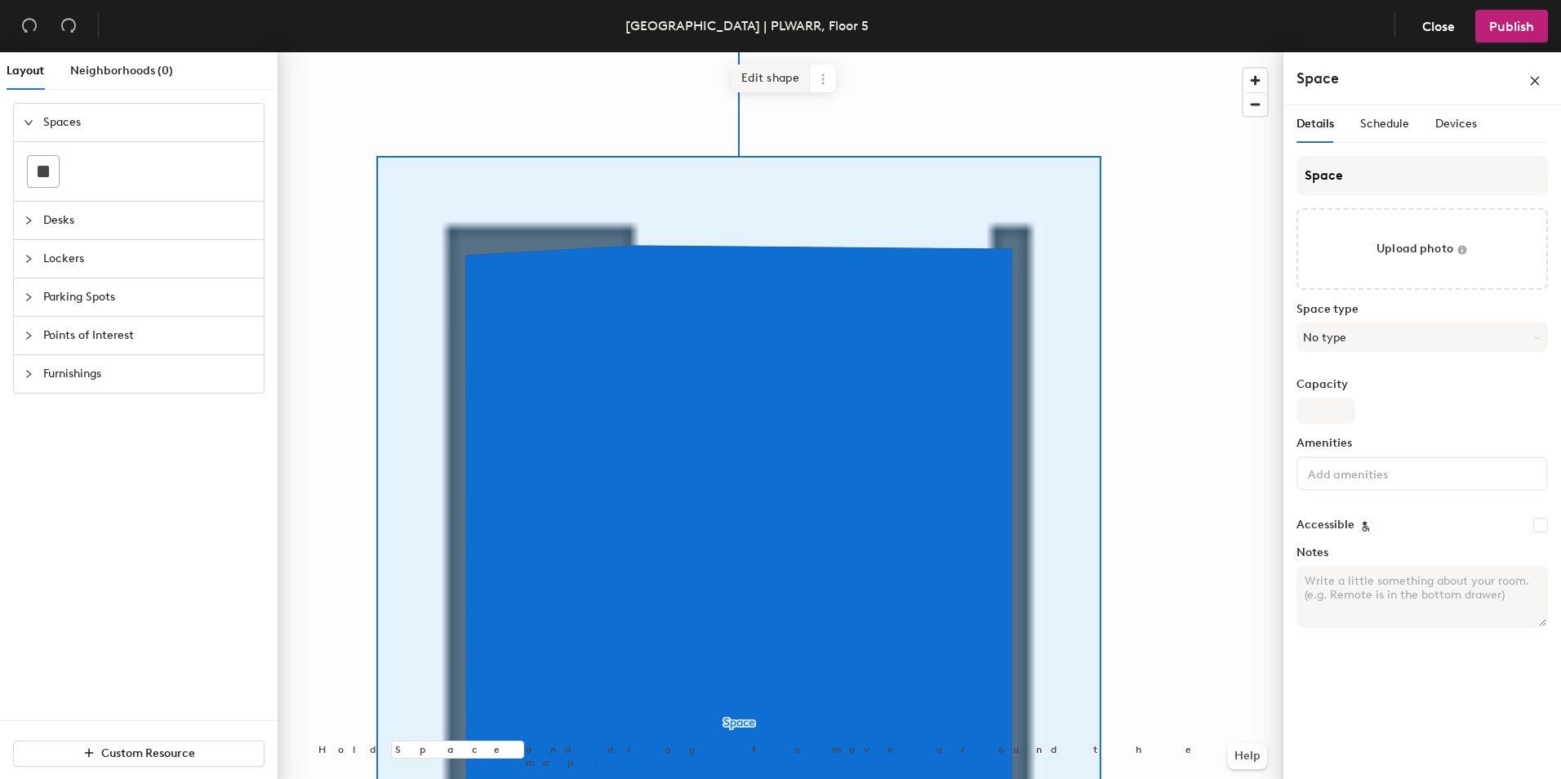
click at [771, 79] on span "Edit shape" at bounding box center [770, 78] width 78 height 28
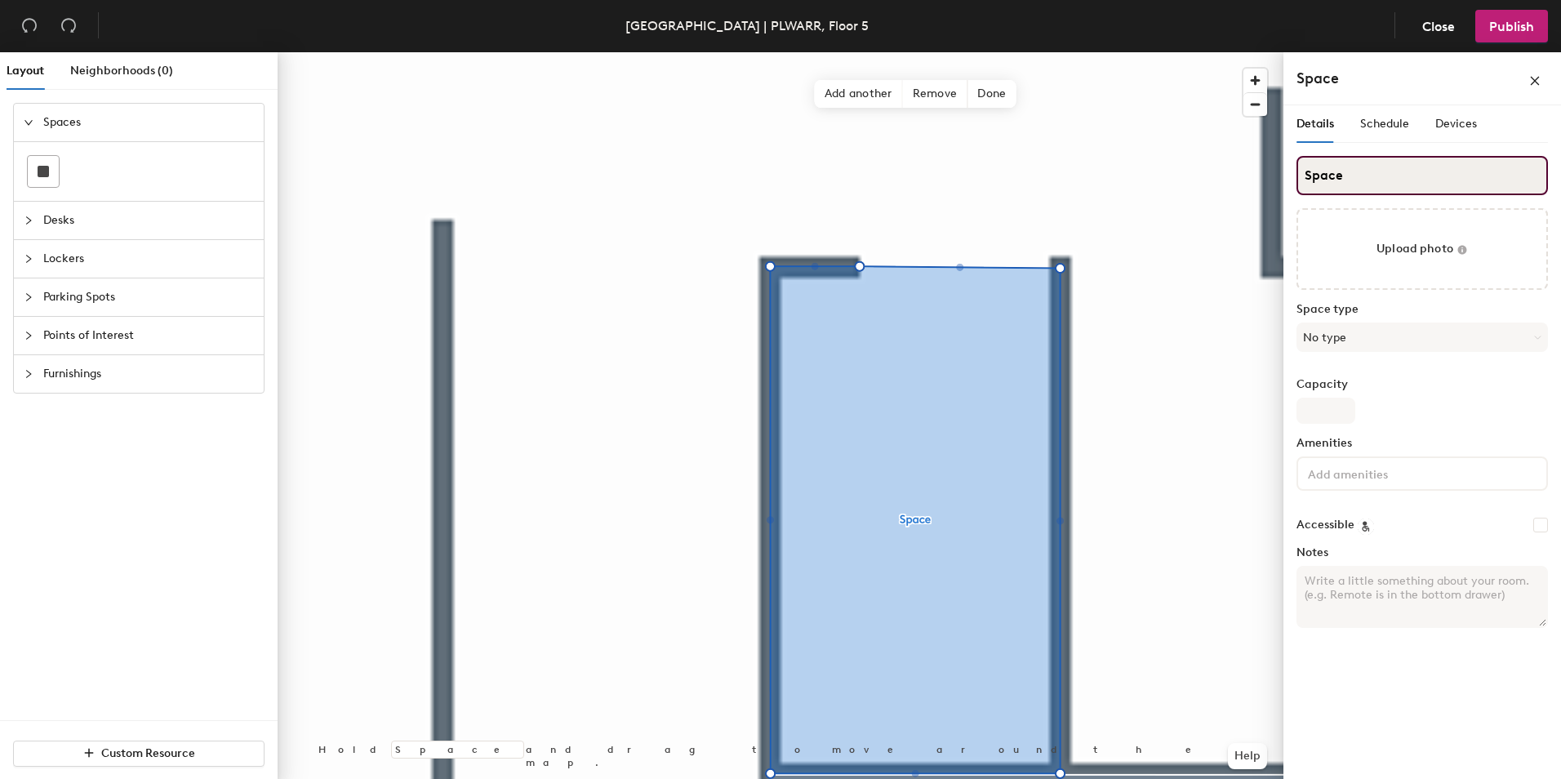
click at [1351, 171] on input "Space" at bounding box center [1421, 175] width 251 height 39
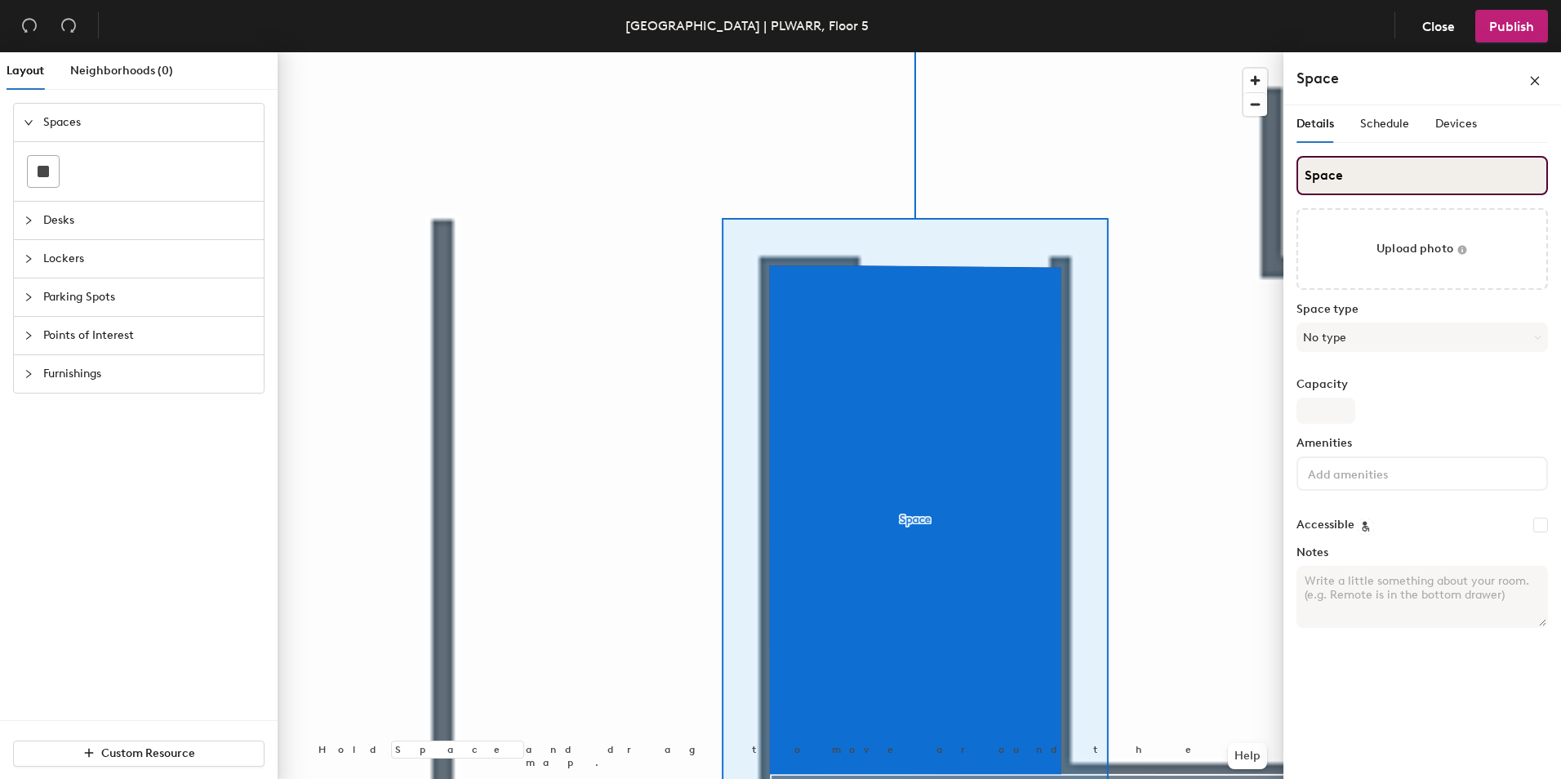
click at [1377, 183] on input "Space" at bounding box center [1421, 175] width 251 height 39
type input "Ne"
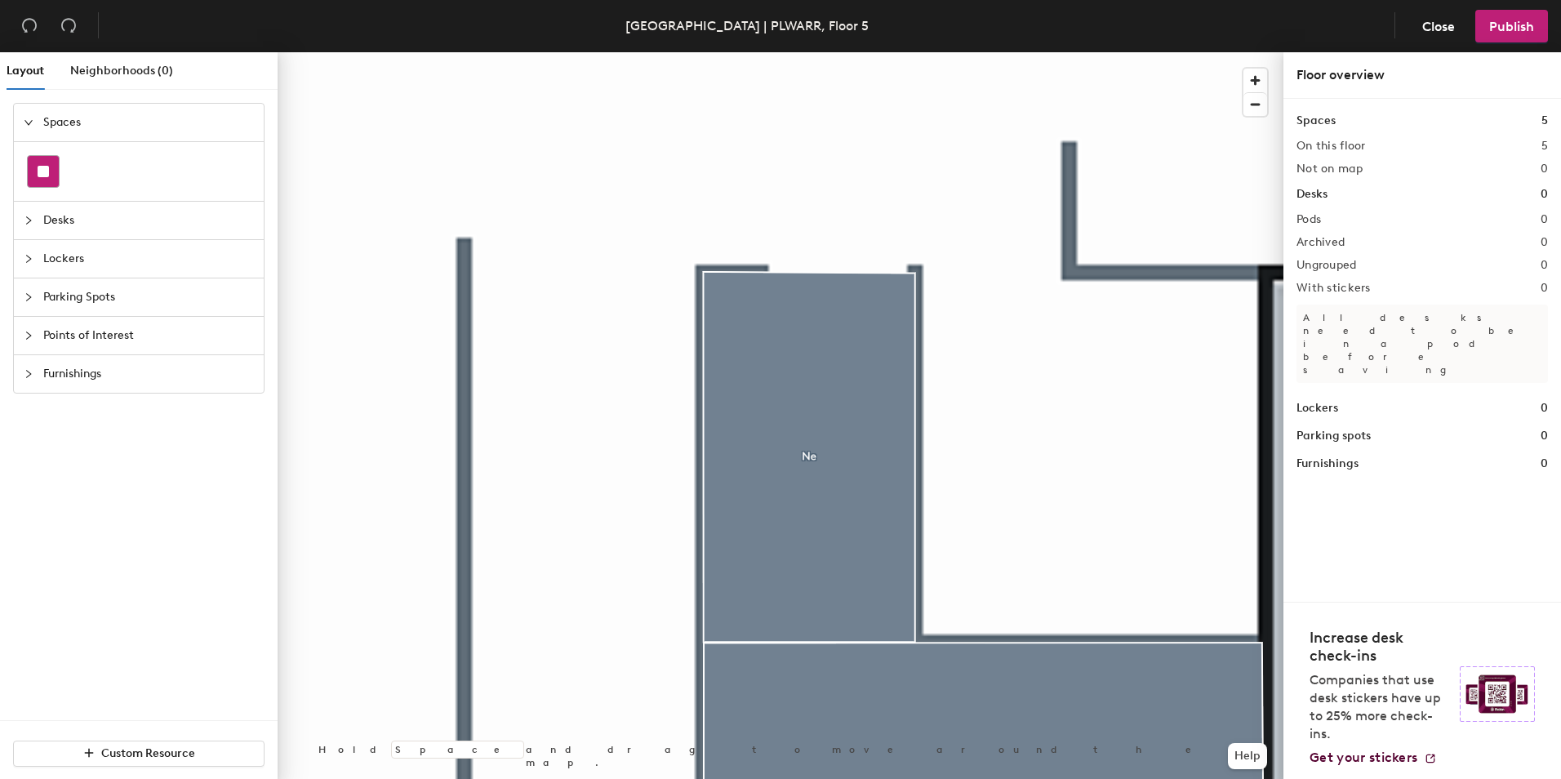
click at [42, 176] on rect at bounding box center [43, 171] width 11 height 11
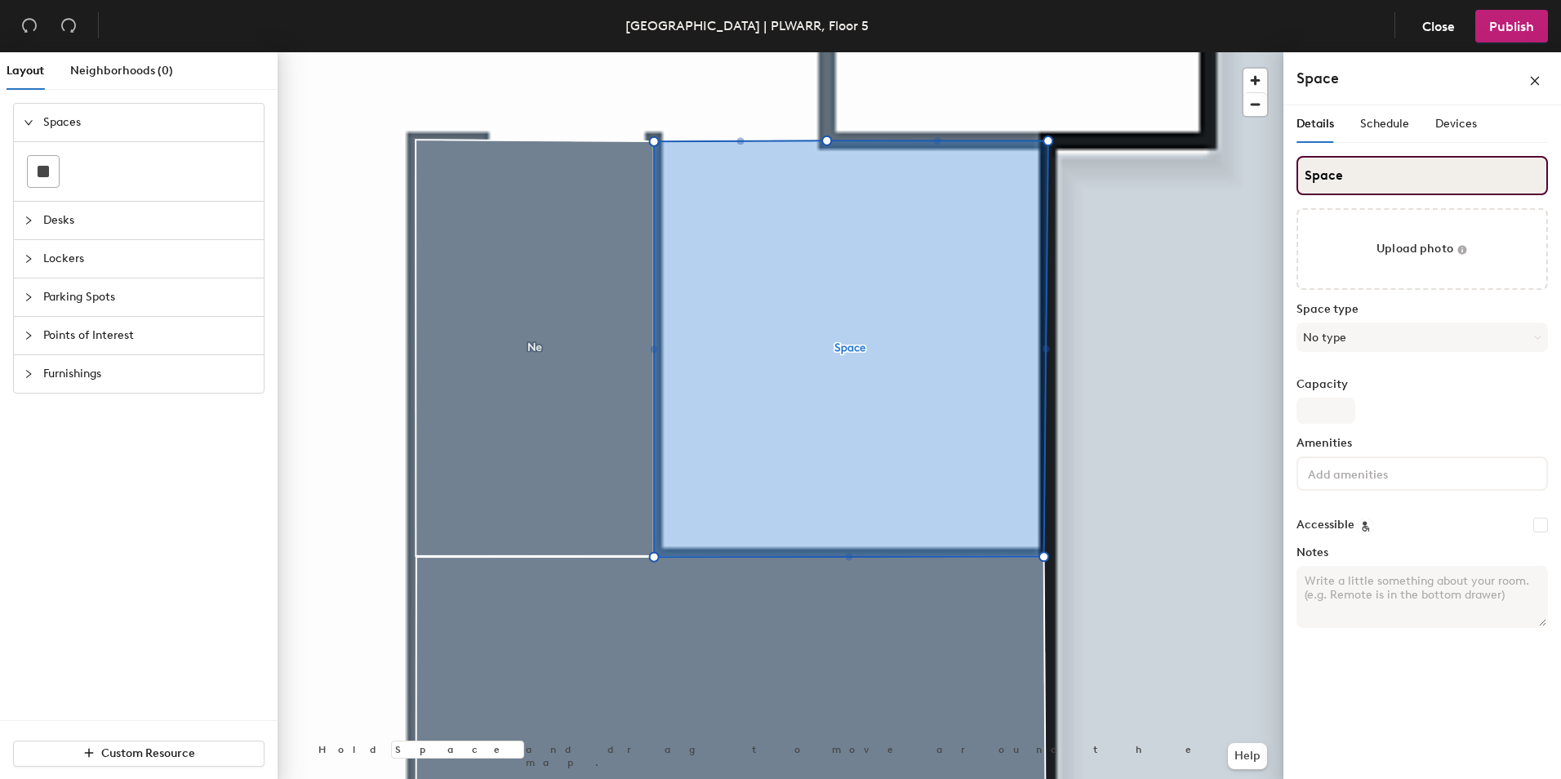
click at [1354, 176] on input "Space" at bounding box center [1421, 175] width 251 height 39
type input "Fl"
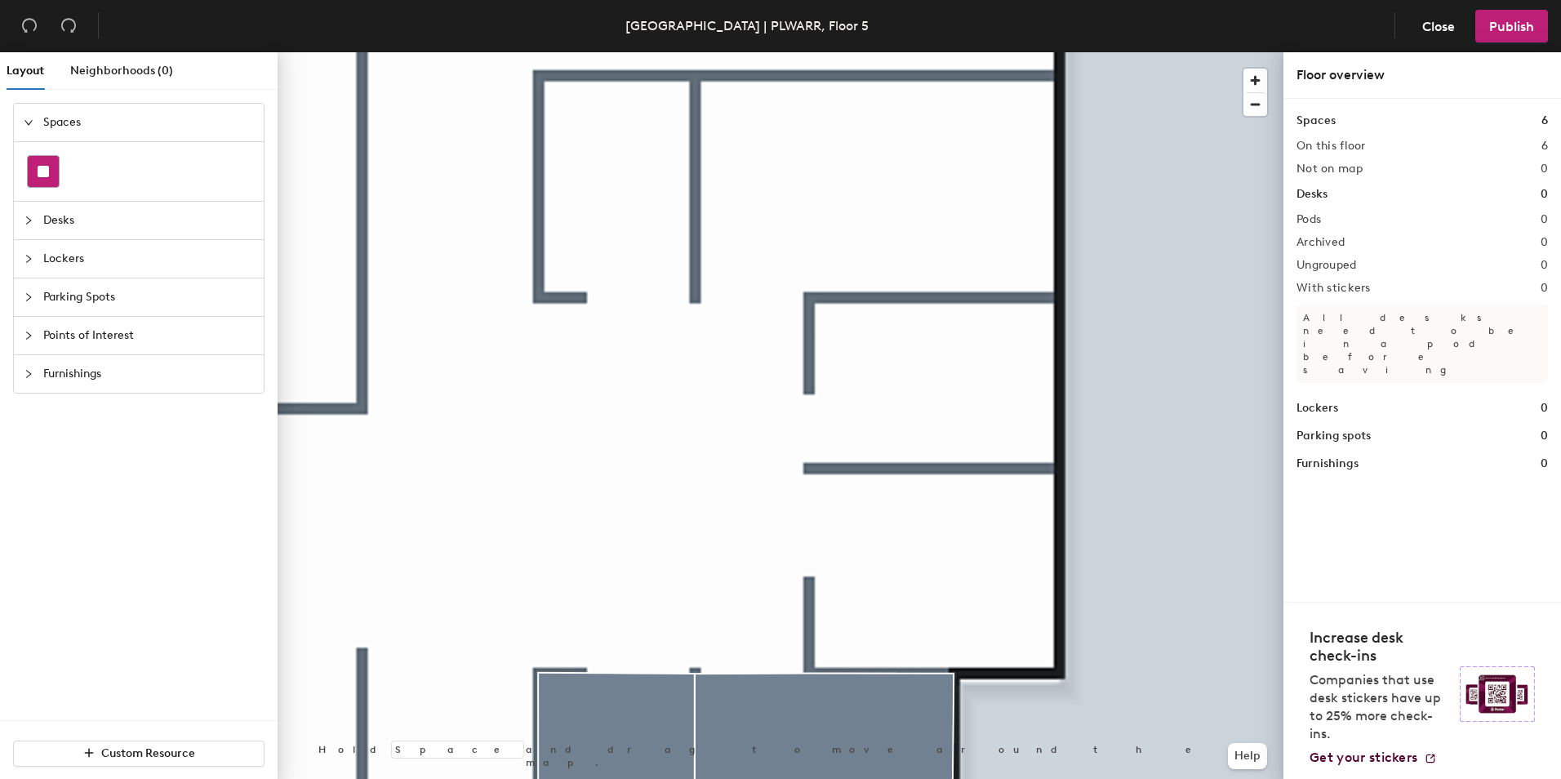
click at [27, 169] on button at bounding box center [43, 171] width 33 height 33
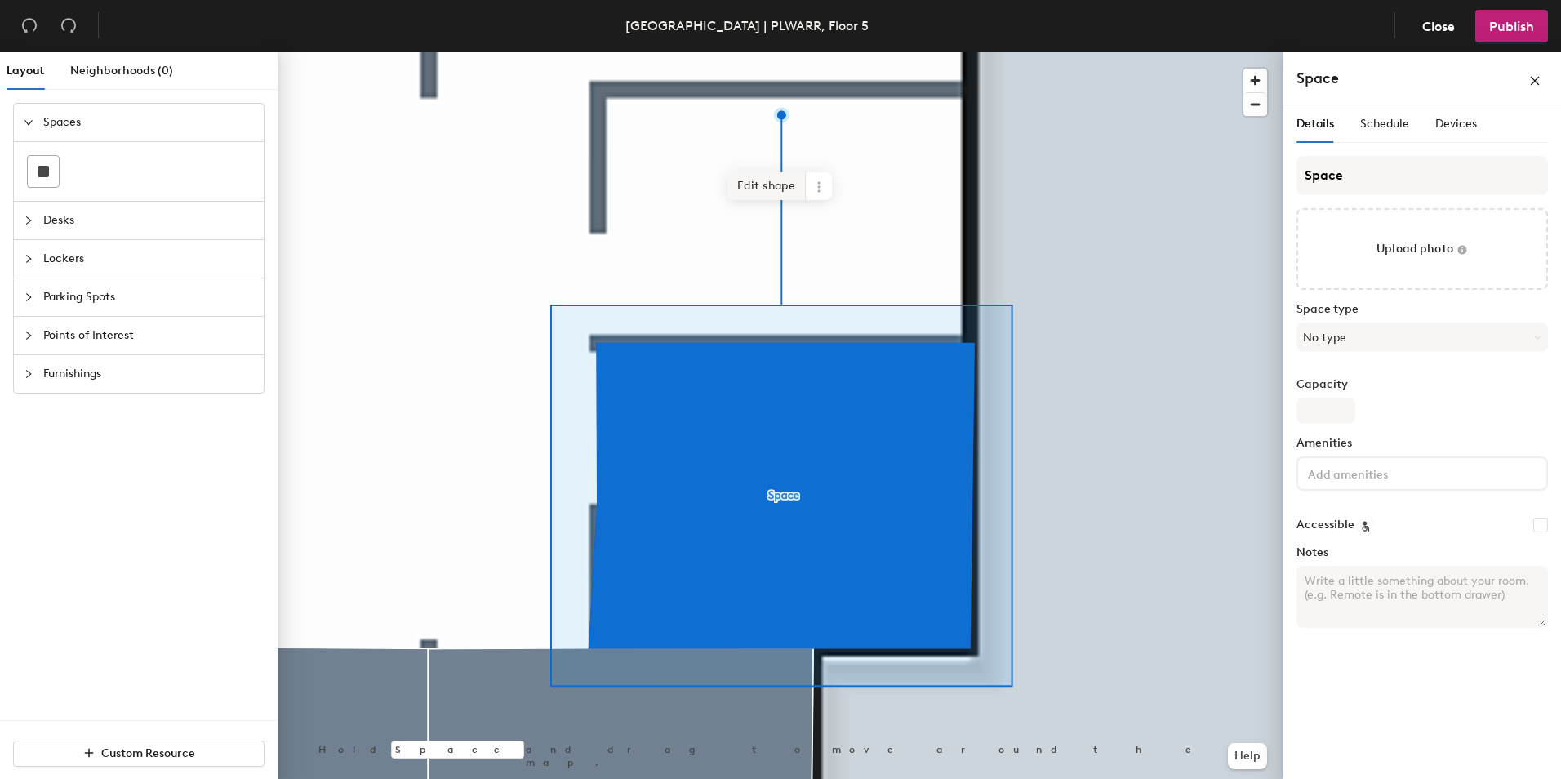
click at [772, 180] on span "Edit shape" at bounding box center [766, 186] width 78 height 28
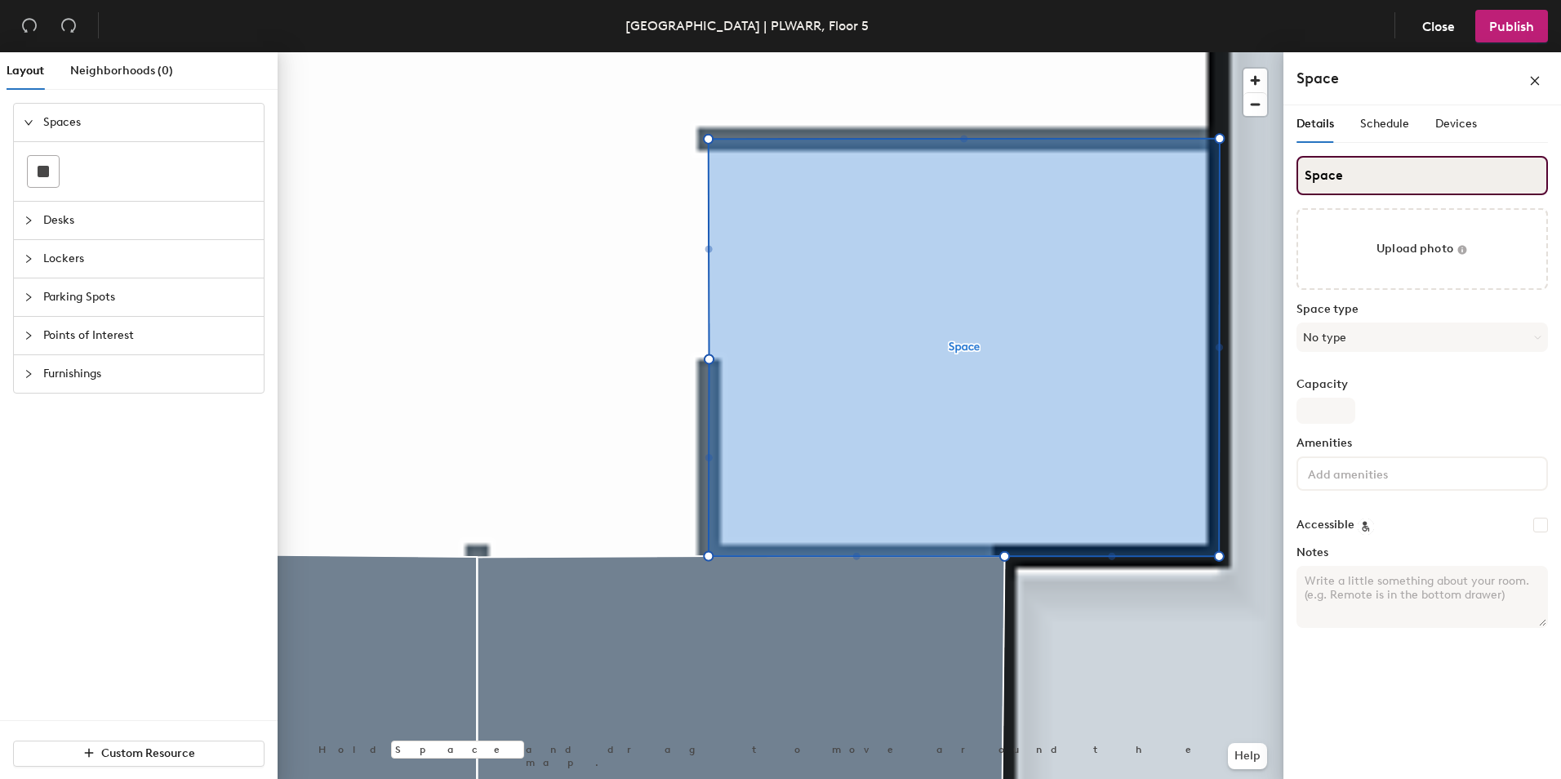
click at [1360, 174] on input "Space" at bounding box center [1421, 175] width 251 height 39
type input "Md"
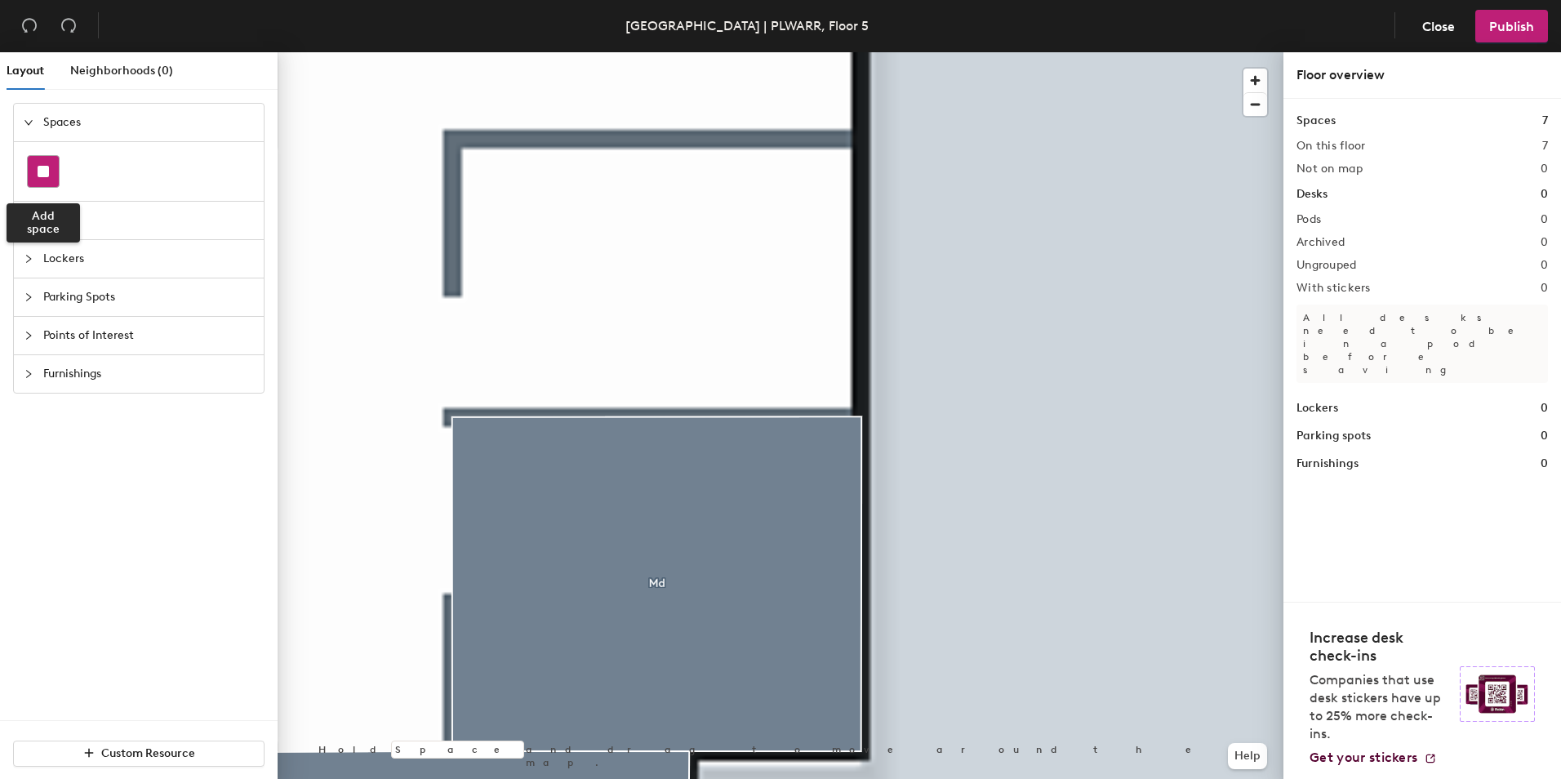
click at [54, 174] on div at bounding box center [43, 171] width 31 height 31
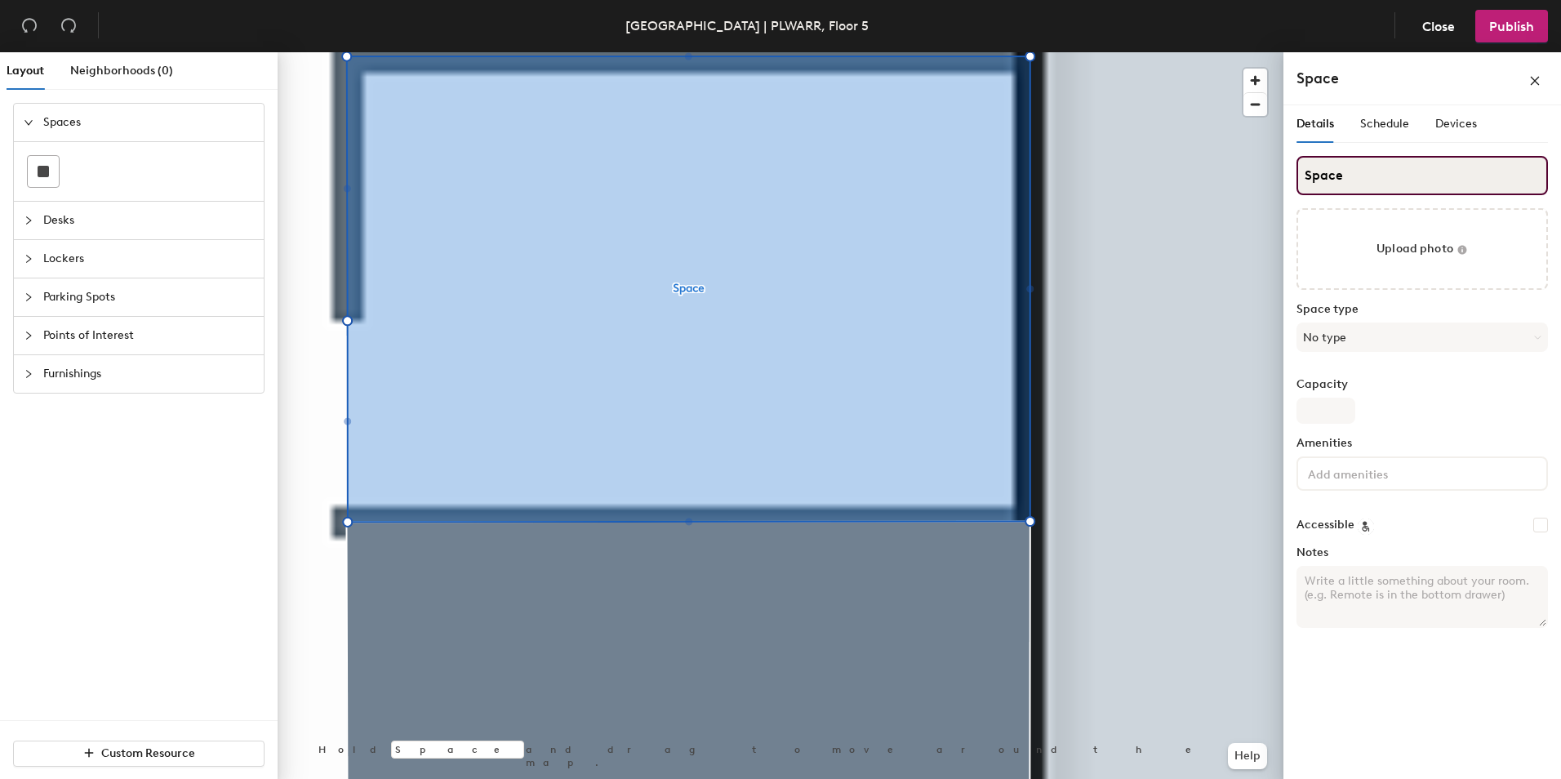
click at [1367, 178] on input "Space" at bounding box center [1421, 175] width 251 height 39
type input "Mg"
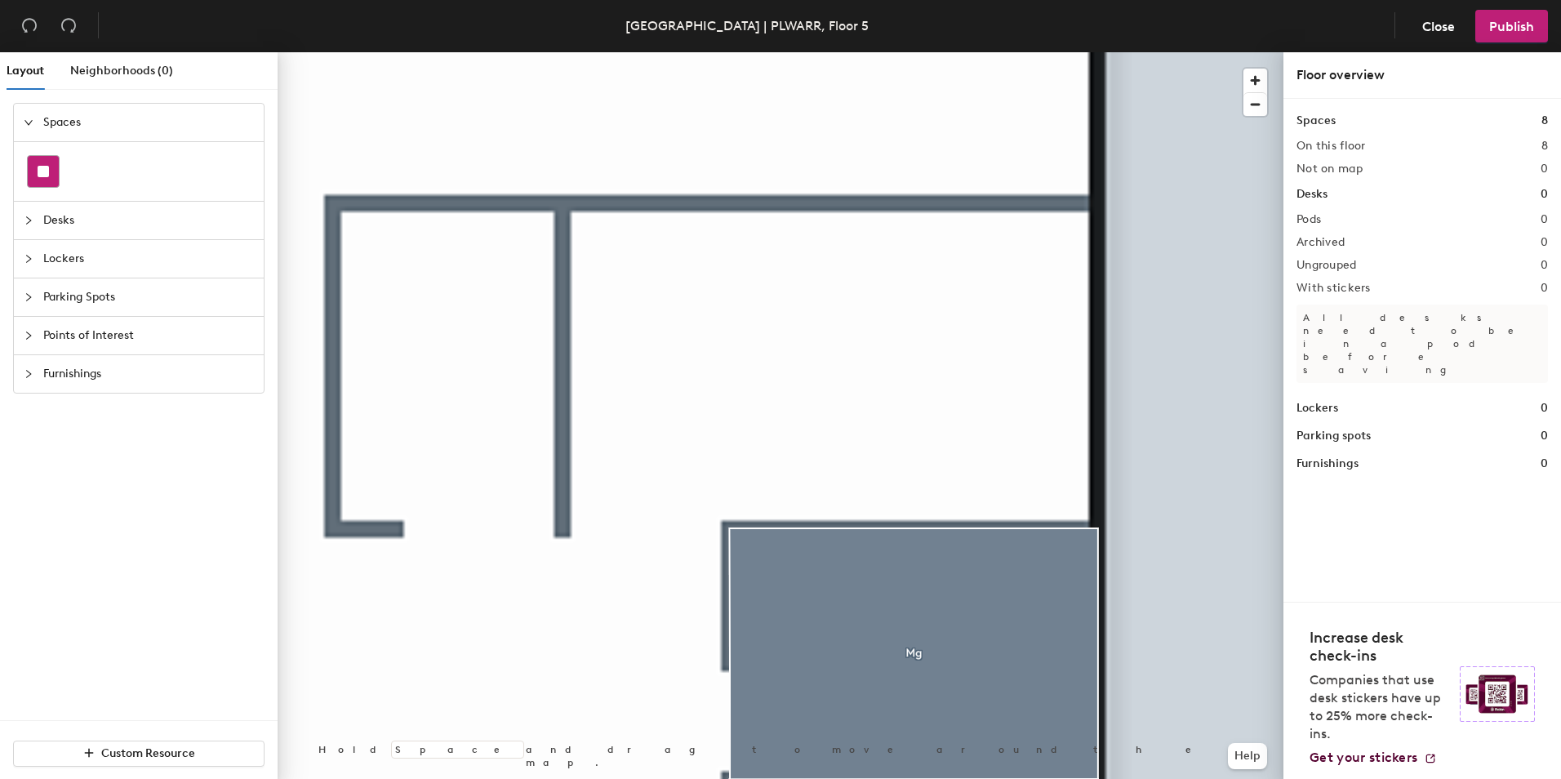
click at [47, 170] on rect at bounding box center [43, 171] width 11 height 11
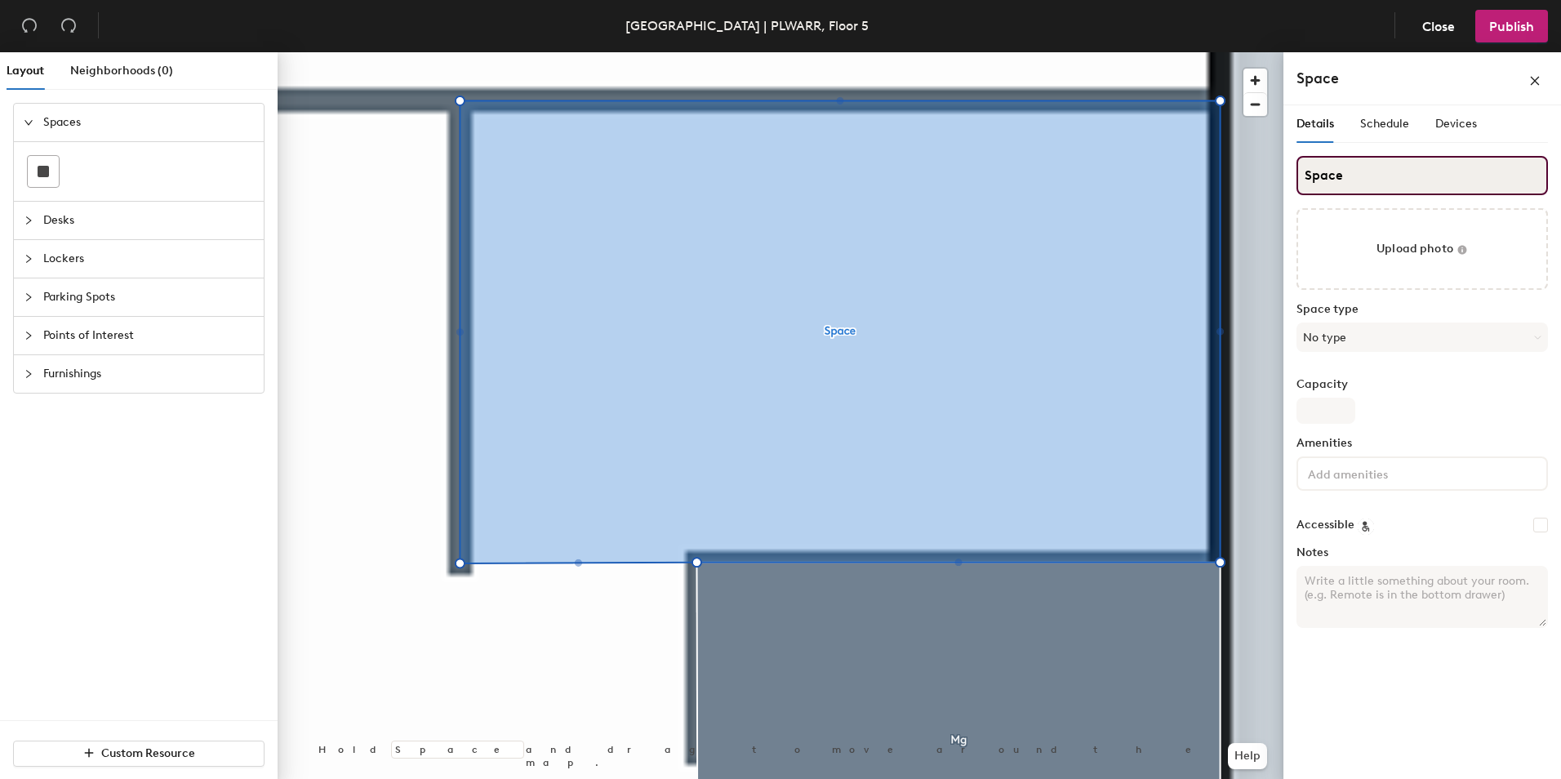
click at [1380, 183] on input "Space" at bounding box center [1421, 175] width 251 height 39
type input "Lu"
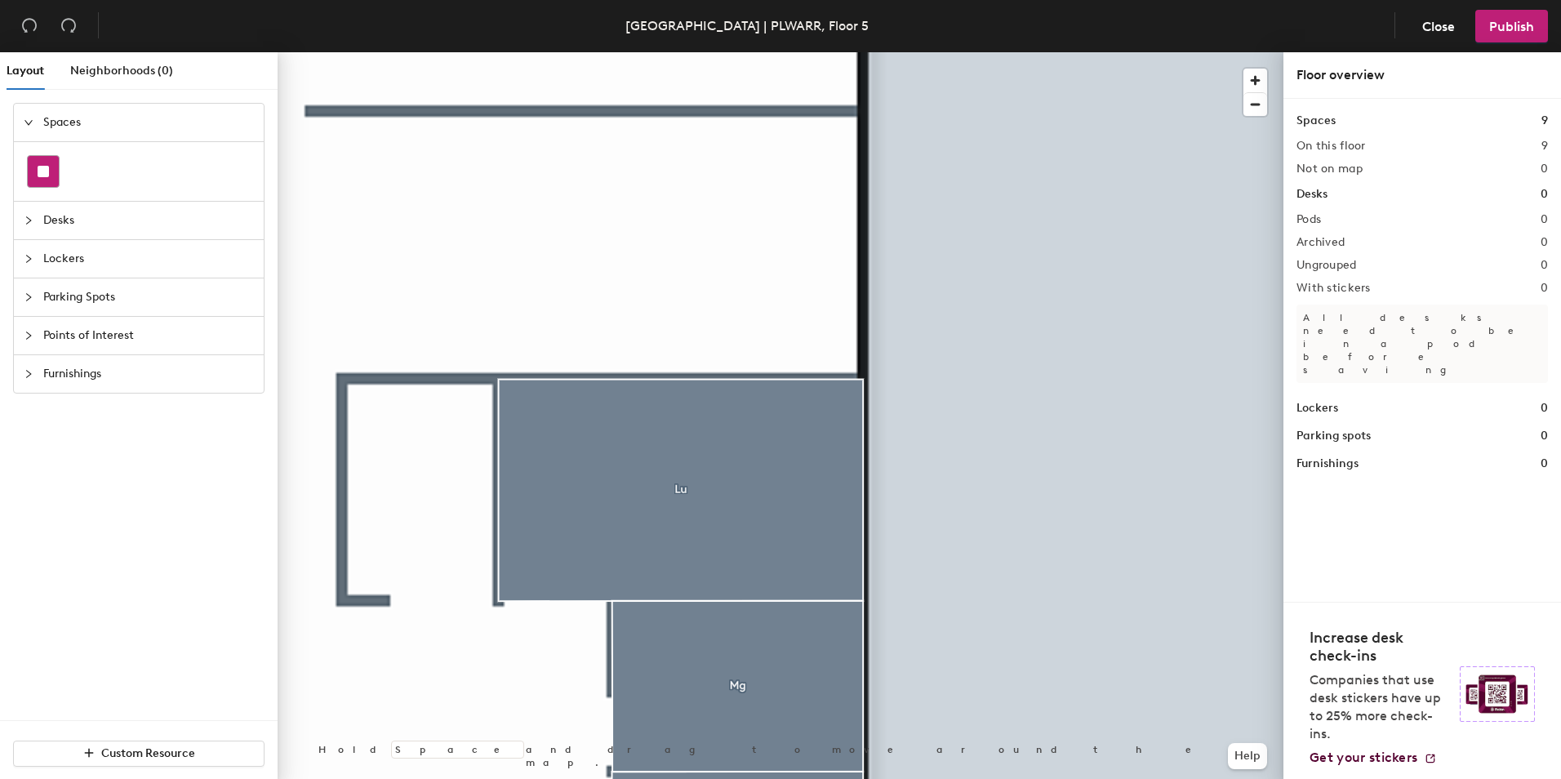
click at [43, 167] on rect at bounding box center [43, 171] width 11 height 11
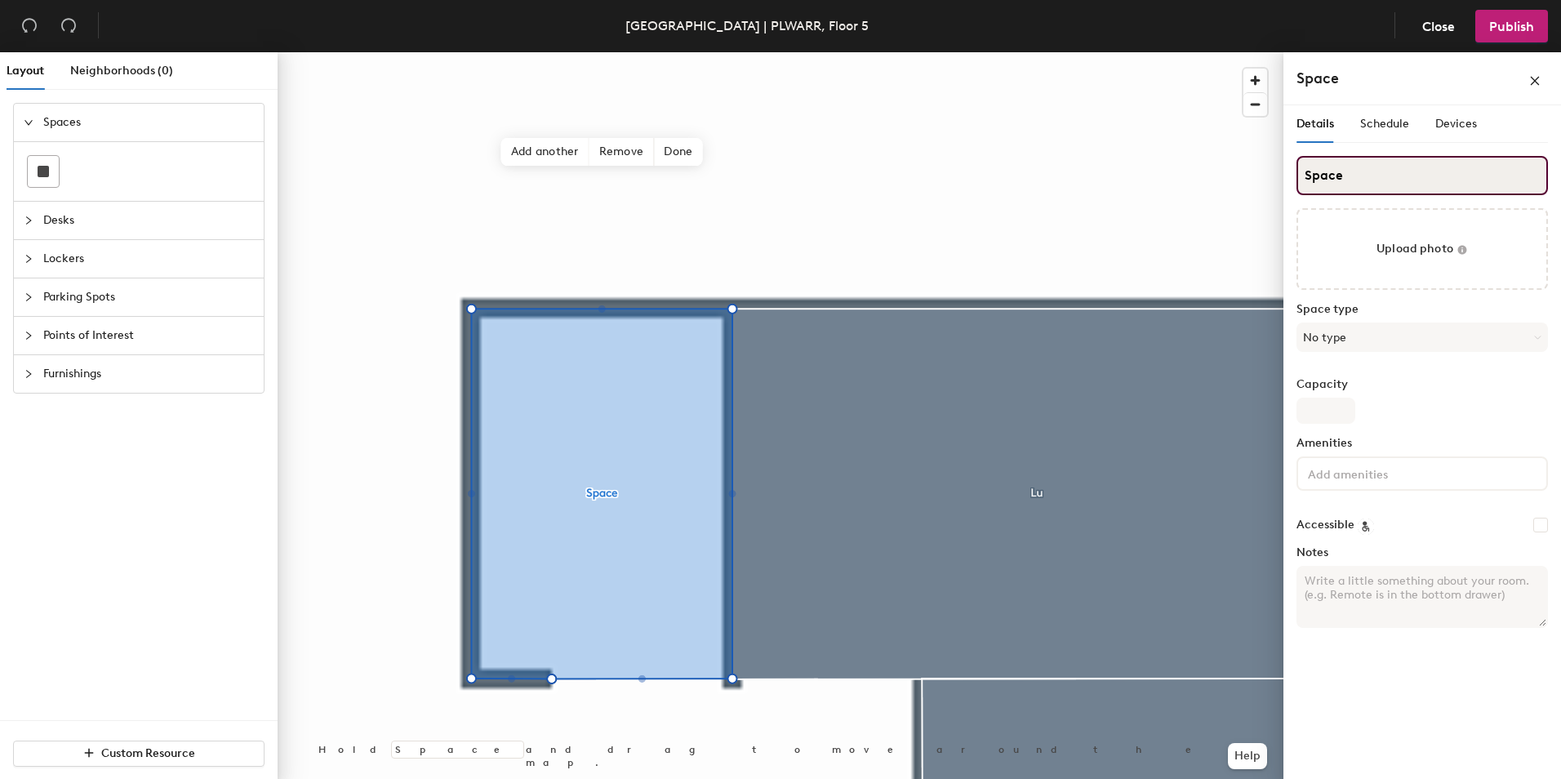
click at [1339, 182] on input "Space" at bounding box center [1421, 175] width 251 height 39
type input "N"
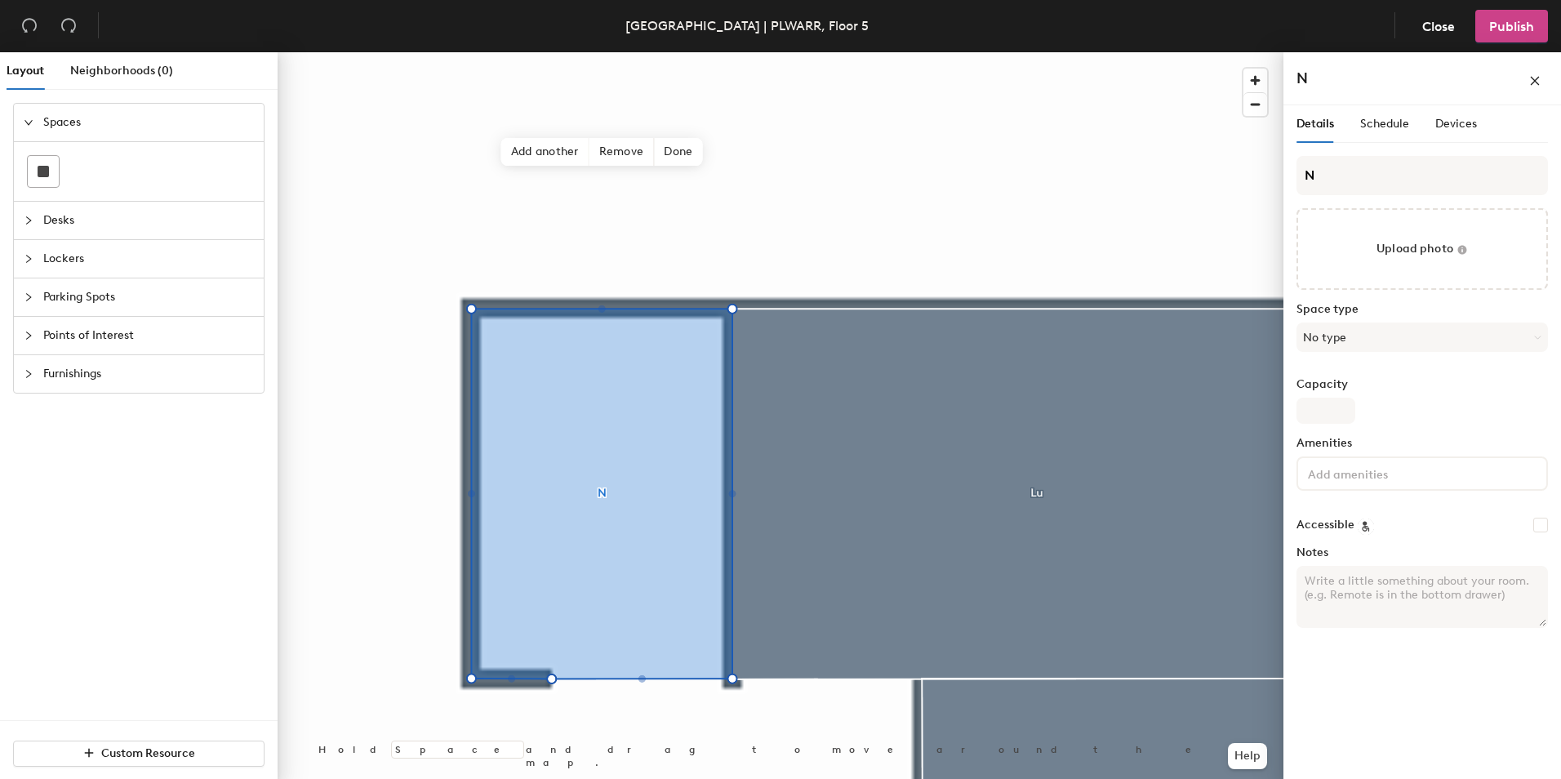
click at [1506, 25] on span "Publish" at bounding box center [1511, 27] width 45 height 16
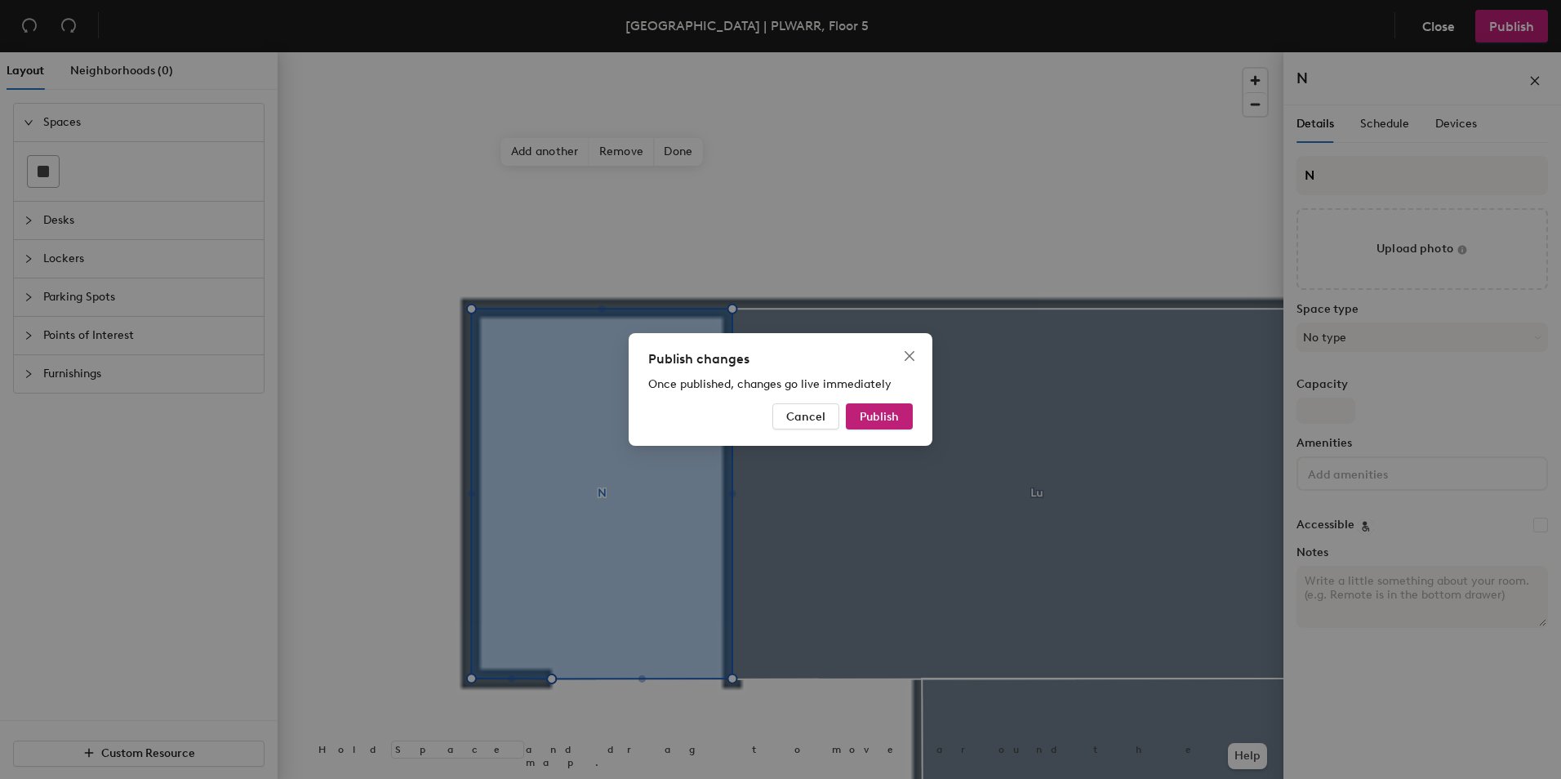
drag, startPoint x: 888, startPoint y: 422, endPoint x: 720, endPoint y: 429, distance: 168.3
click at [888, 420] on span "Publish" at bounding box center [879, 417] width 39 height 14
